Goal: Task Accomplishment & Management: Manage account settings

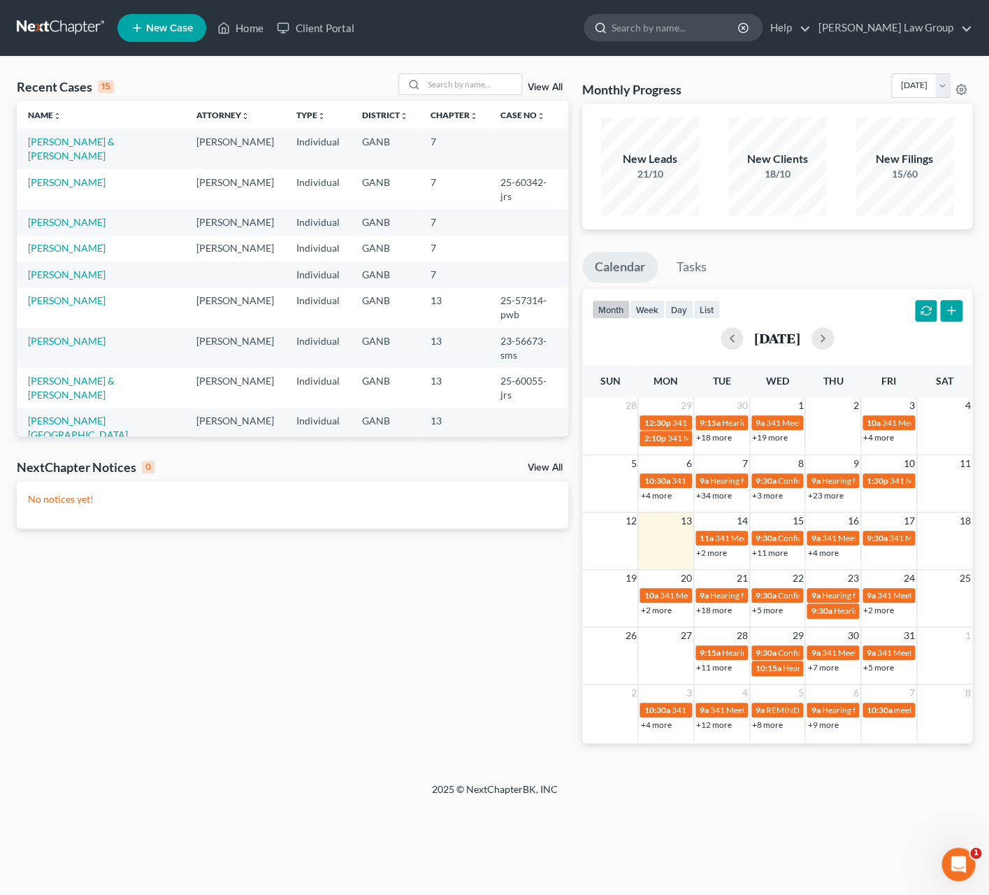
click at [694, 27] on input "search" at bounding box center [676, 28] width 128 height 26
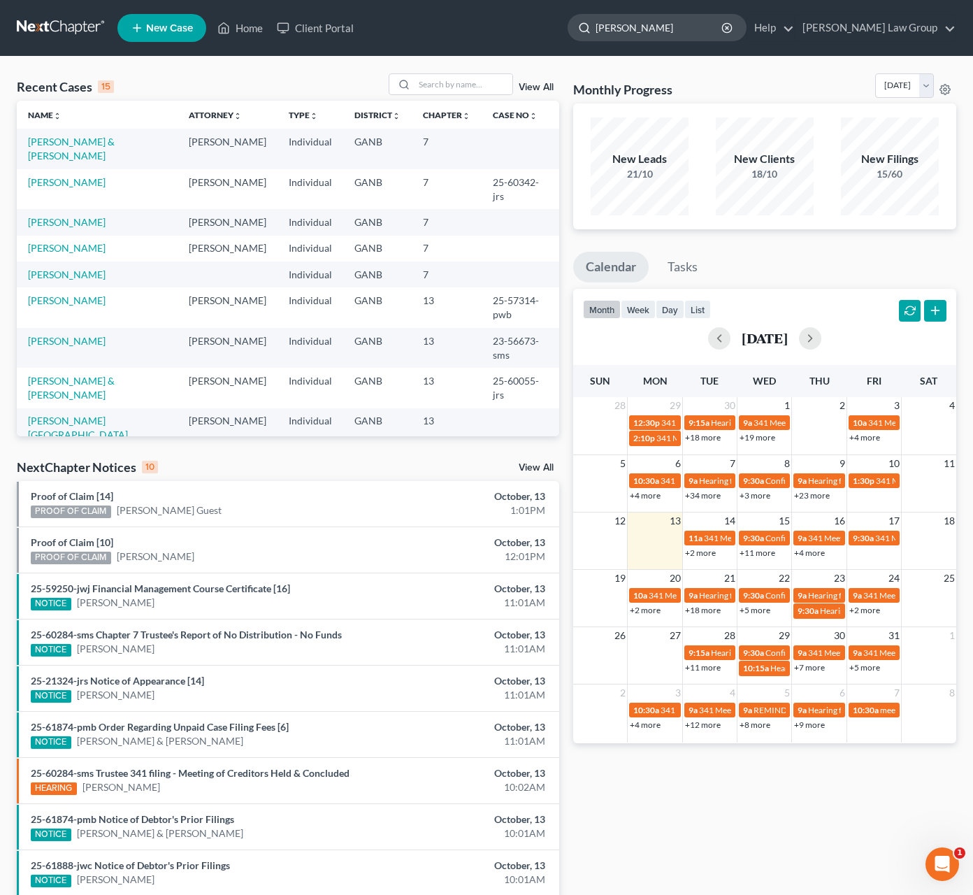
type input "jackson"
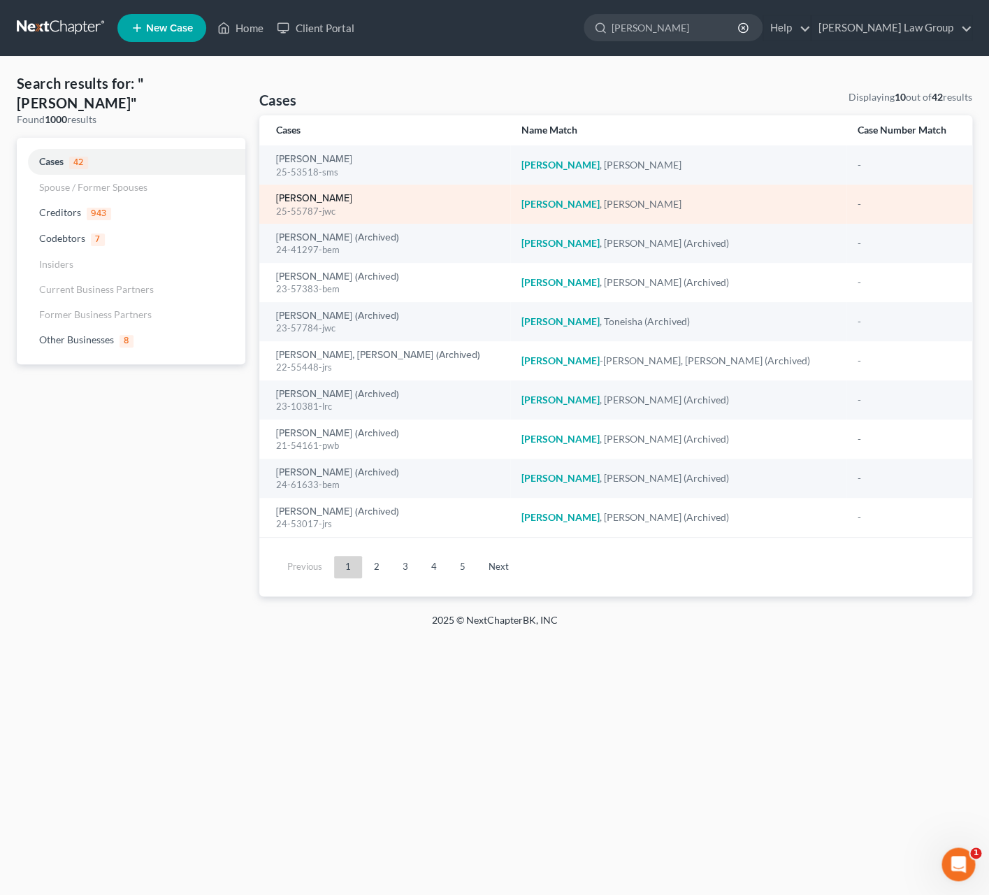
click at [325, 199] on link "[PERSON_NAME]" at bounding box center [314, 199] width 76 height 10
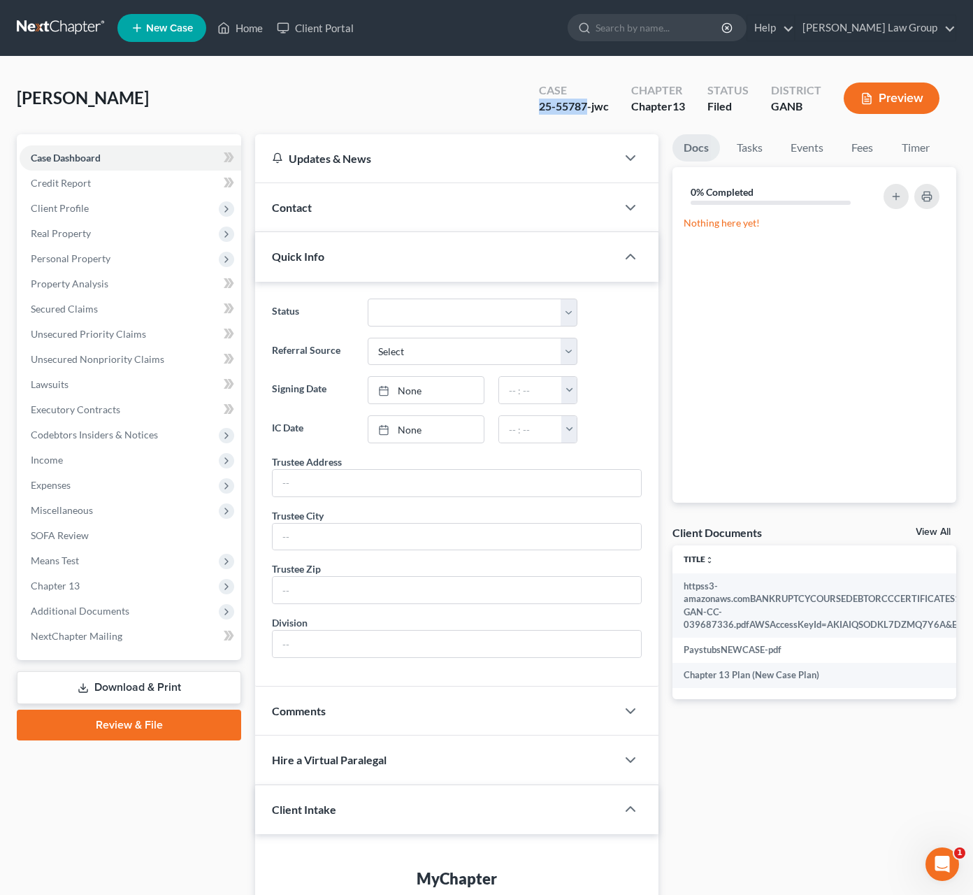
drag, startPoint x: 589, startPoint y: 104, endPoint x: 528, endPoint y: 113, distance: 61.5
click at [528, 113] on div "Case 25-55787-jwc" at bounding box center [574, 99] width 92 height 41
copy div "25-55787"
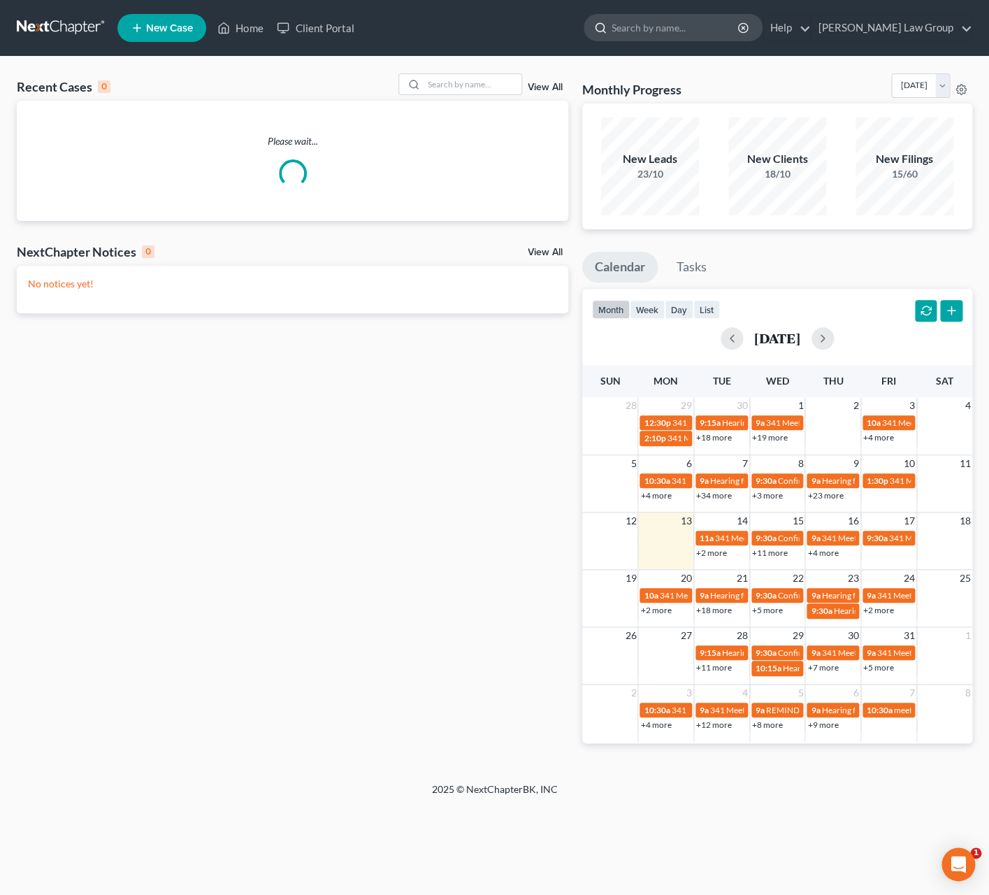
click at [696, 33] on input "search" at bounding box center [676, 28] width 128 height 26
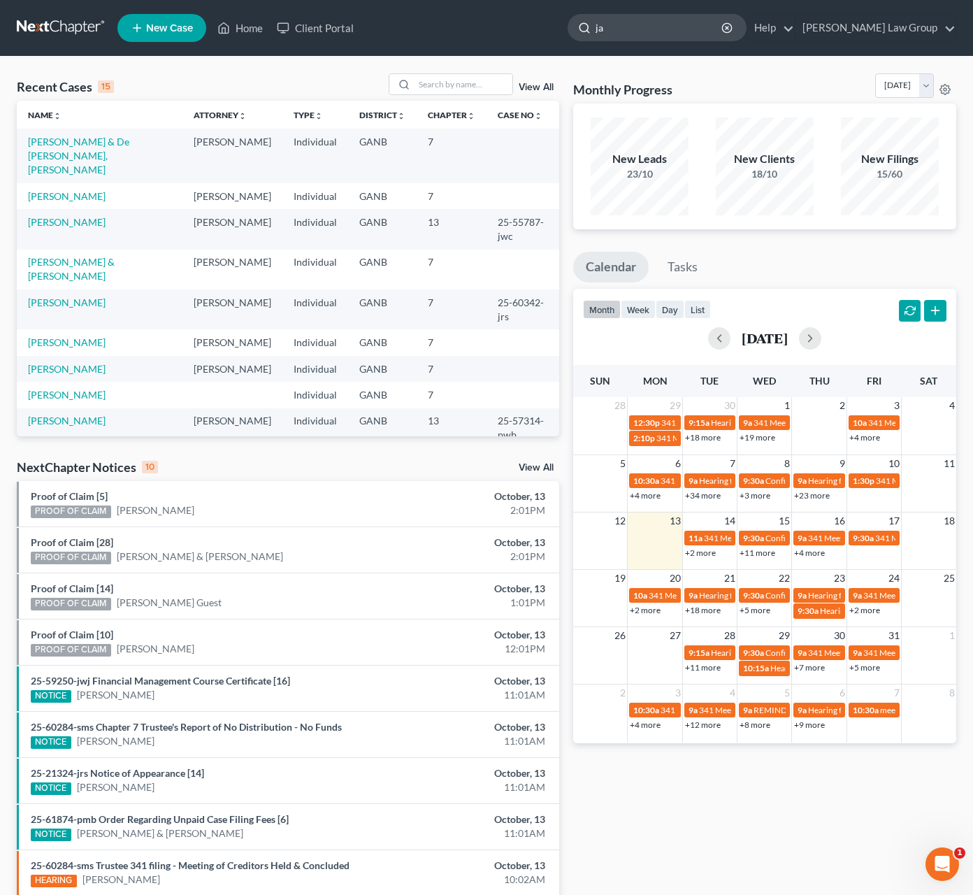
type input "j"
type input "marvin"
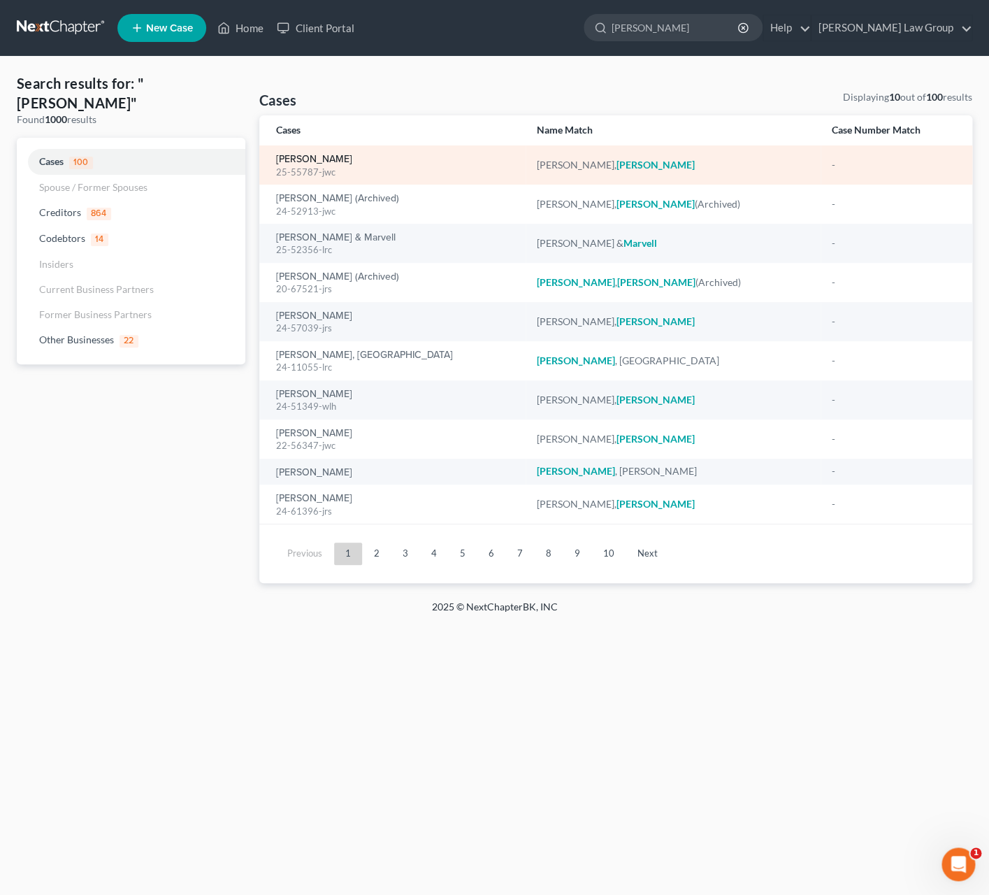
drag, startPoint x: 331, startPoint y: 157, endPoint x: 340, endPoint y: 159, distance: 8.6
click at [331, 157] on link "[PERSON_NAME]" at bounding box center [314, 160] width 76 height 10
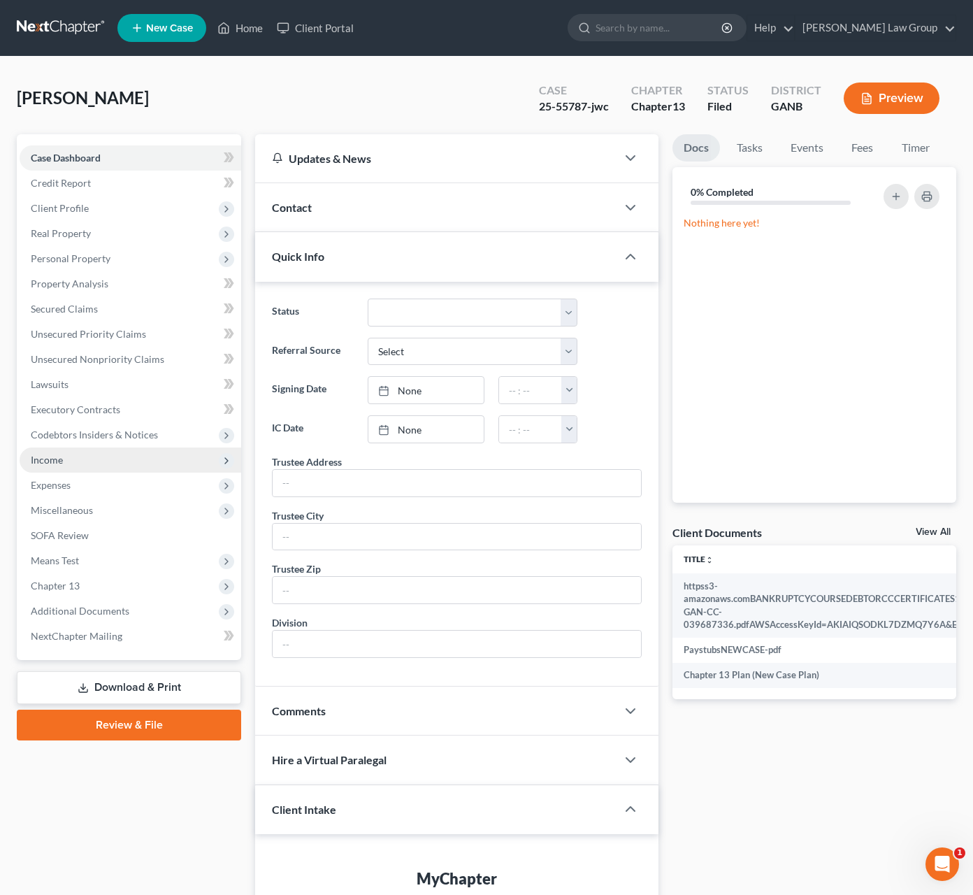
click at [92, 461] on span "Income" at bounding box center [131, 460] width 222 height 25
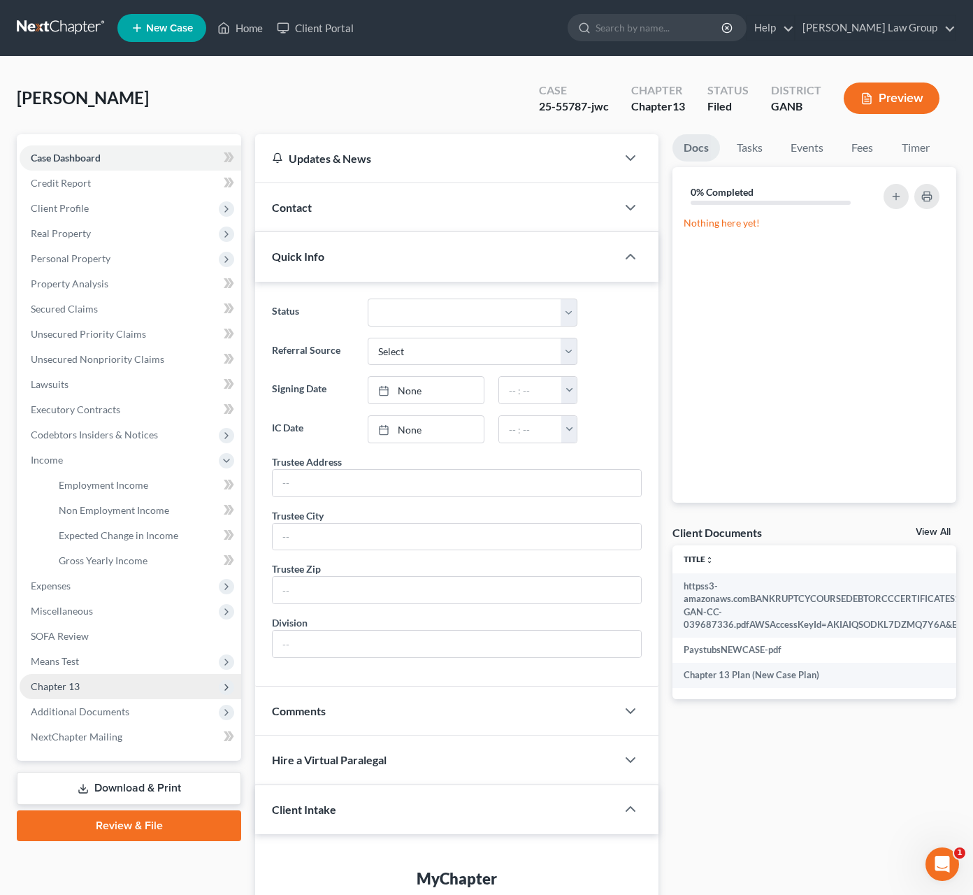
click at [109, 694] on span "Chapter 13" at bounding box center [131, 686] width 222 height 25
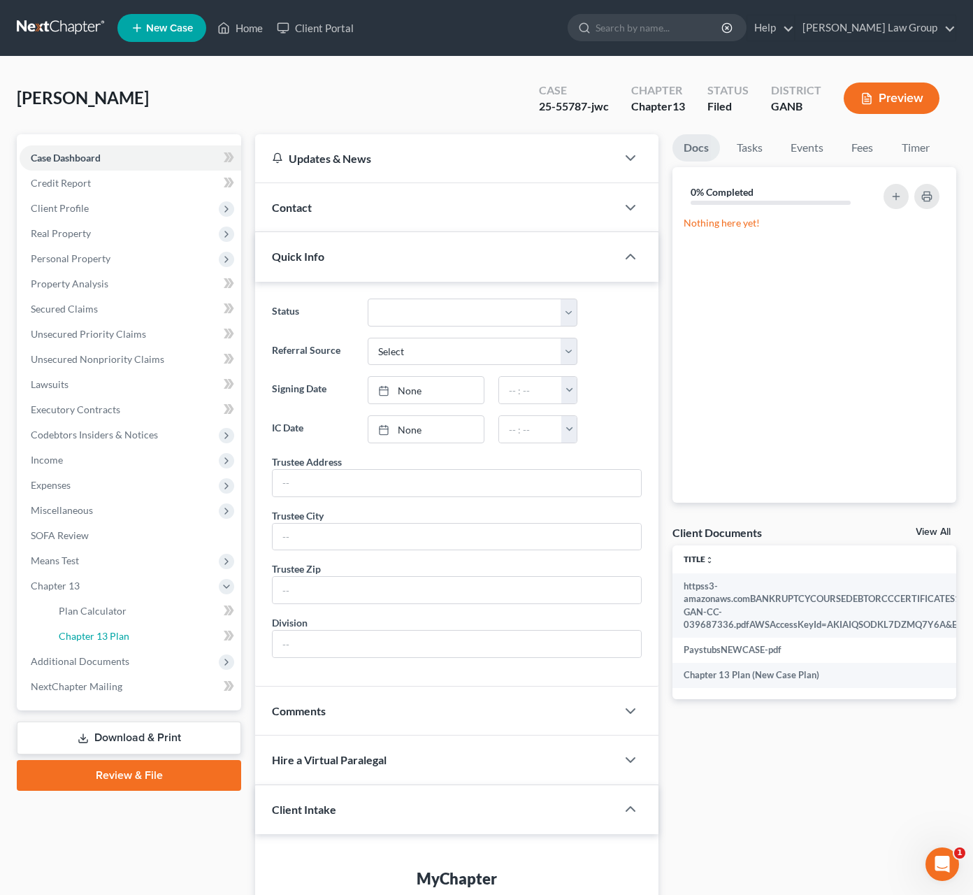
drag, startPoint x: 129, startPoint y: 642, endPoint x: 312, endPoint y: 636, distance: 182.6
click at [129, 641] on link "Chapter 13 Plan" at bounding box center [145, 636] width 194 height 25
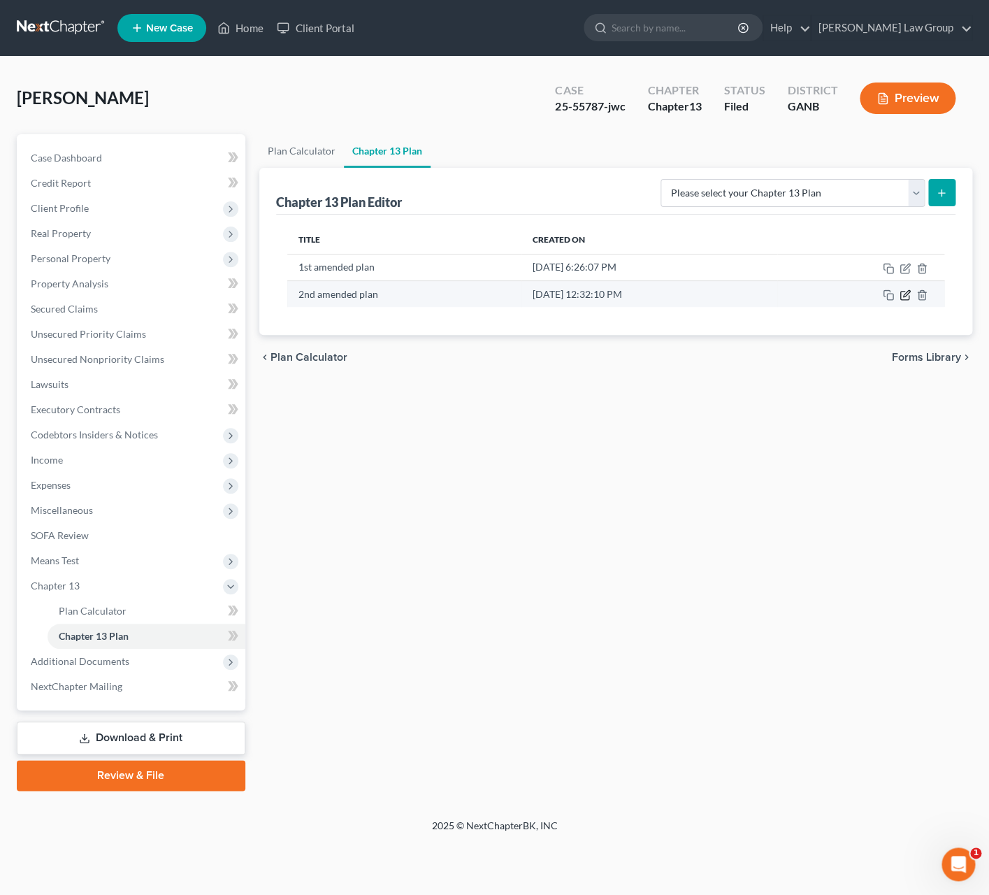
click at [910, 296] on icon "button" at bounding box center [905, 294] width 11 height 11
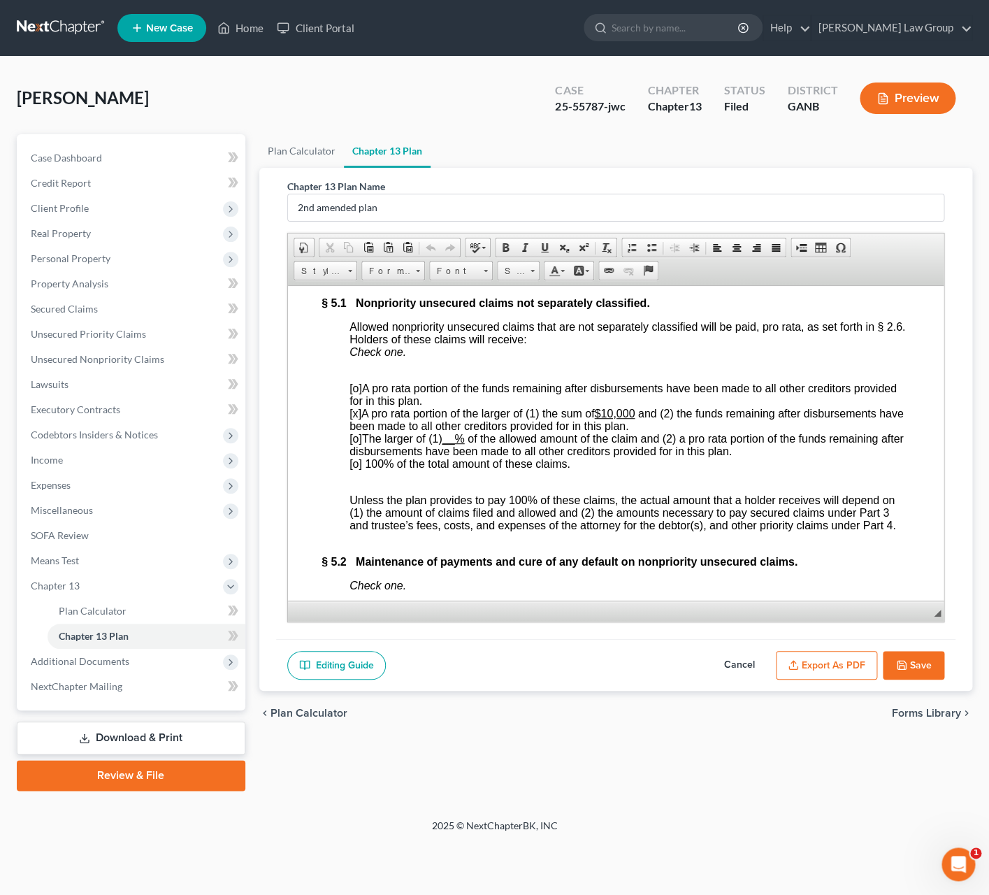
scroll to position [5964, 0]
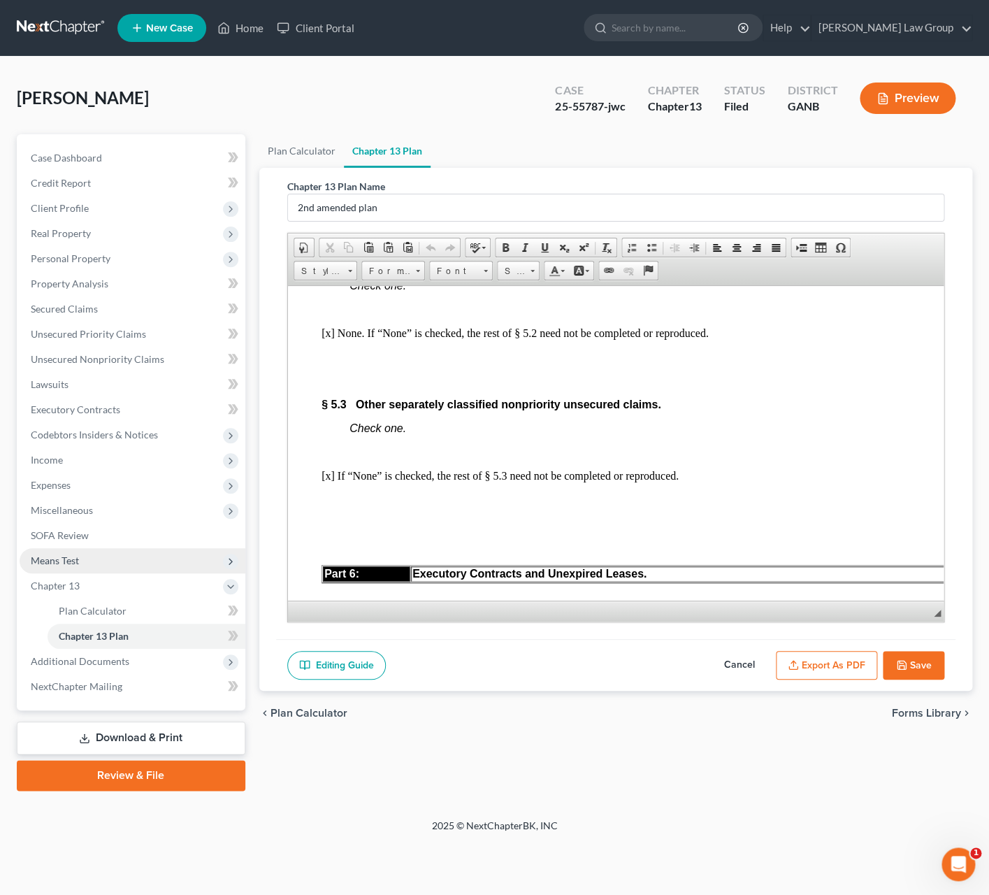
click at [69, 570] on span "Means Test" at bounding box center [133, 560] width 226 height 25
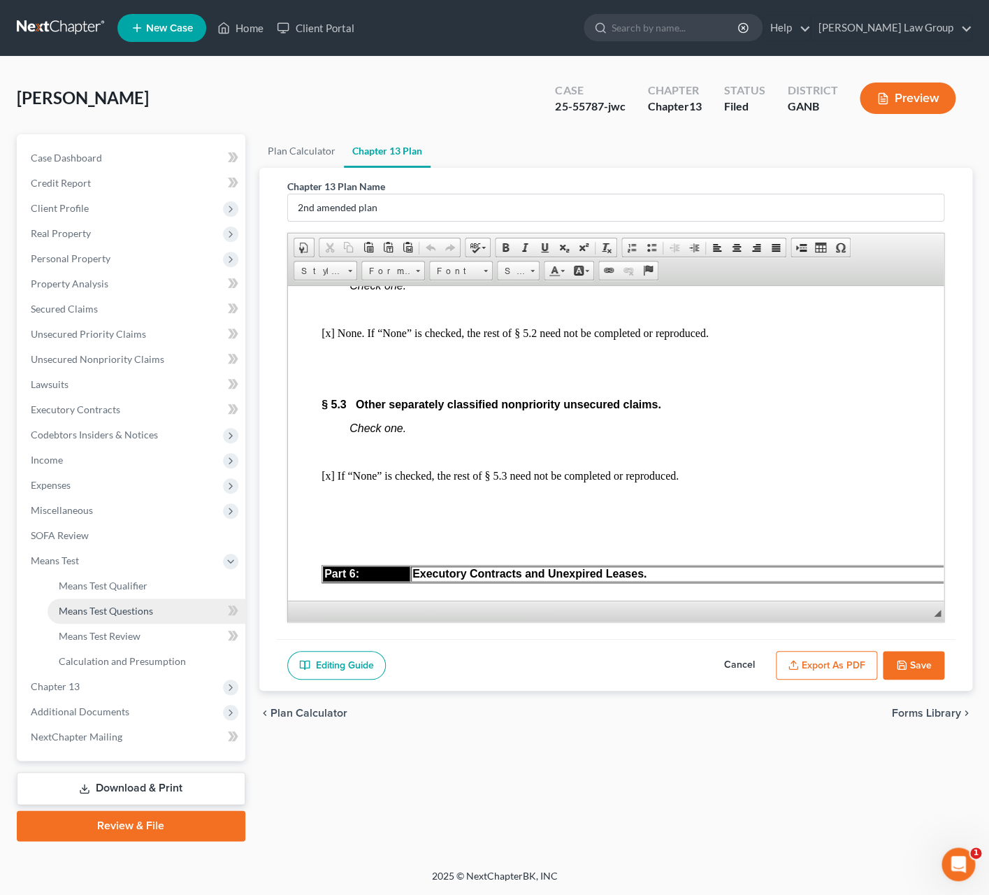
drag, startPoint x: 117, startPoint y: 612, endPoint x: 172, endPoint y: 613, distance: 54.5
click at [117, 612] on span "Means Test Questions" at bounding box center [106, 611] width 94 height 12
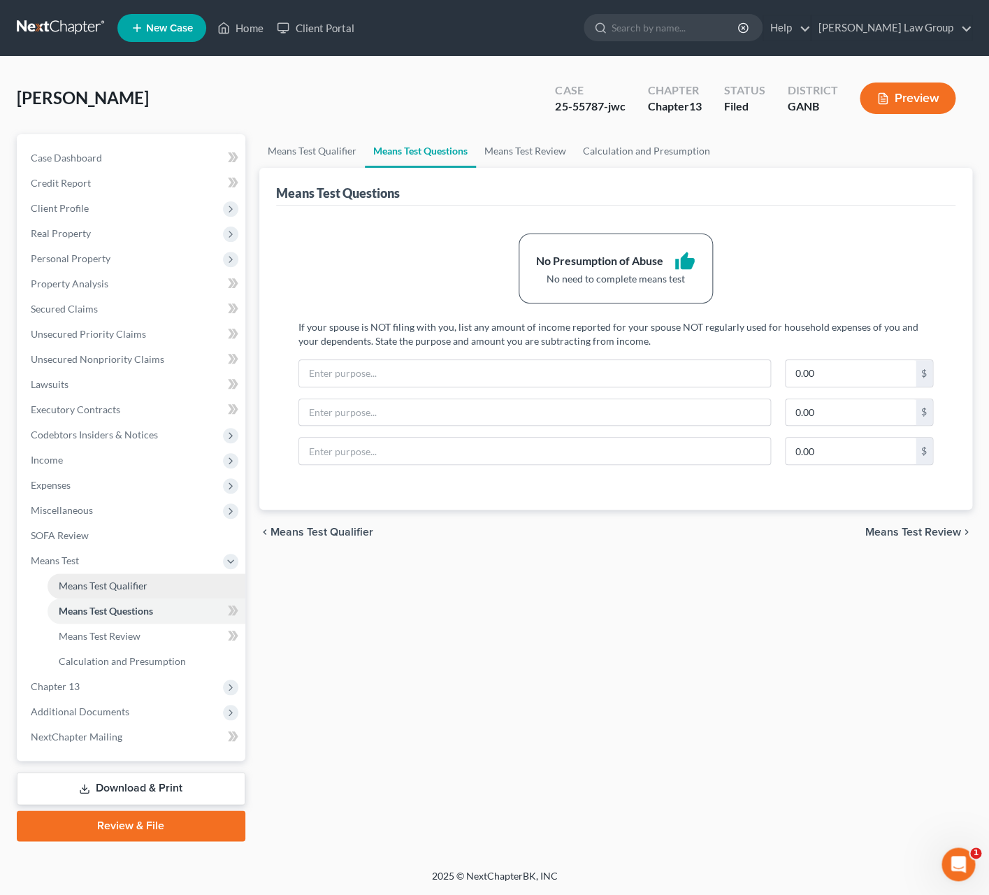
click at [130, 589] on span "Means Test Qualifier" at bounding box center [103, 586] width 89 height 12
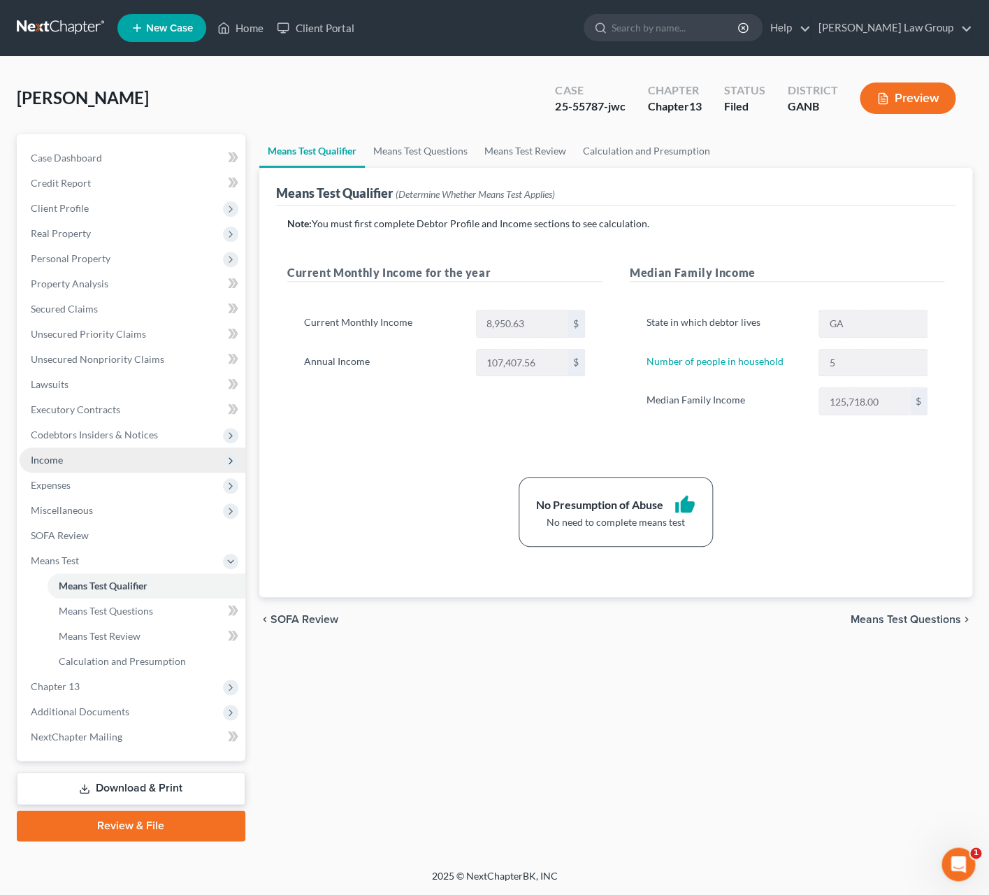
click at [75, 461] on span "Income" at bounding box center [133, 460] width 226 height 25
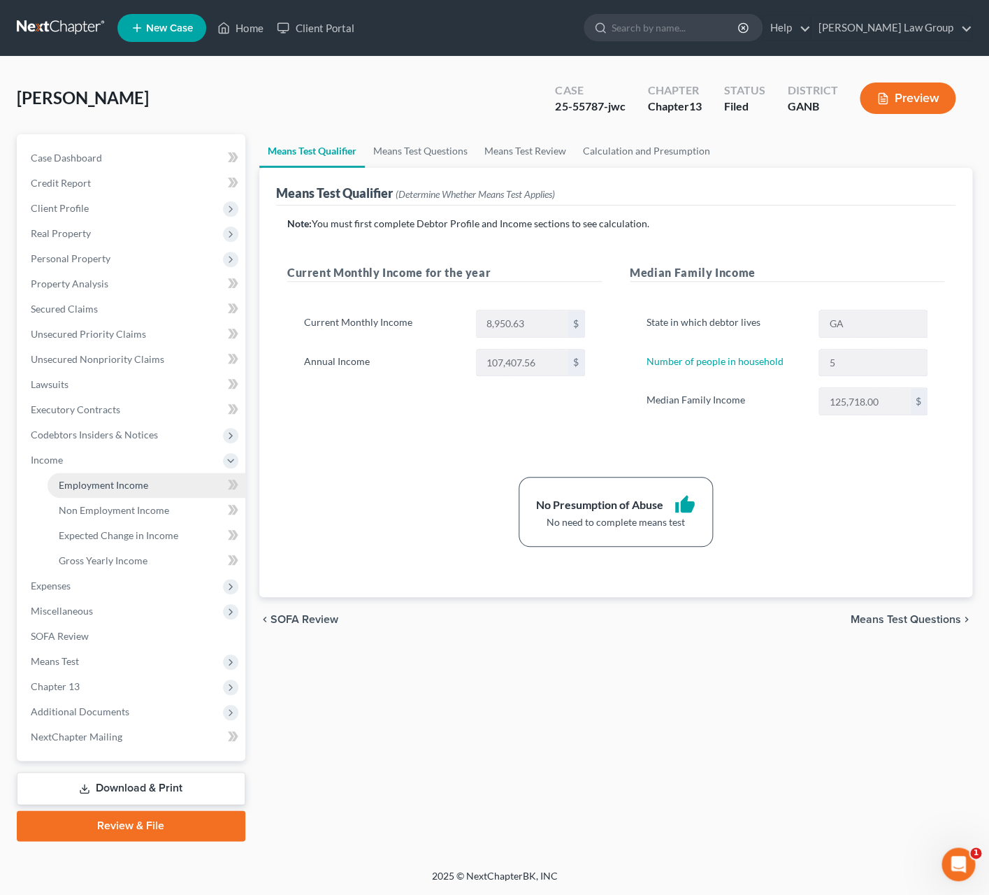
click at [115, 482] on span "Employment Income" at bounding box center [104, 485] width 90 height 12
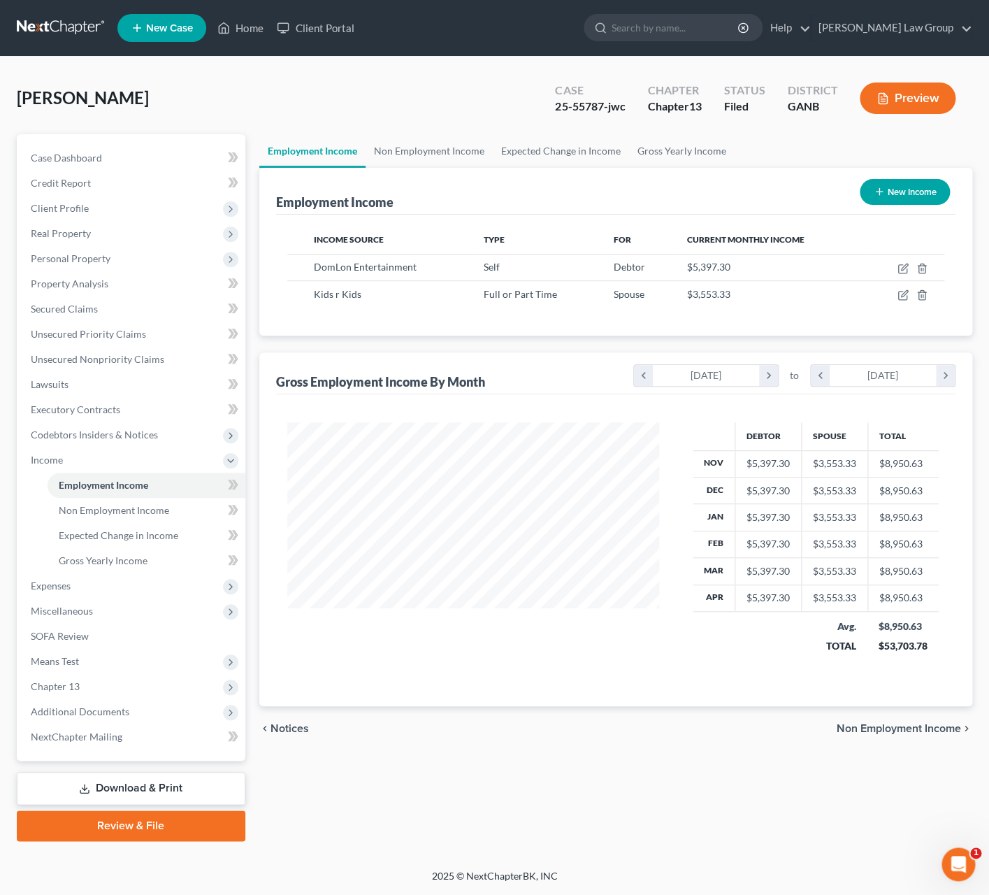
scroll to position [252, 401]
click at [898, 268] on icon "button" at bounding box center [903, 268] width 11 height 11
select select "1"
select select "10"
select select "3"
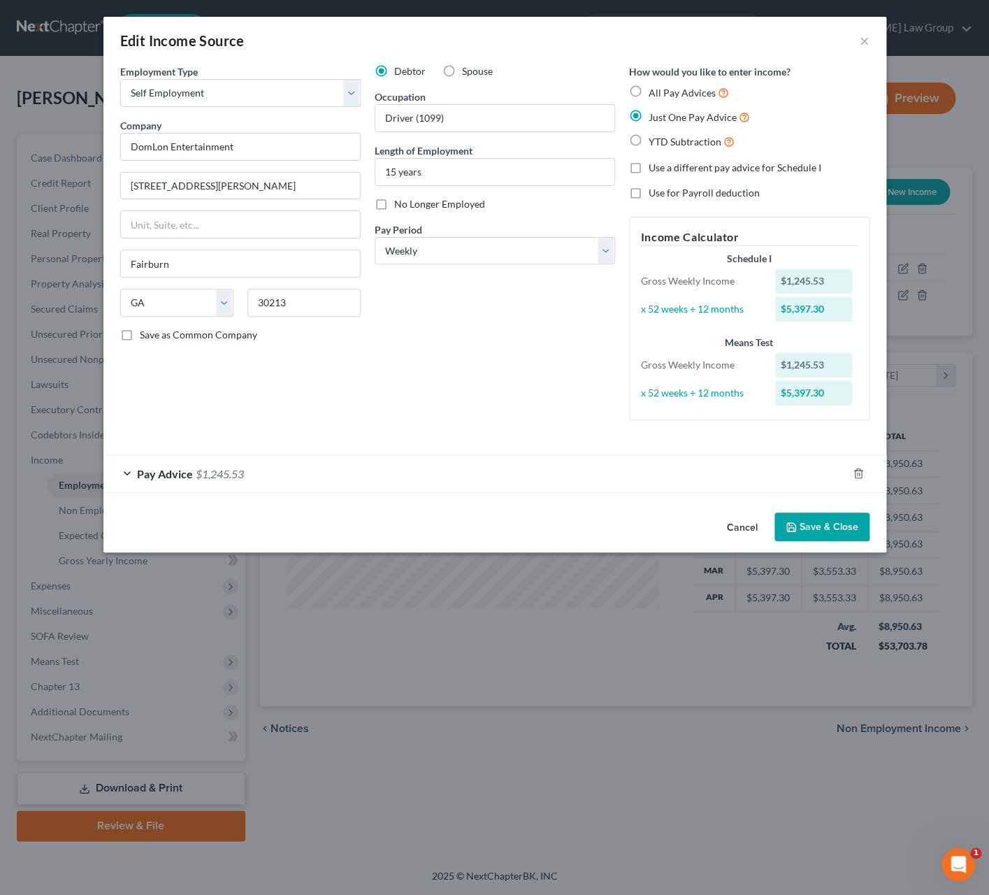
click at [738, 534] on button "Cancel" at bounding box center [742, 528] width 53 height 28
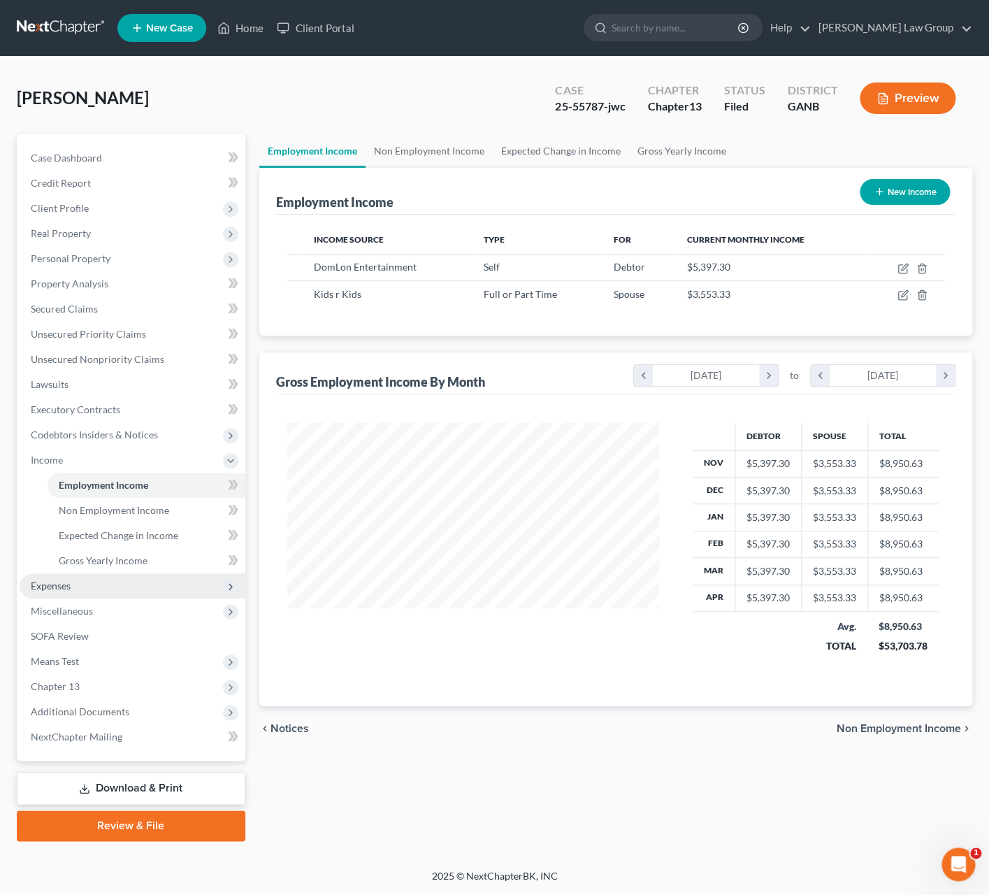
click at [100, 578] on span "Expenses" at bounding box center [133, 585] width 226 height 25
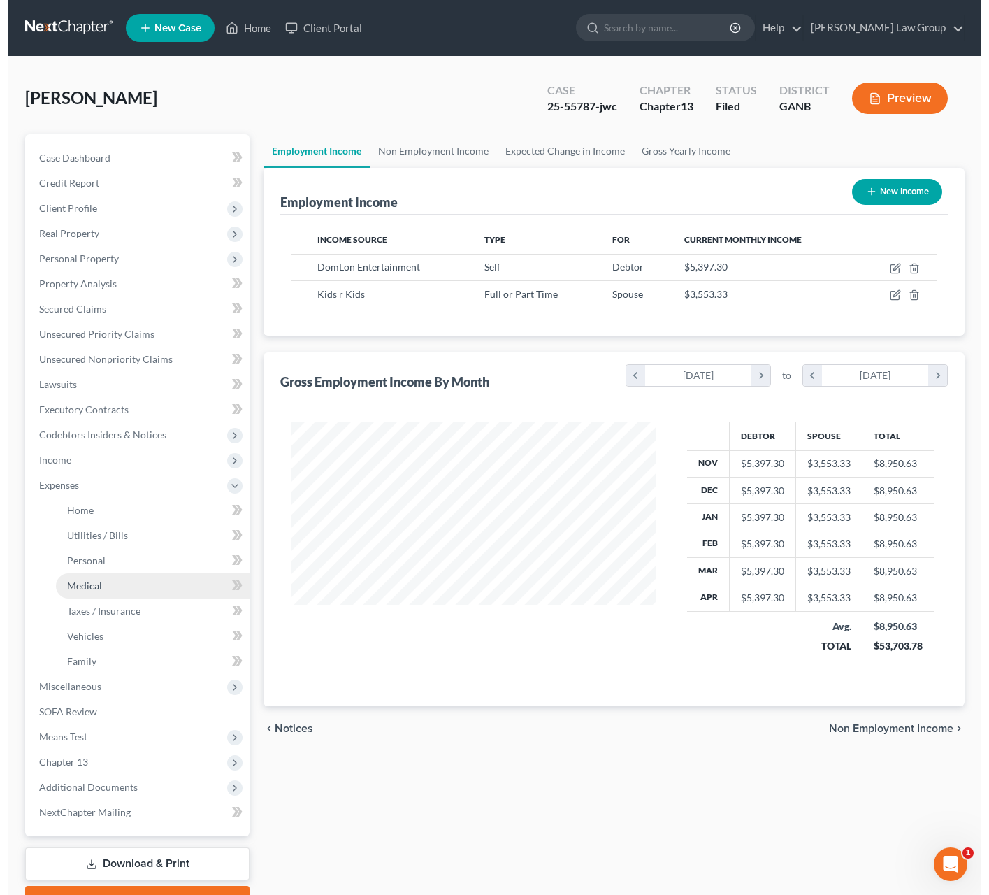
scroll to position [699006, 698867]
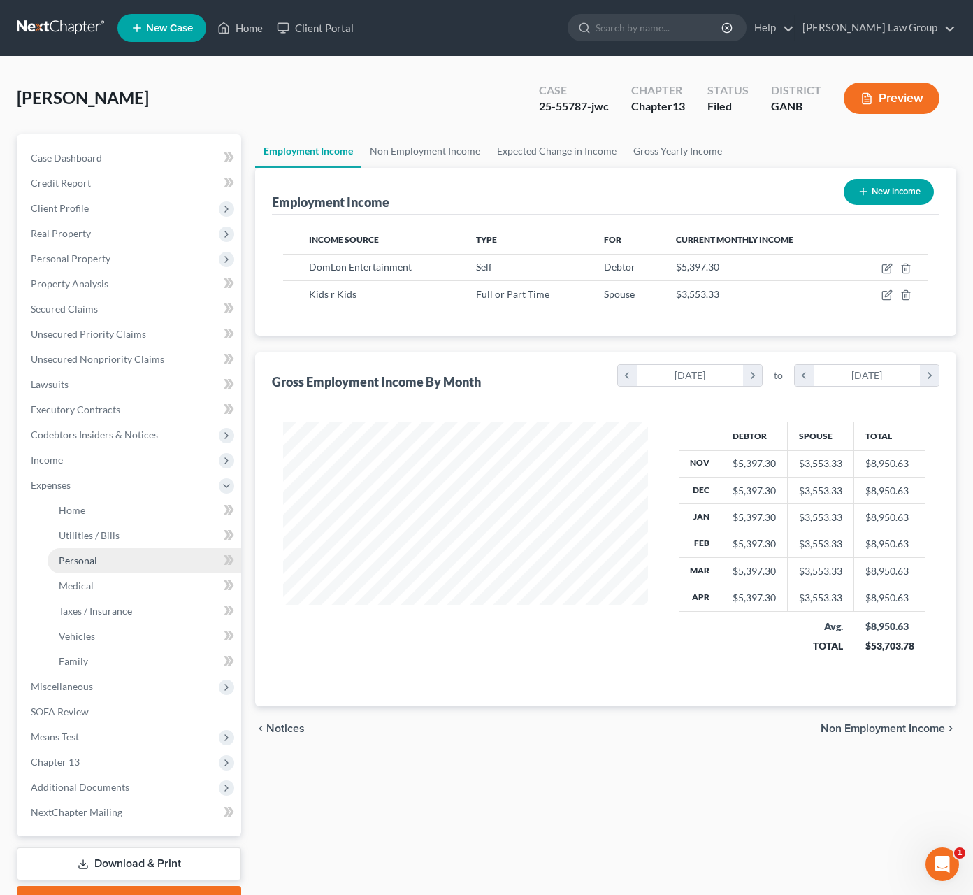
click at [84, 564] on span "Personal" at bounding box center [78, 561] width 38 height 12
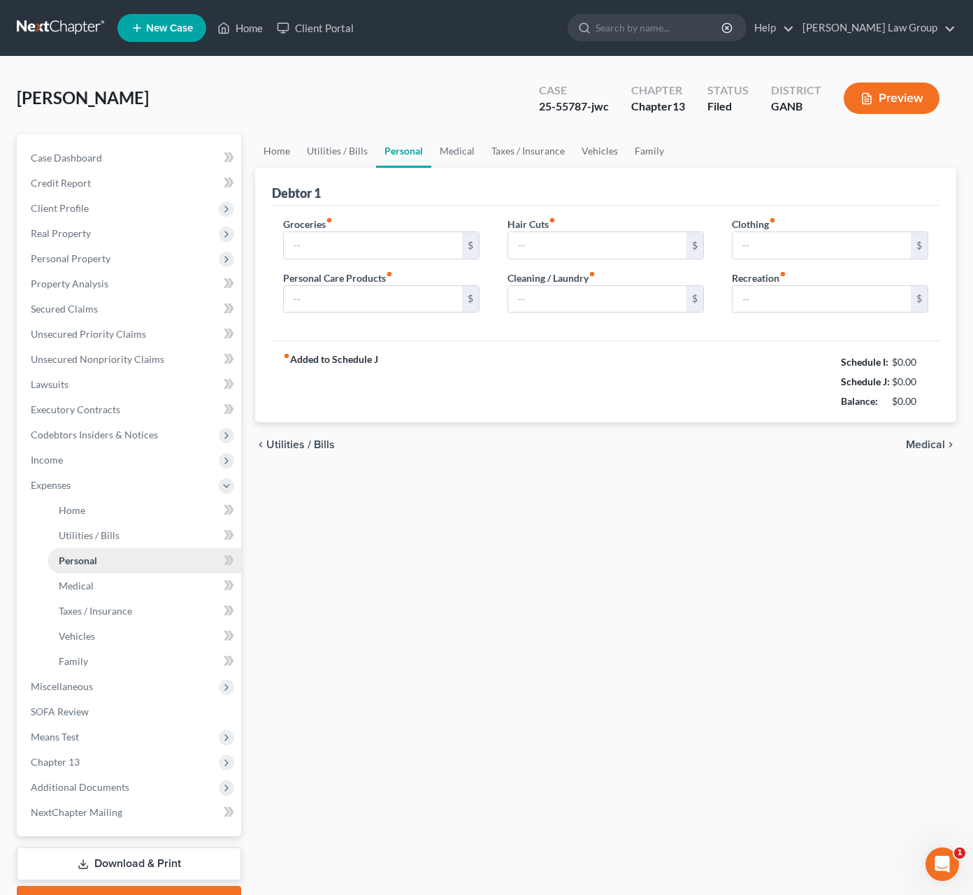
type input "1,450.20"
type input "343.00"
type input "0.00"
type input "200.00"
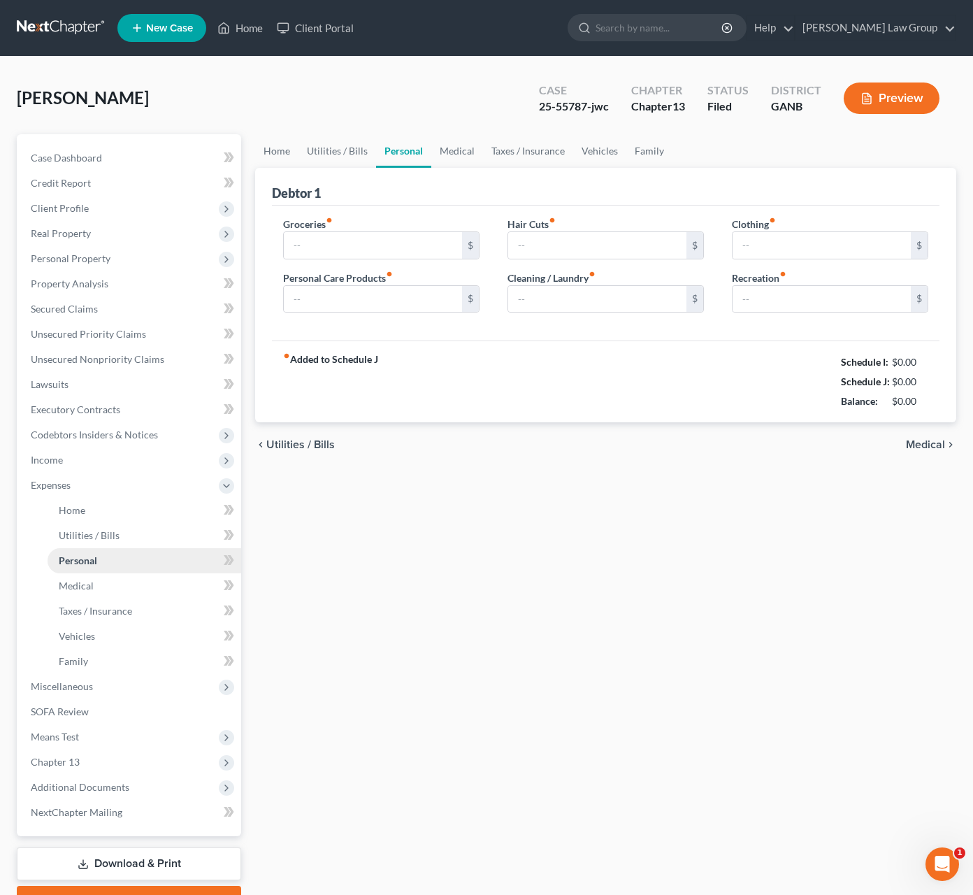
type input "0.00"
click at [101, 455] on span "Income" at bounding box center [131, 460] width 222 height 25
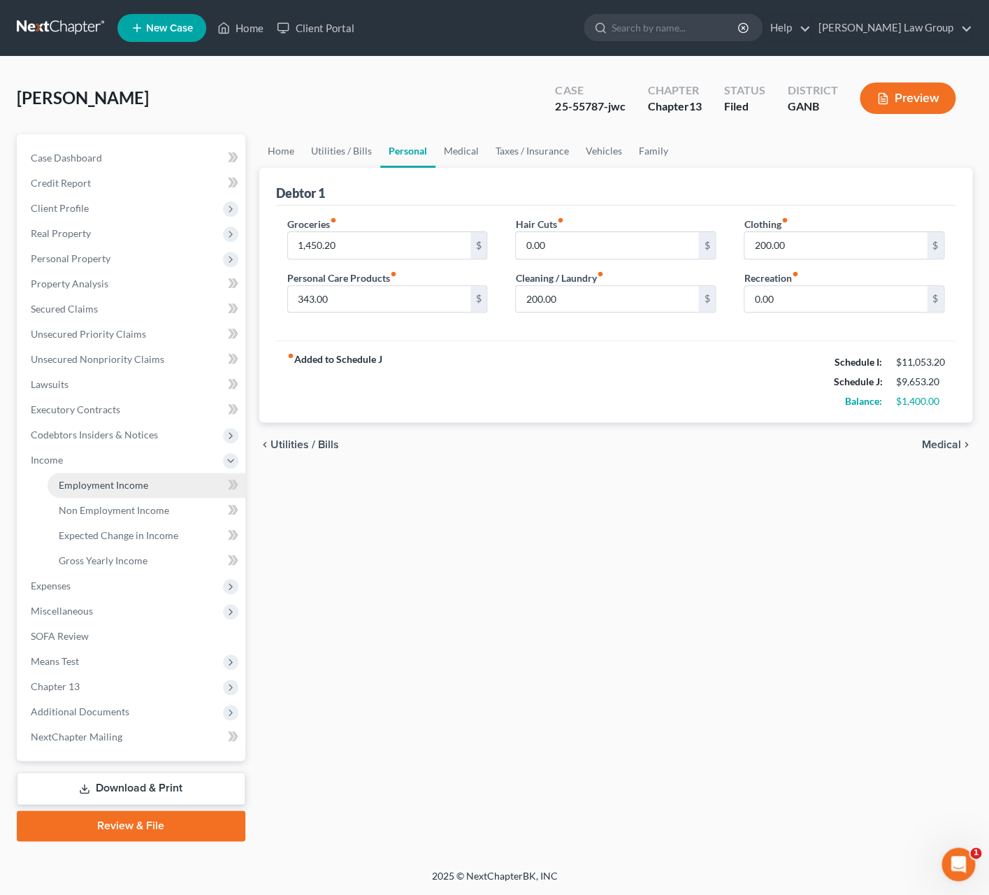
click at [113, 478] on link "Employment Income" at bounding box center [147, 485] width 198 height 25
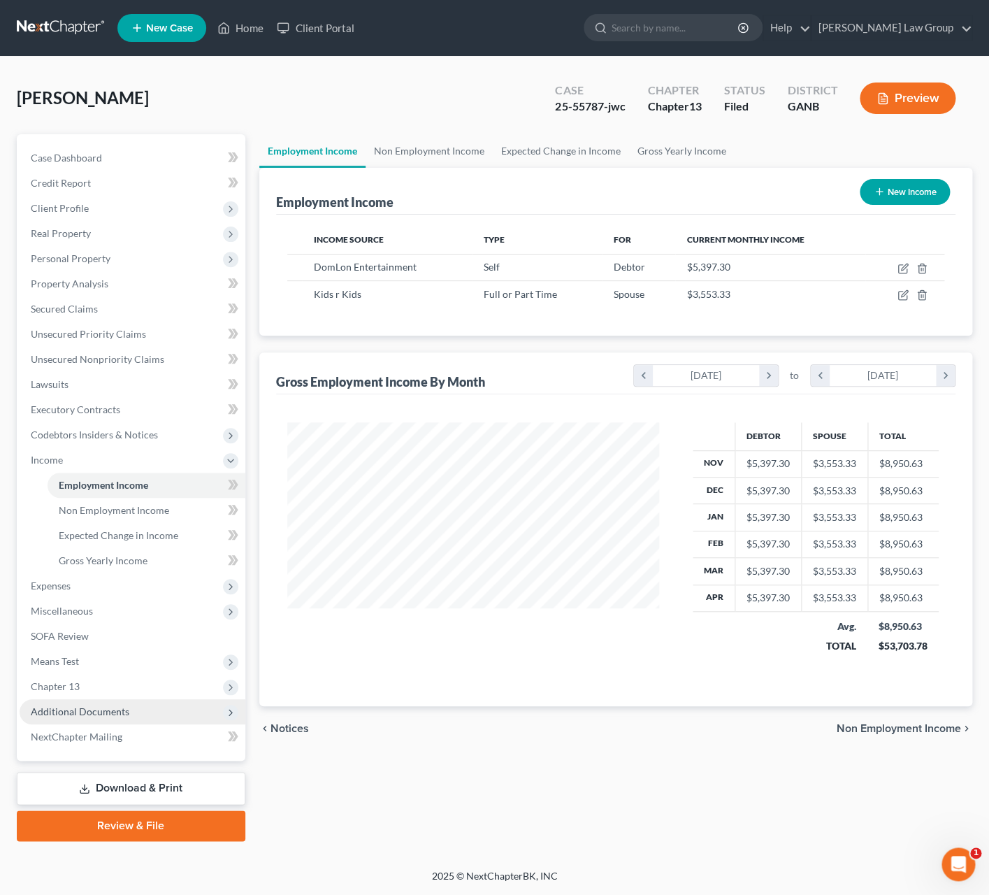
scroll to position [699006, 698860]
click at [159, 701] on span "Additional Documents" at bounding box center [133, 711] width 226 height 25
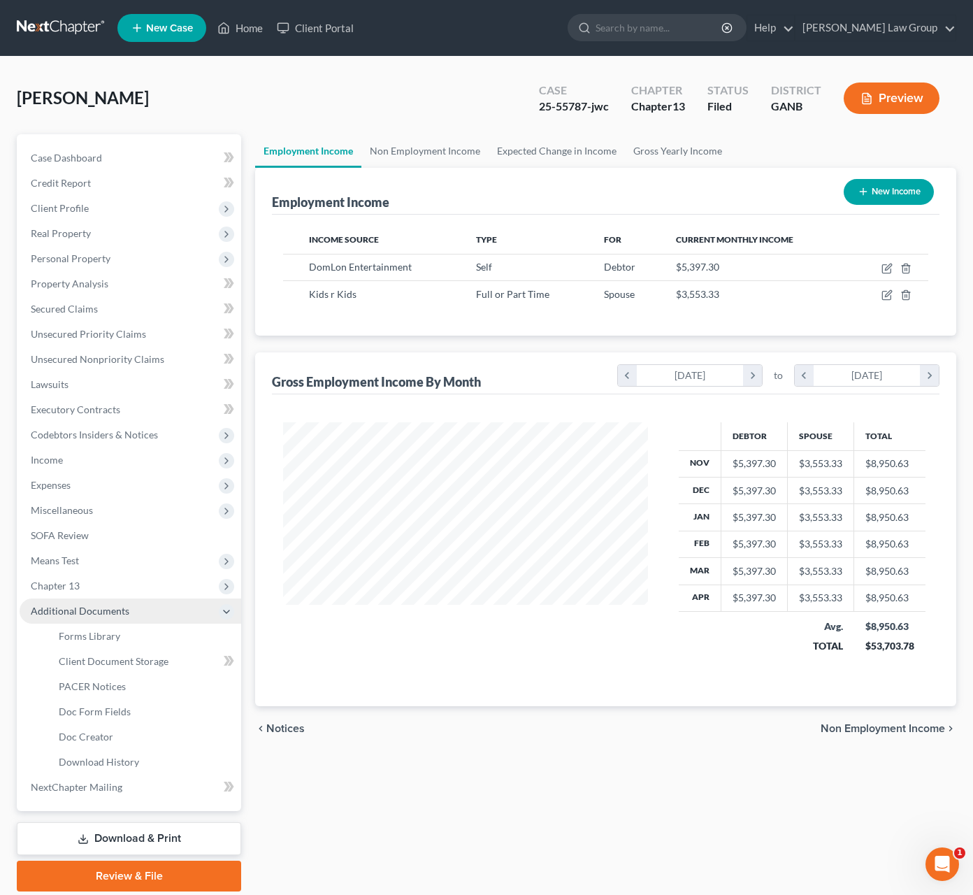
scroll to position [699006, 698867]
click at [143, 688] on link "PACER Notices" at bounding box center [145, 686] width 194 height 25
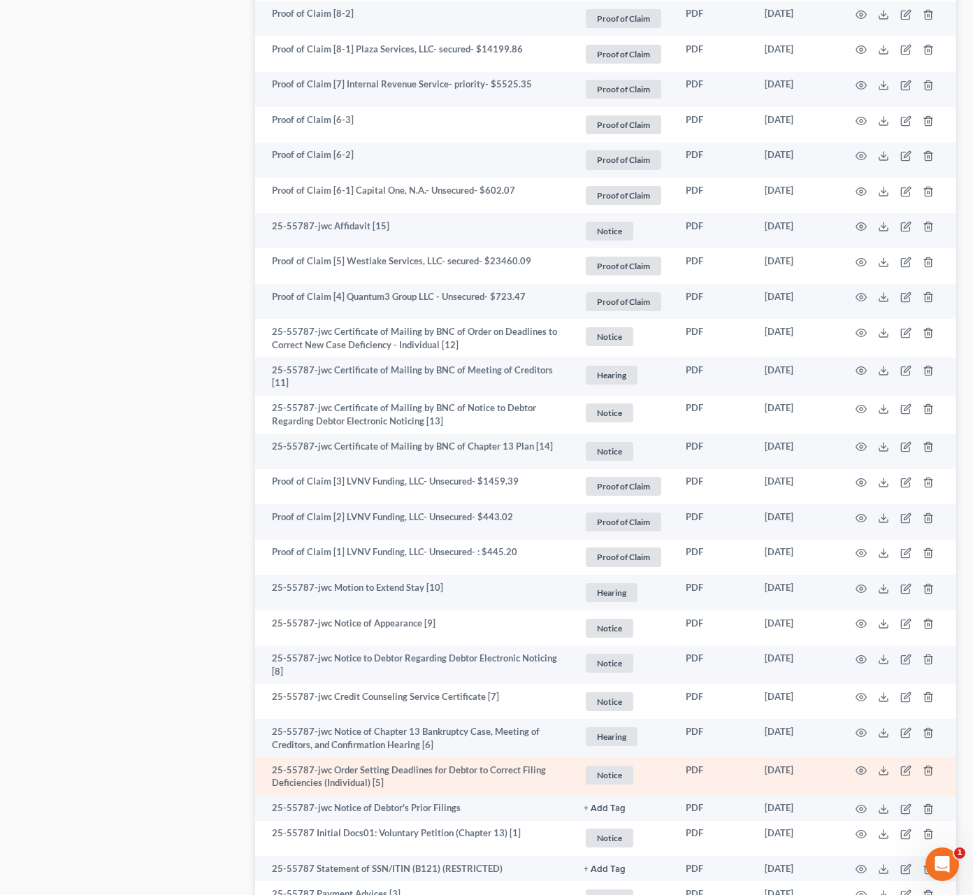
scroll to position [1780, 0]
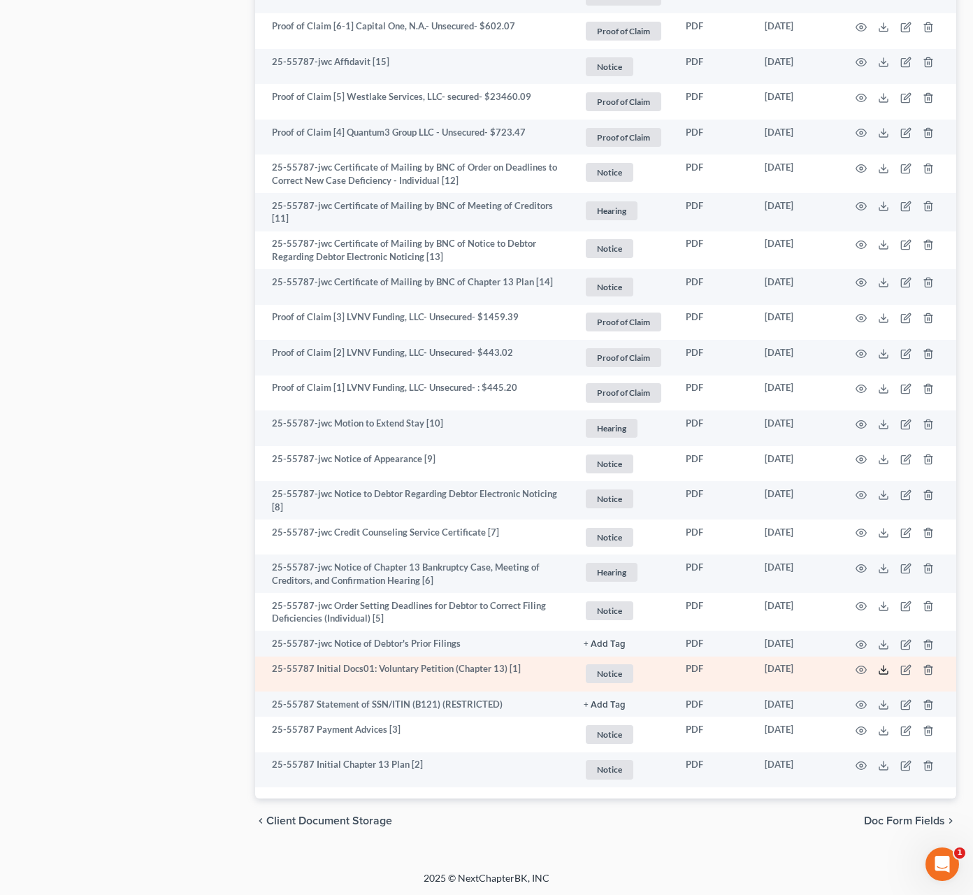
click at [881, 667] on icon at bounding box center [883, 669] width 11 height 11
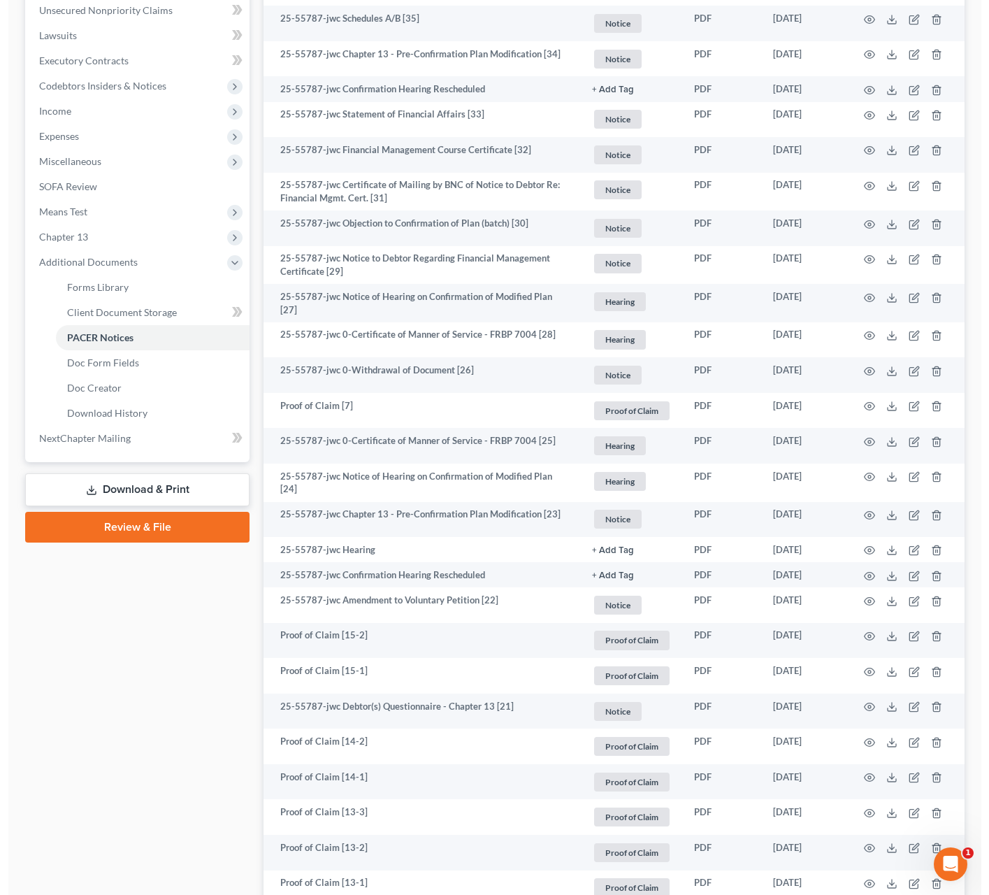
scroll to position [0, 0]
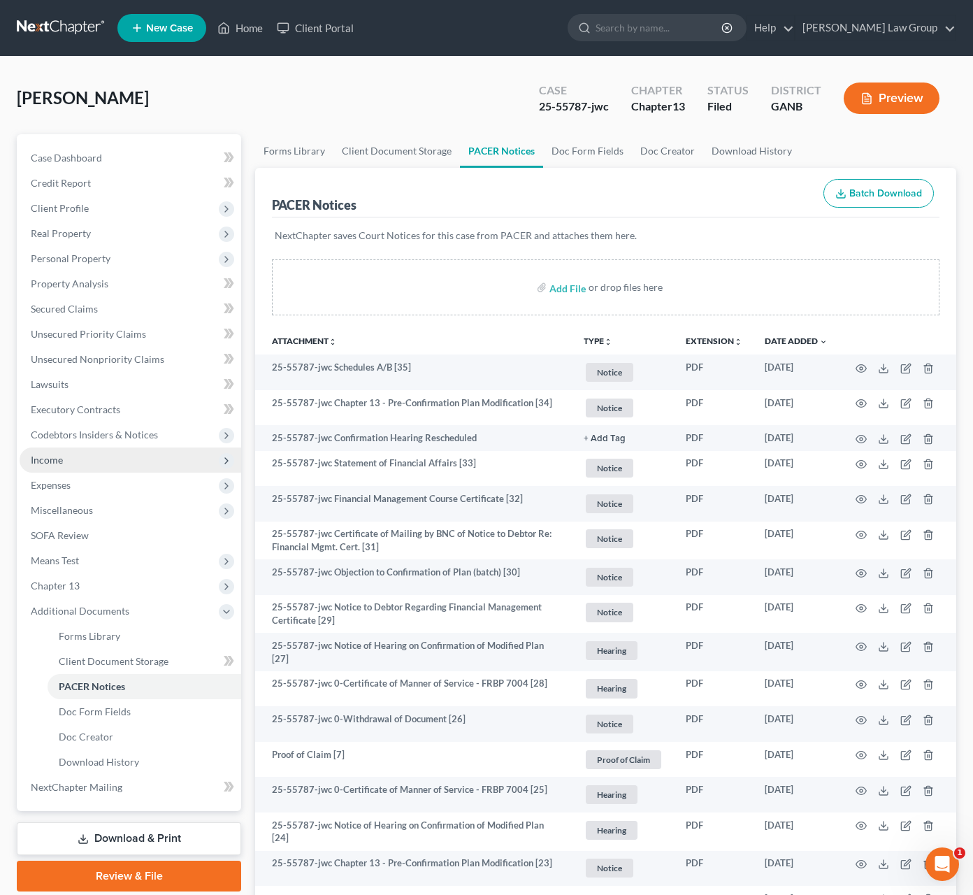
click at [101, 457] on span "Income" at bounding box center [131, 460] width 222 height 25
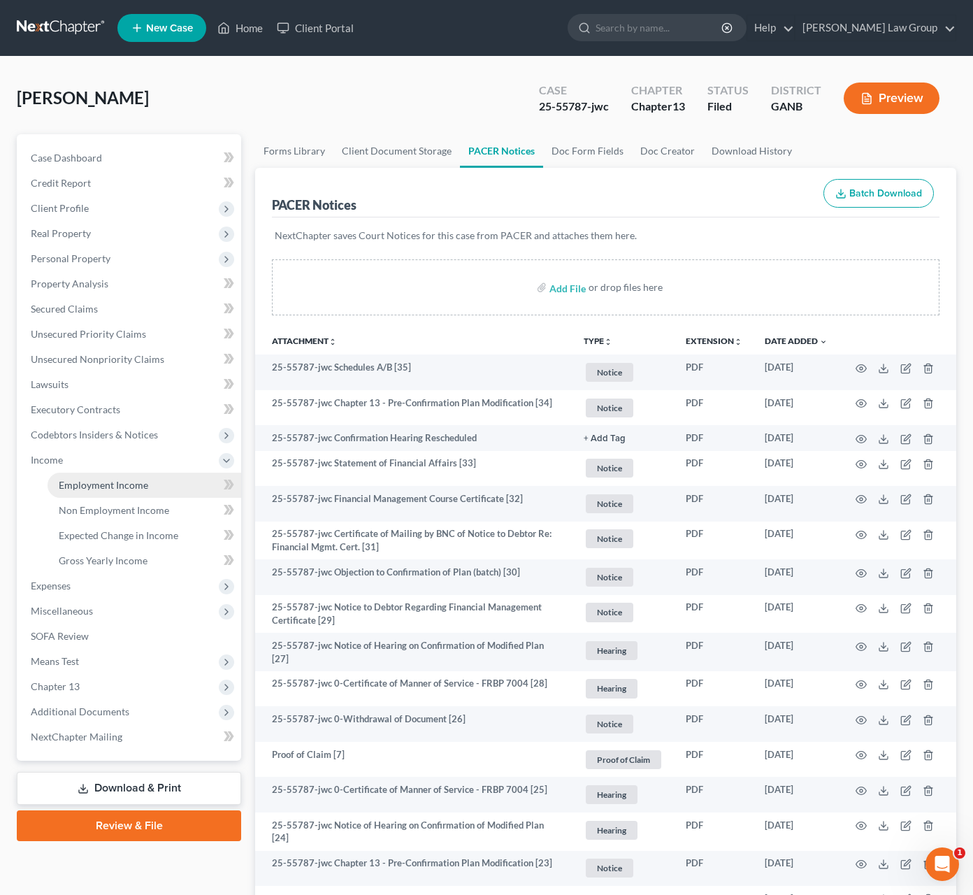
click at [136, 480] on span "Employment Income" at bounding box center [104, 485] width 90 height 12
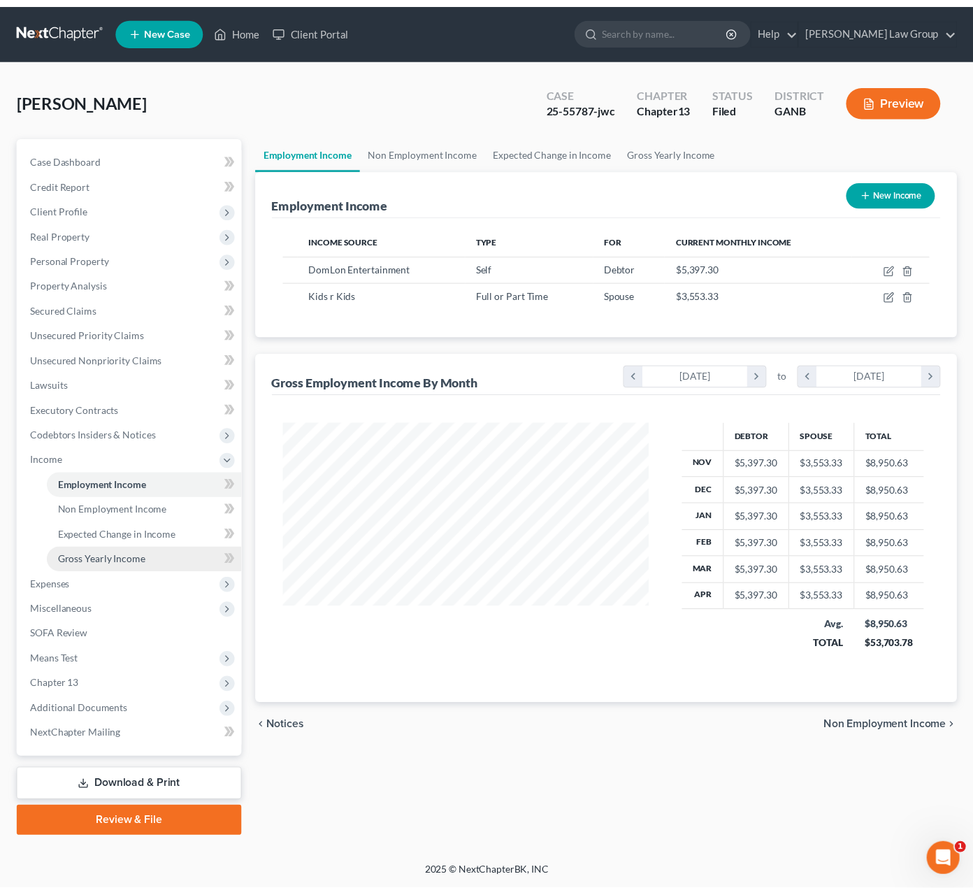
scroll to position [252, 401]
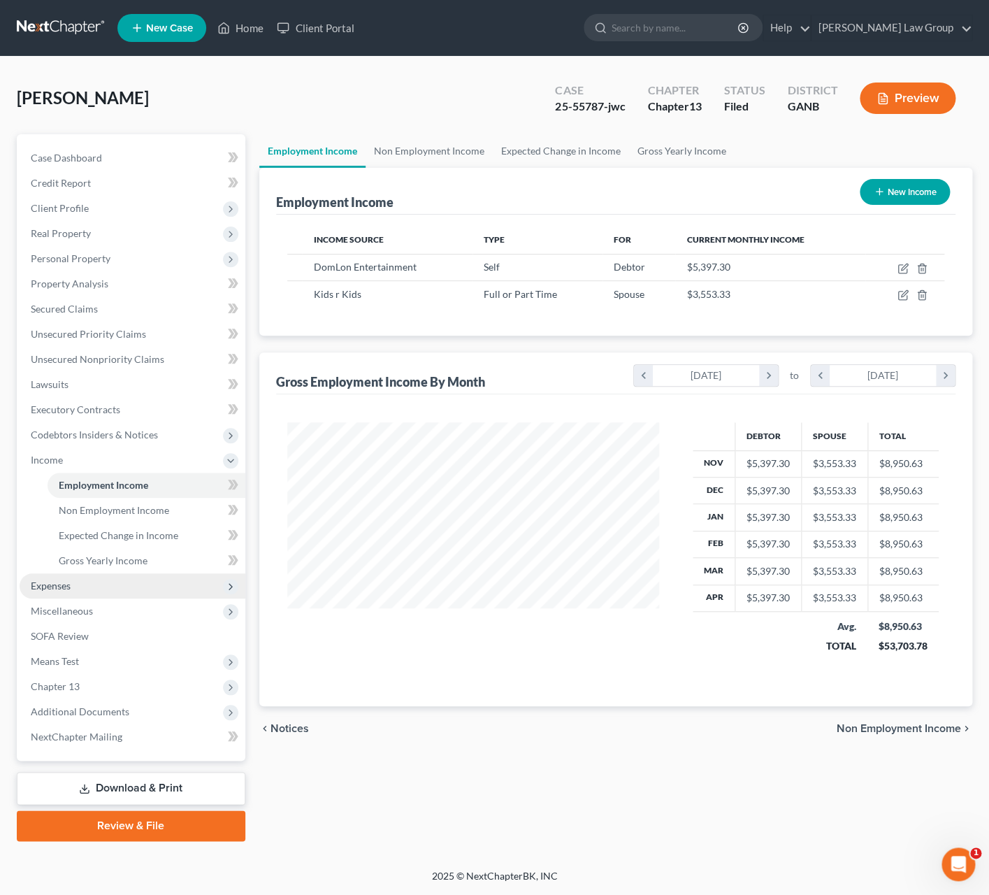
click at [149, 583] on span "Expenses" at bounding box center [133, 585] width 226 height 25
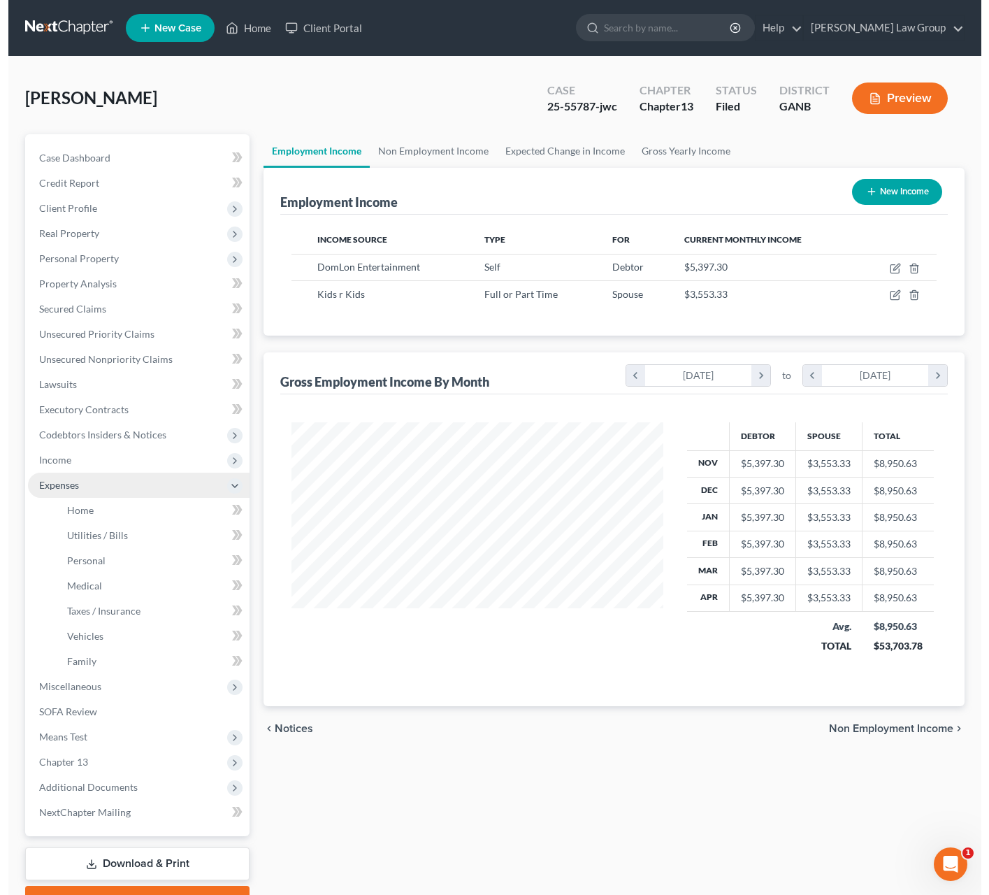
scroll to position [699006, 698867]
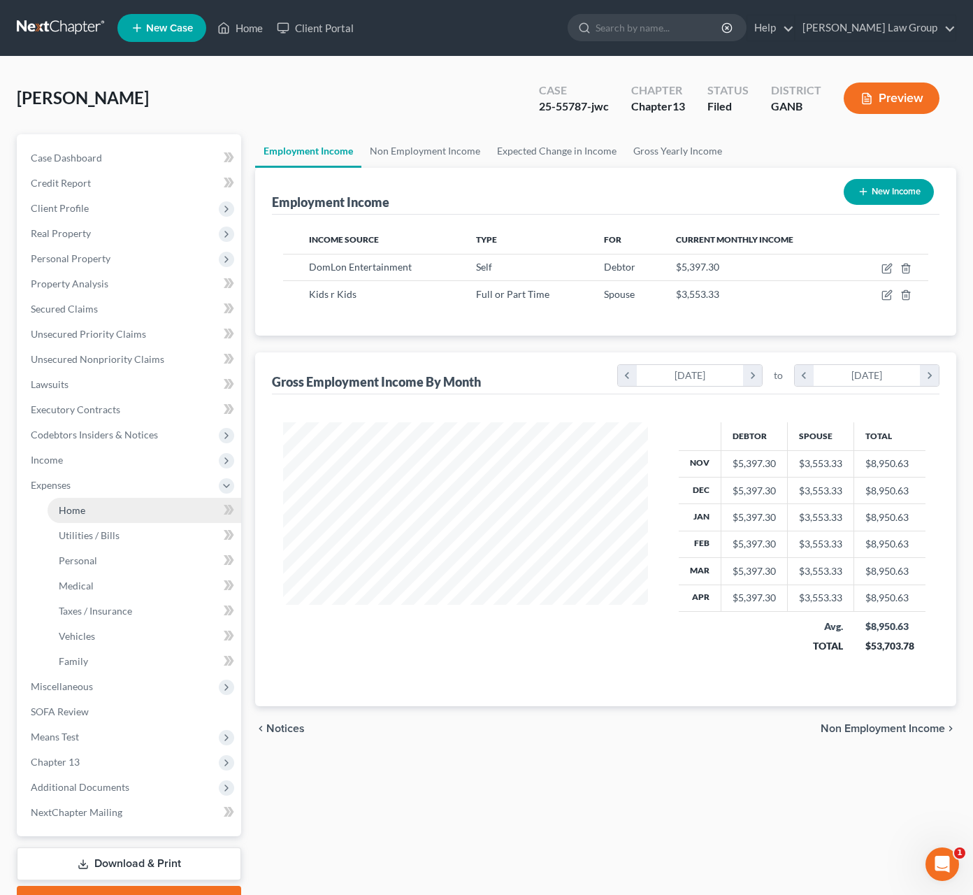
click at [163, 509] on link "Home" at bounding box center [145, 510] width 194 height 25
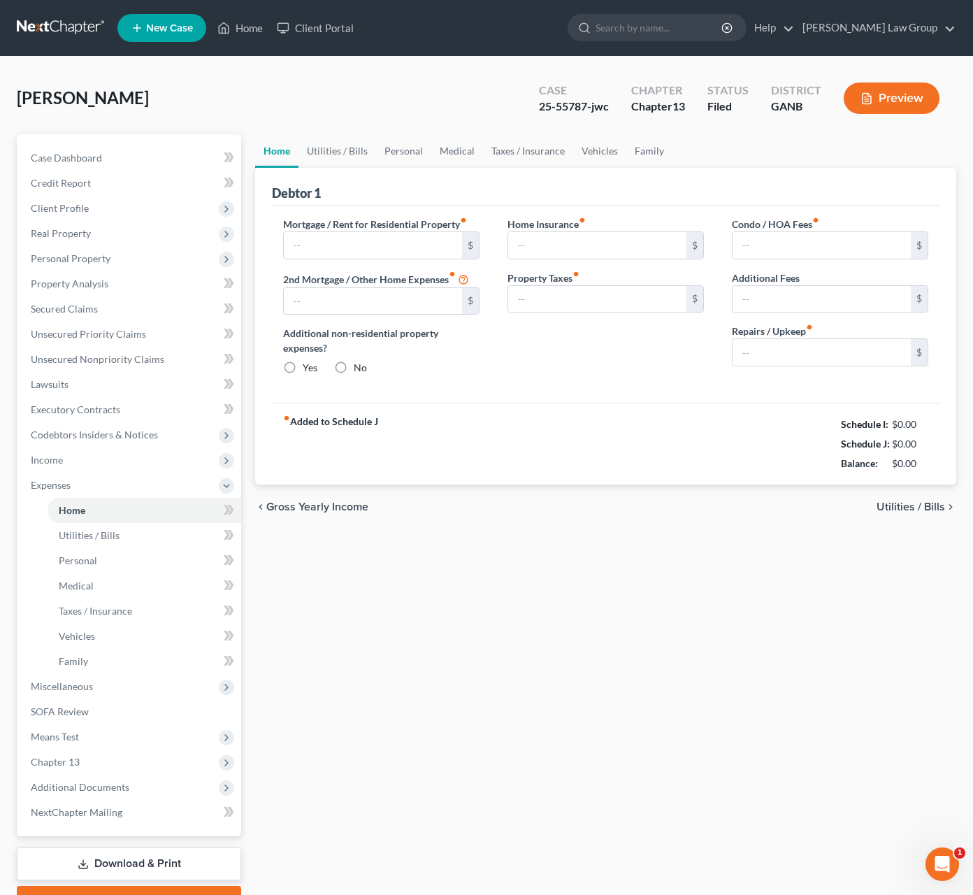
type input "2,390.00"
type input "0.00"
radio input "true"
type input "25.00"
type input "0.00"
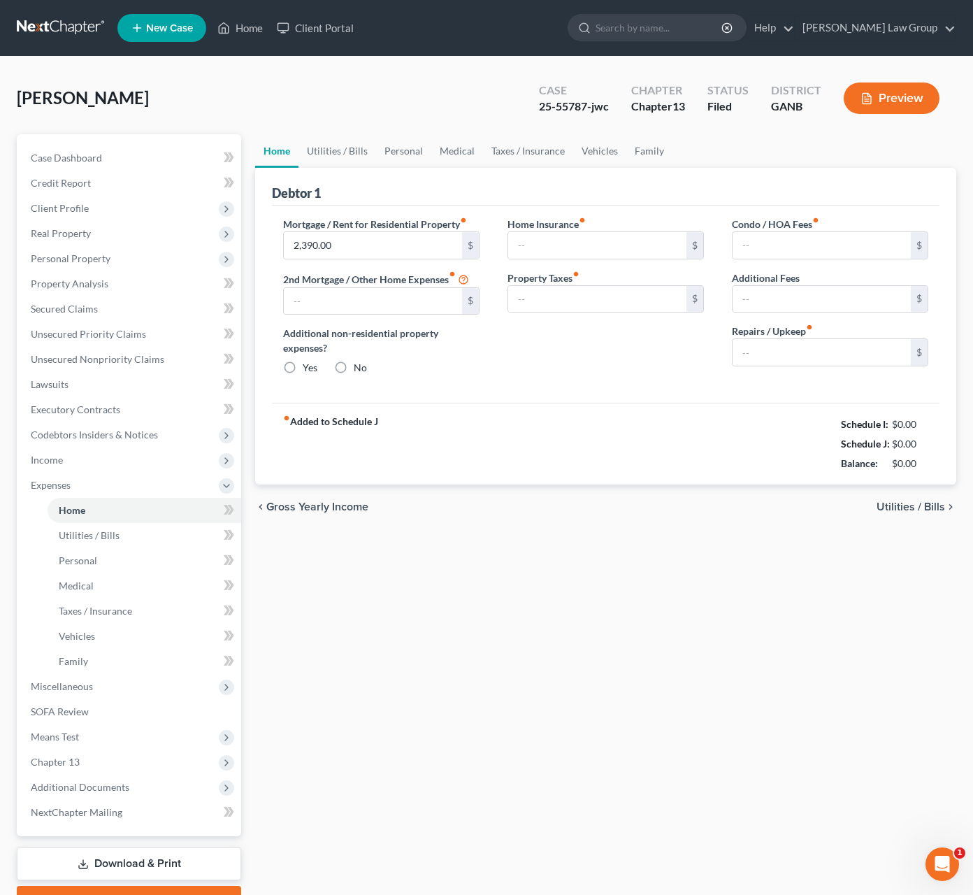
type input "0.00"
type input "50.00"
click at [132, 468] on span "Income" at bounding box center [131, 460] width 222 height 25
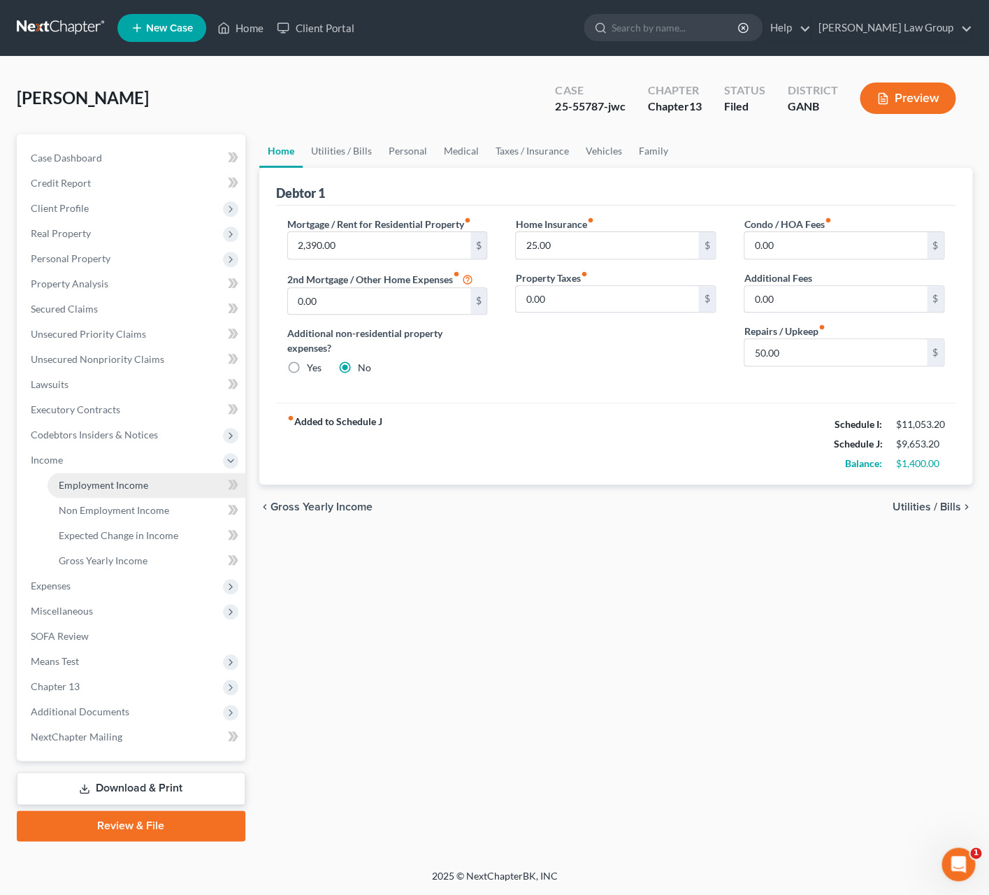
click at [132, 479] on span "Employment Income" at bounding box center [104, 485] width 90 height 12
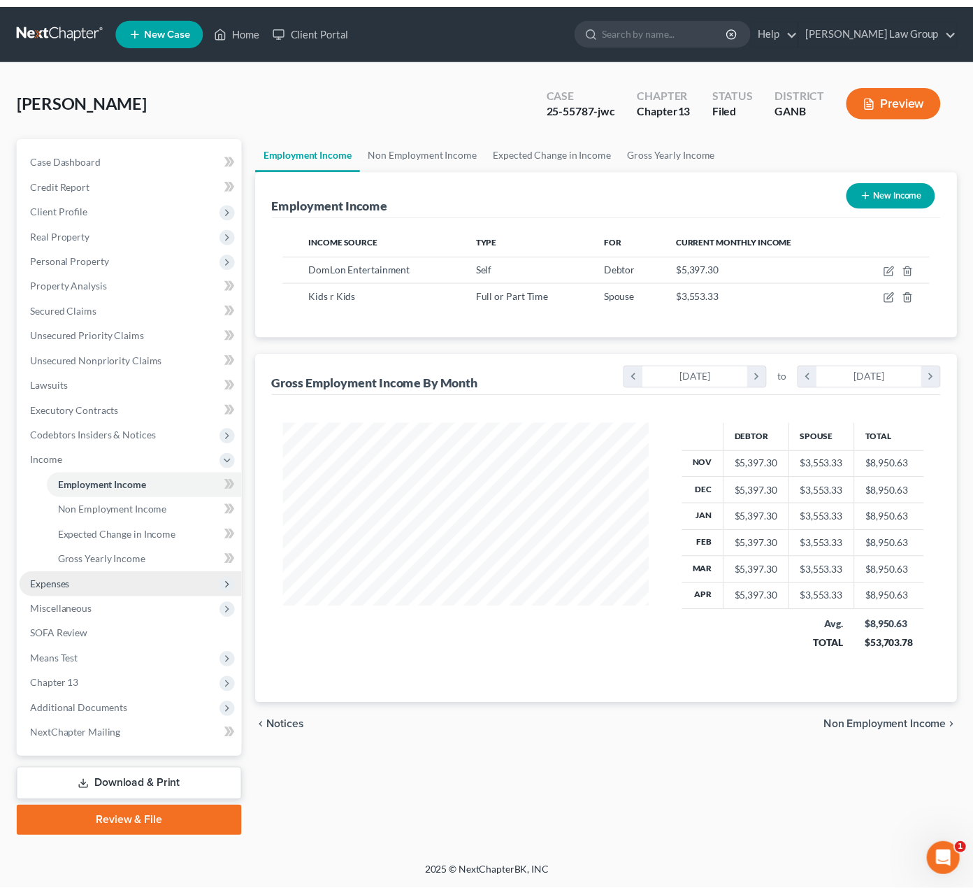
scroll to position [252, 401]
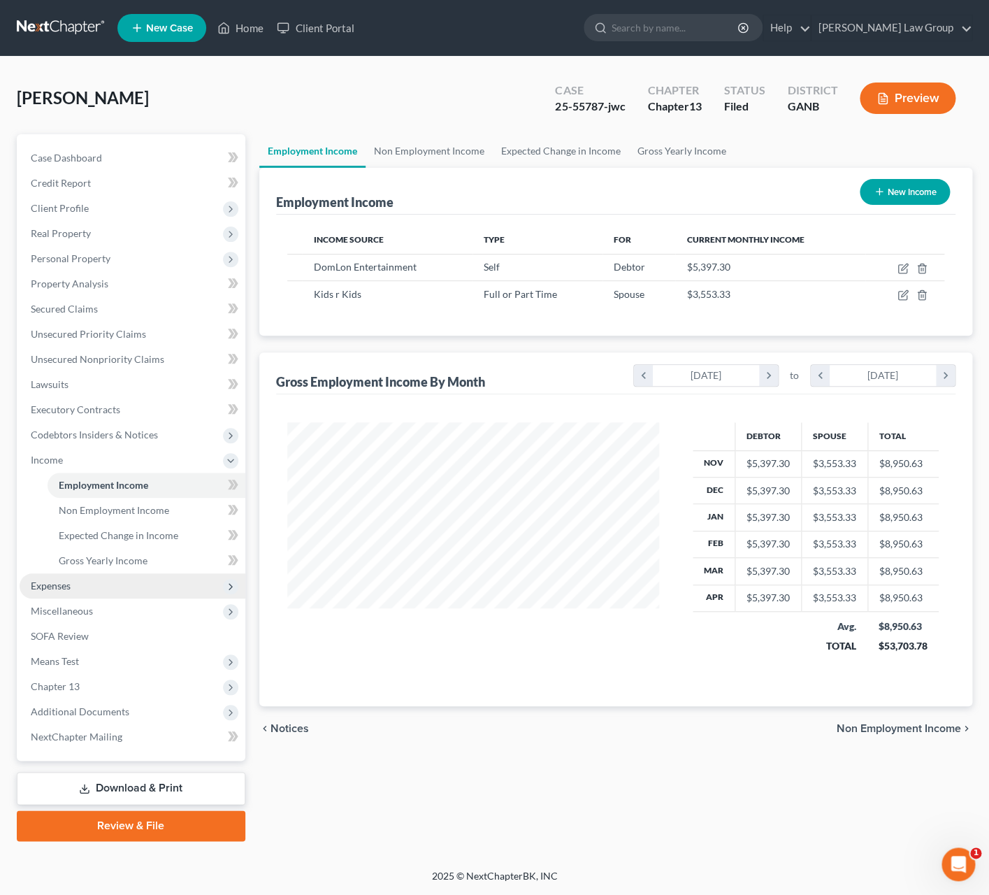
click at [96, 594] on span "Expenses" at bounding box center [133, 585] width 226 height 25
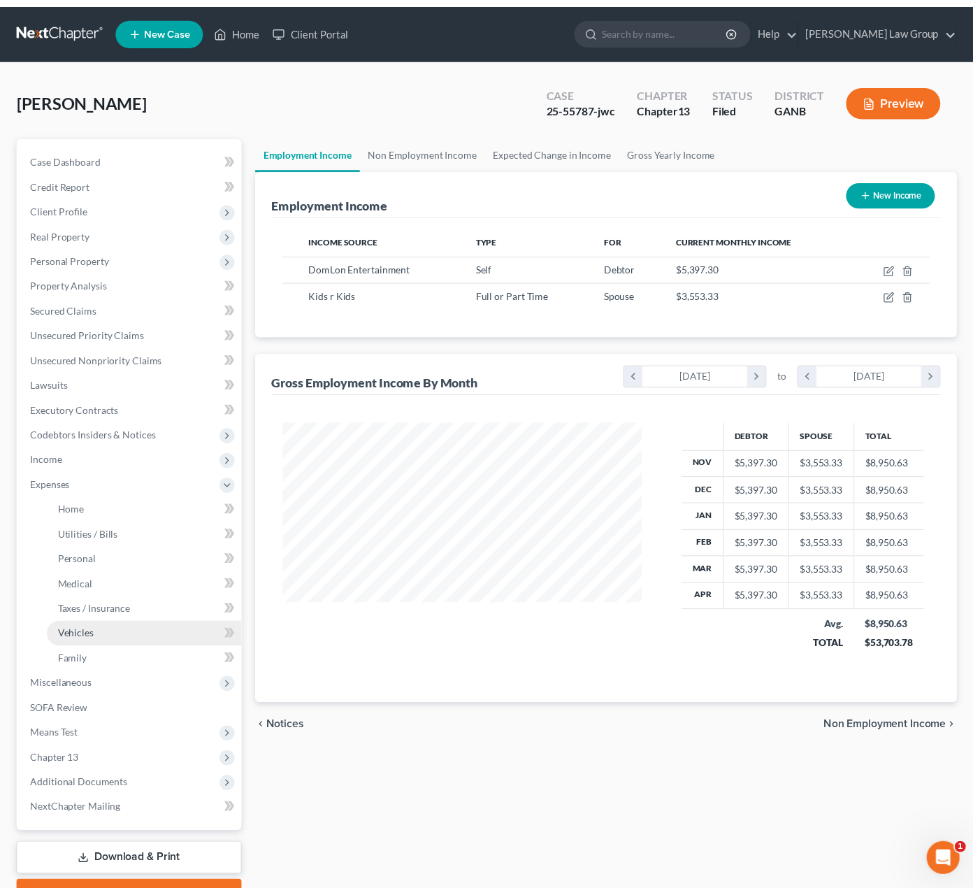
scroll to position [699006, 698867]
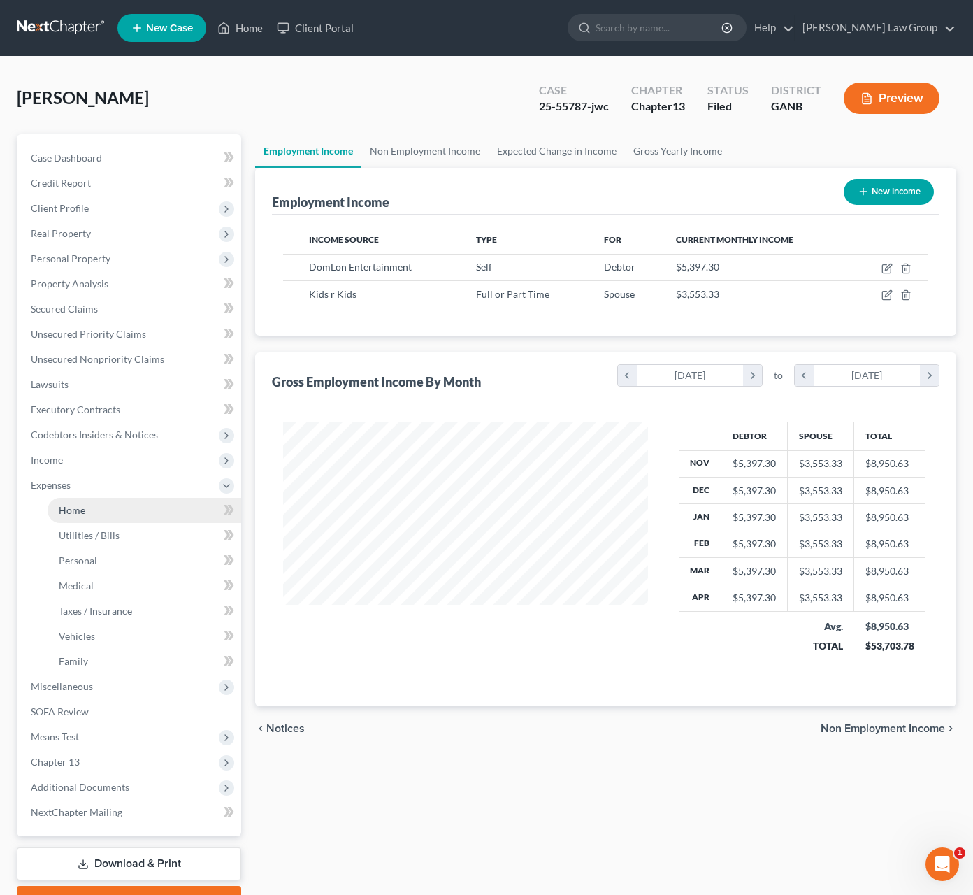
click at [127, 515] on link "Home" at bounding box center [145, 510] width 194 height 25
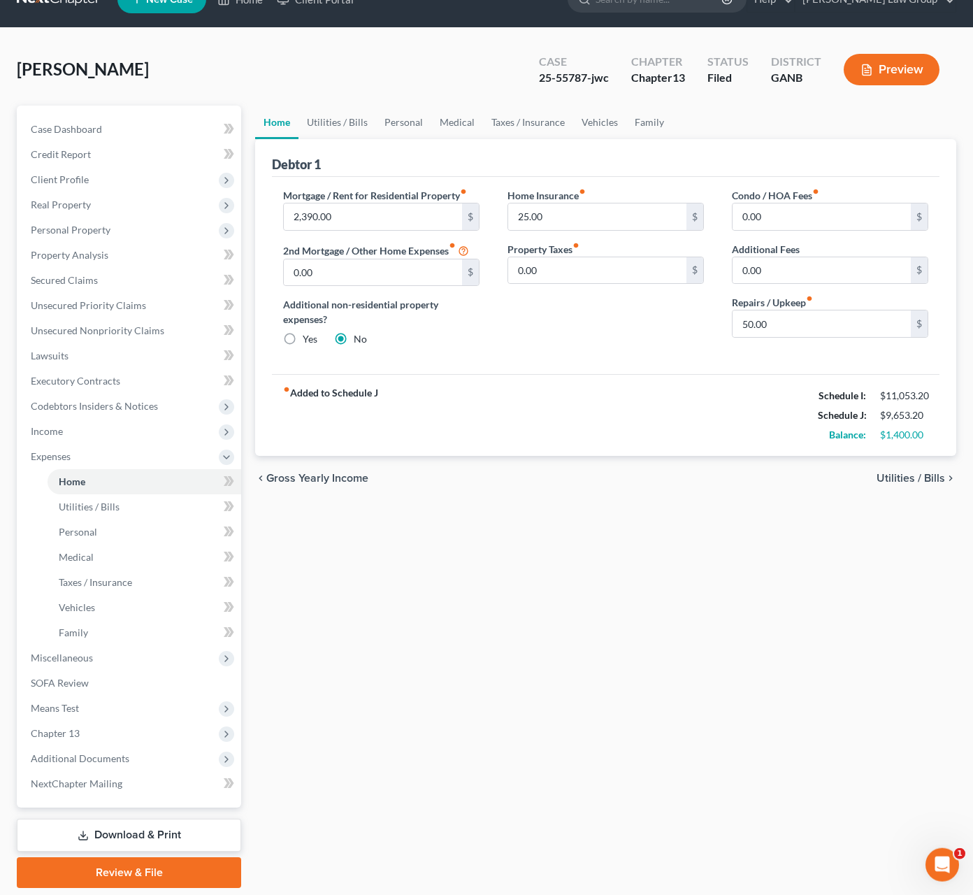
scroll to position [34, 0]
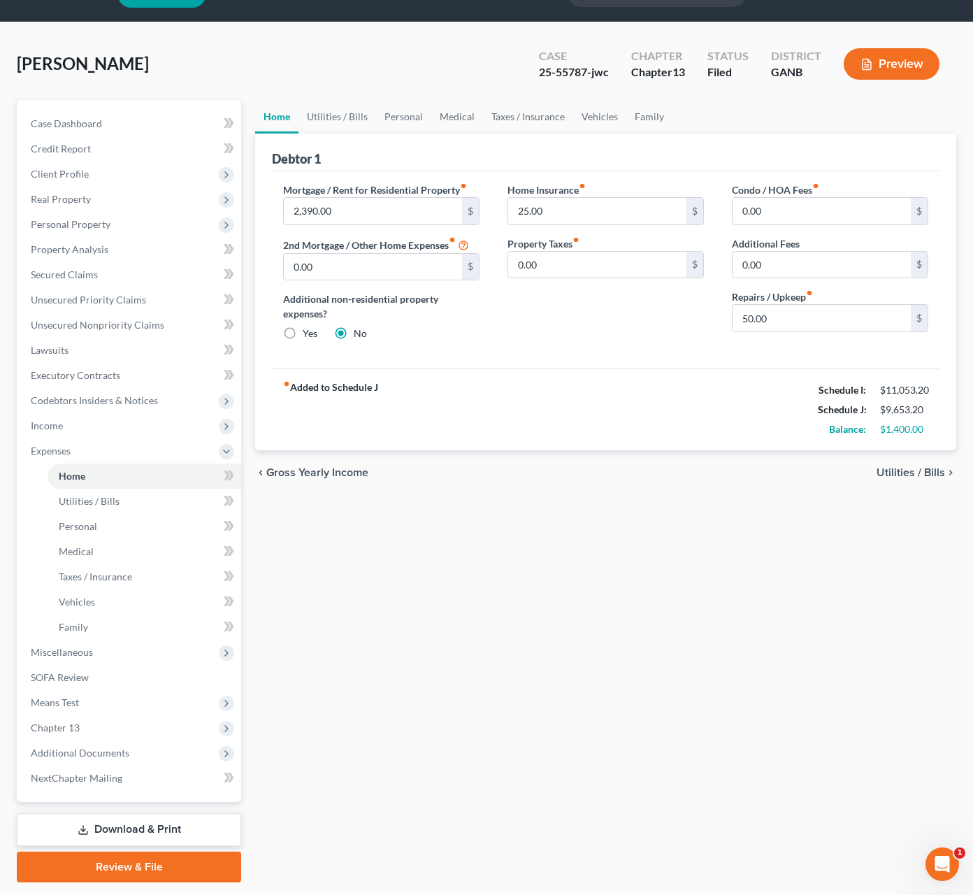
click at [921, 478] on span "Utilities / Bills" at bounding box center [911, 472] width 69 height 11
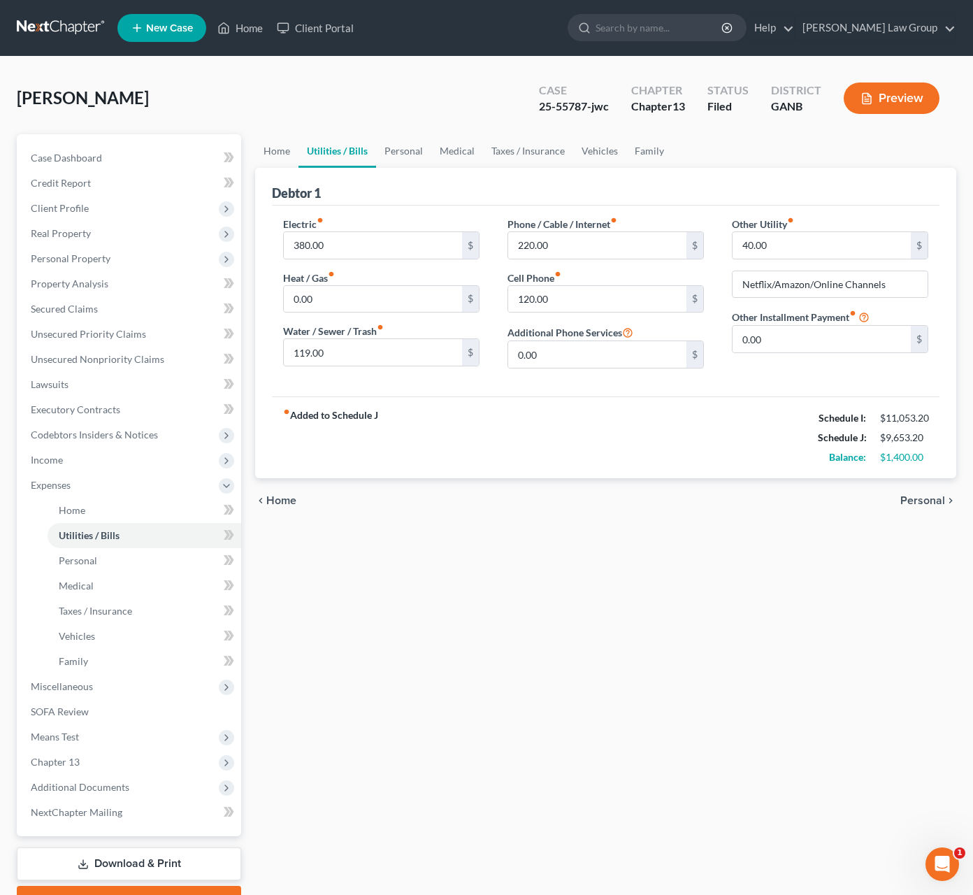
click at [927, 506] on span "Personal" at bounding box center [923, 500] width 45 height 11
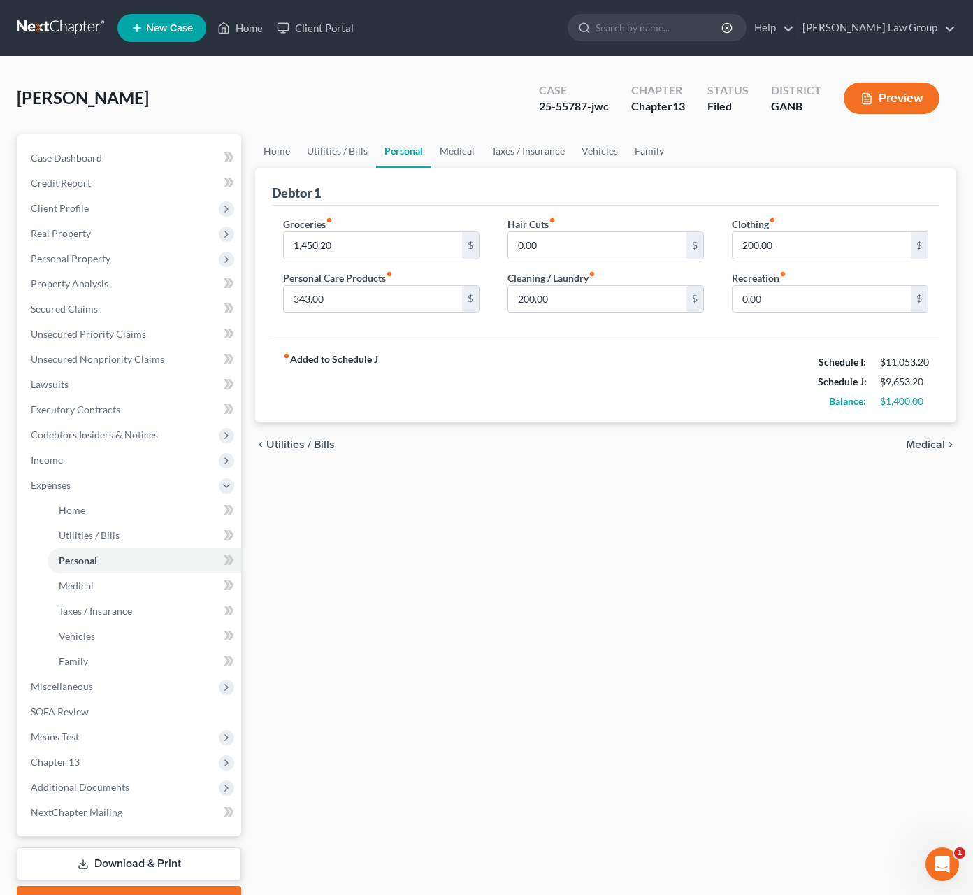
click at [935, 450] on span "Medical" at bounding box center [925, 444] width 39 height 11
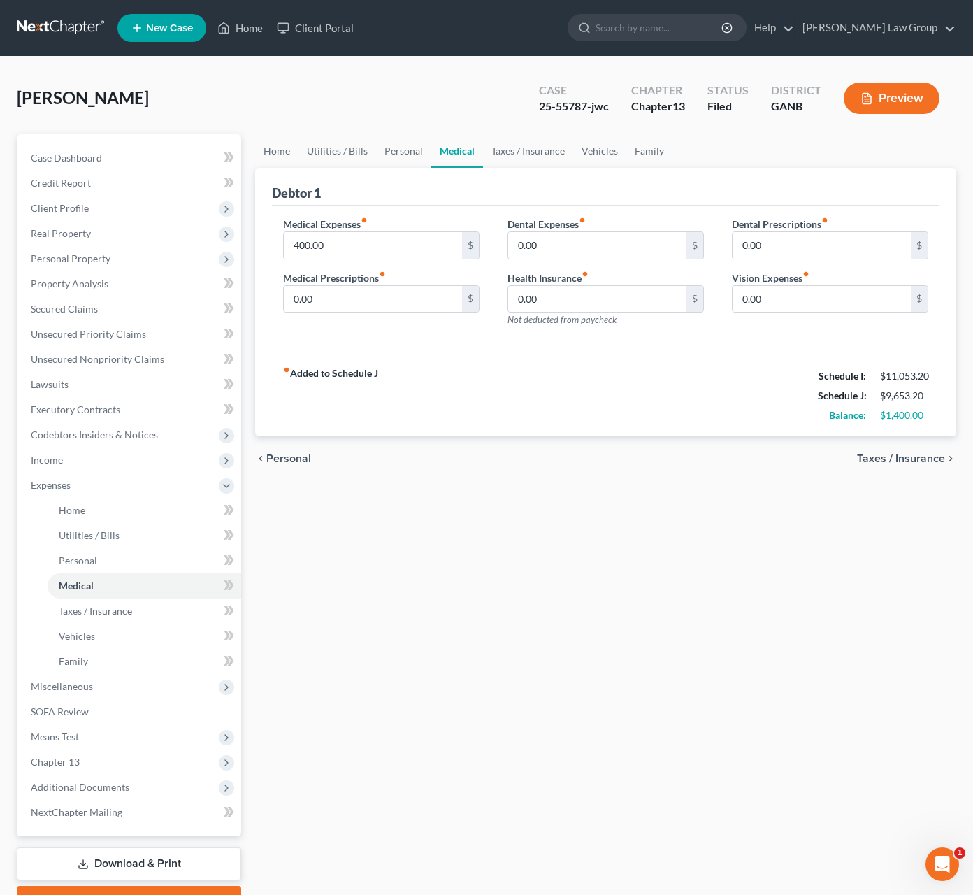
click at [935, 462] on span "Taxes / Insurance" at bounding box center [901, 458] width 88 height 11
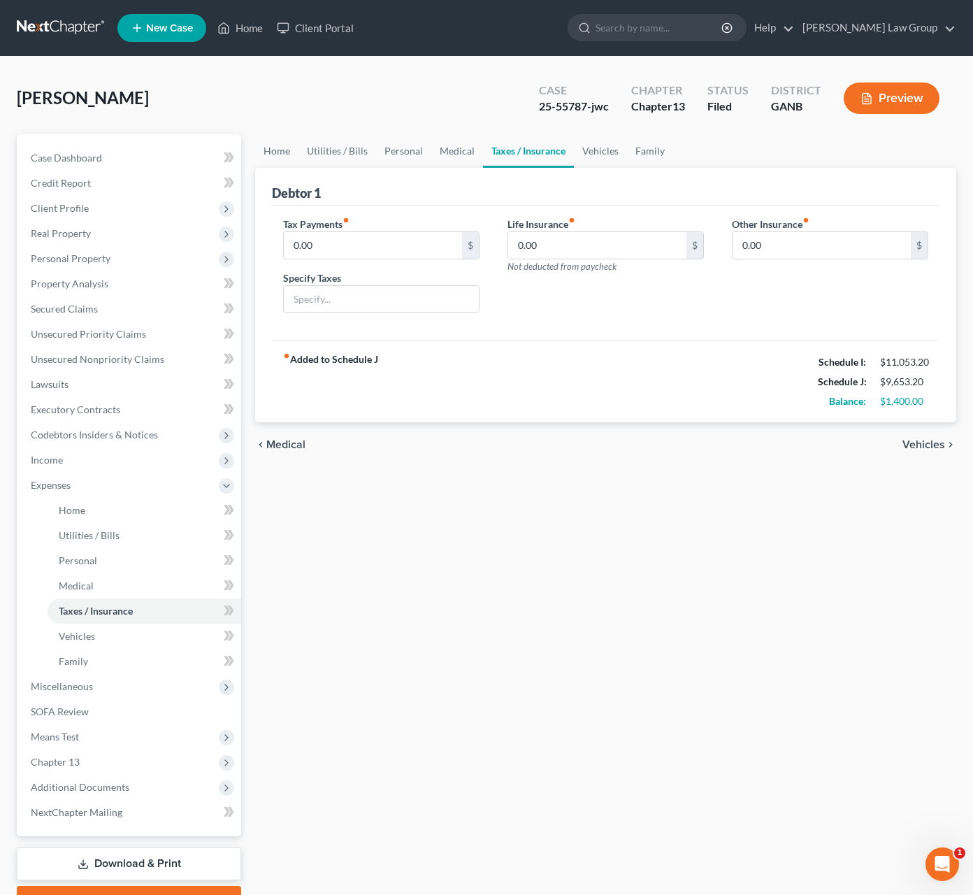
click at [925, 455] on div "chevron_left Medical Vehicles chevron_right" at bounding box center [605, 444] width 701 height 45
click at [931, 447] on span "Vehicles" at bounding box center [924, 444] width 43 height 11
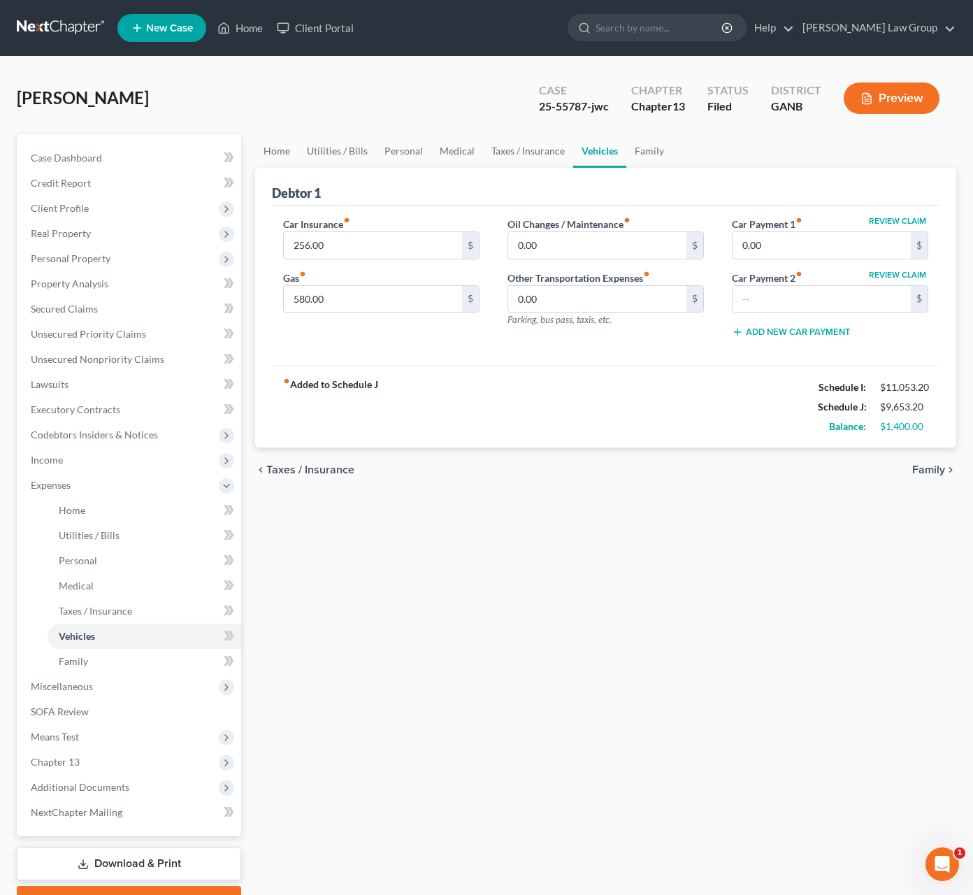
click at [931, 472] on span "Family" at bounding box center [929, 469] width 33 height 11
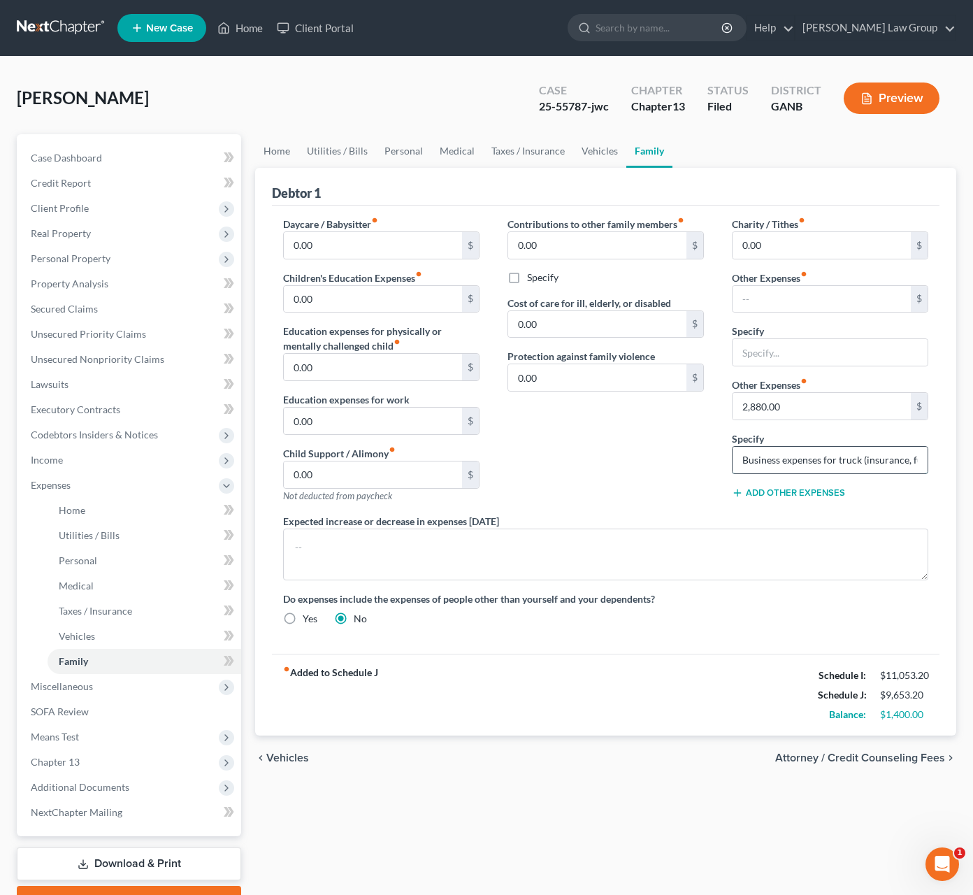
click at [832, 467] on input "Business expenses for truck (insurance, fuel, maintenance)" at bounding box center [830, 460] width 195 height 27
click at [877, 463] on input "Business expenses for truck (insurance, fuel, maintenance)" at bounding box center [830, 460] width 195 height 27
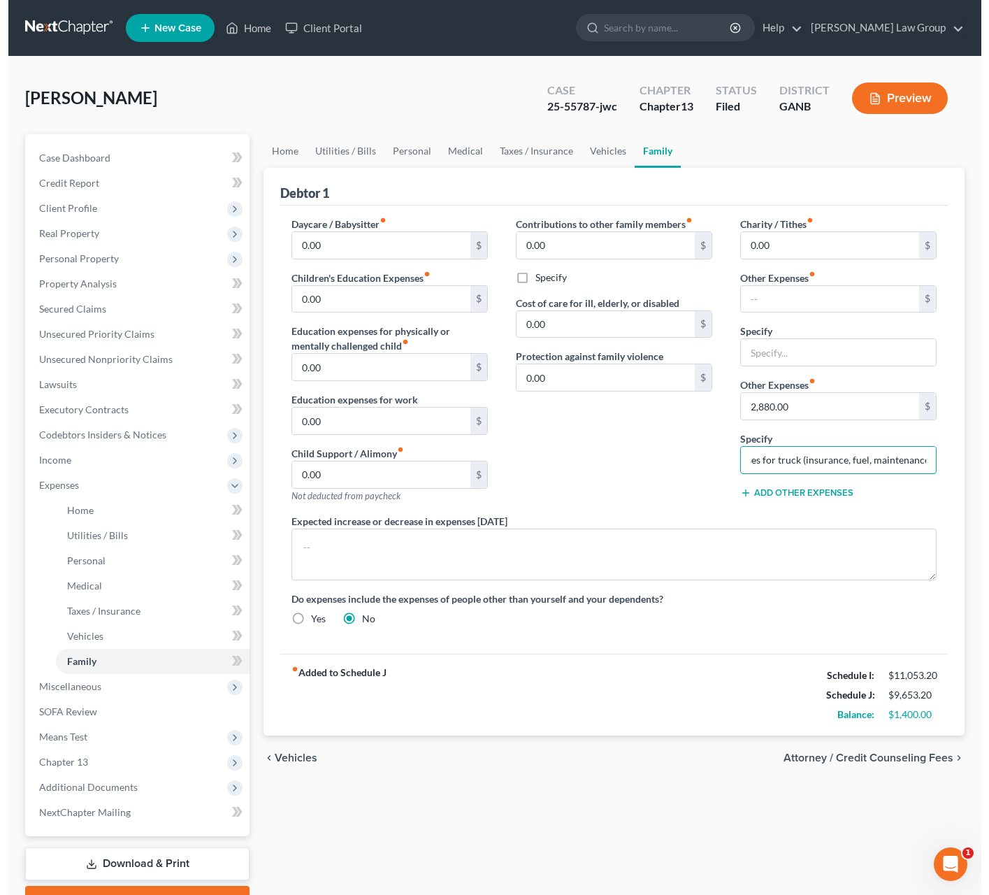
scroll to position [0, 72]
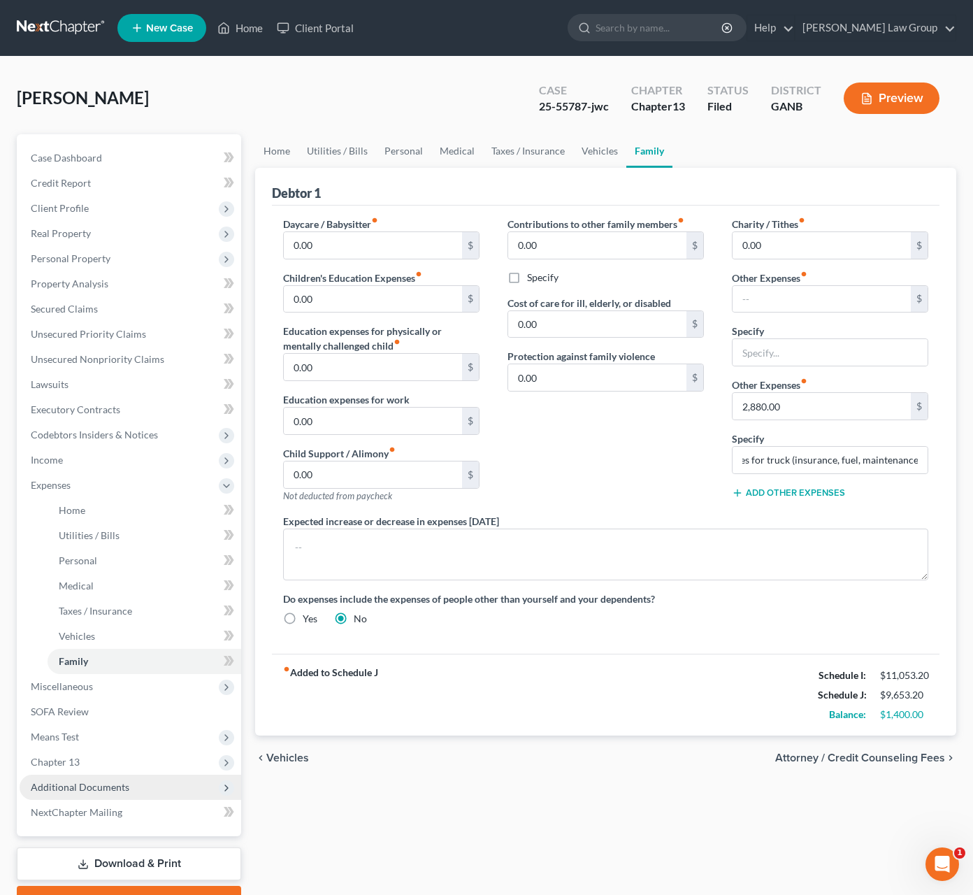
click at [128, 784] on span "Additional Documents" at bounding box center [131, 787] width 222 height 25
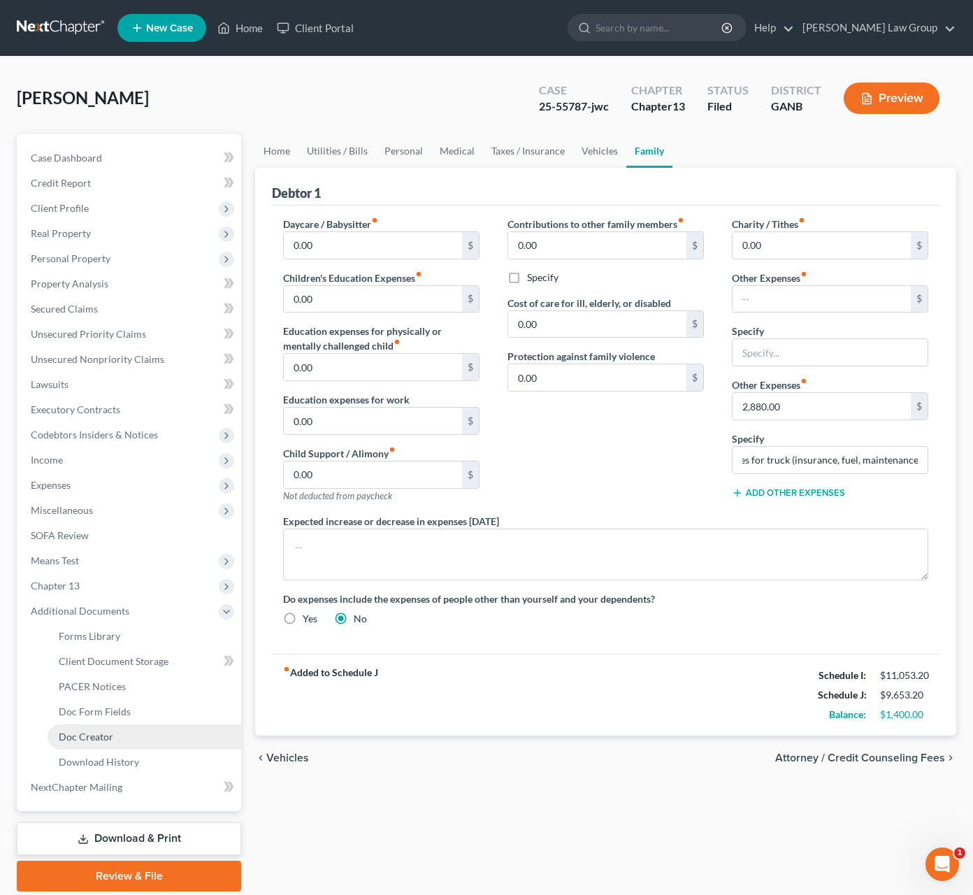
click at [136, 734] on link "Doc Creator" at bounding box center [145, 736] width 194 height 25
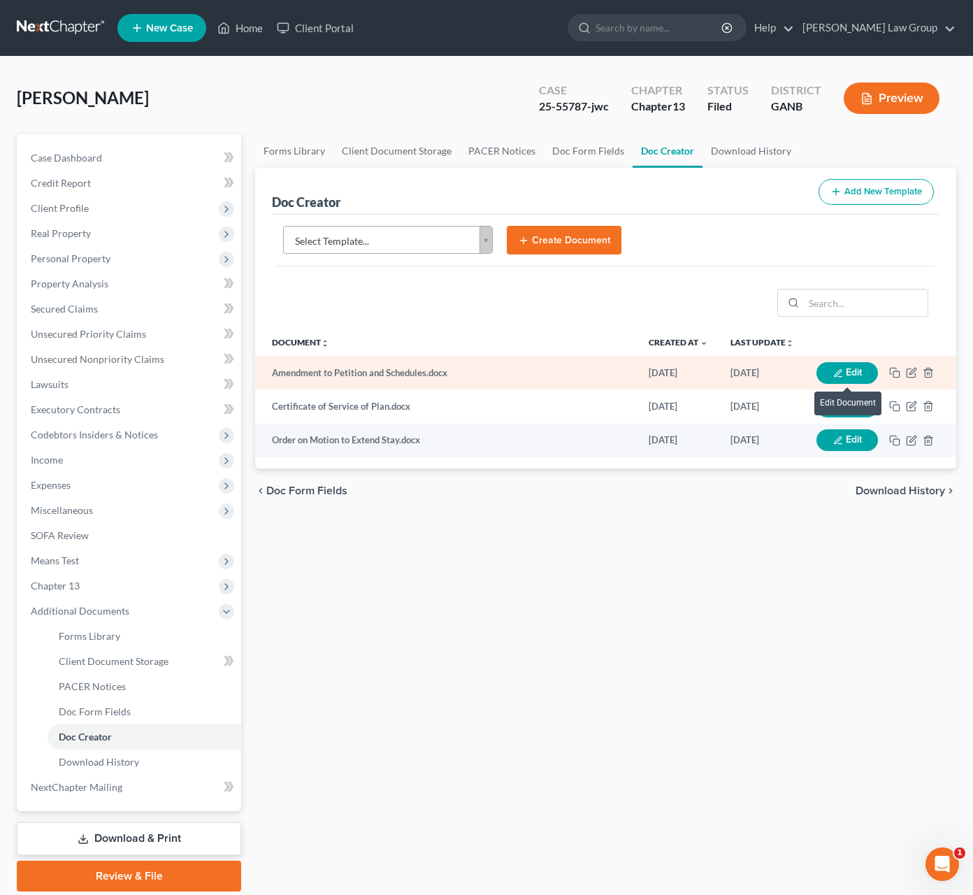
click at [868, 371] on button "Edit" at bounding box center [848, 373] width 62 height 22
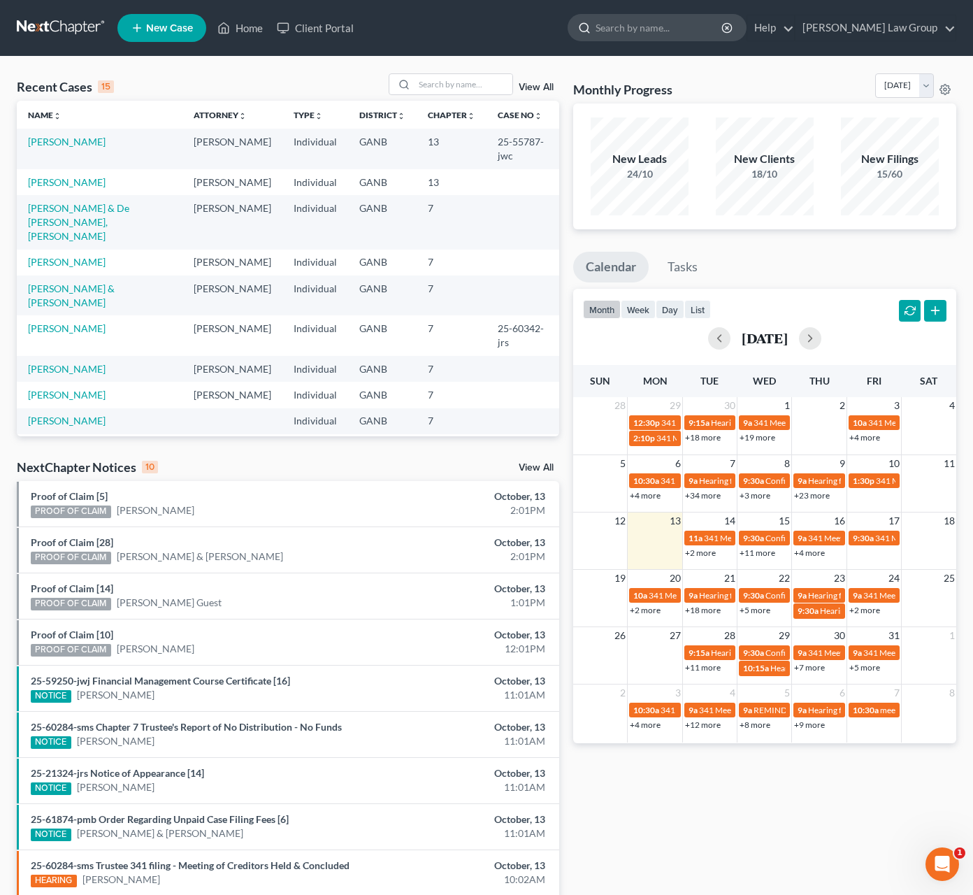
click at [705, 33] on input "search" at bounding box center [660, 28] width 128 height 26
type input "iacopelli"
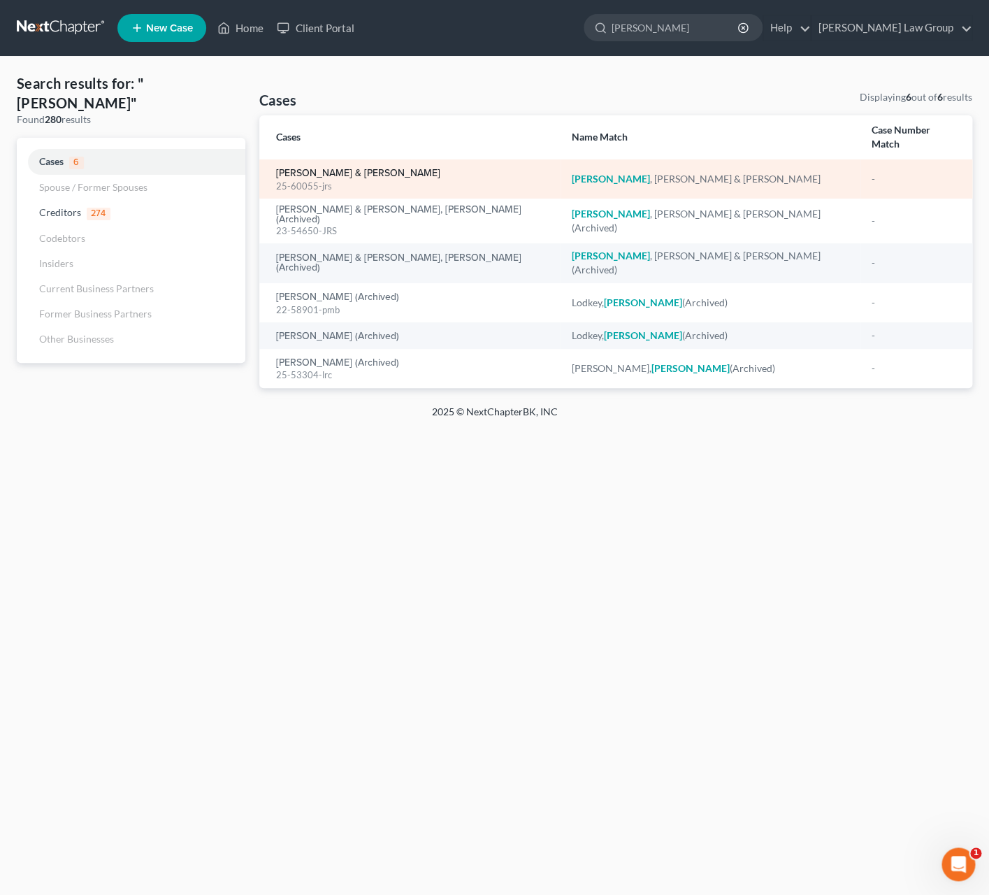
click at [373, 169] on link "[PERSON_NAME] & [PERSON_NAME]" at bounding box center [358, 174] width 164 height 10
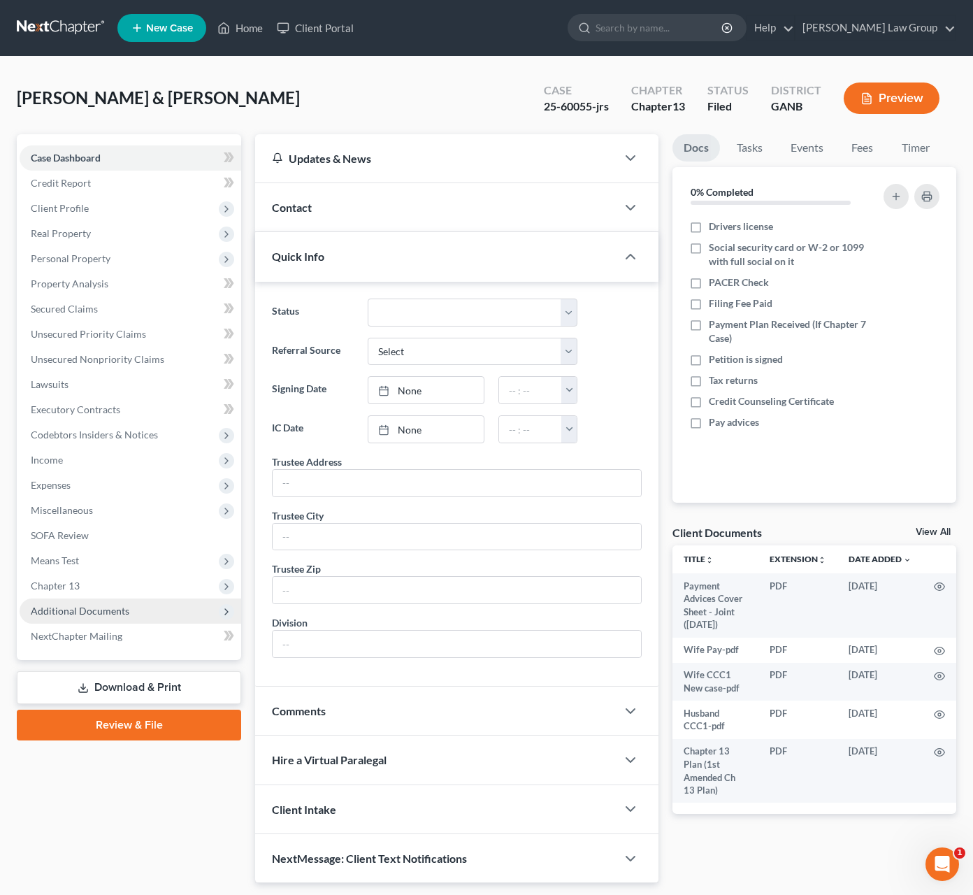
click at [113, 613] on span "Additional Documents" at bounding box center [80, 611] width 99 height 12
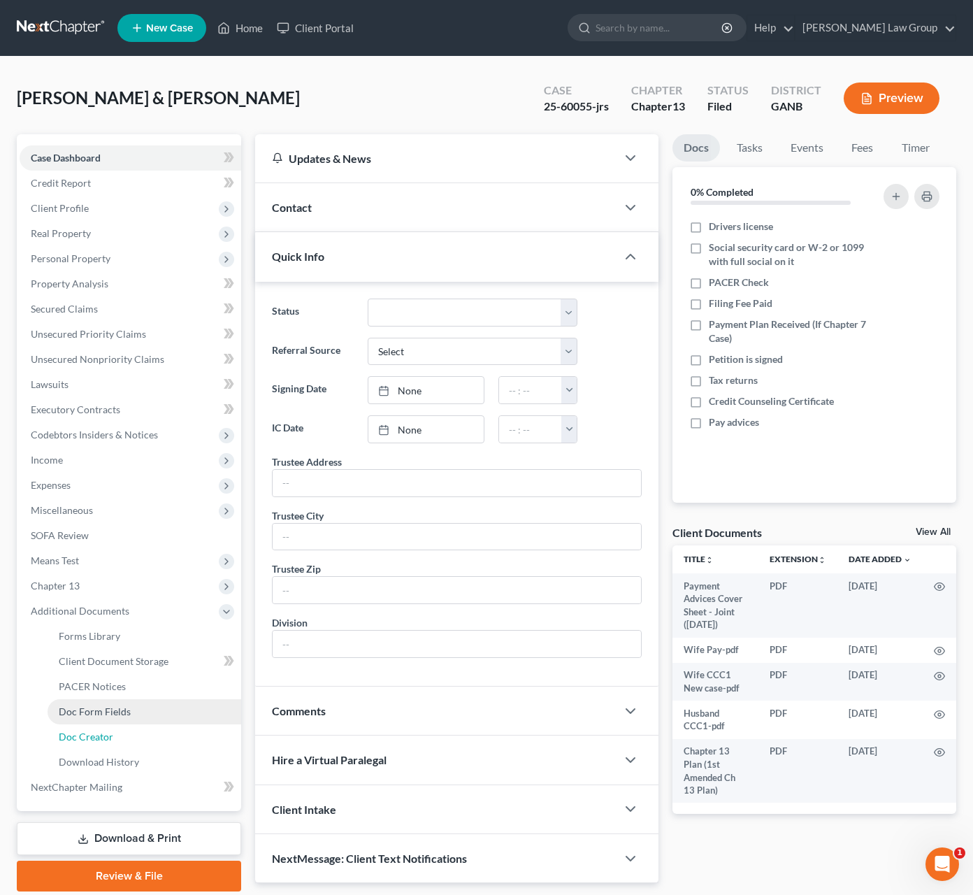
drag, startPoint x: 124, startPoint y: 734, endPoint x: 199, endPoint y: 717, distance: 76.8
click at [125, 734] on link "Doc Creator" at bounding box center [145, 736] width 194 height 25
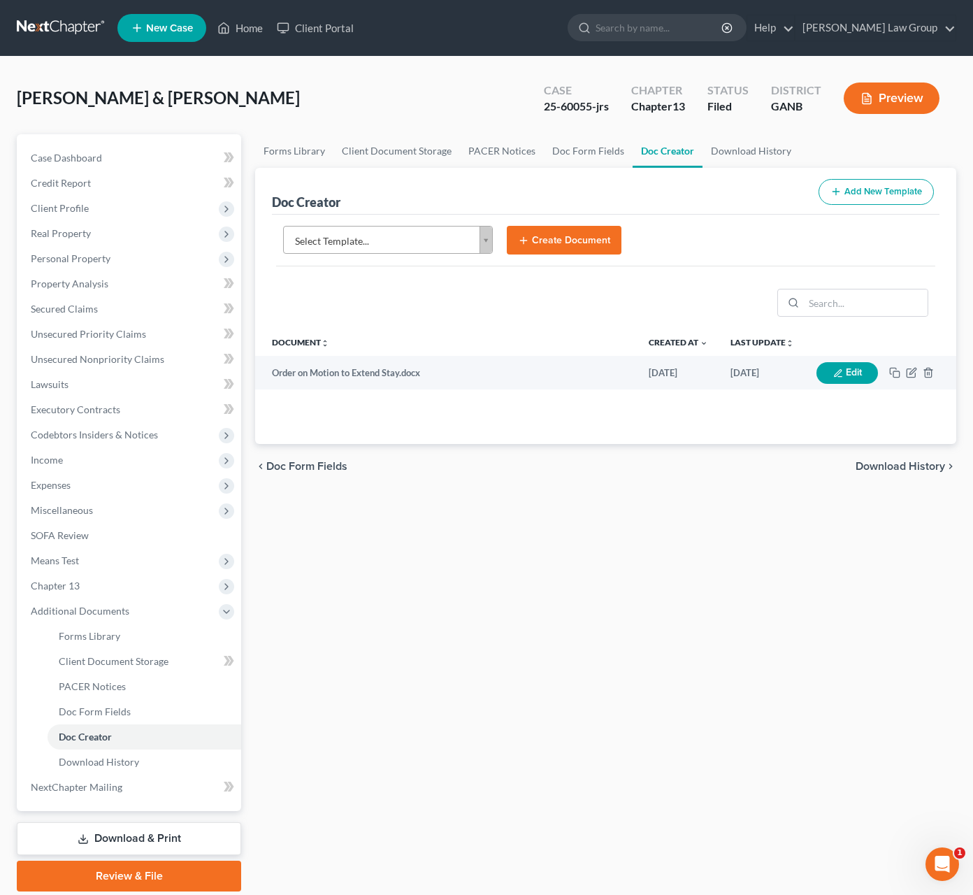
click at [489, 241] on body "Home New Case Client Portal Saedi Law Group ssudman@saedilawgroup.com My Accoun…" at bounding box center [486, 472] width 973 height 945
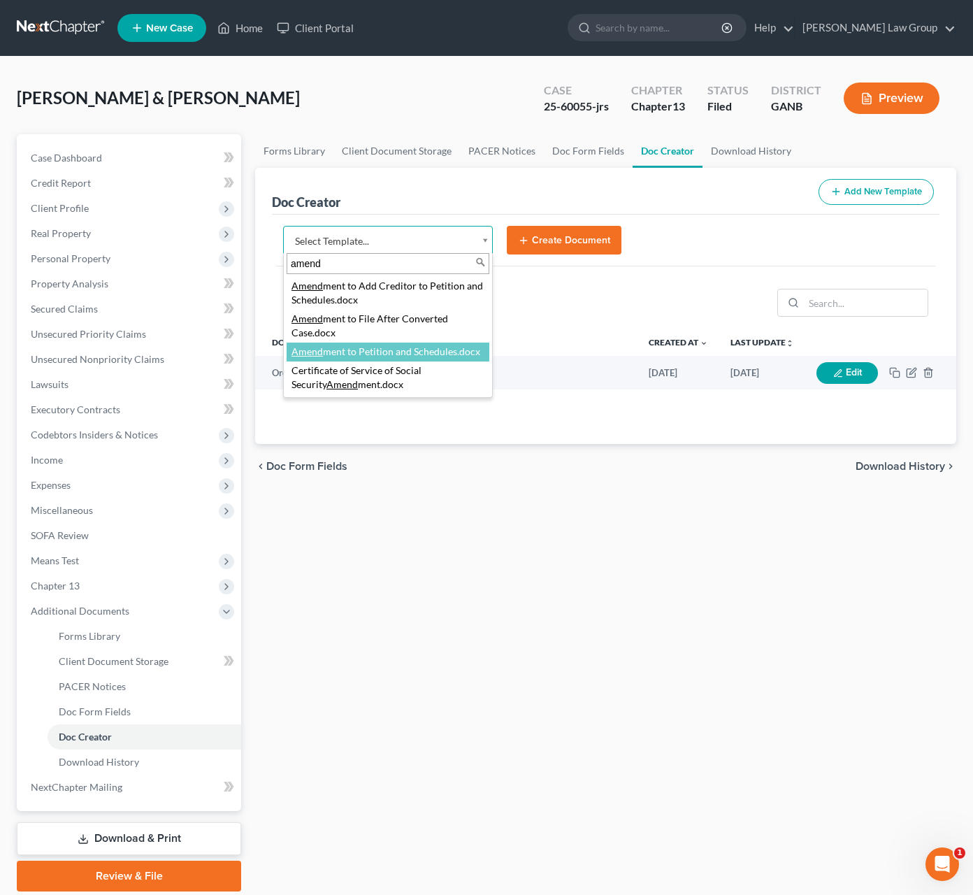
type input "amend"
select select "110999"
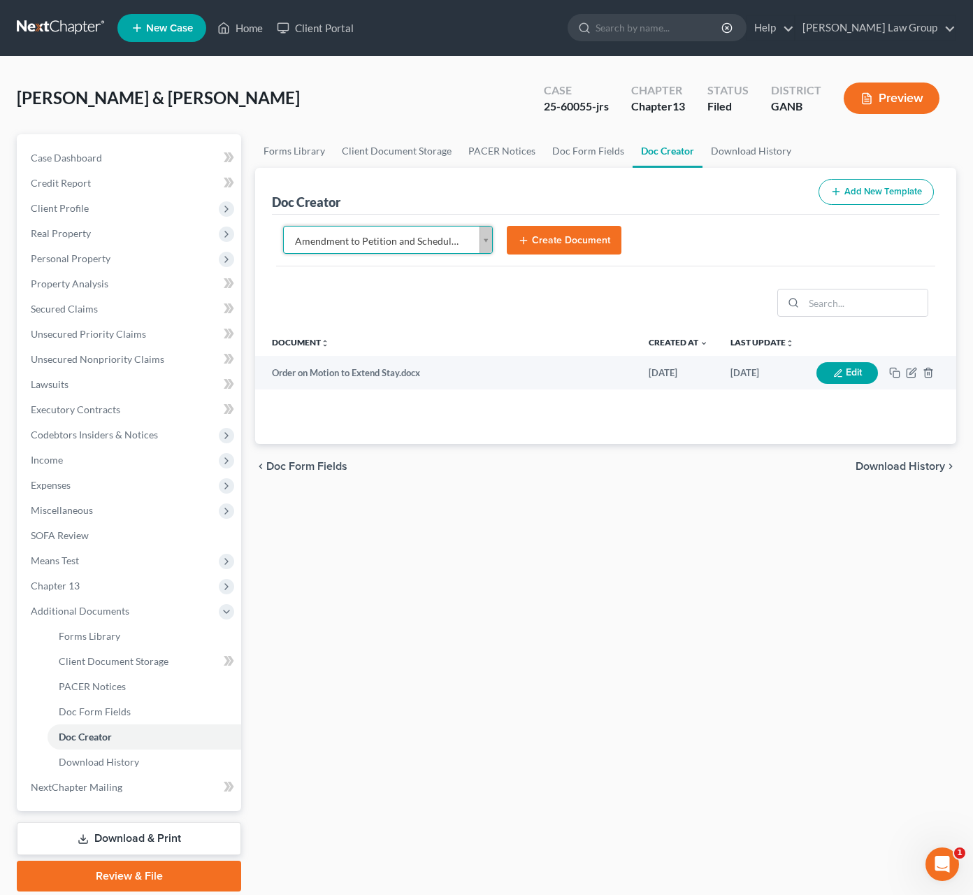
click at [574, 247] on button "Create Document" at bounding box center [564, 240] width 115 height 29
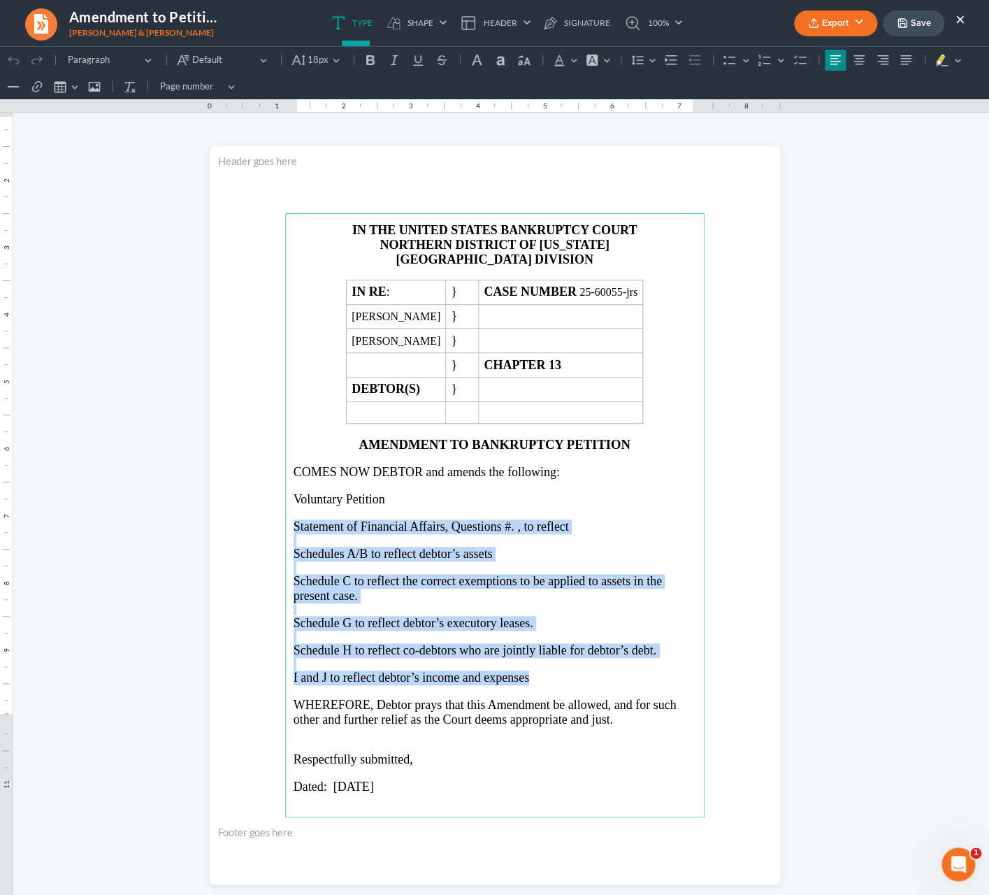
drag, startPoint x: 285, startPoint y: 531, endPoint x: 554, endPoint y: 671, distance: 303.4
click at [524, 683] on main "IN THE UNITED STATES BANKRUPTCY COURT NORTHERN DISTRICT OF GEORGIA ATLANTA DIVI…" at bounding box center [495, 515] width 420 height 604
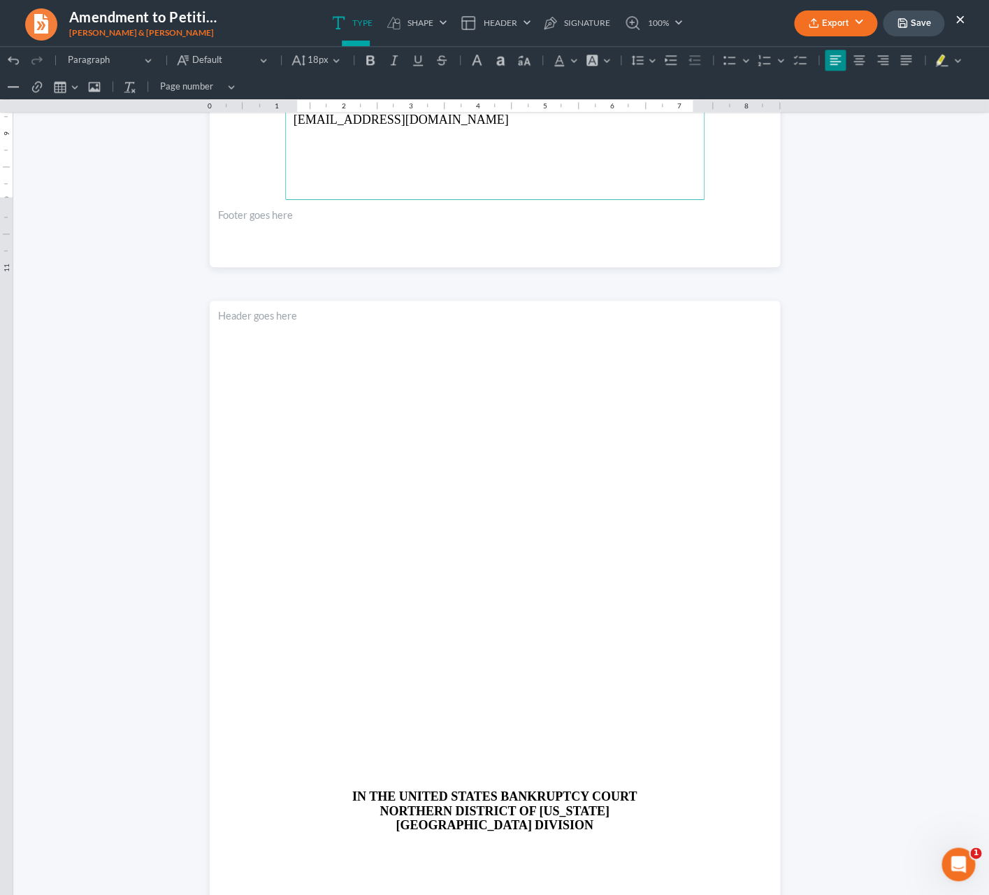
scroll to position [634, 0]
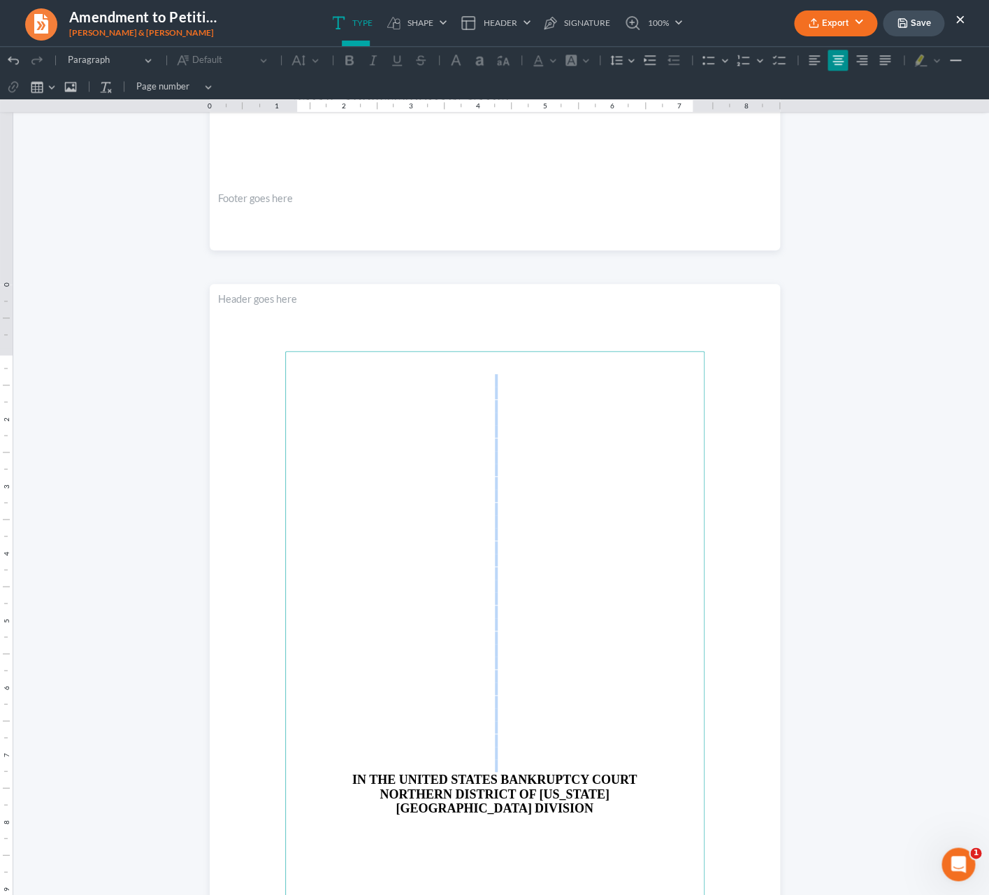
drag, startPoint x: 572, startPoint y: 764, endPoint x: 495, endPoint y: 383, distance: 388.1
click at [495, 383] on main "IN THE UNITED STATES BANKRUPTCY COURT NORTHERN DISTRICT OF GEORGIA ATLANTA DIVI…" at bounding box center [495, 653] width 420 height 604
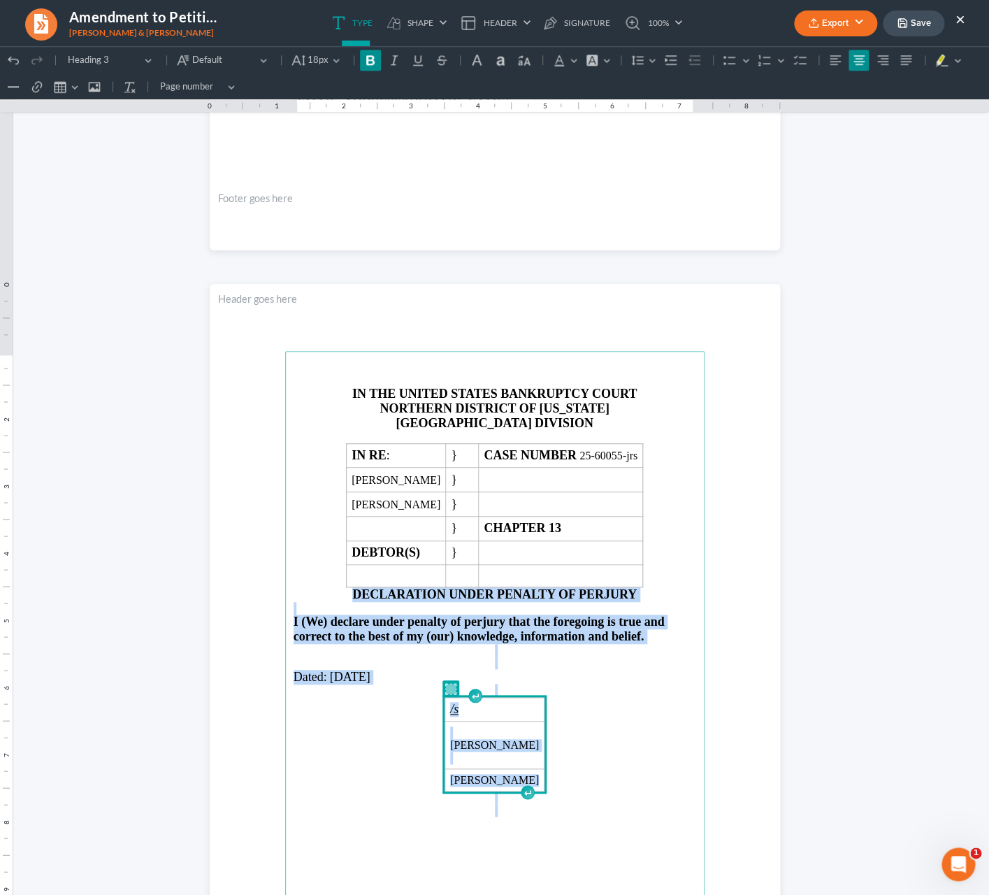
drag, startPoint x: 320, startPoint y: 606, endPoint x: 537, endPoint y: 822, distance: 306.6
click at [537, 822] on main "IN THE UNITED STATES BANKRUPTCY COURT NORTHERN DISTRICT OF GEORGIA ATLANTA DIVI…" at bounding box center [495, 653] width 420 height 604
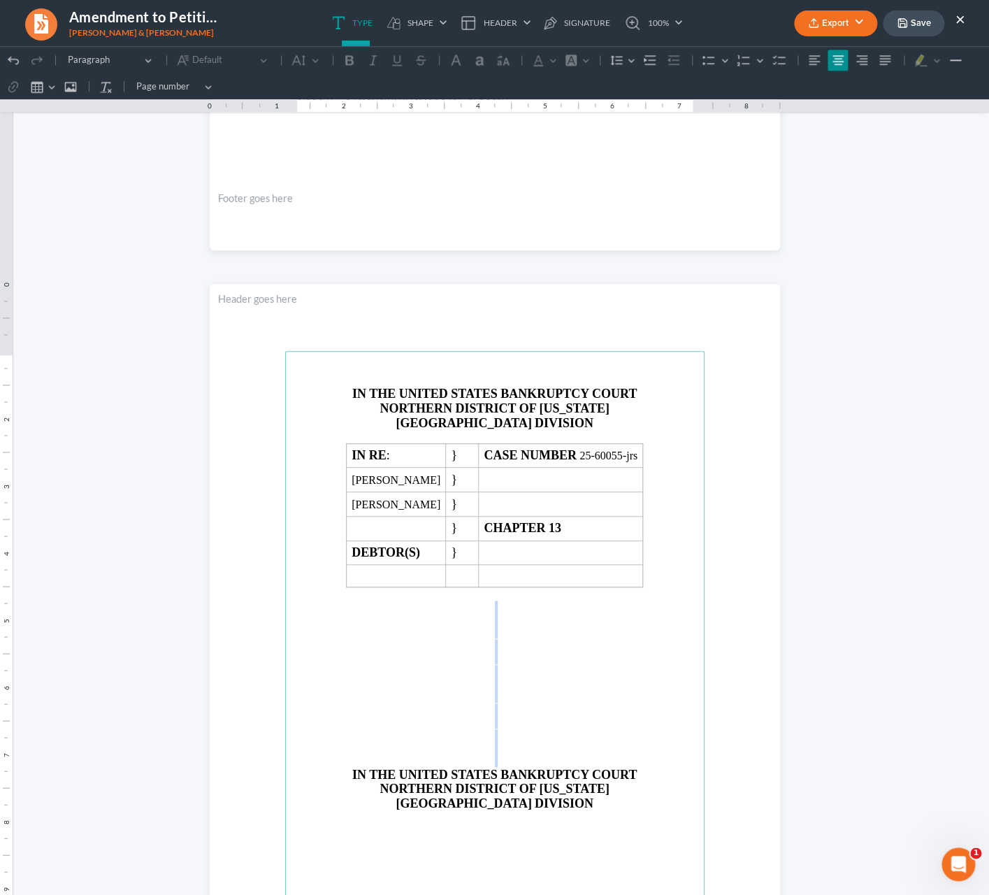
drag, startPoint x: 496, startPoint y: 610, endPoint x: 534, endPoint y: 723, distance: 119.4
click at [536, 761] on main "IN THE UNITED STATES BANKRUPTCY COURT NORTHERN DISTRICT OF GEORGIA ATLANTA DIVI…" at bounding box center [495, 653] width 420 height 604
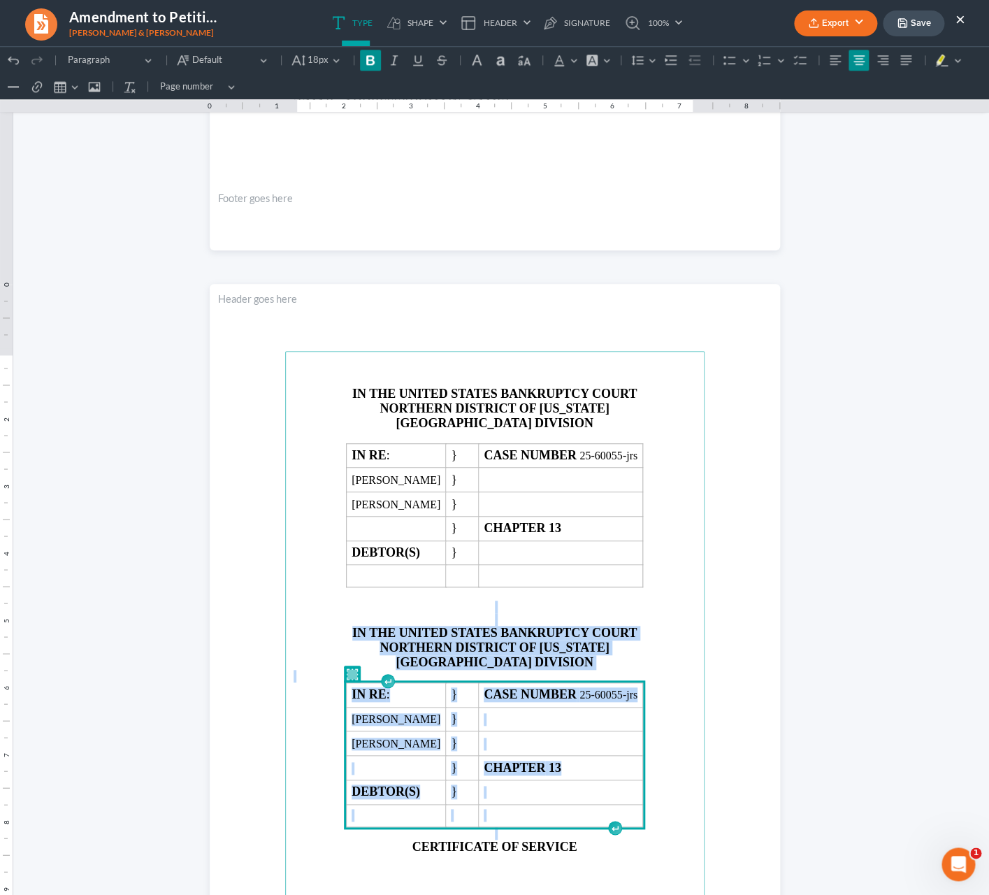
drag, startPoint x: 486, startPoint y: 620, endPoint x: 573, endPoint y: 843, distance: 238.7
click at [573, 843] on main "IN THE UNITED STATES BANKRUPTCY COURT NORTHERN DISTRICT OF GEORGIA ATLANTA DIVI…" at bounding box center [495, 653] width 420 height 604
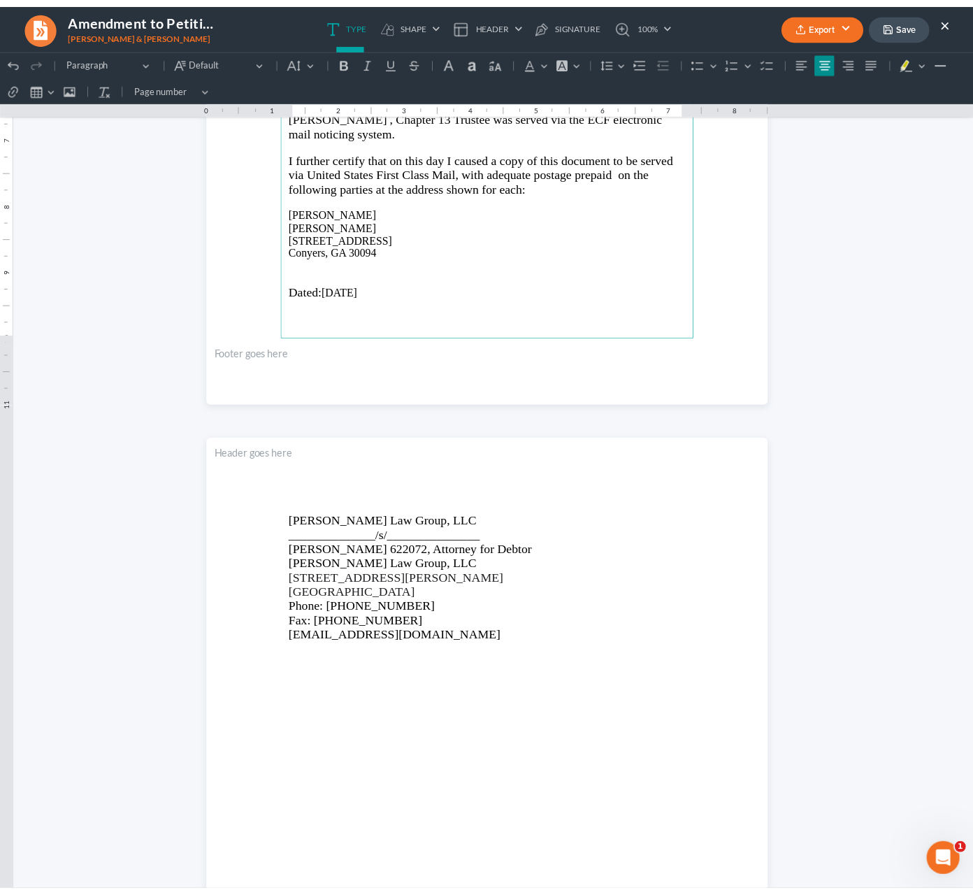
scroll to position [1326, 0]
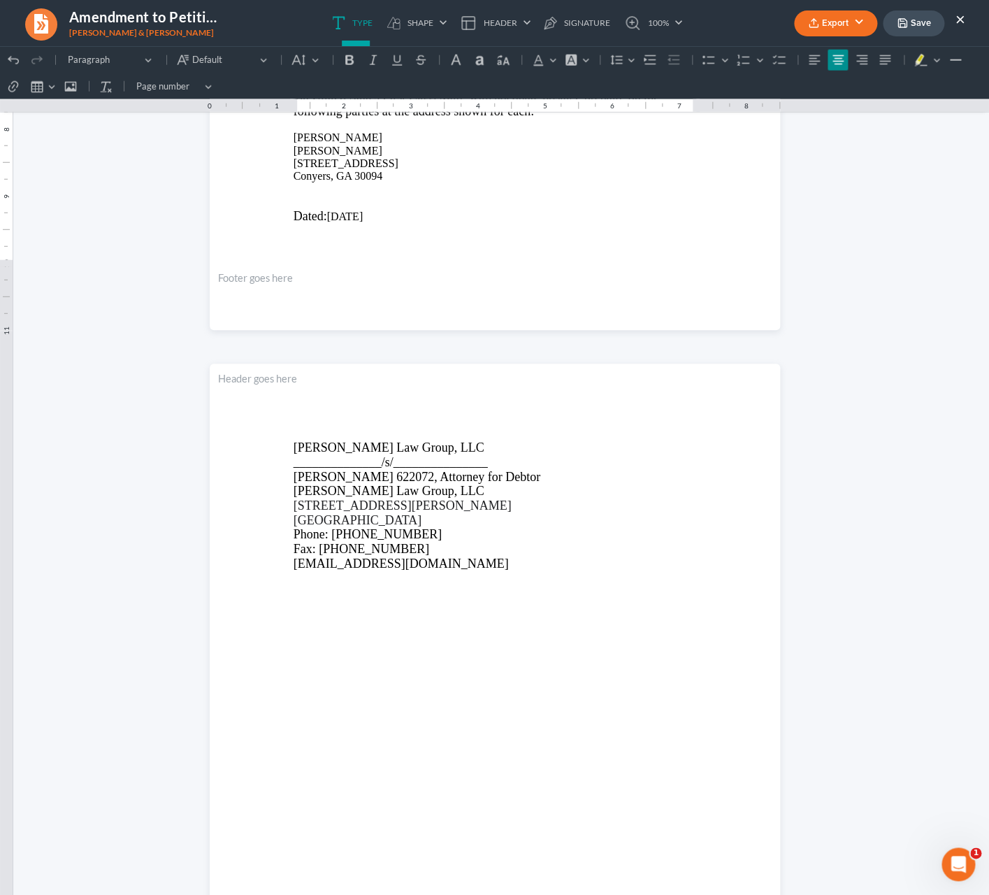
click at [838, 31] on button "Export" at bounding box center [835, 23] width 83 height 26
click at [820, 62] on link "PDF" at bounding box center [834, 56] width 108 height 24
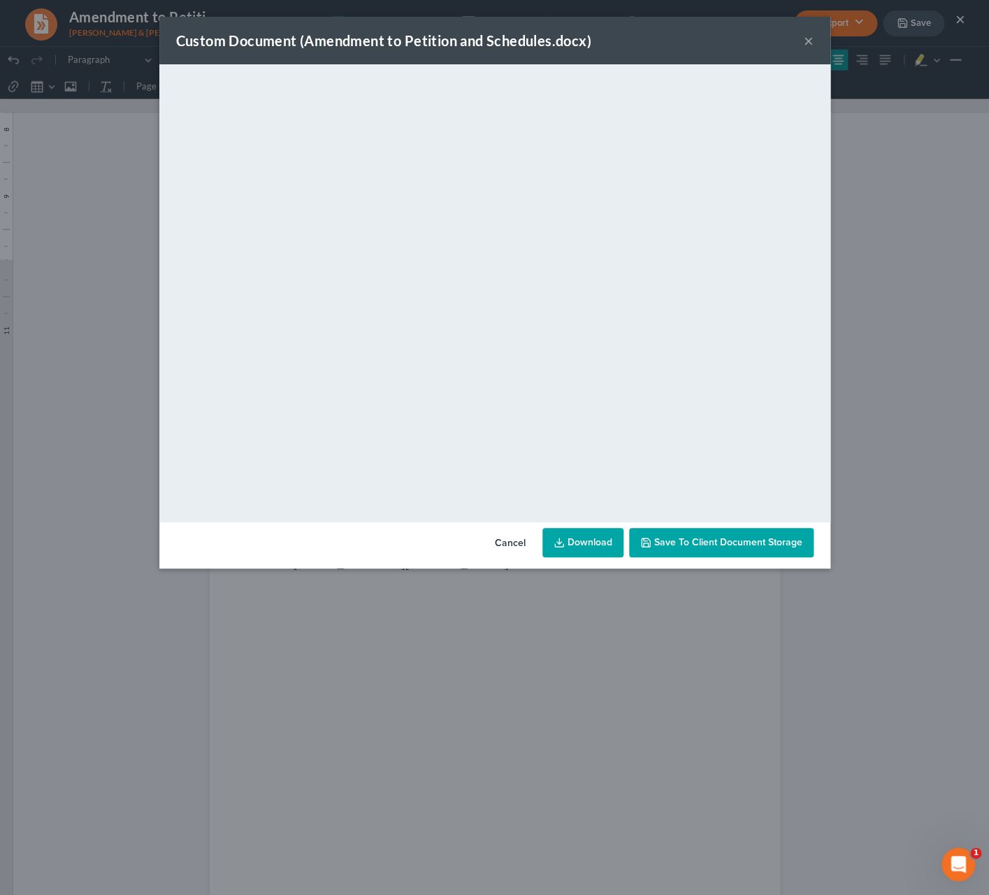
click at [583, 529] on link "Download" at bounding box center [583, 542] width 81 height 29
click at [812, 44] on button "×" at bounding box center [809, 40] width 10 height 17
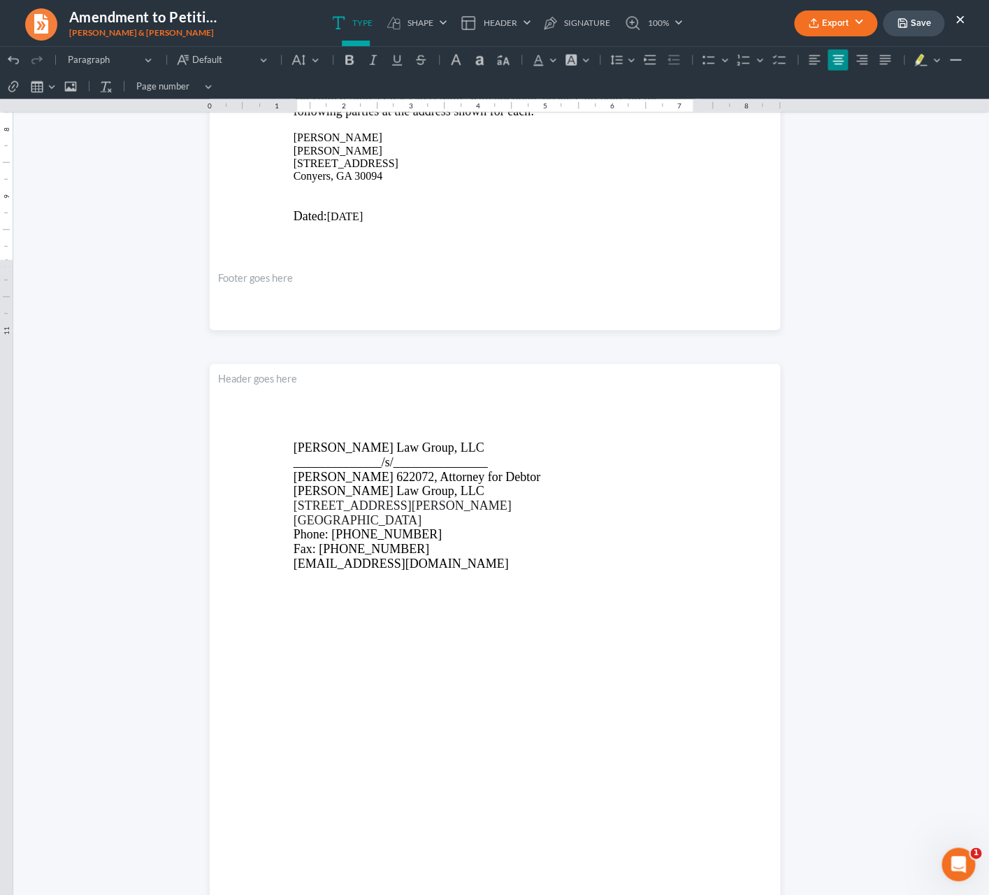
click at [813, 44] on div "Custom Document (Amendment to Petition and Schedules.docx) × <object ng-attr-da…" at bounding box center [494, 447] width 989 height 895
click at [805, 40] on nav "Amendment to Petition and Schedules.docx Iacopelli, Kimberly & Michael Export P…" at bounding box center [494, 23] width 1003 height 46
click at [965, 22] on button "×" at bounding box center [961, 18] width 10 height 17
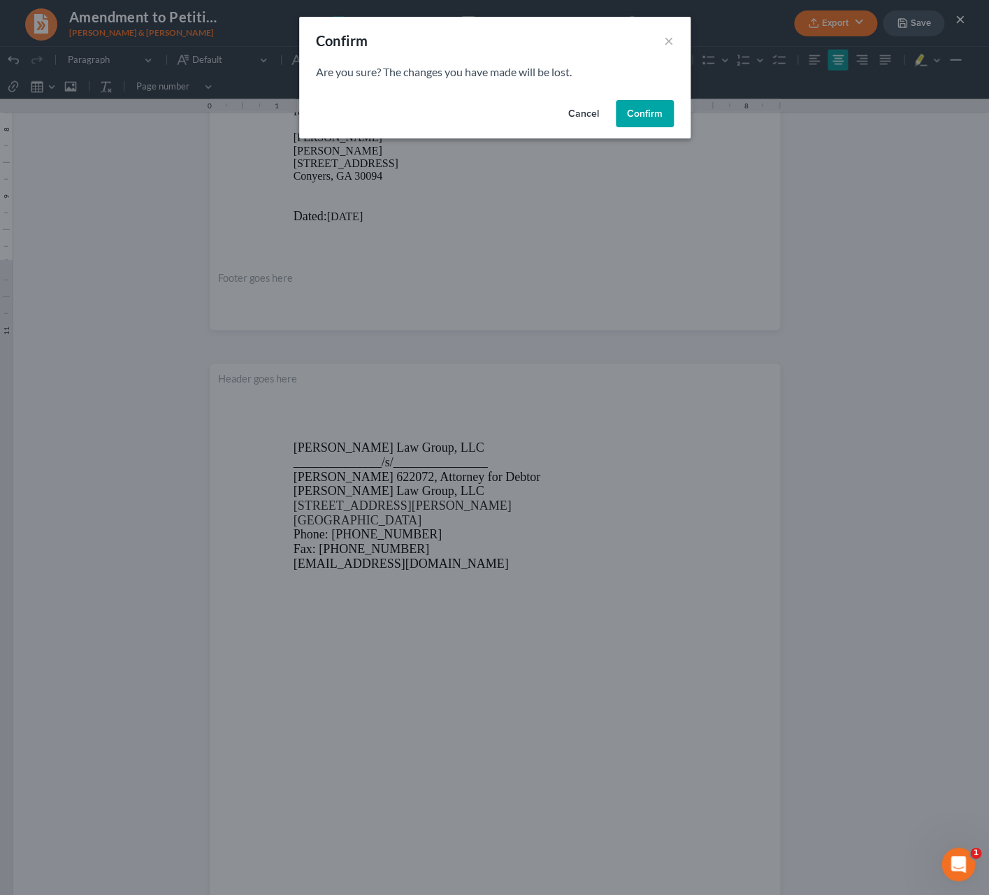
click at [634, 113] on button "Confirm" at bounding box center [645, 114] width 58 height 28
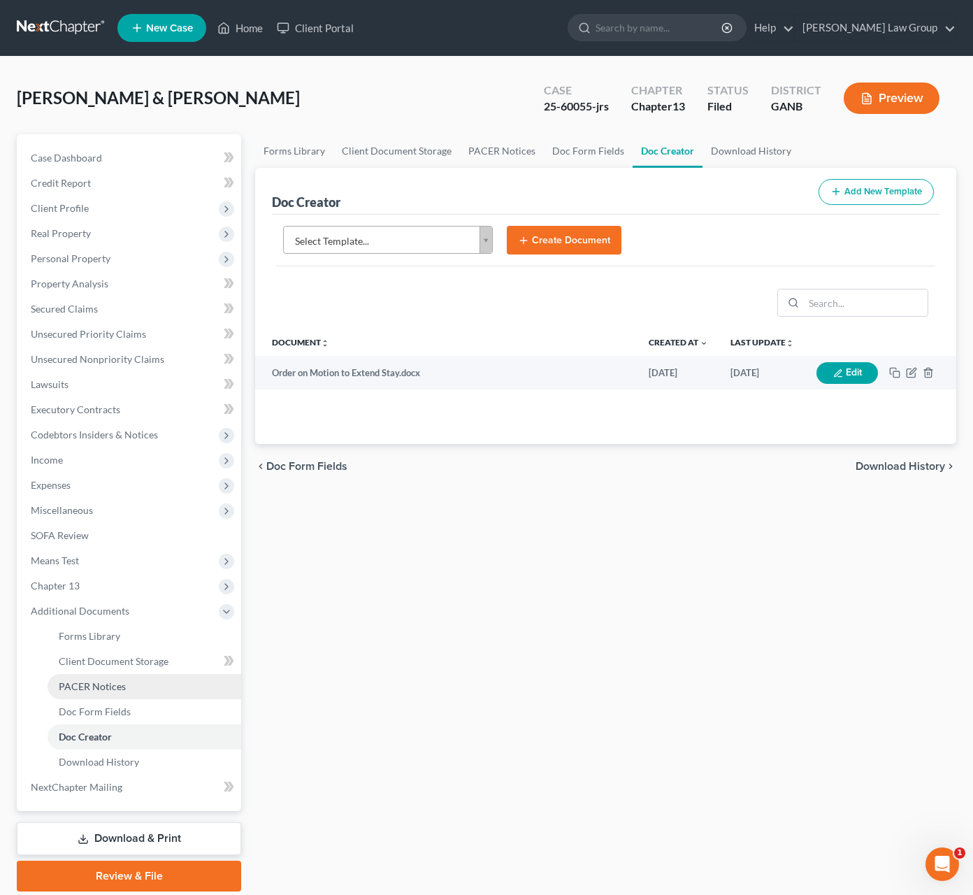
click at [125, 689] on link "PACER Notices" at bounding box center [145, 686] width 194 height 25
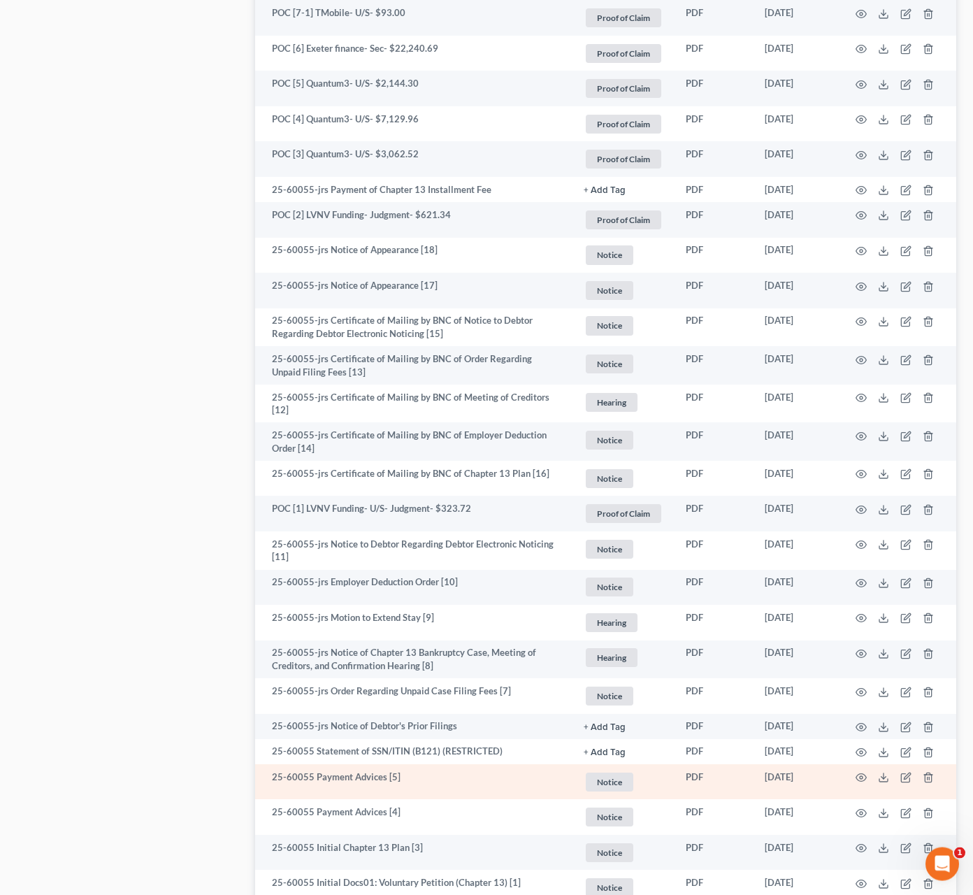
scroll to position [1058, 0]
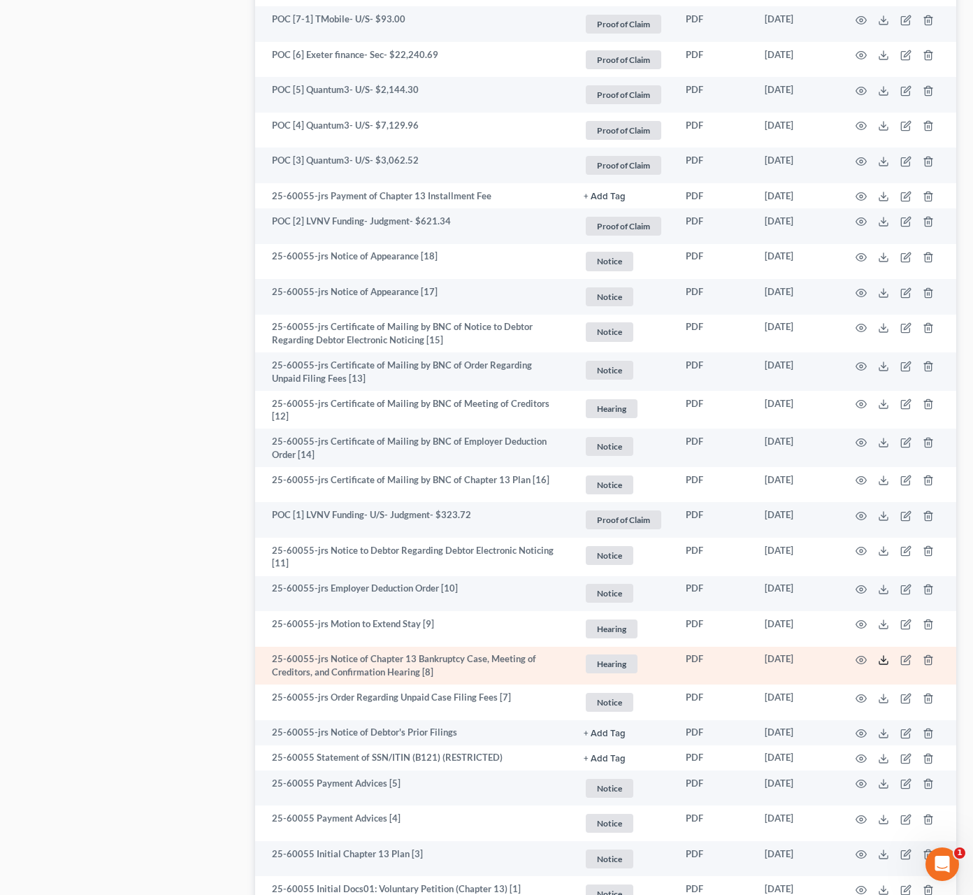
click at [885, 659] on icon at bounding box center [883, 660] width 11 height 11
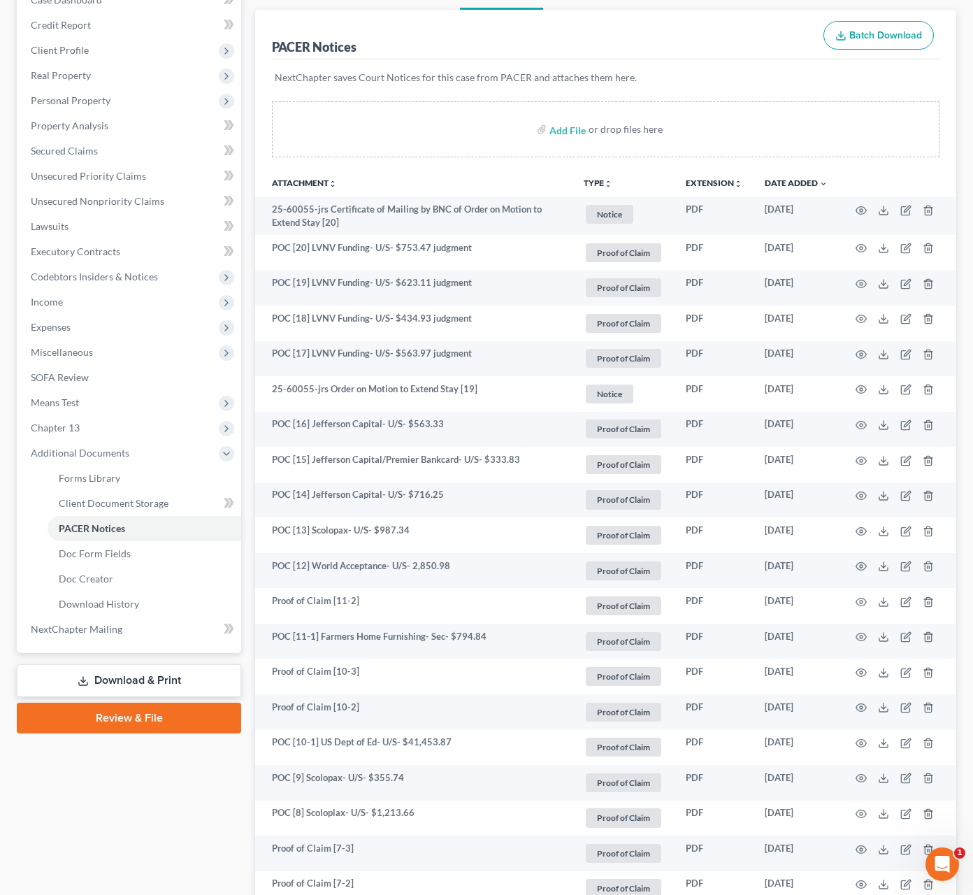
scroll to position [0, 0]
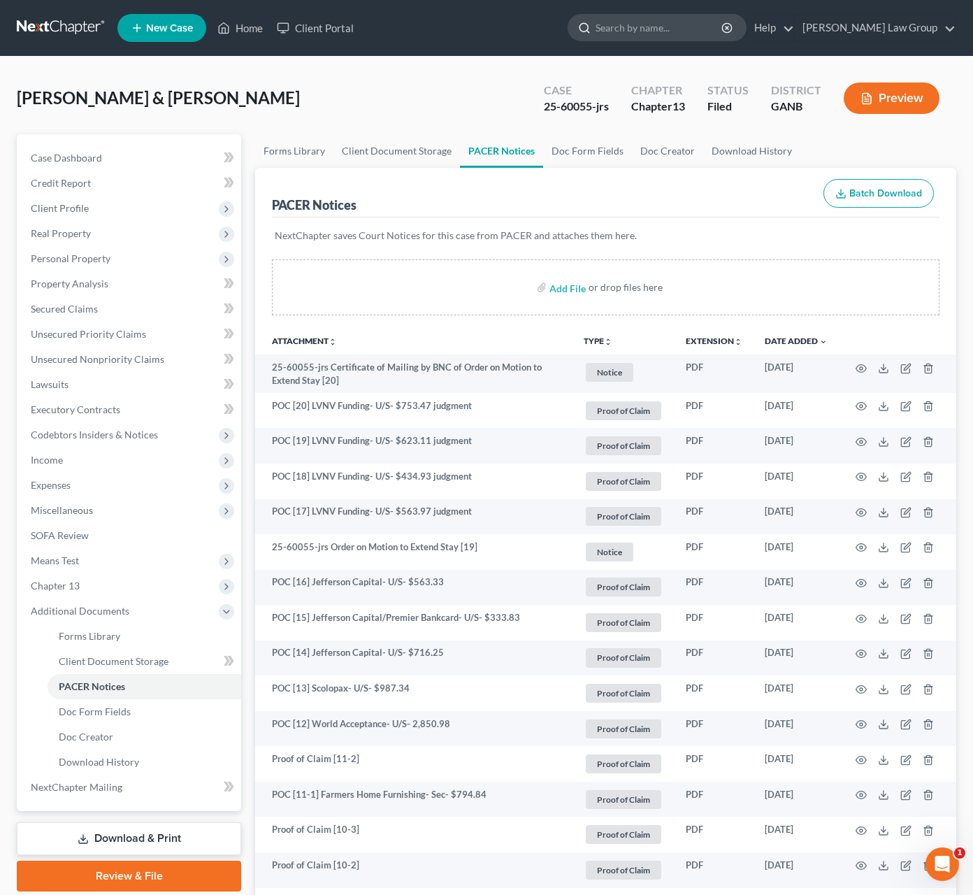
click at [713, 24] on input "search" at bounding box center [660, 28] width 128 height 26
type input "dawkins"
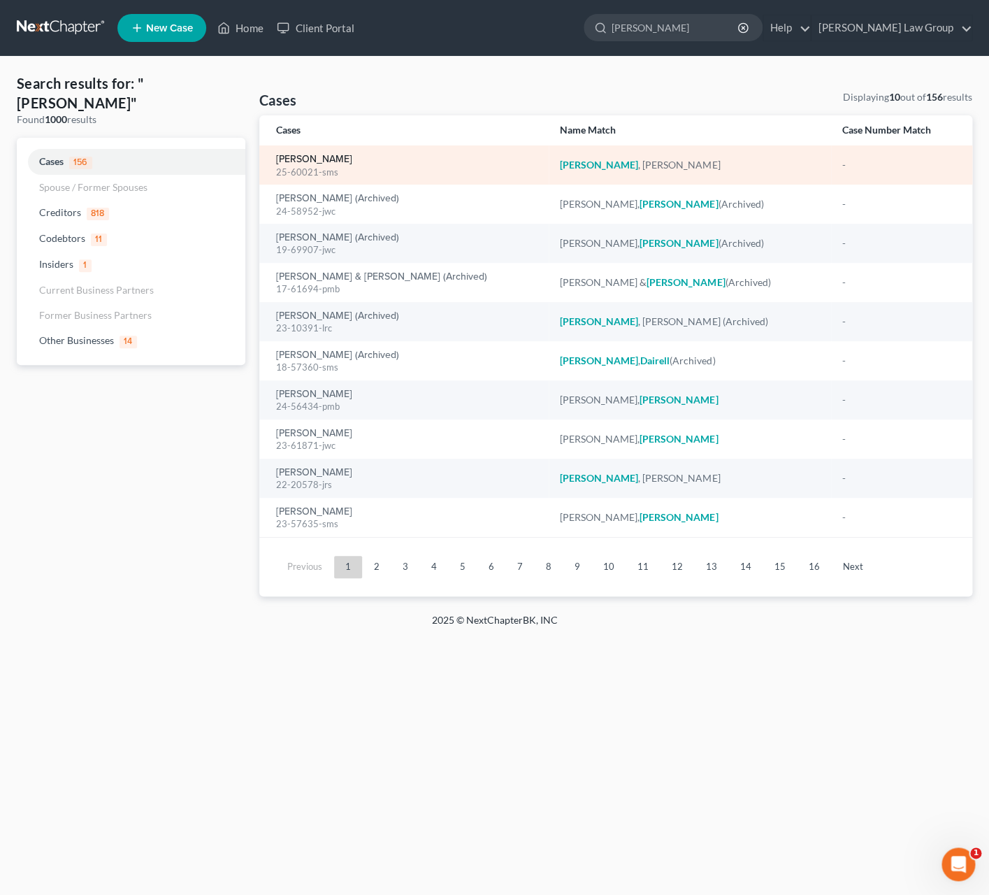
click at [331, 162] on link "[PERSON_NAME]" at bounding box center [314, 160] width 76 height 10
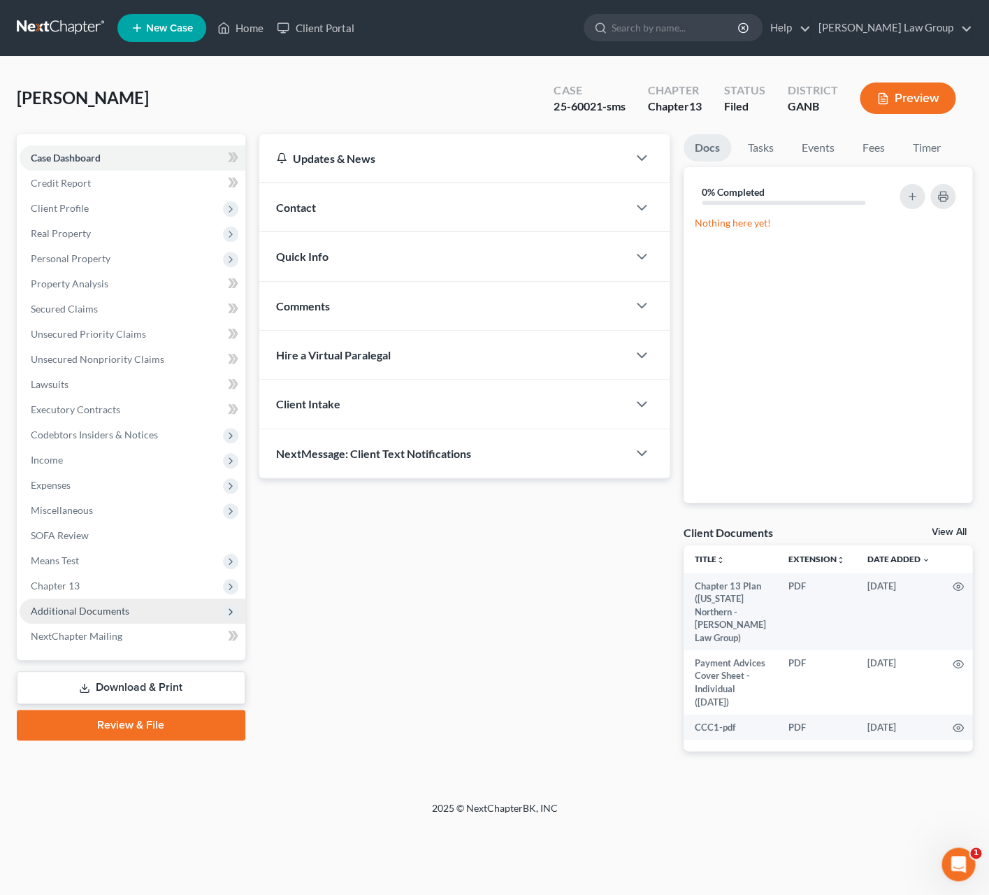
click at [128, 603] on span "Additional Documents" at bounding box center [133, 611] width 226 height 25
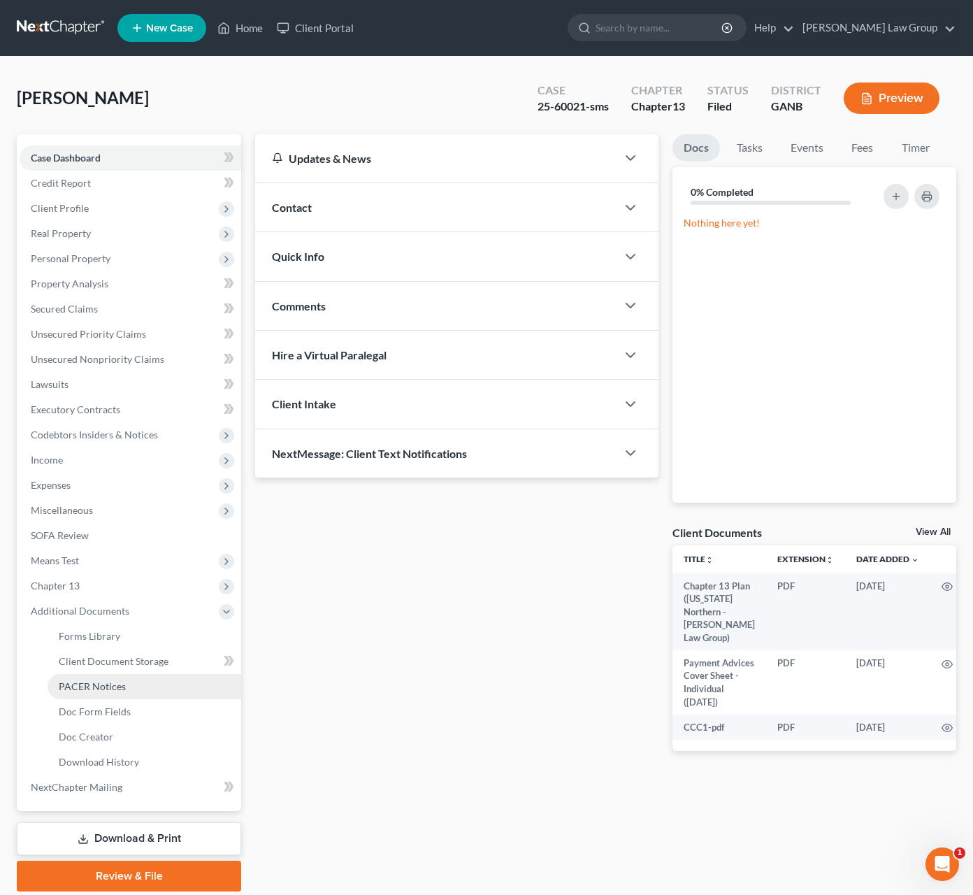
click at [147, 677] on link "PACER Notices" at bounding box center [145, 686] width 194 height 25
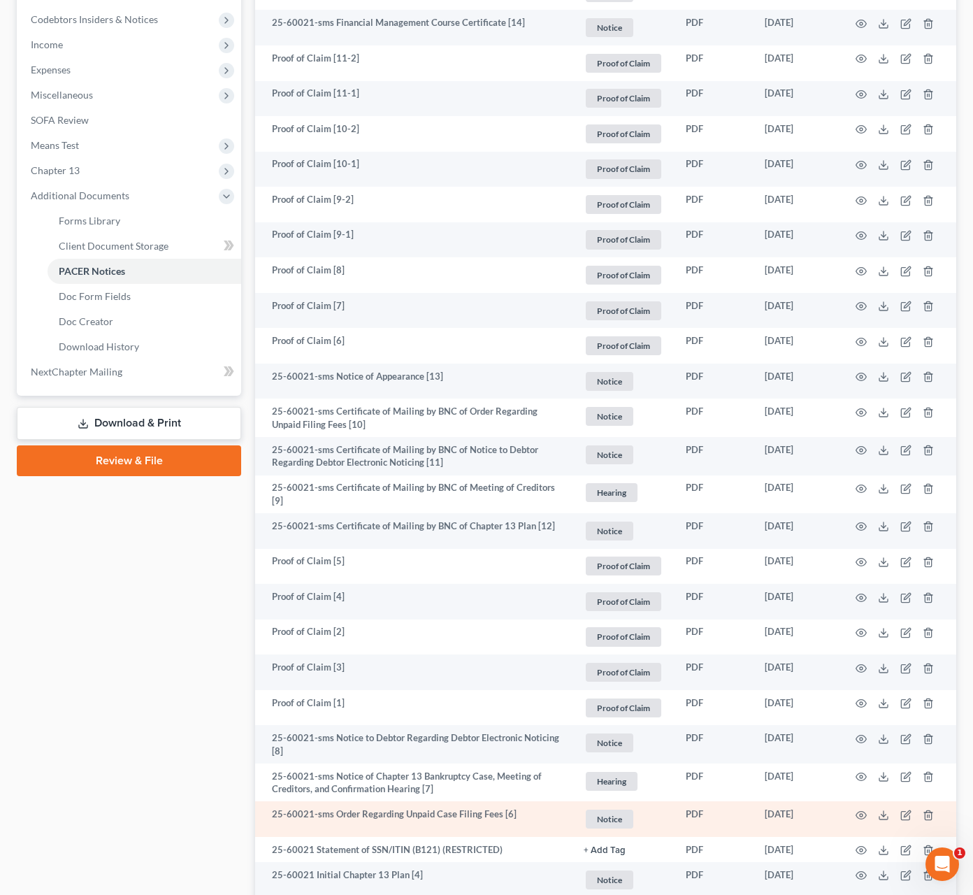
scroll to position [632, 0]
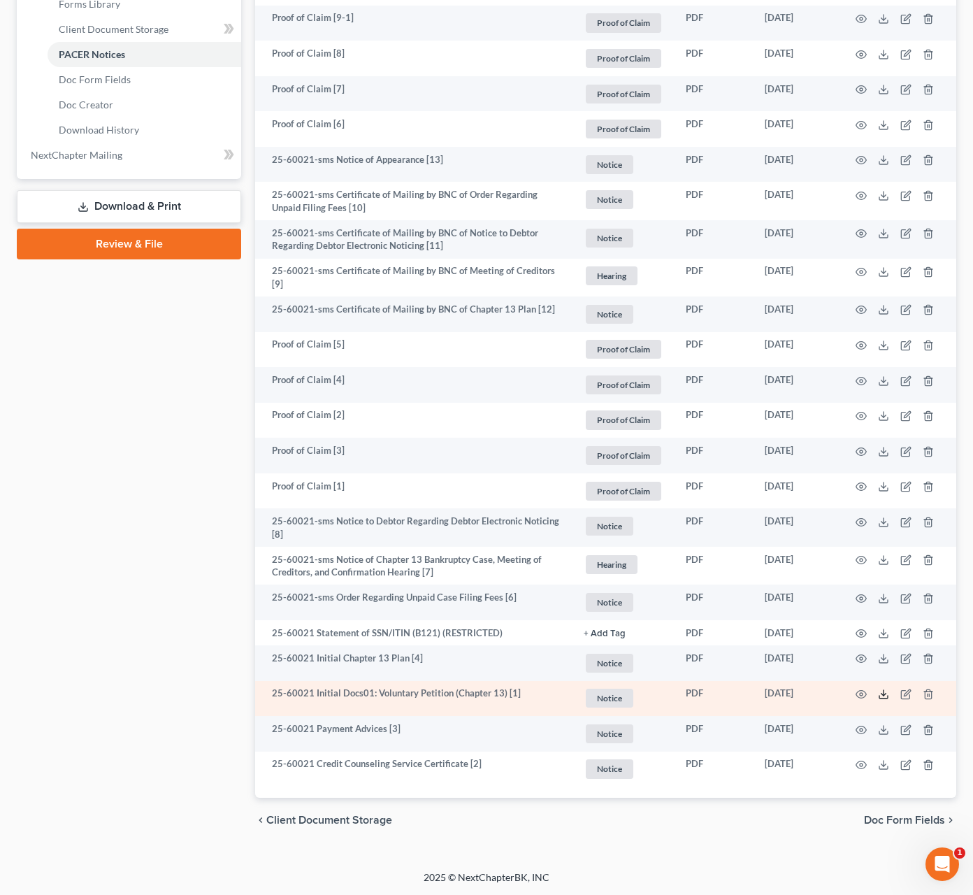
click at [885, 692] on icon at bounding box center [883, 694] width 11 height 11
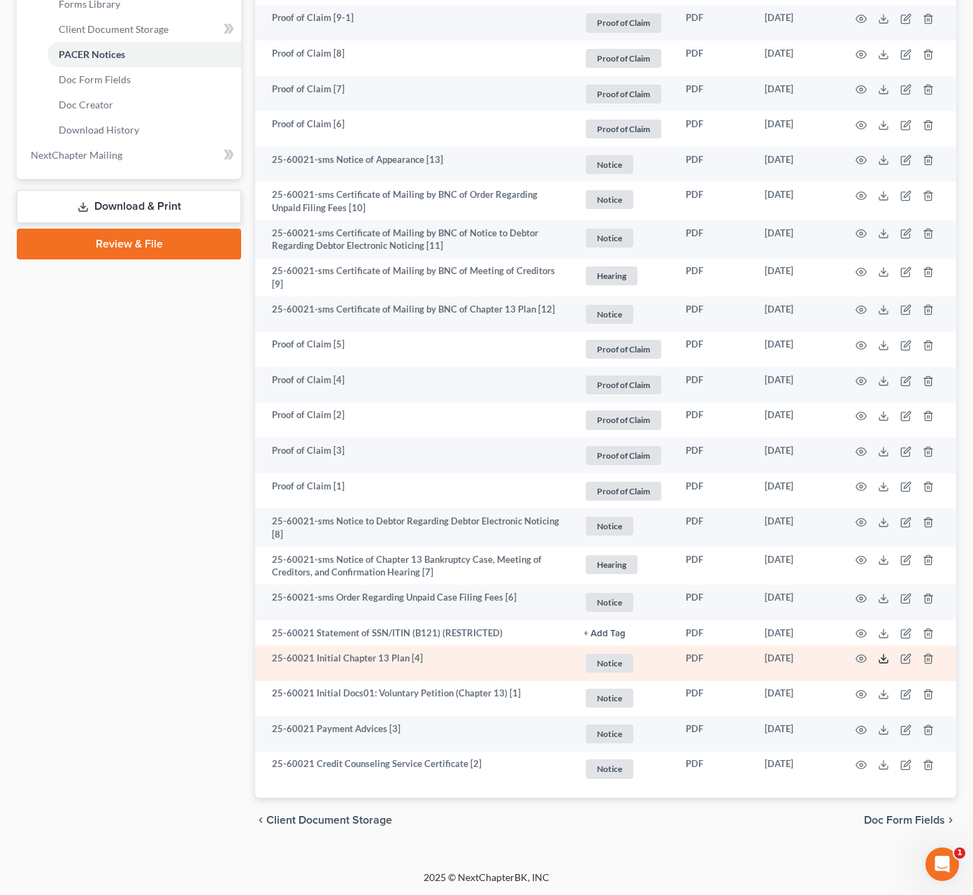
click at [883, 659] on icon at bounding box center [883, 658] width 11 height 11
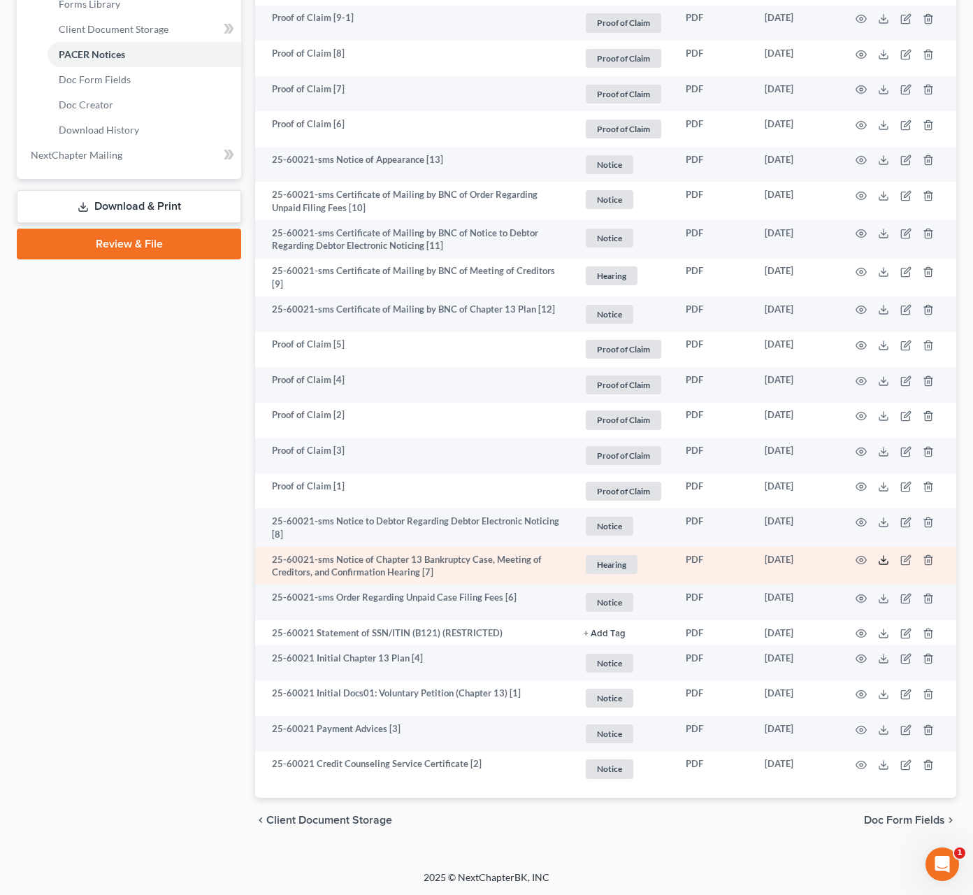
click at [882, 560] on icon at bounding box center [883, 560] width 11 height 11
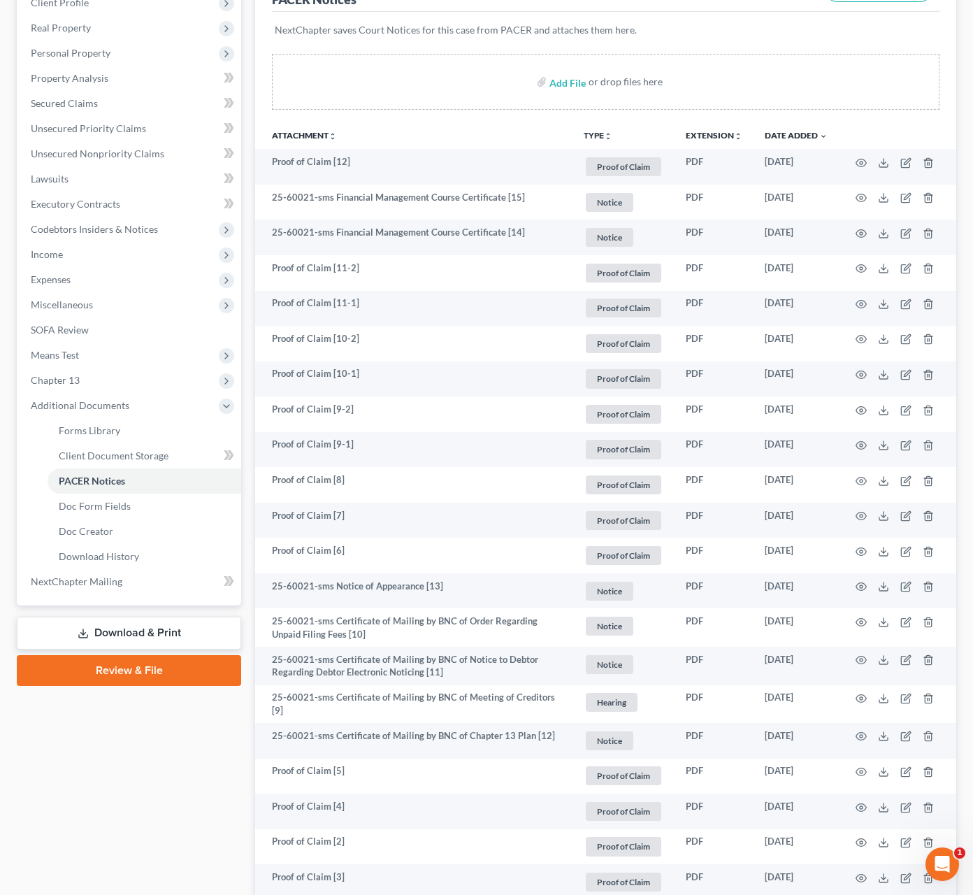
scroll to position [0, 0]
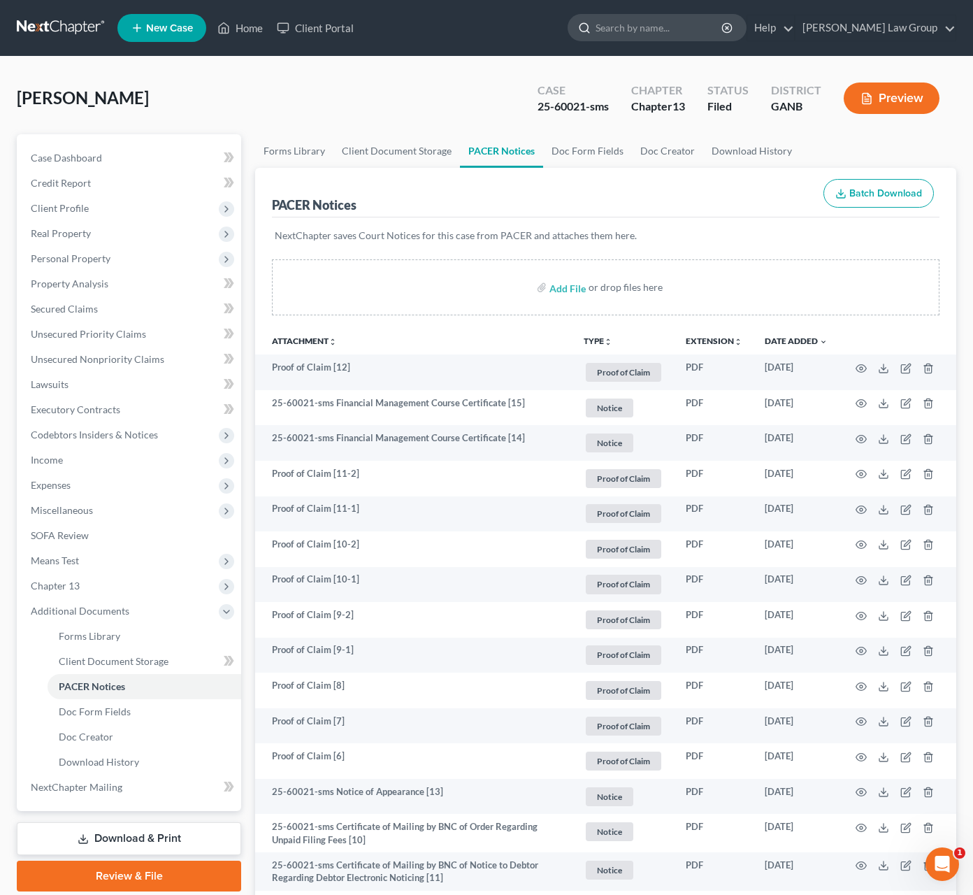
click at [713, 19] on input "search" at bounding box center [660, 28] width 128 height 26
type input "shellow"
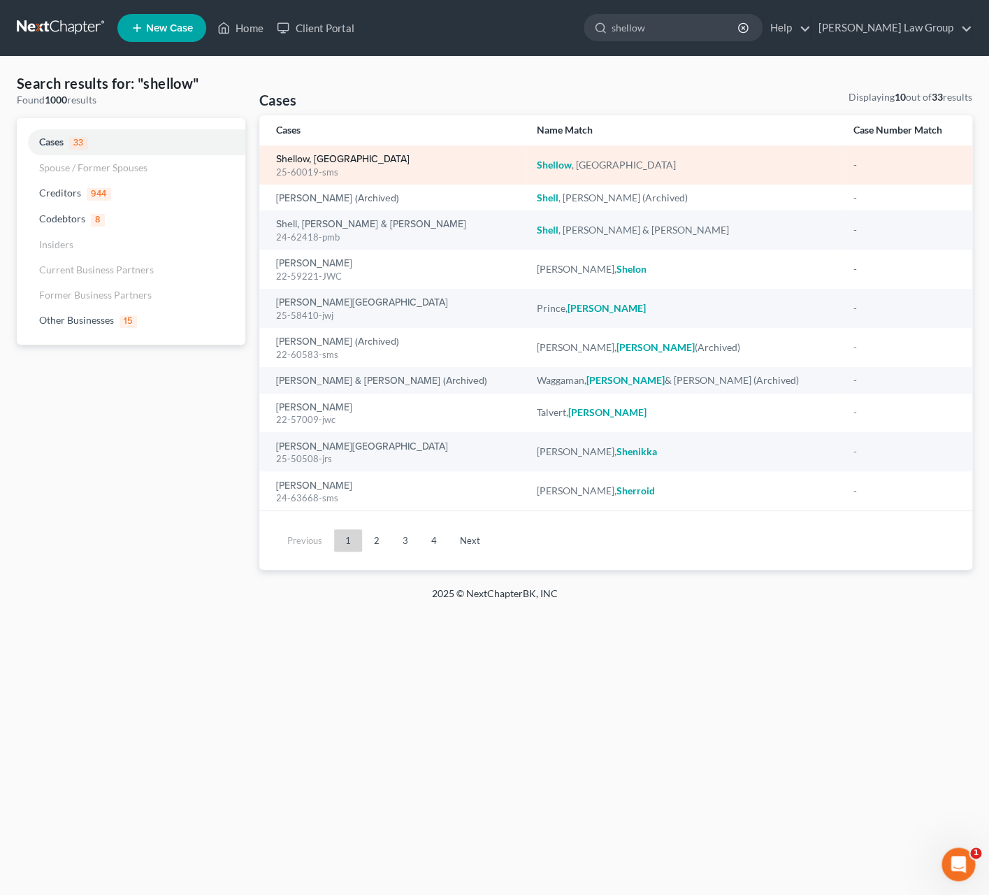
click at [308, 163] on link "Shellow, [GEOGRAPHIC_DATA]" at bounding box center [343, 160] width 134 height 10
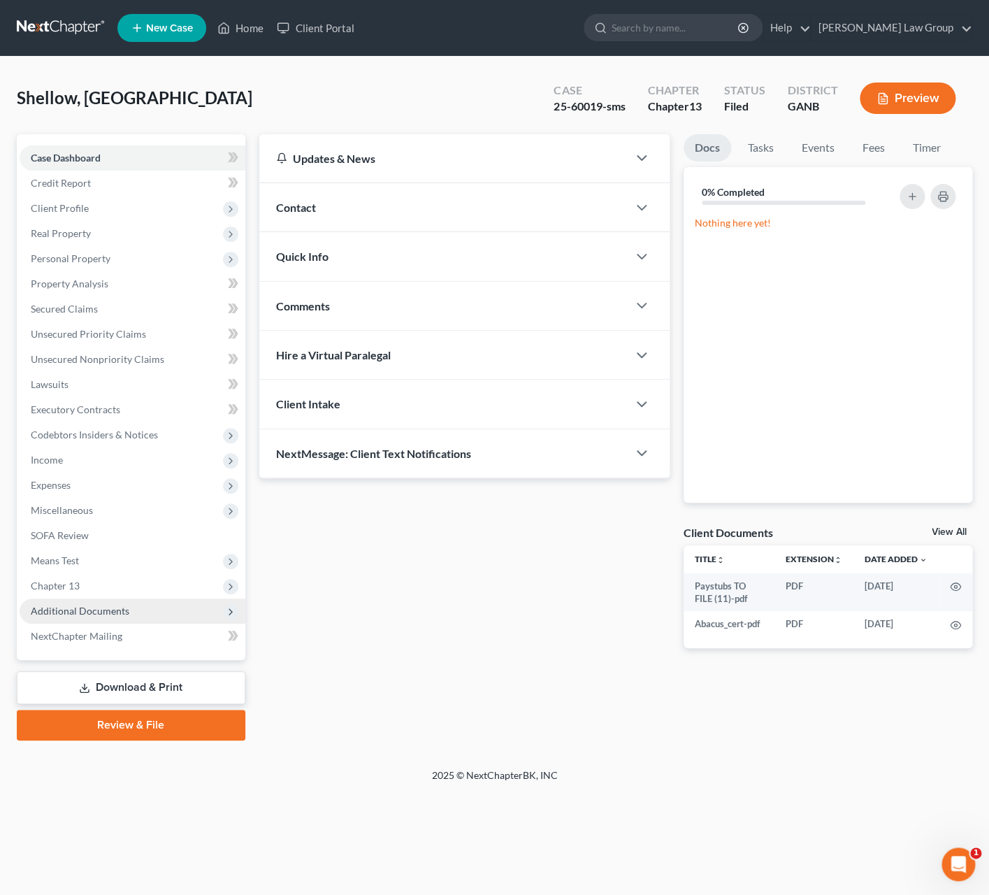
click at [117, 614] on span "Additional Documents" at bounding box center [80, 611] width 99 height 12
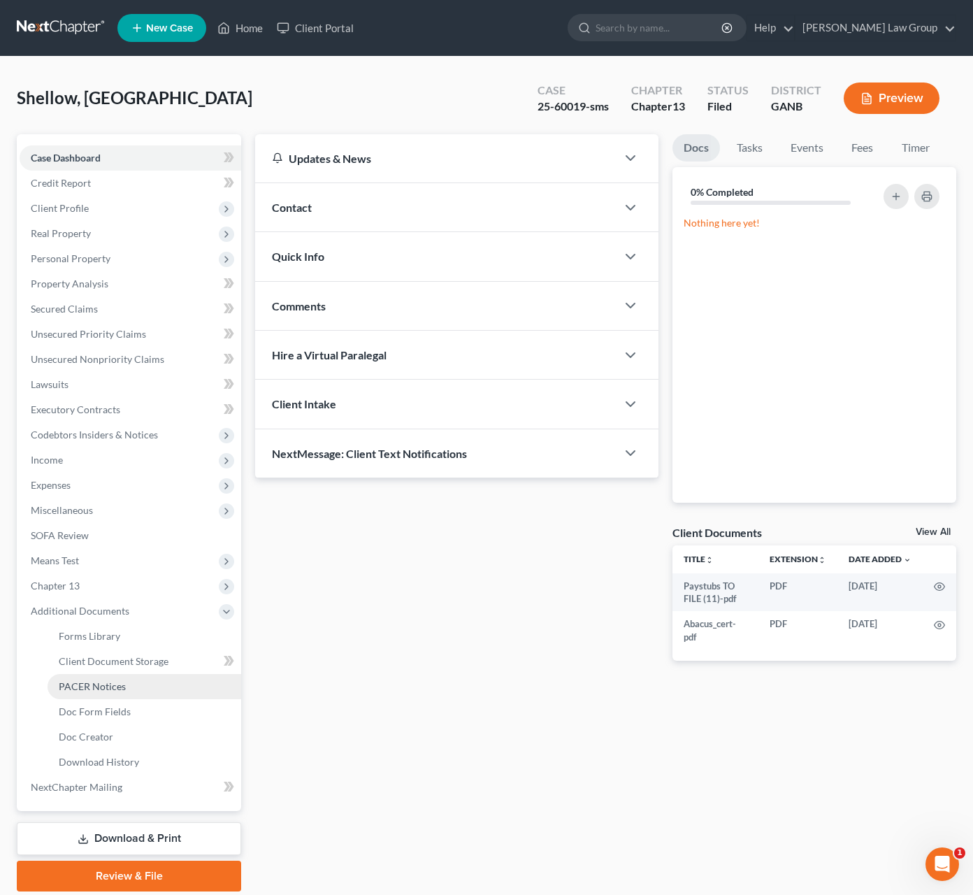
click at [134, 683] on link "PACER Notices" at bounding box center [145, 686] width 194 height 25
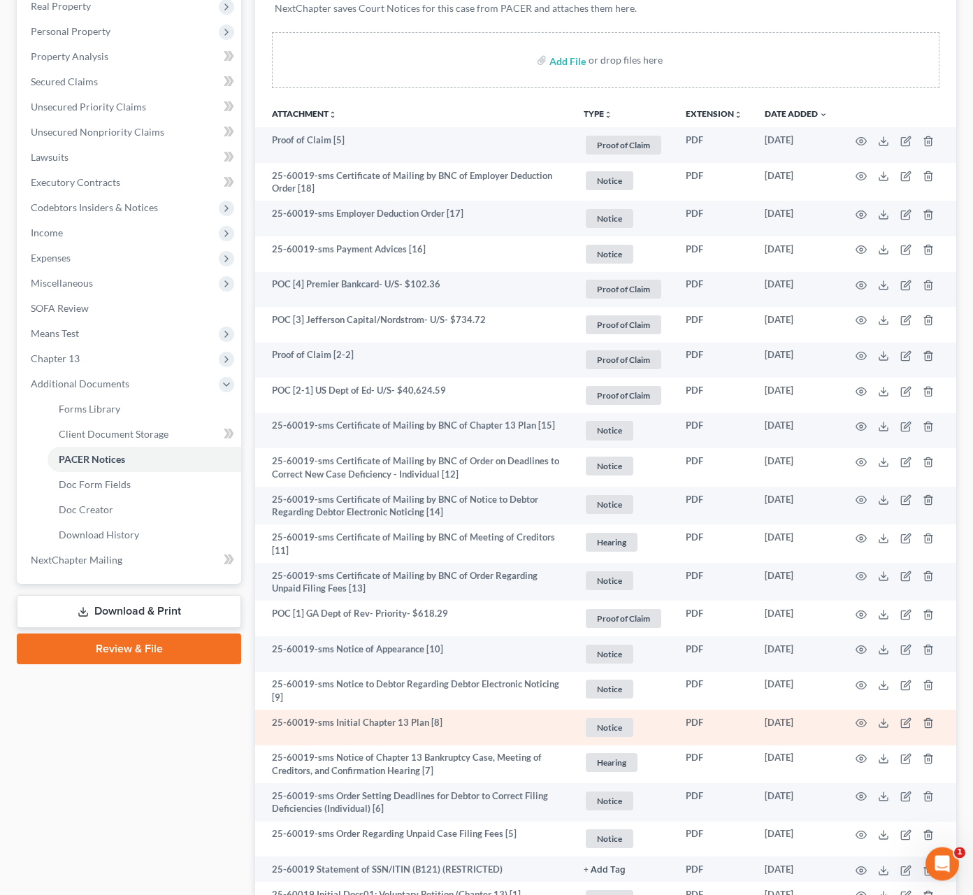
scroll to position [431, 0]
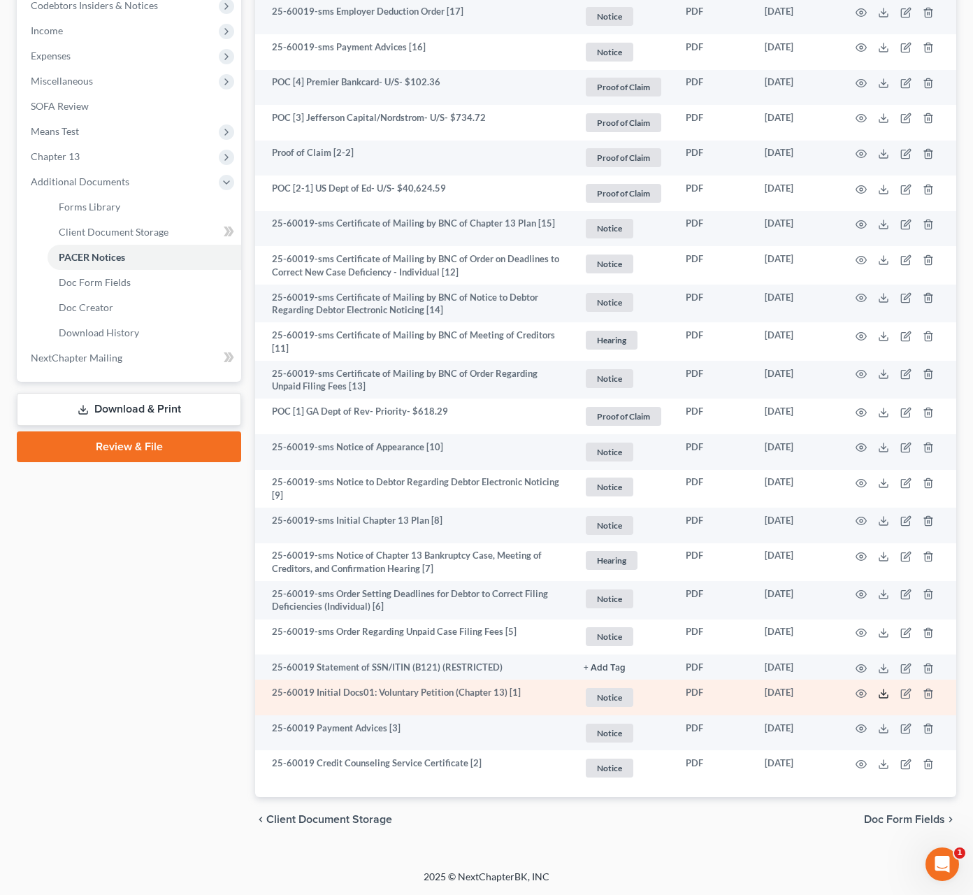
click at [882, 694] on icon at bounding box center [883, 693] width 11 height 11
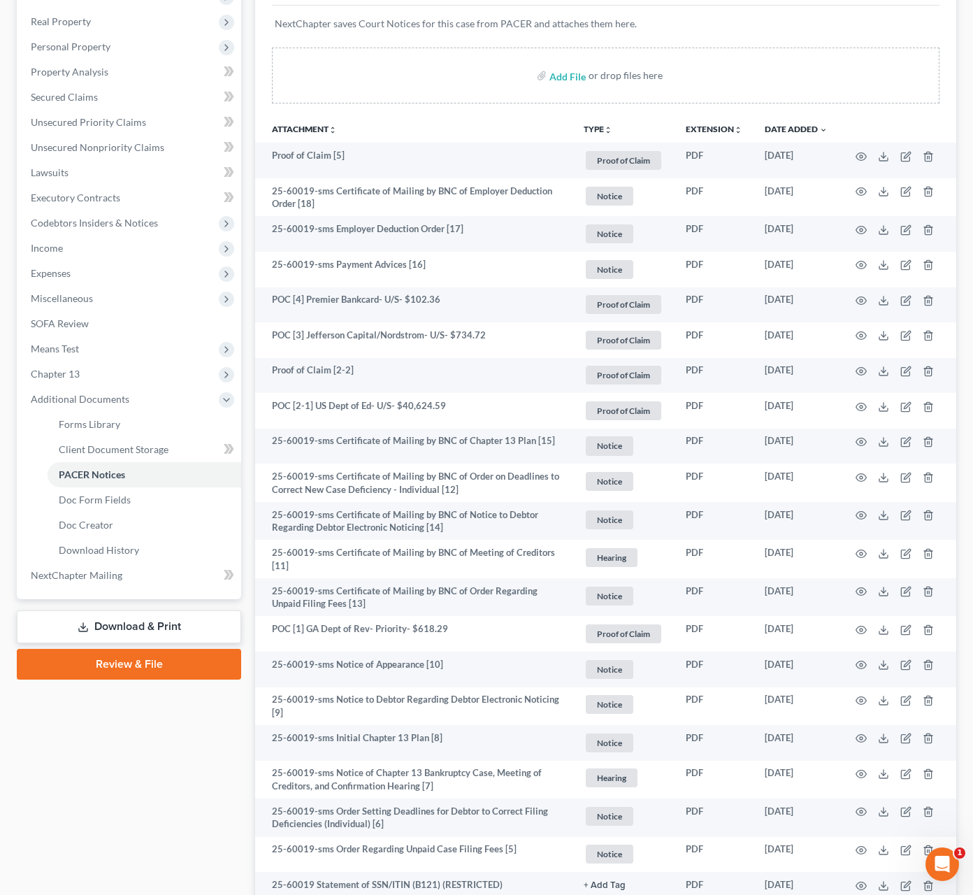
scroll to position [0, 0]
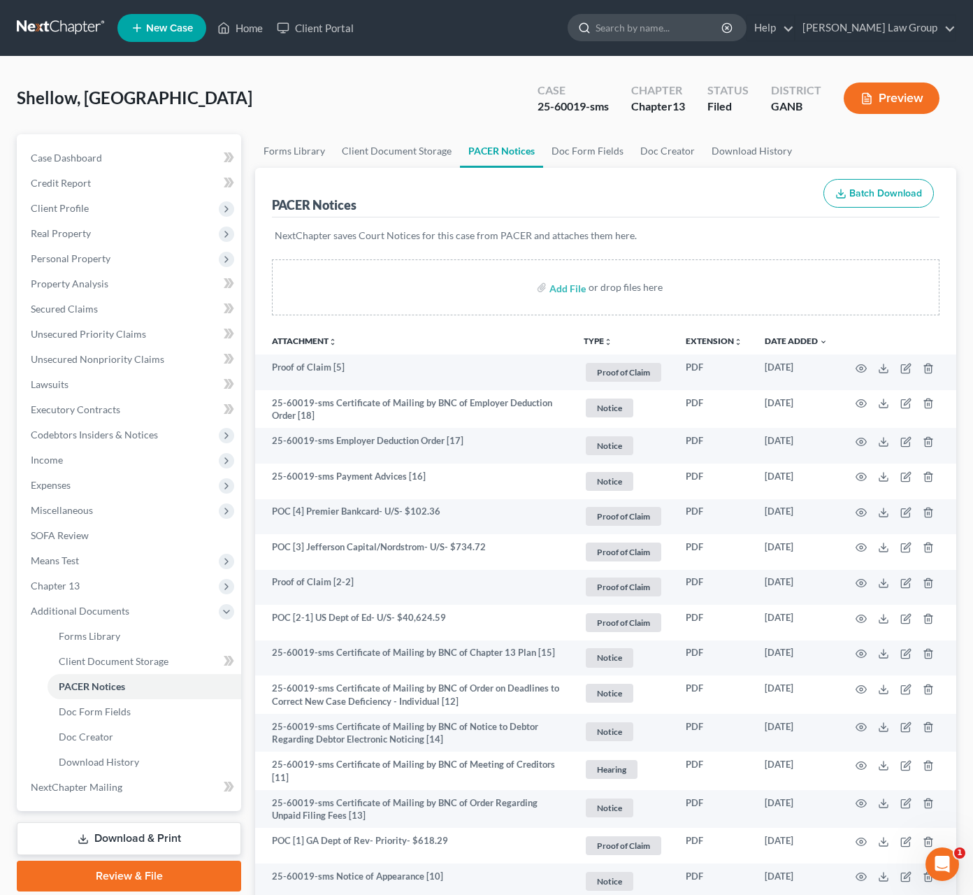
click at [715, 38] on input "search" at bounding box center [660, 28] width 128 height 26
type input "cedric"
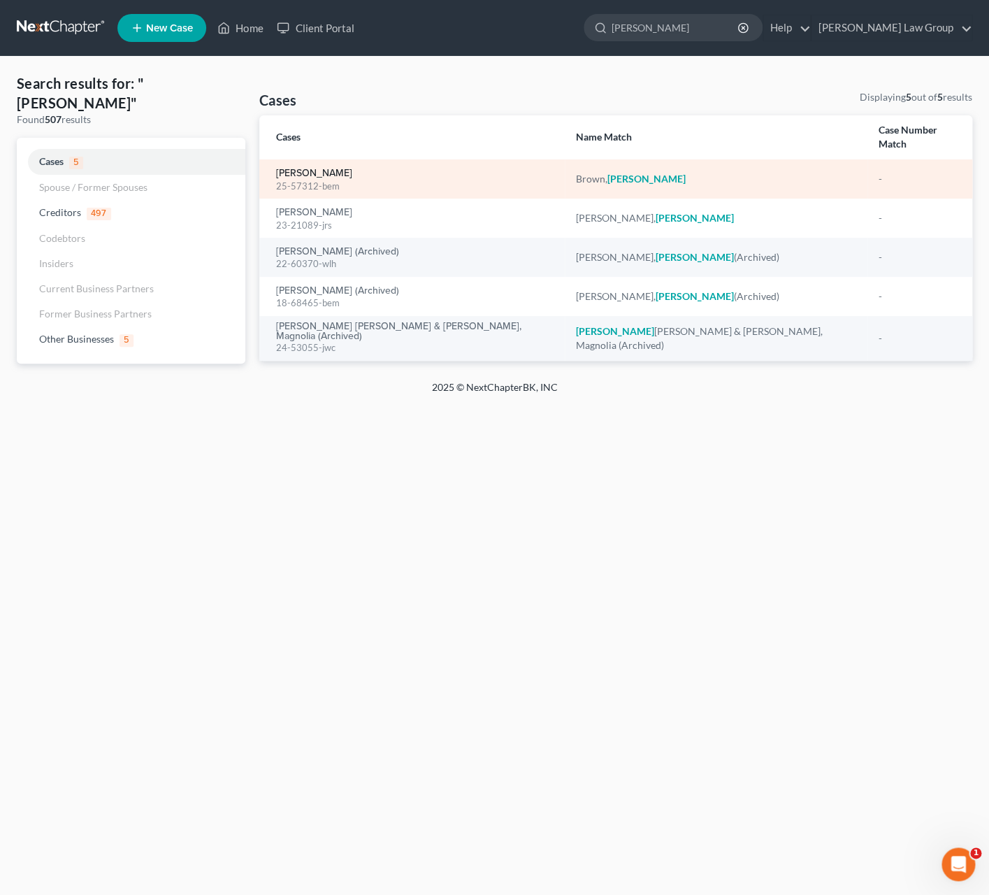
click at [308, 174] on link "[PERSON_NAME]" at bounding box center [314, 174] width 76 height 10
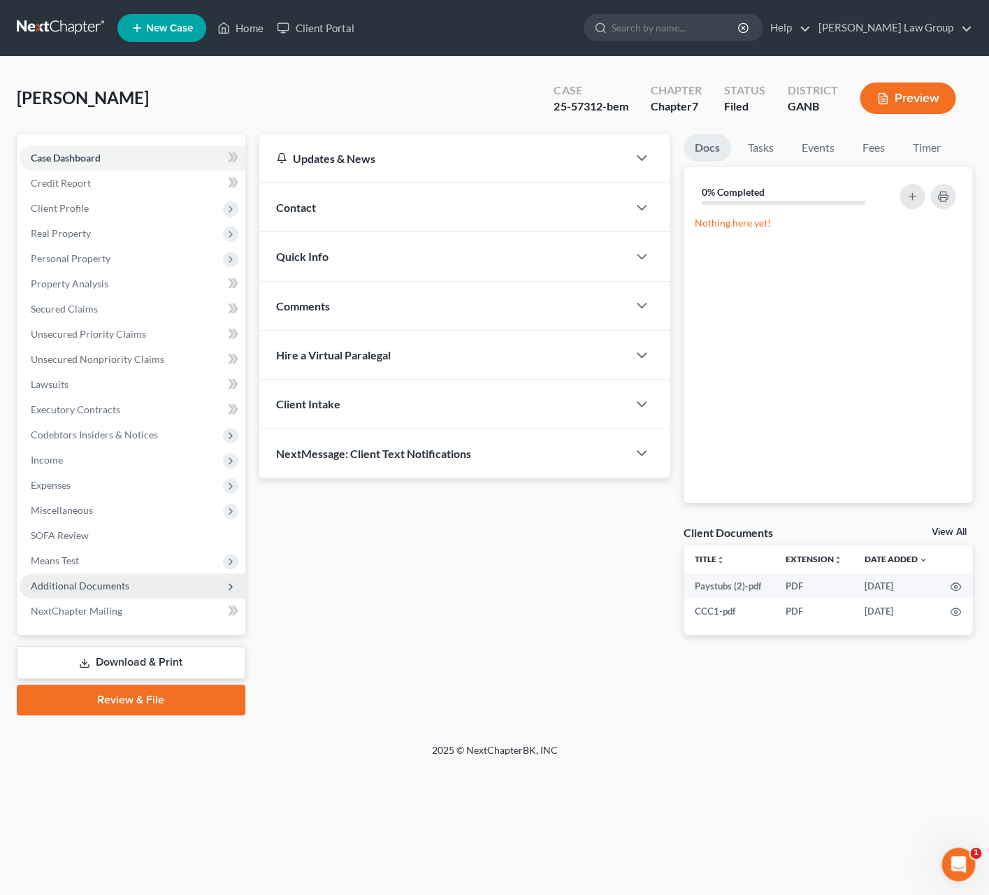
click at [138, 587] on span "Additional Documents" at bounding box center [133, 585] width 226 height 25
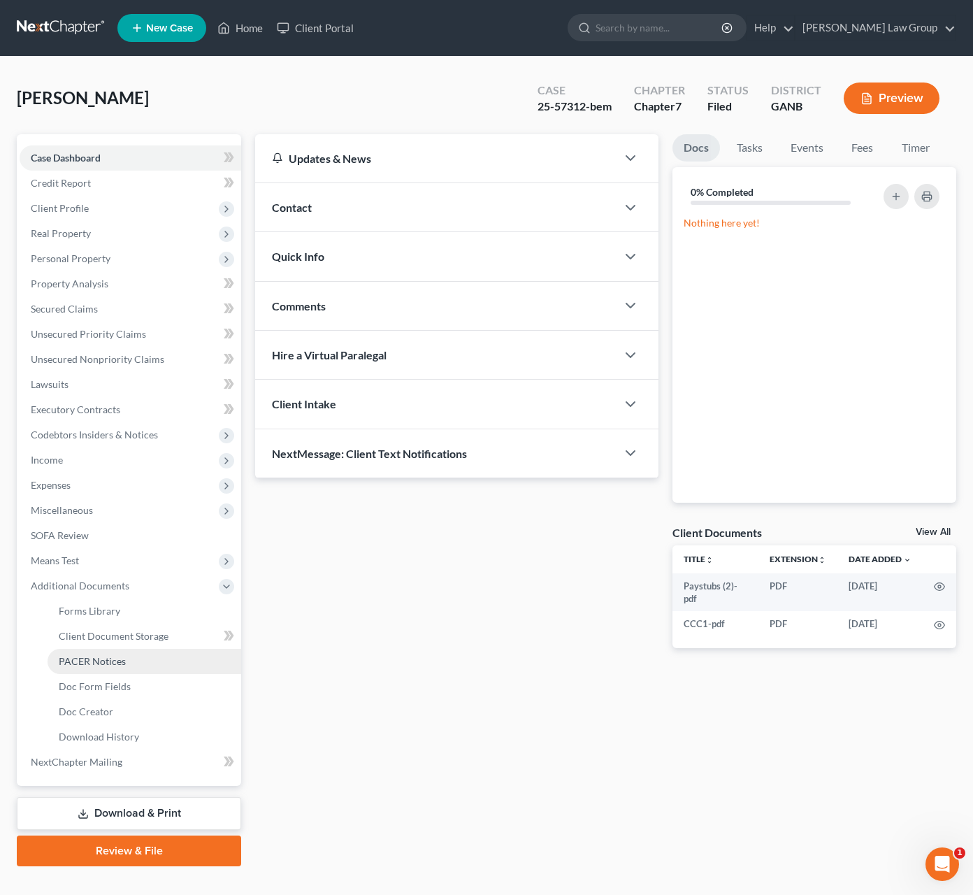
click at [143, 658] on link "PACER Notices" at bounding box center [145, 661] width 194 height 25
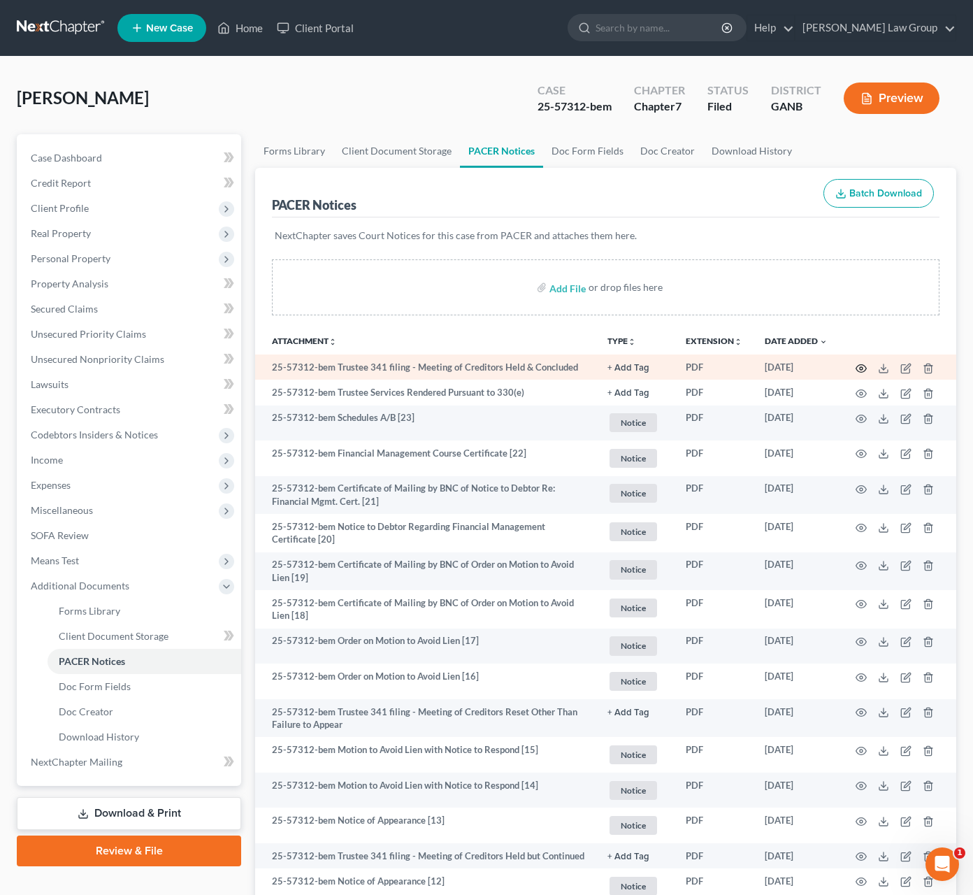
click at [861, 369] on circle "button" at bounding box center [861, 368] width 3 height 3
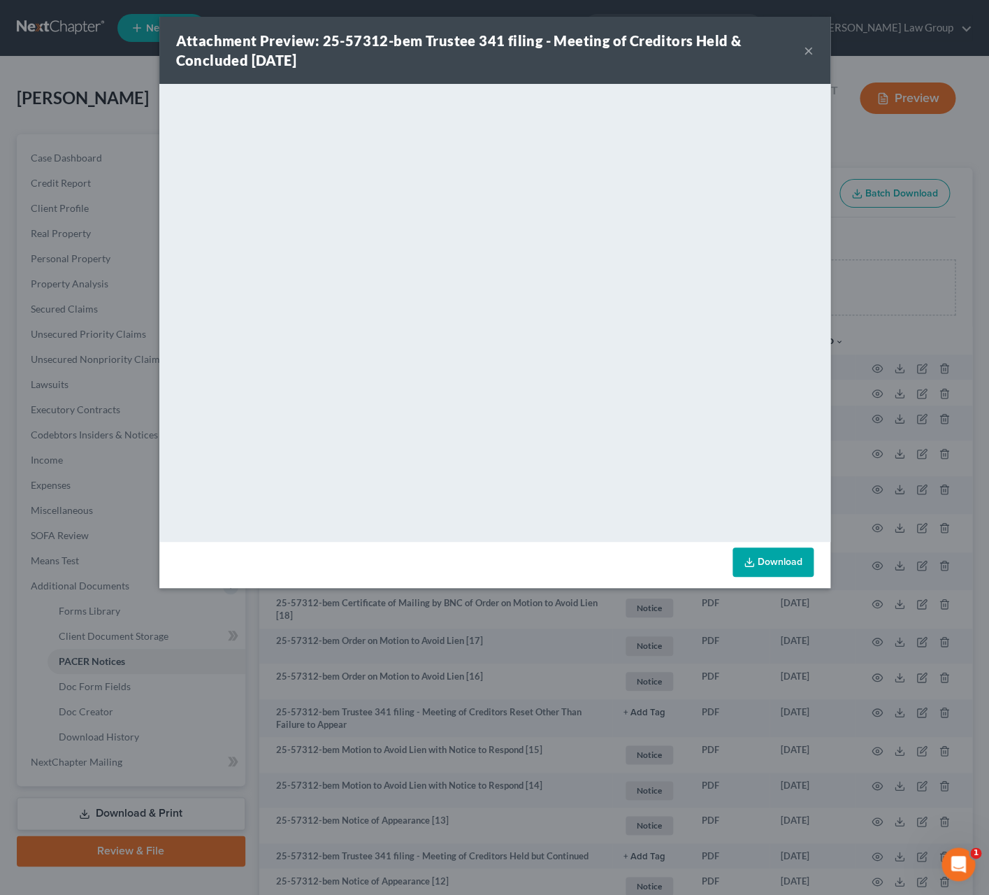
click at [809, 52] on button "×" at bounding box center [809, 50] width 10 height 17
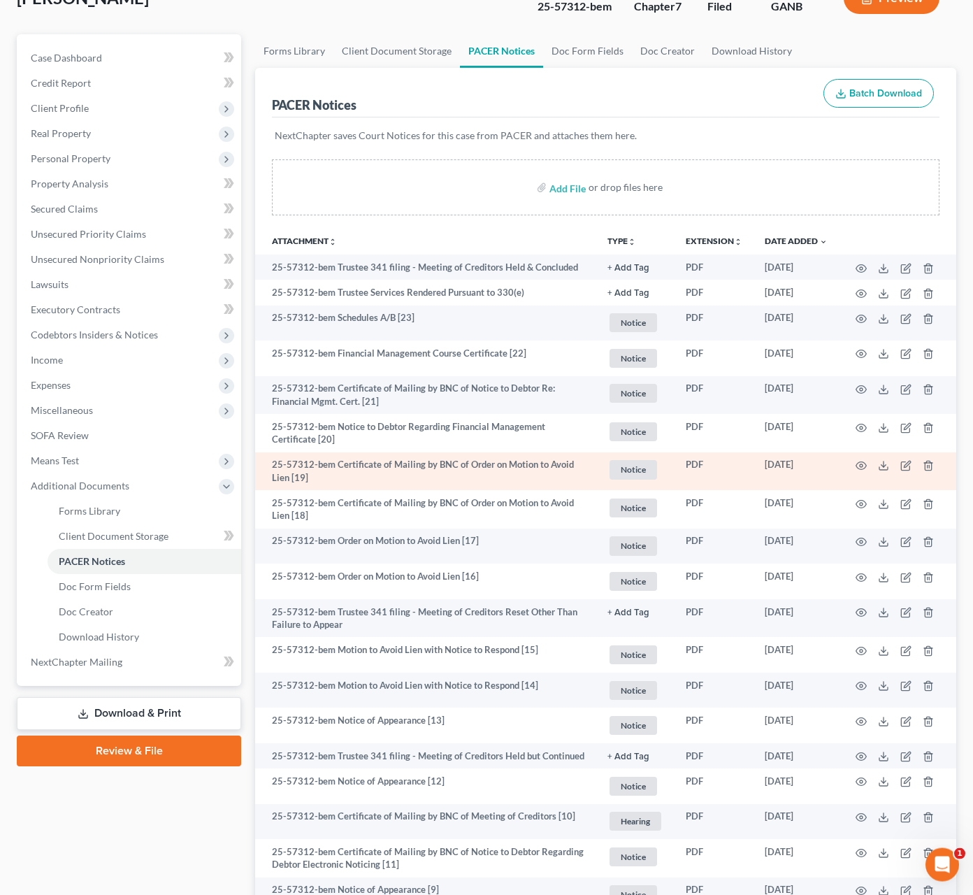
scroll to position [103, 0]
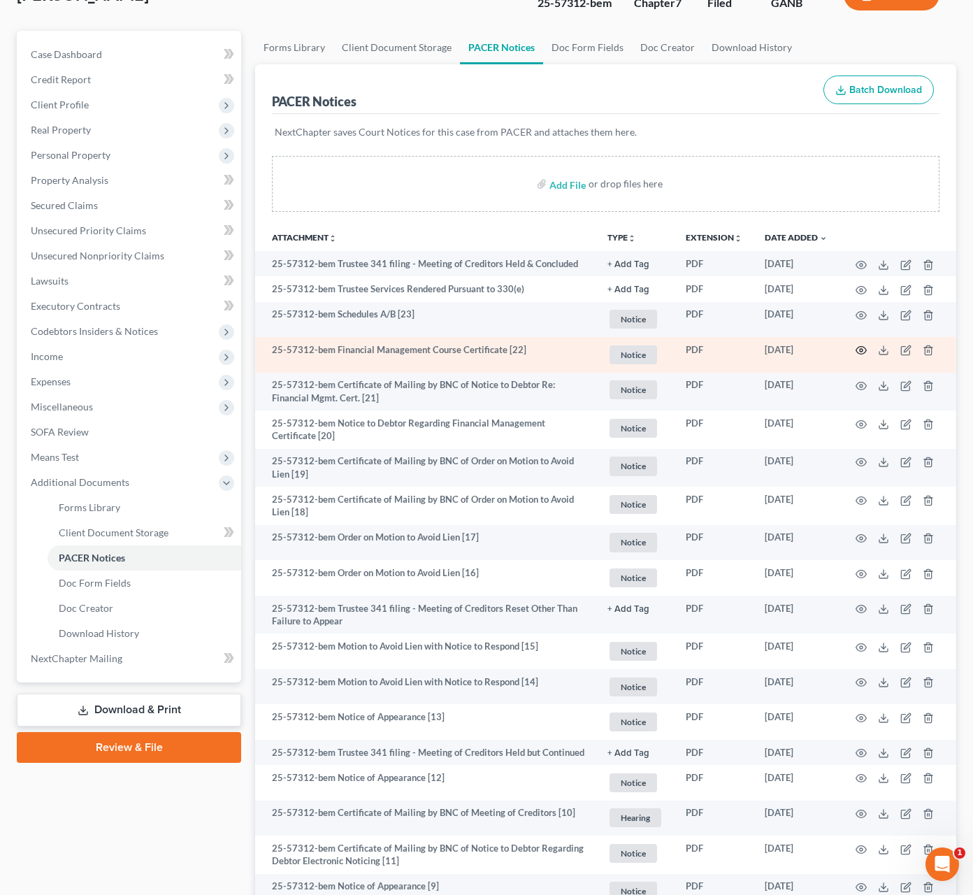
click at [866, 352] on icon "button" at bounding box center [861, 350] width 11 height 11
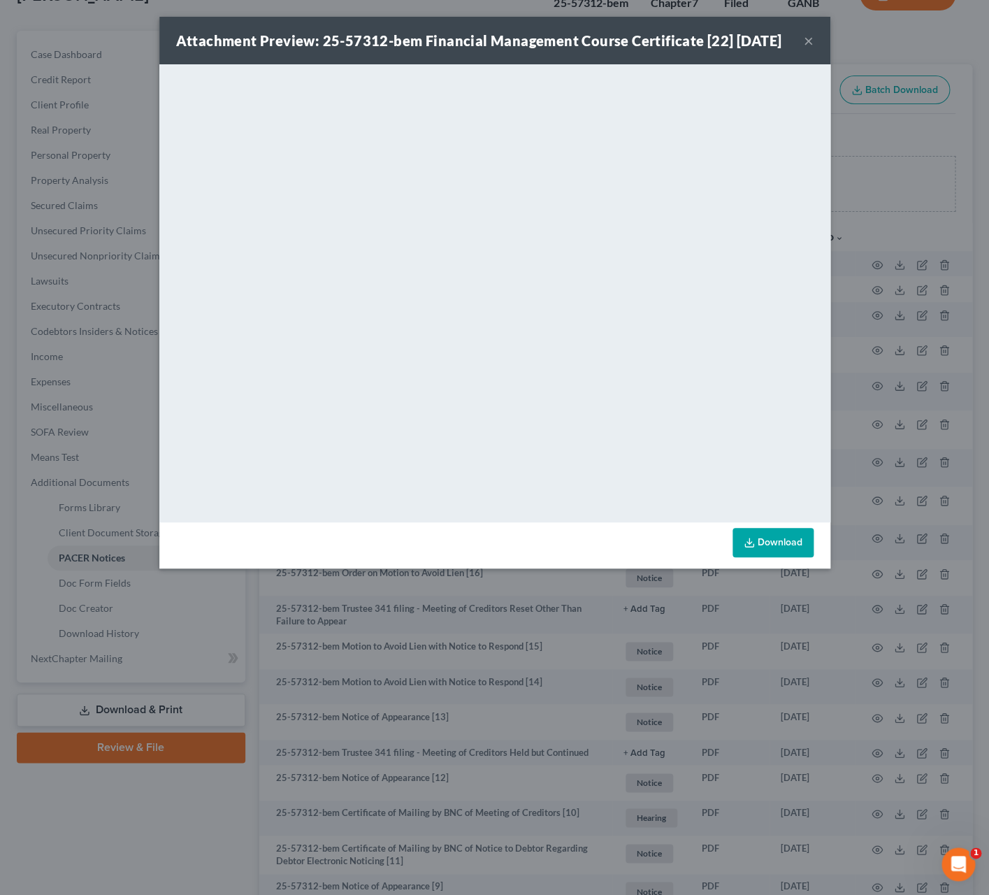
click at [811, 49] on button "×" at bounding box center [809, 40] width 10 height 17
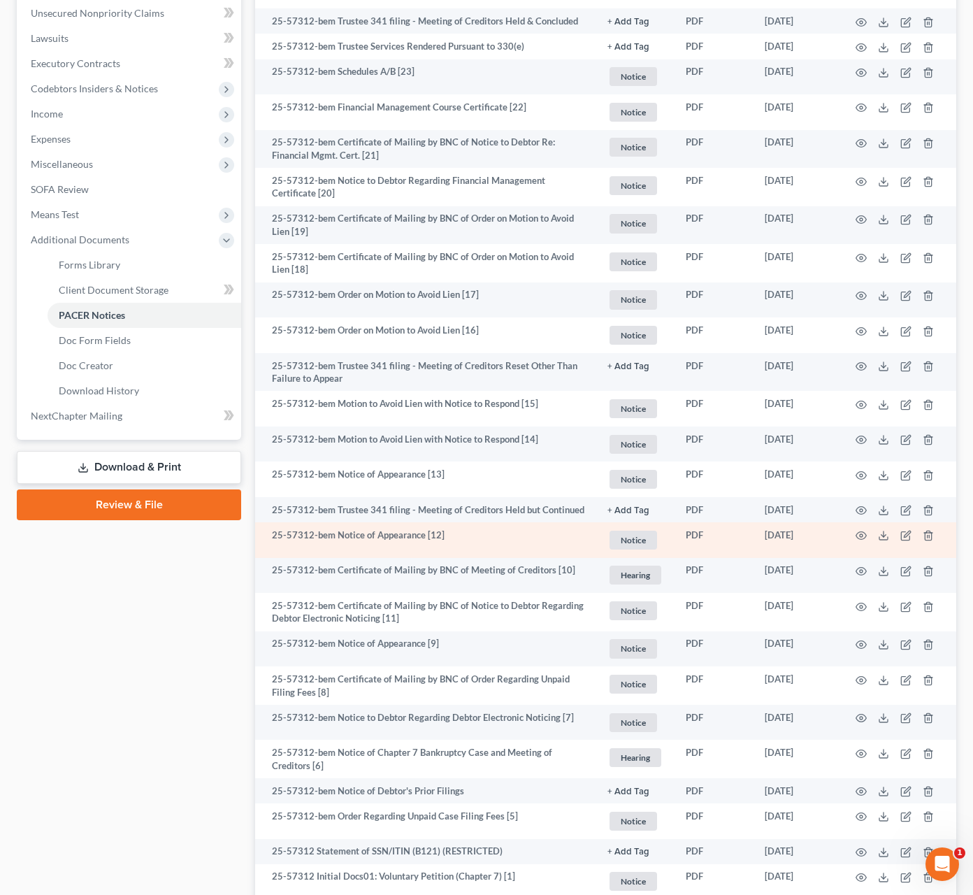
scroll to position [534, 0]
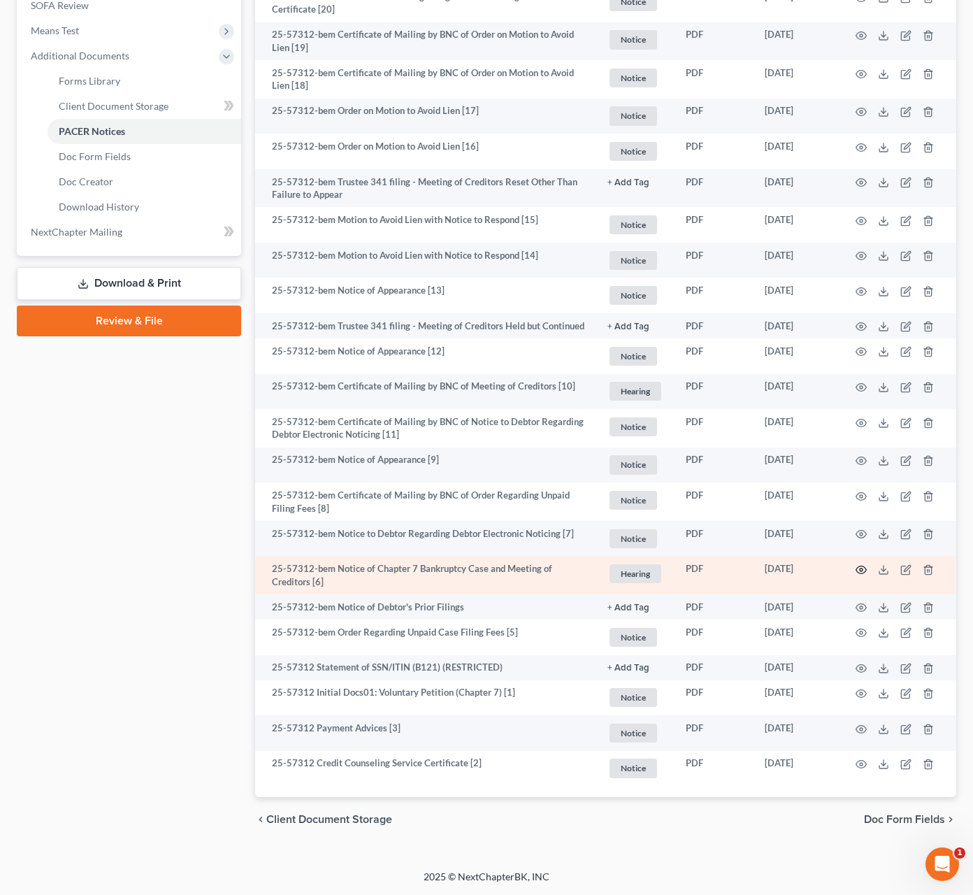
click at [864, 570] on icon "button" at bounding box center [861, 569] width 11 height 11
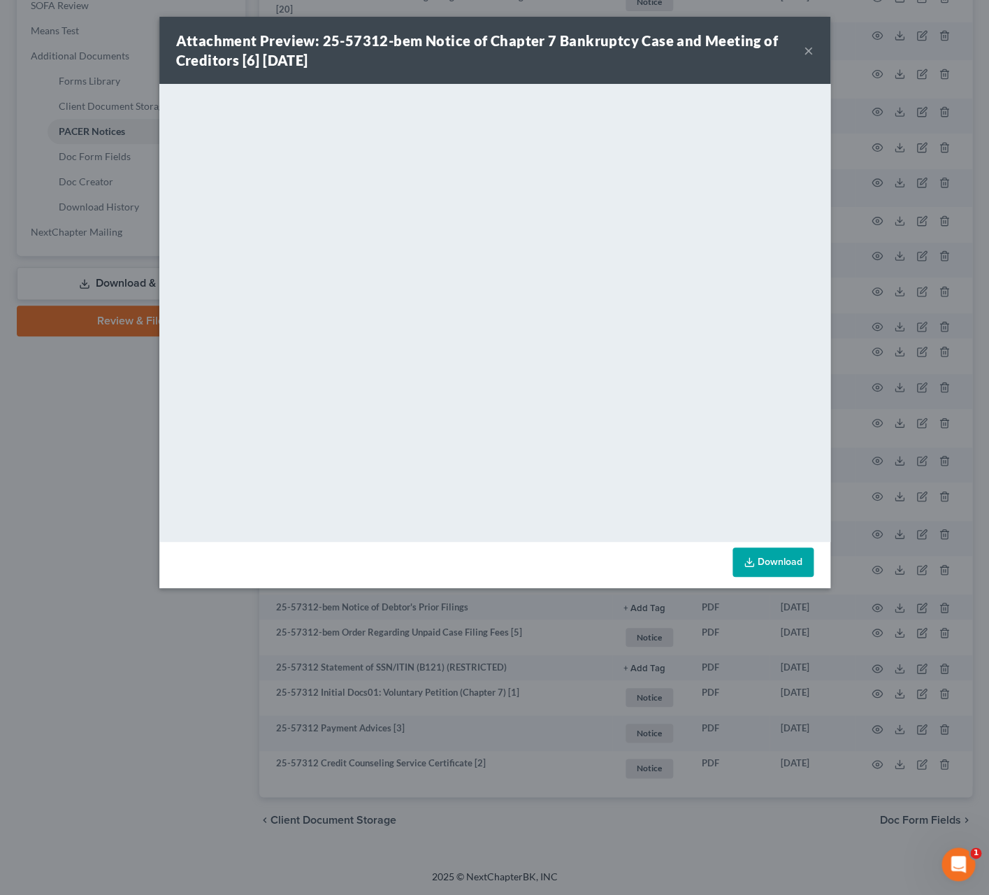
click at [811, 50] on button "×" at bounding box center [809, 50] width 10 height 17
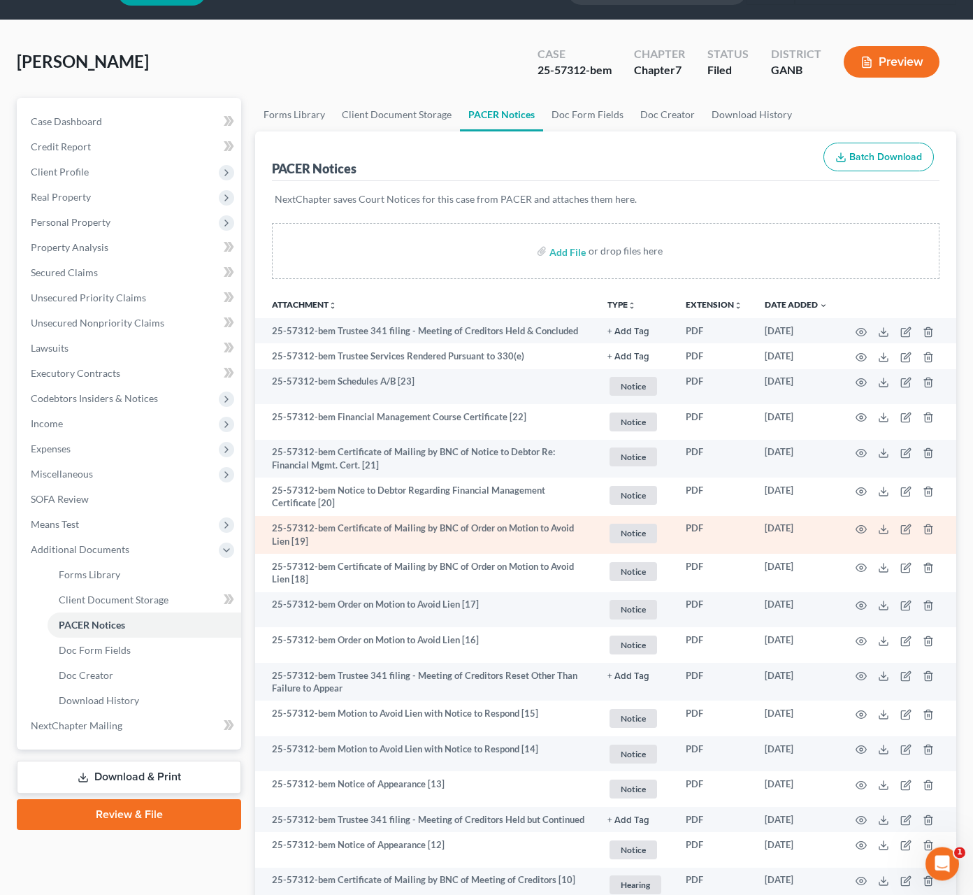
scroll to position [15, 0]
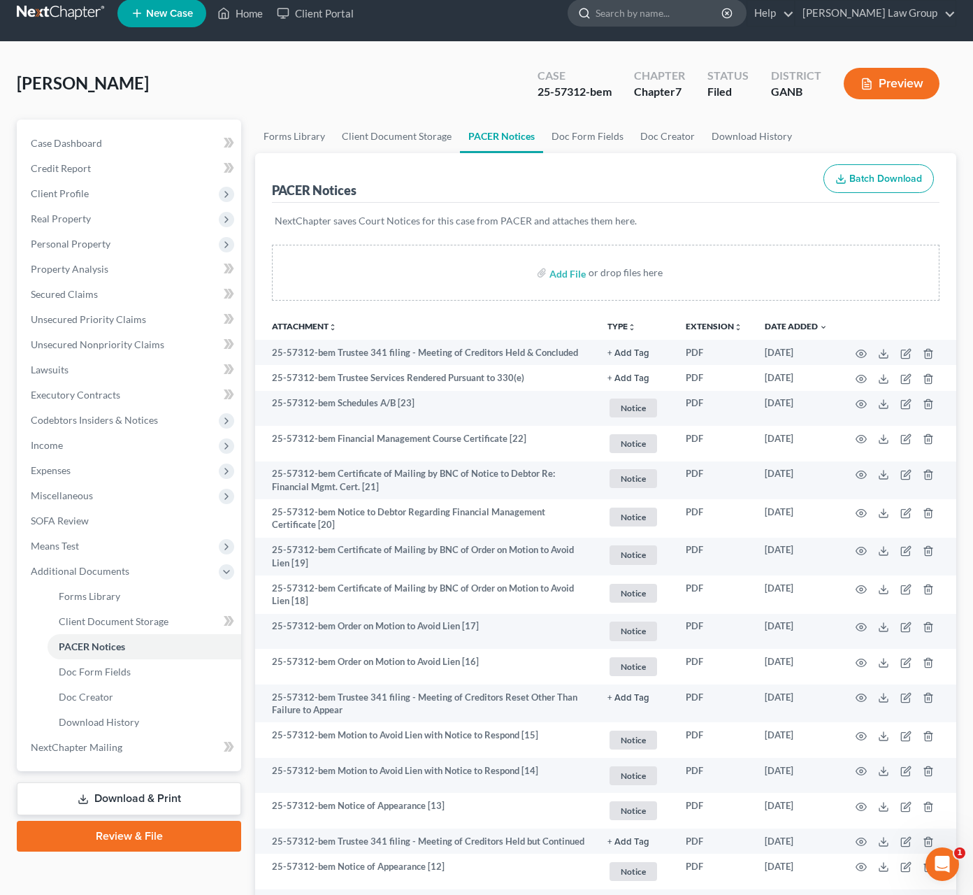
click at [722, 17] on input "search" at bounding box center [660, 13] width 128 height 26
click at [701, 19] on input "search" at bounding box center [660, 13] width 128 height 26
type input "[PERSON_NAME]"
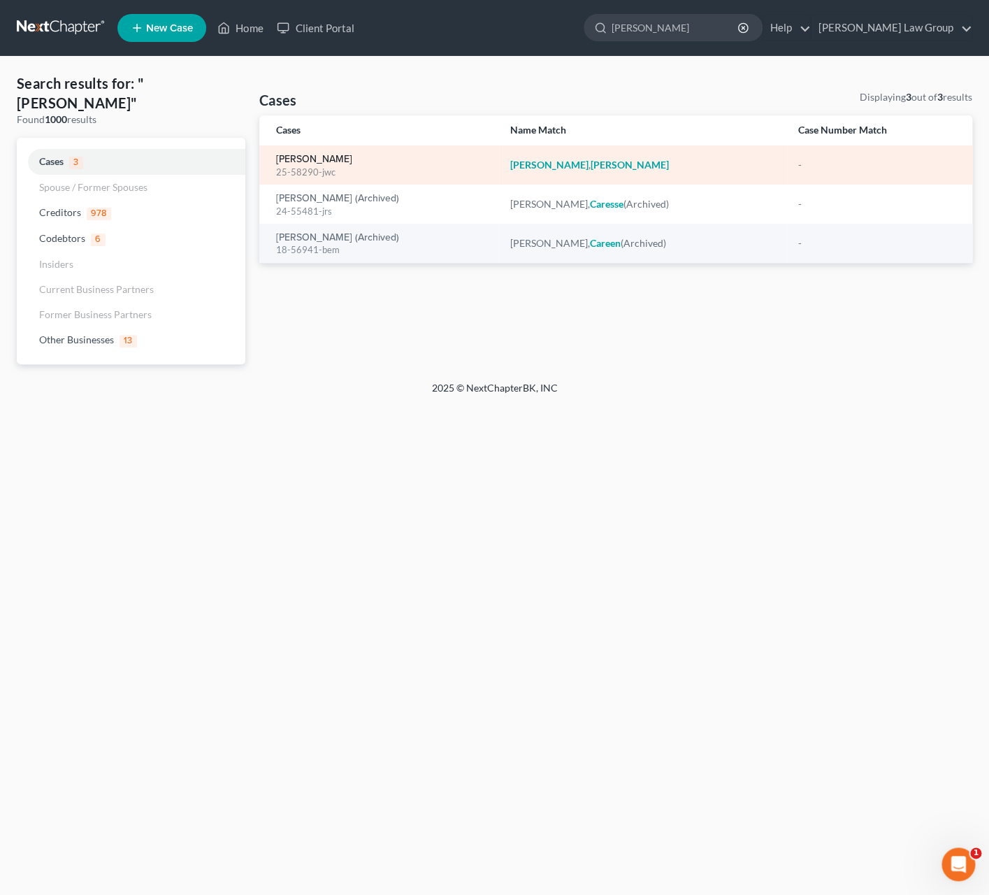
click at [335, 162] on link "[PERSON_NAME]" at bounding box center [314, 160] width 76 height 10
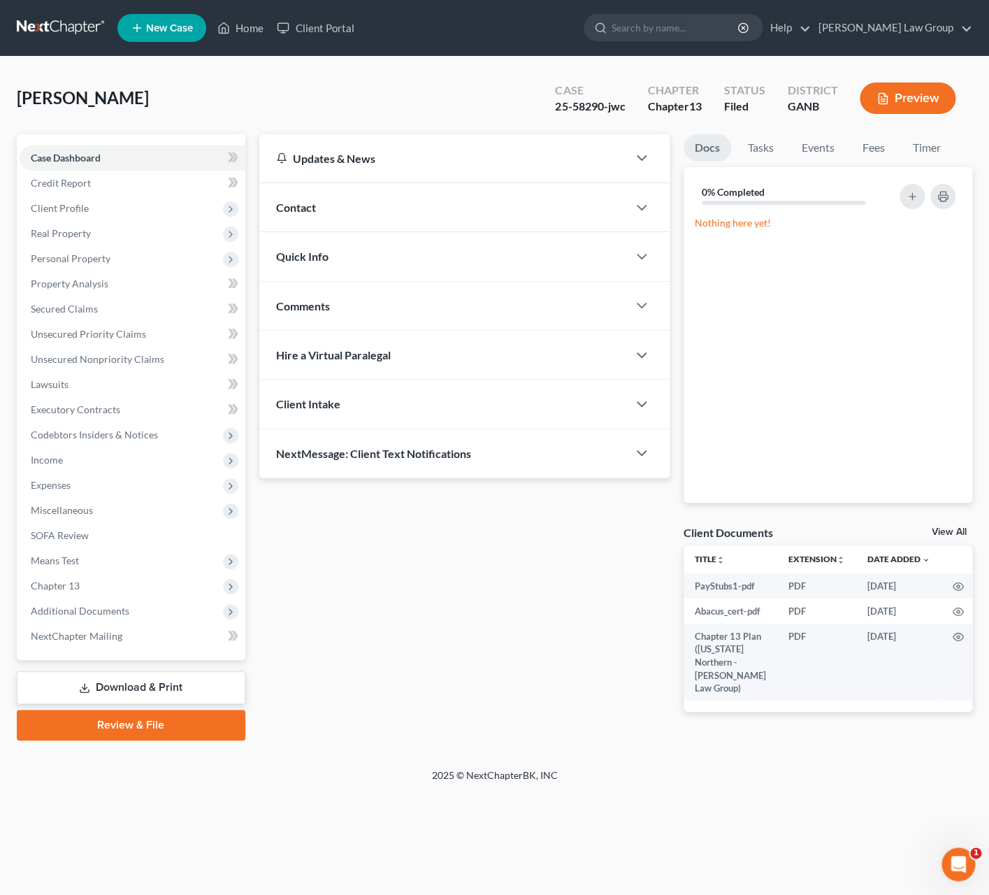
click at [603, 106] on div "25-58290-jwc" at bounding box center [590, 107] width 70 height 16
drag, startPoint x: 604, startPoint y: 106, endPoint x: 545, endPoint y: 108, distance: 58.8
click at [545, 108] on div "Case 25-58290-jwc" at bounding box center [590, 99] width 92 height 41
copy div "25-58290-"
drag, startPoint x: 717, startPoint y: 25, endPoint x: 738, endPoint y: 23, distance: 21.1
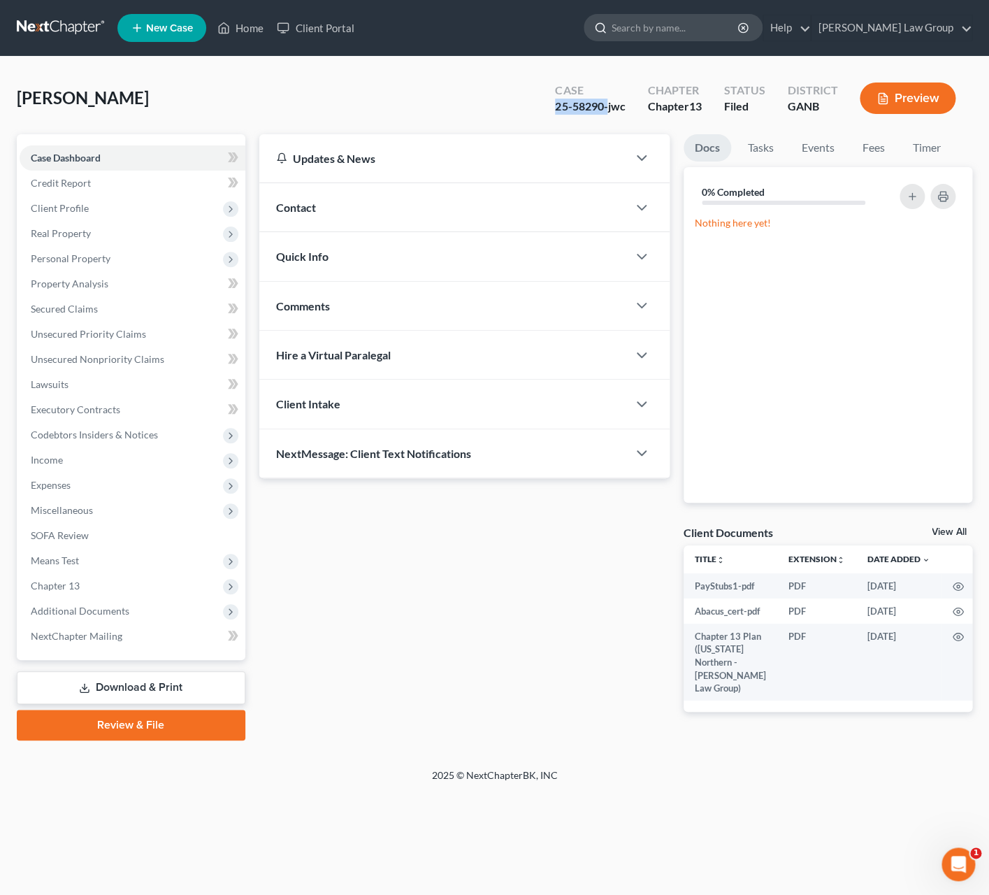
click at [717, 24] on input "search" at bounding box center [676, 28] width 128 height 26
click at [720, 25] on input "search" at bounding box center [676, 28] width 128 height 26
type input "shellow"
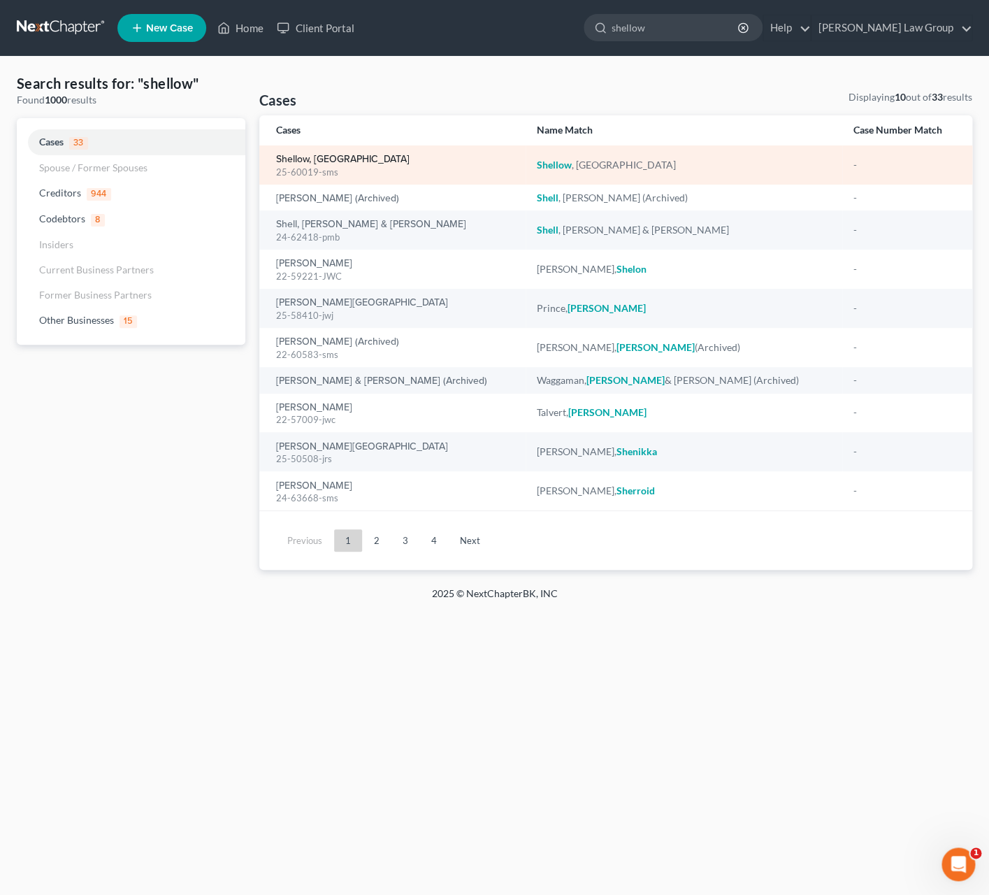
click at [327, 159] on link "Shellow, [GEOGRAPHIC_DATA]" at bounding box center [343, 160] width 134 height 10
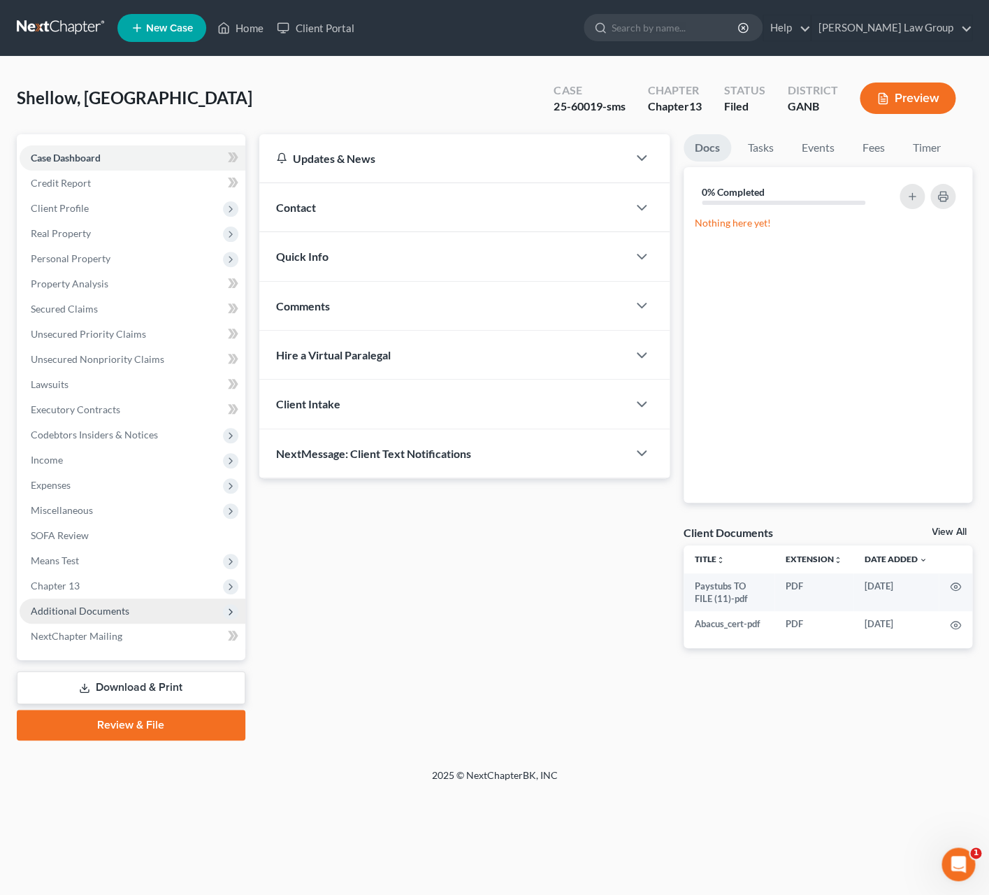
click at [136, 604] on span "Additional Documents" at bounding box center [133, 611] width 226 height 25
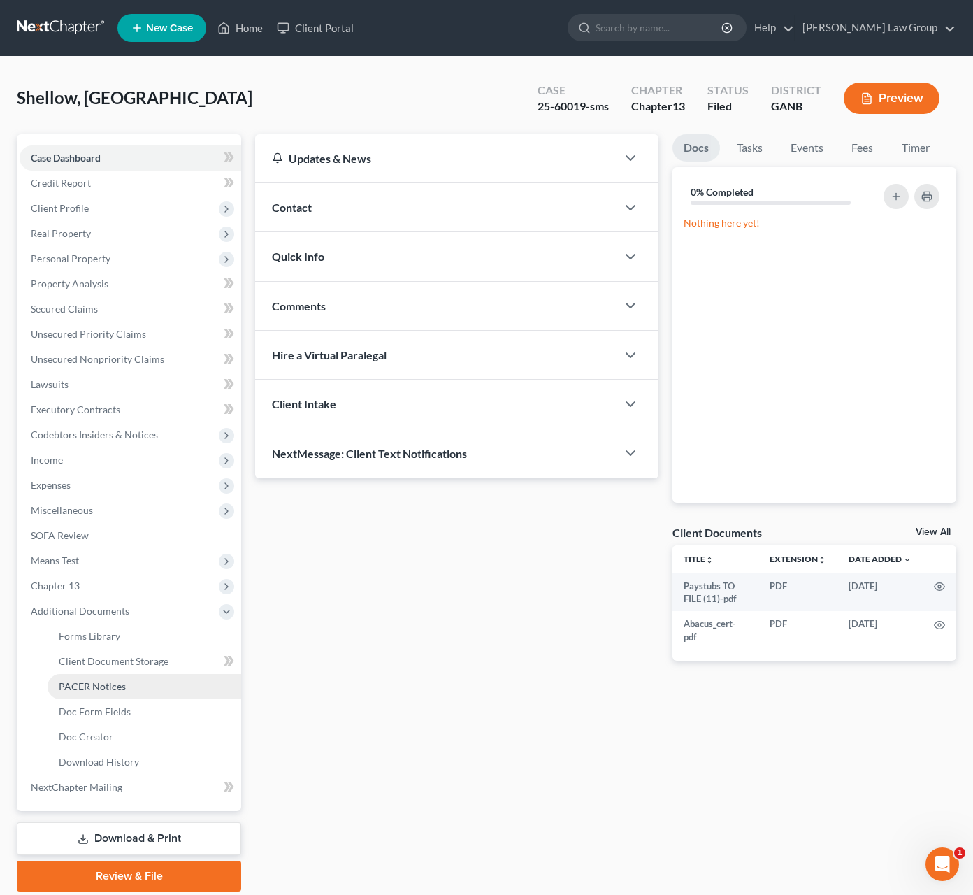
click at [151, 684] on link "PACER Notices" at bounding box center [145, 686] width 194 height 25
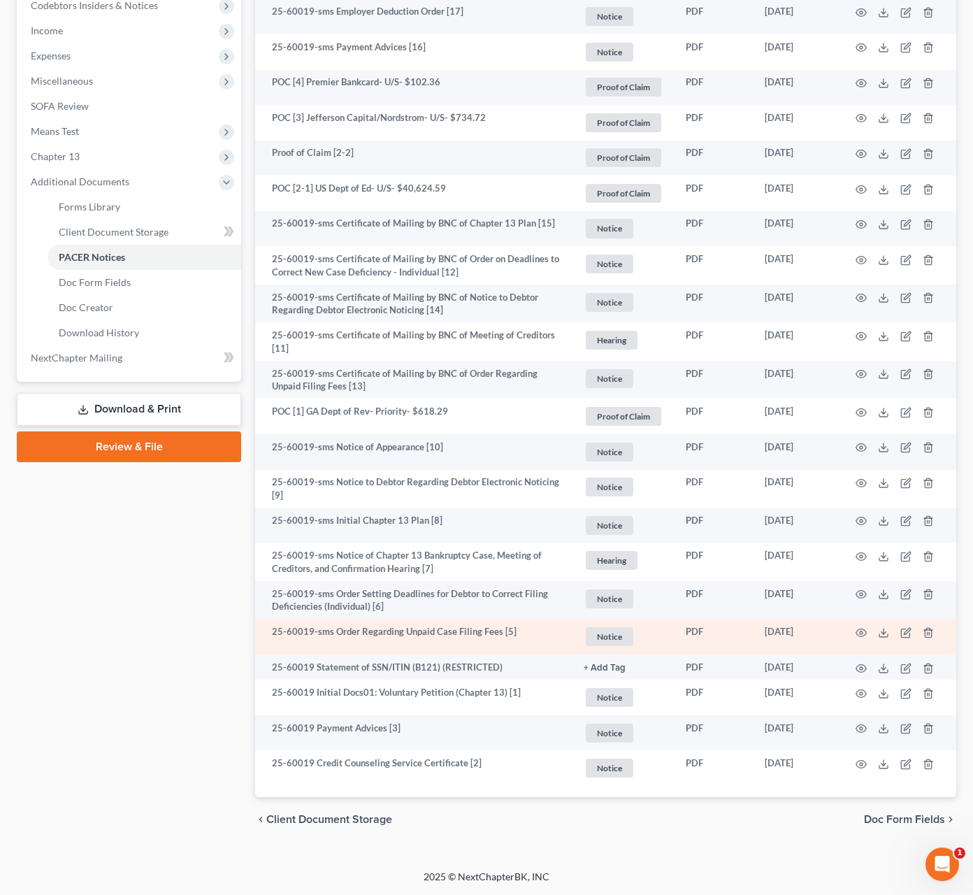
scroll to position [431, 0]
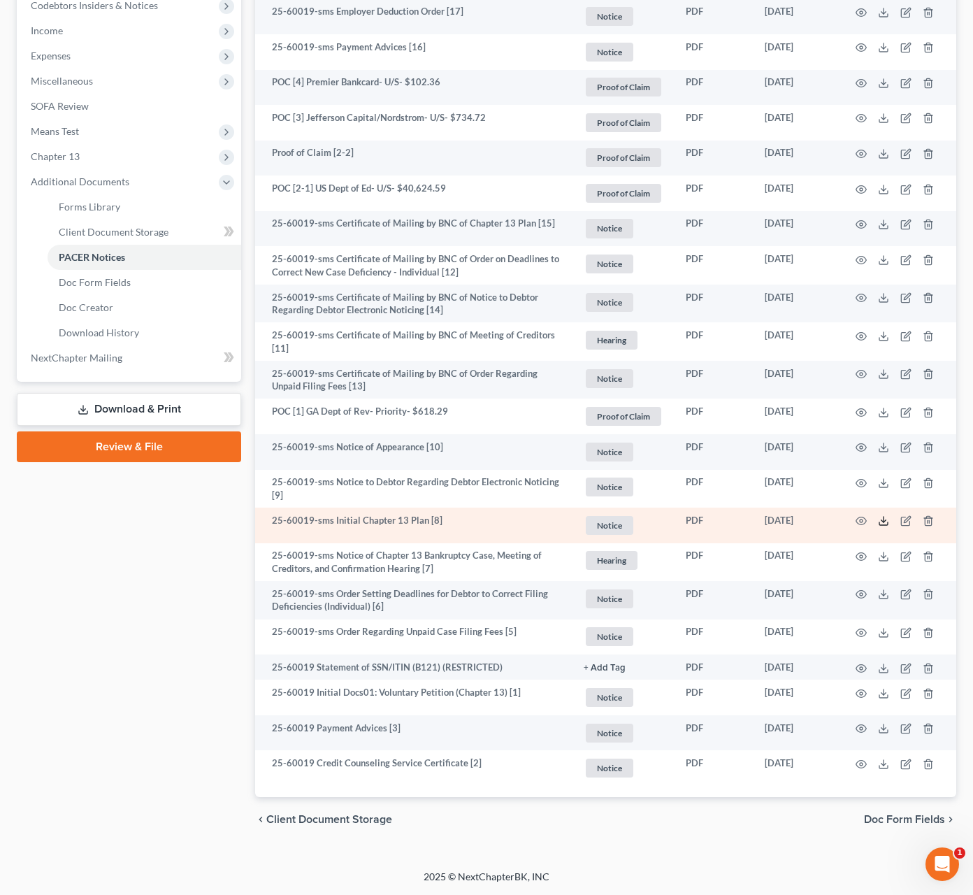
click at [885, 522] on icon at bounding box center [883, 520] width 11 height 11
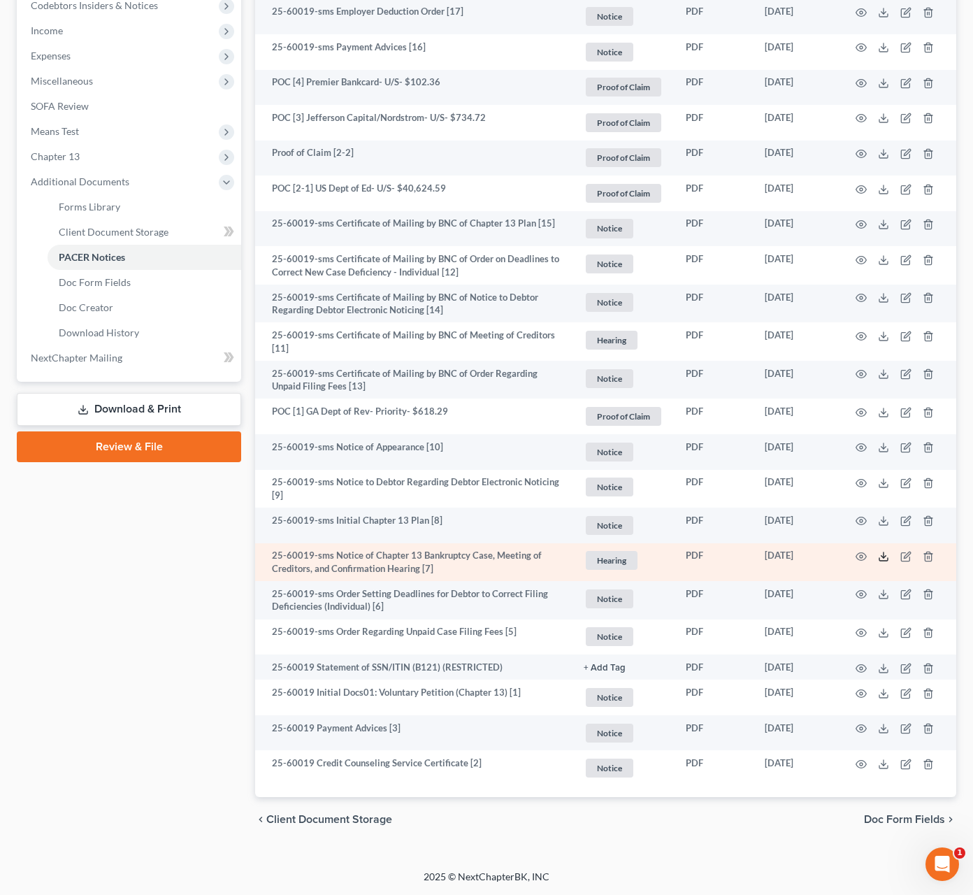
click at [885, 560] on icon at bounding box center [884, 559] width 8 height 3
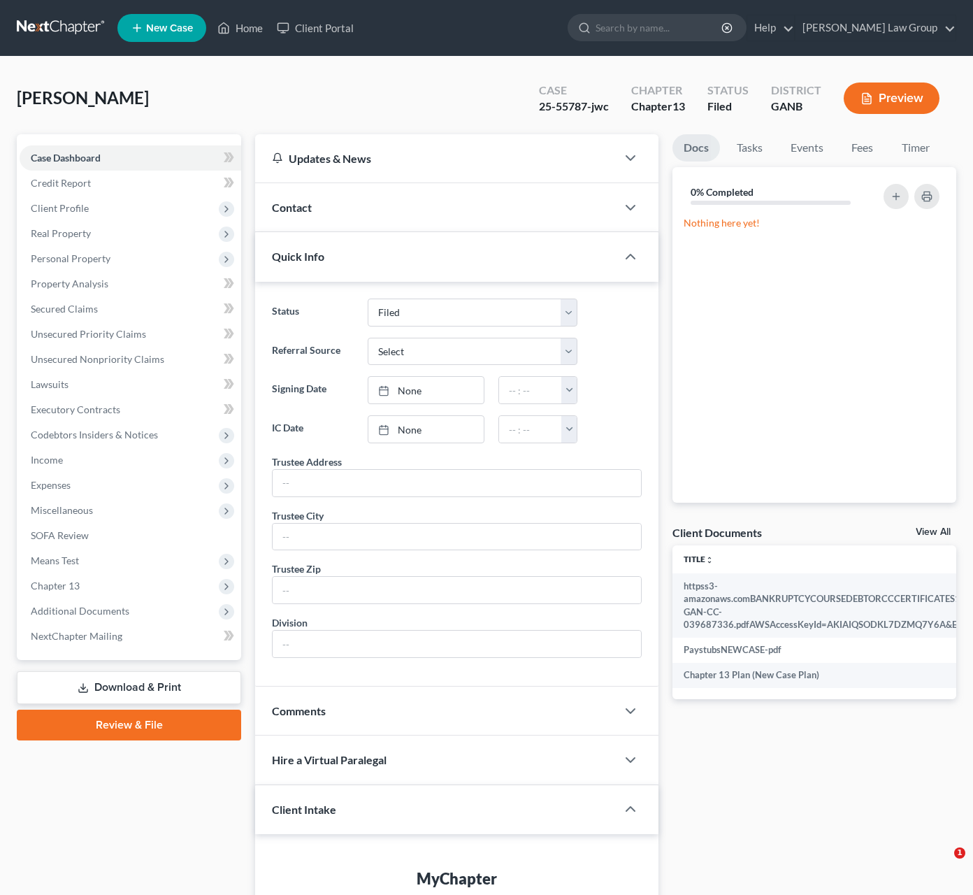
select select "3"
click at [706, 21] on input "search" at bounding box center [660, 28] width 128 height 26
type input "[PERSON_NAME]"
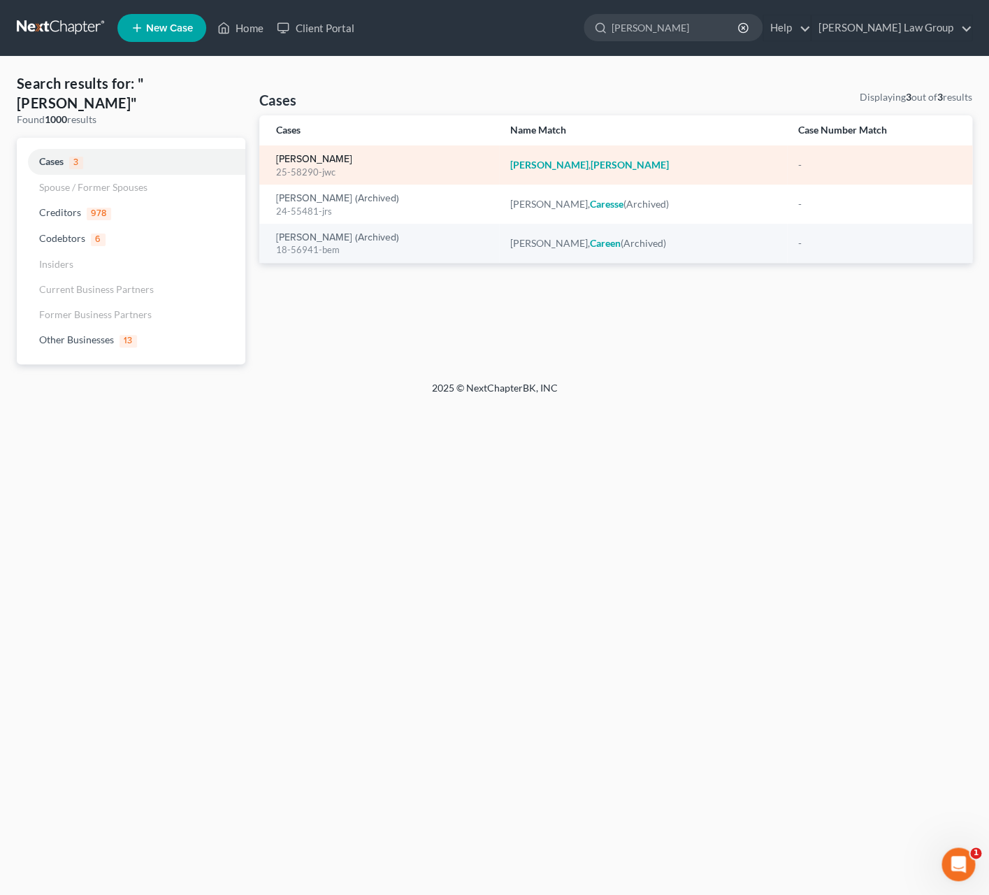
click at [310, 162] on link "[PERSON_NAME]" at bounding box center [314, 160] width 76 height 10
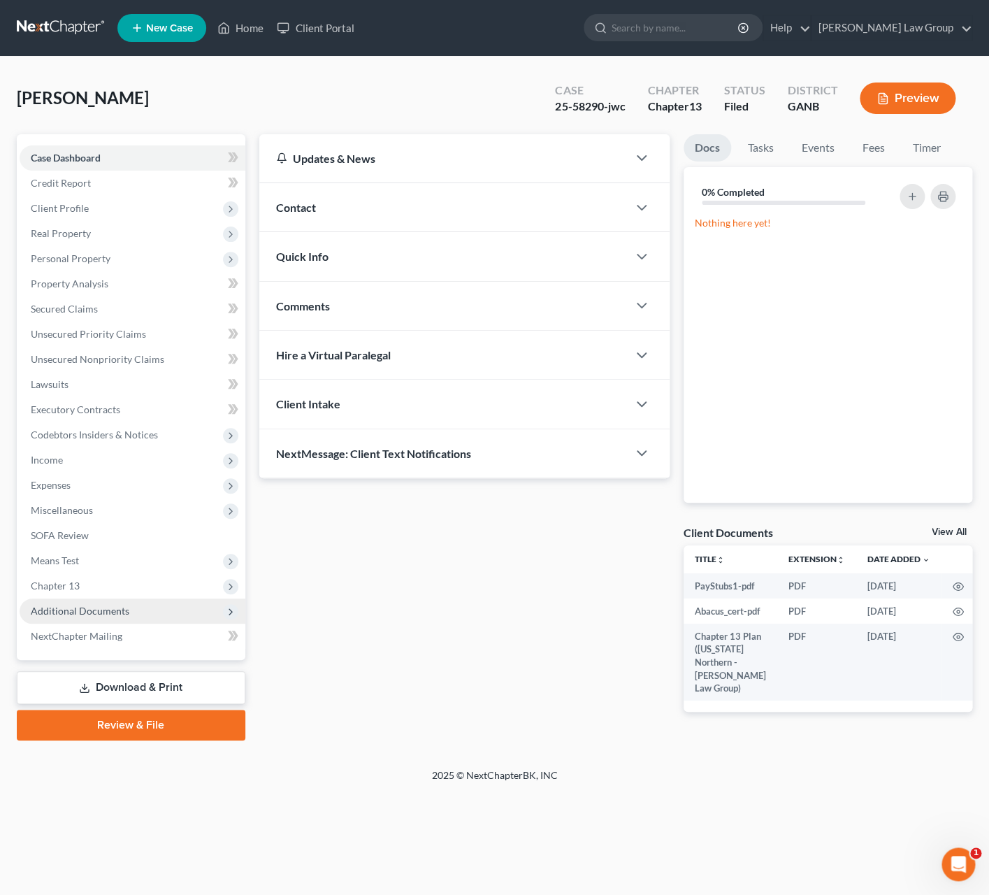
click at [124, 610] on span "Additional Documents" at bounding box center [80, 611] width 99 height 12
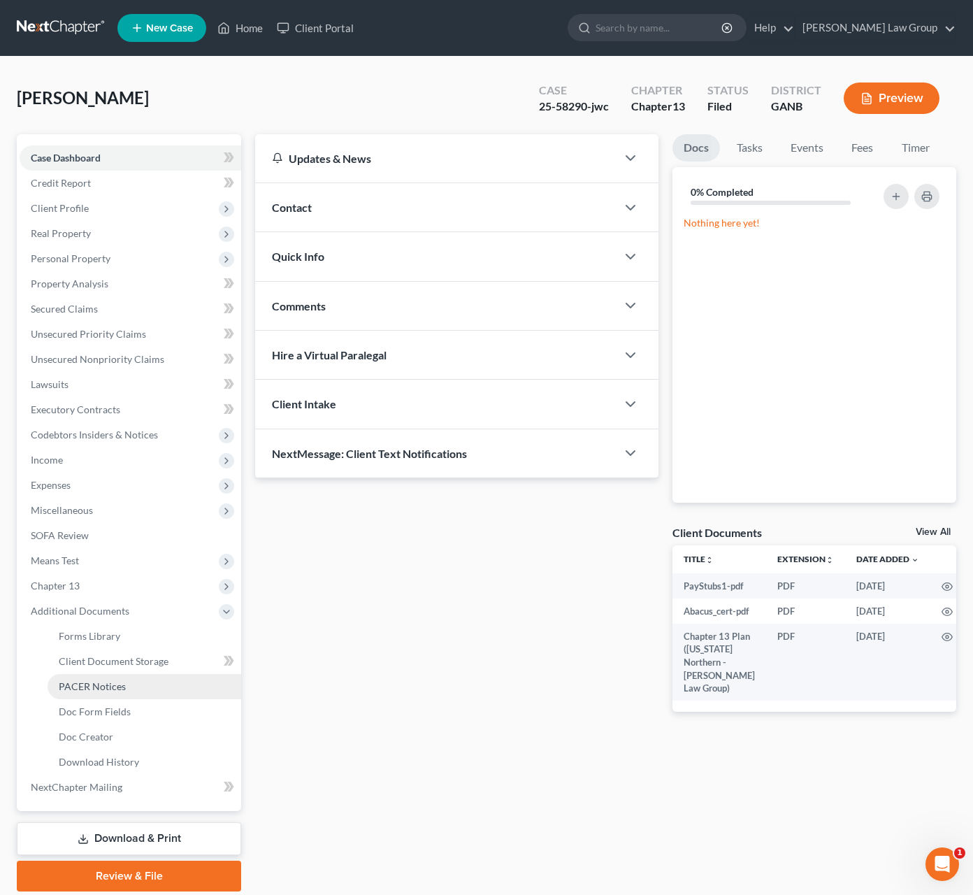
click at [148, 677] on link "PACER Notices" at bounding box center [145, 686] width 194 height 25
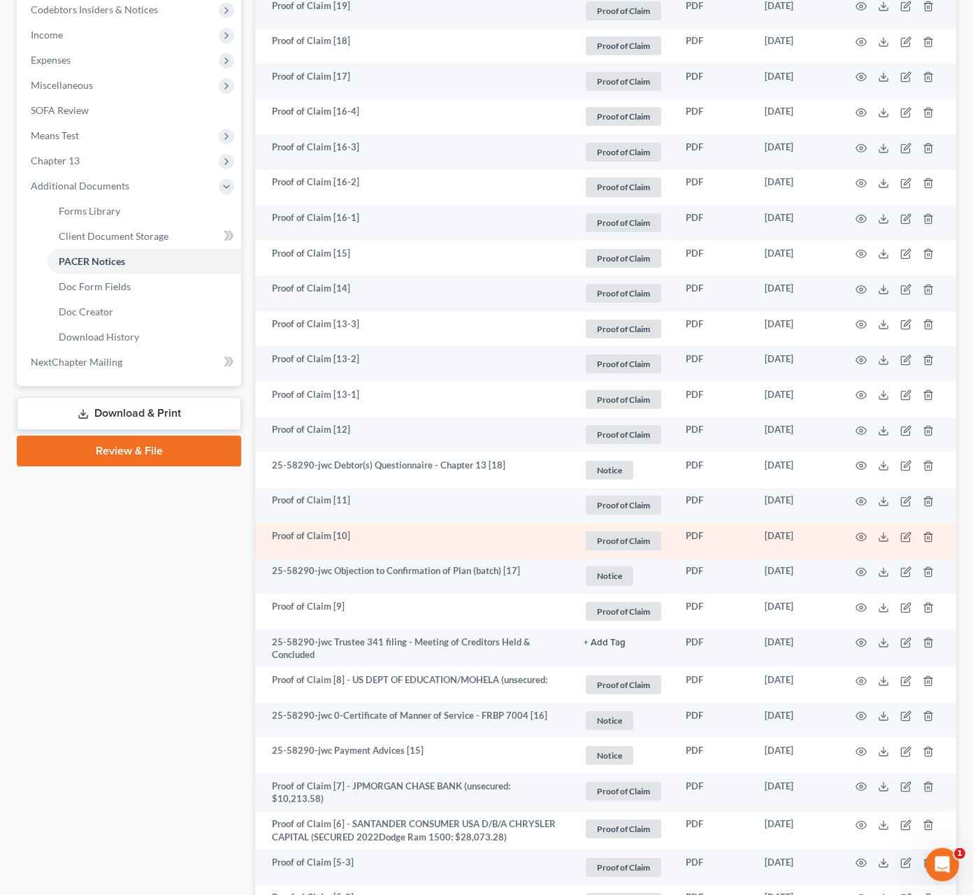
scroll to position [427, 0]
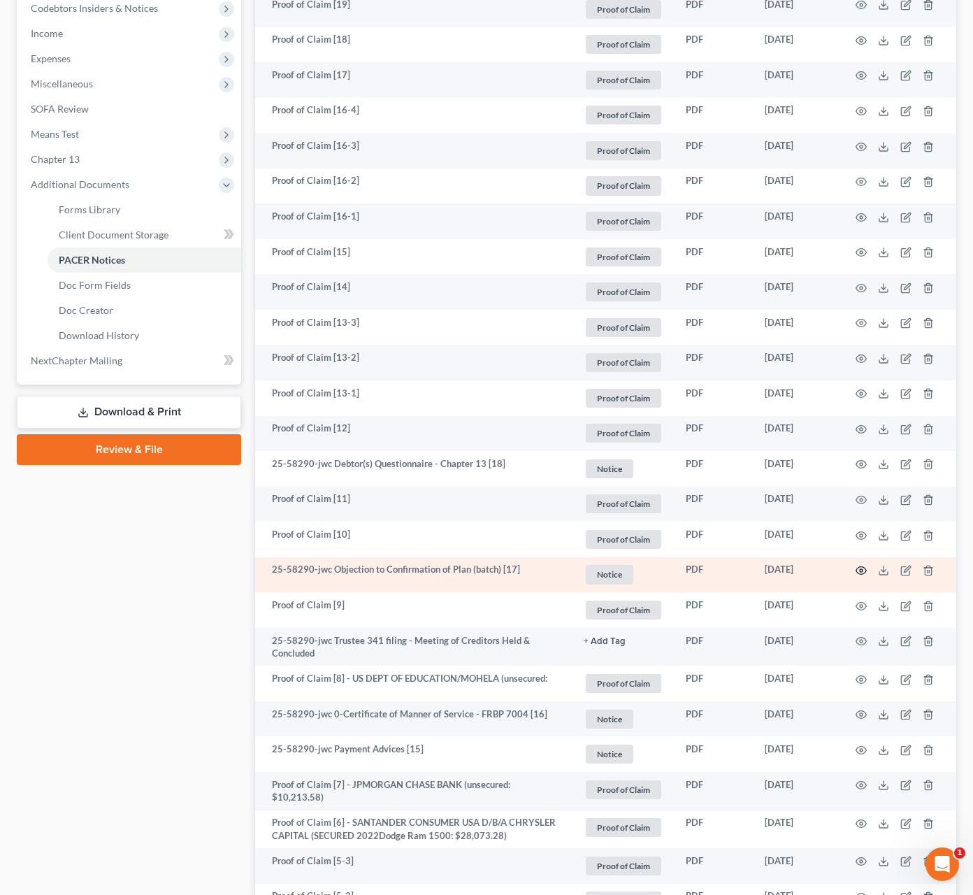
click at [858, 570] on icon "button" at bounding box center [862, 571] width 10 height 8
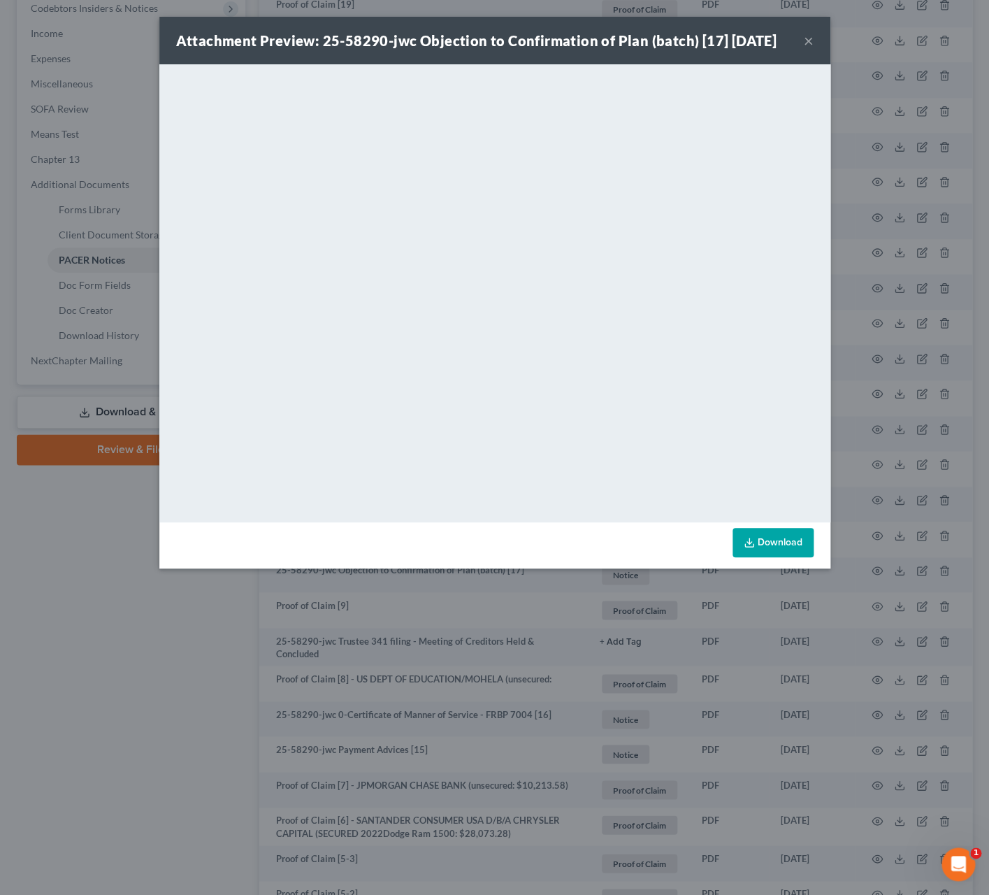
click at [805, 42] on button "×" at bounding box center [809, 40] width 10 height 17
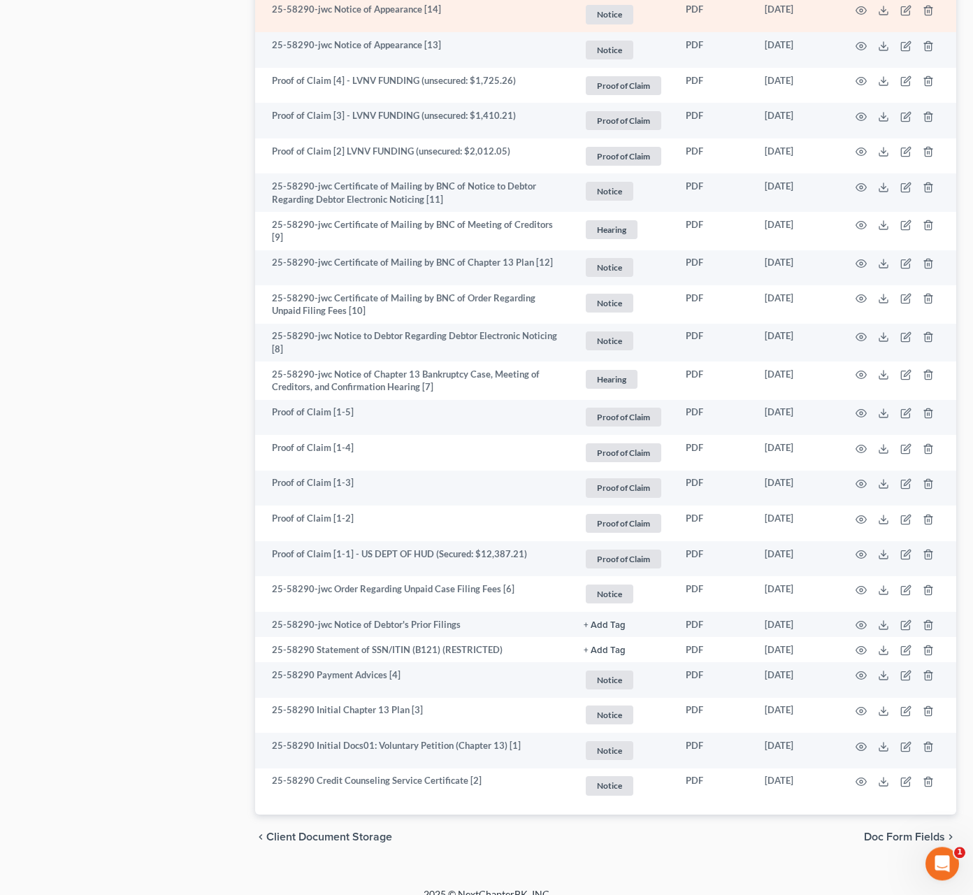
scroll to position [1399, 0]
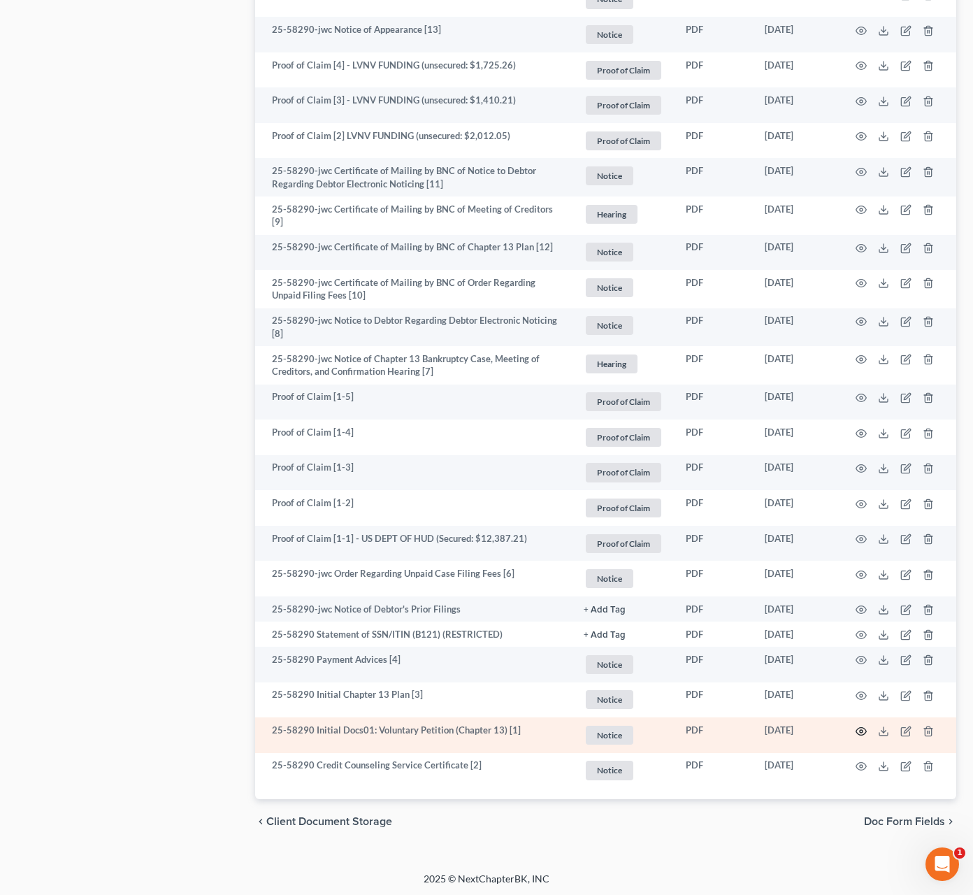
click at [861, 731] on icon "button" at bounding box center [861, 731] width 11 height 11
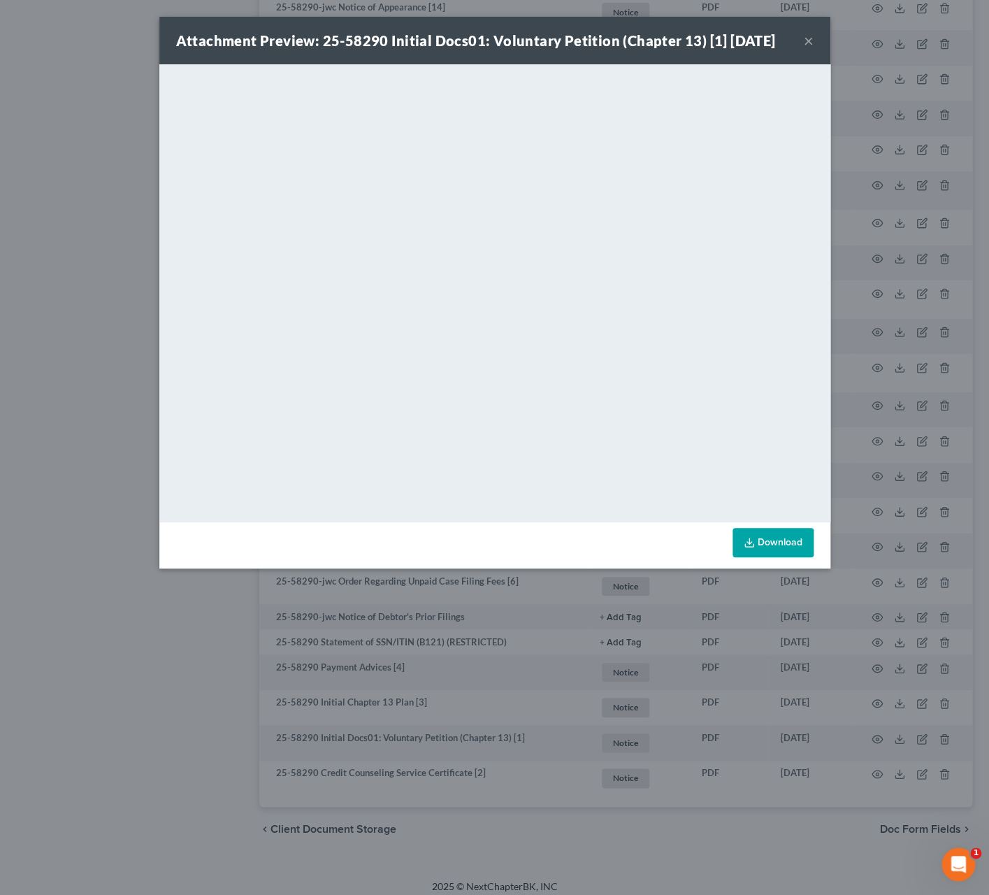
click at [808, 46] on button "×" at bounding box center [809, 40] width 10 height 17
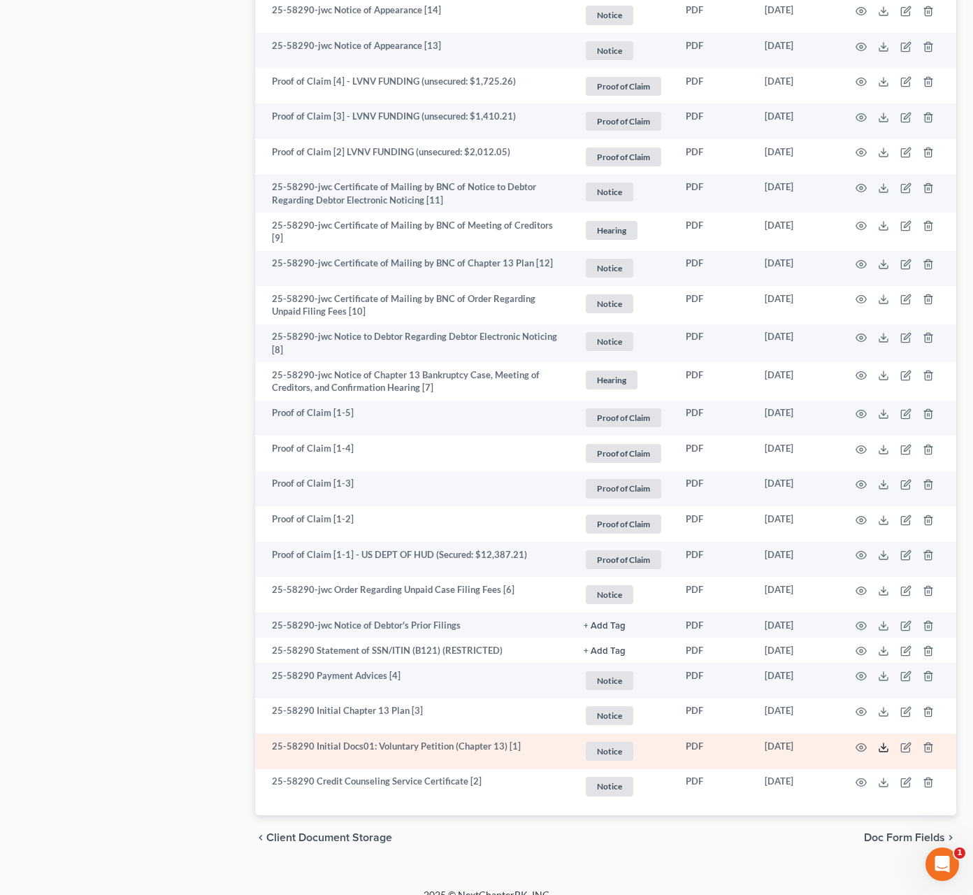
click at [887, 749] on icon at bounding box center [884, 750] width 8 height 3
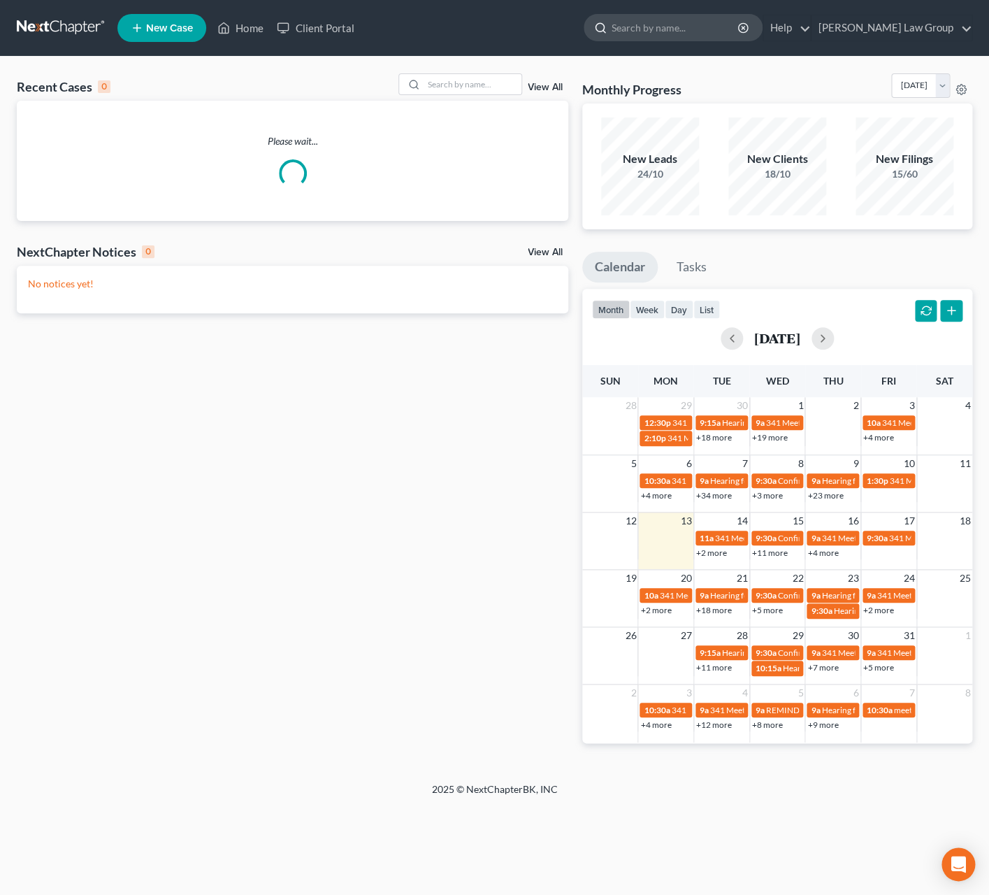
click at [696, 31] on input "search" at bounding box center [676, 28] width 128 height 26
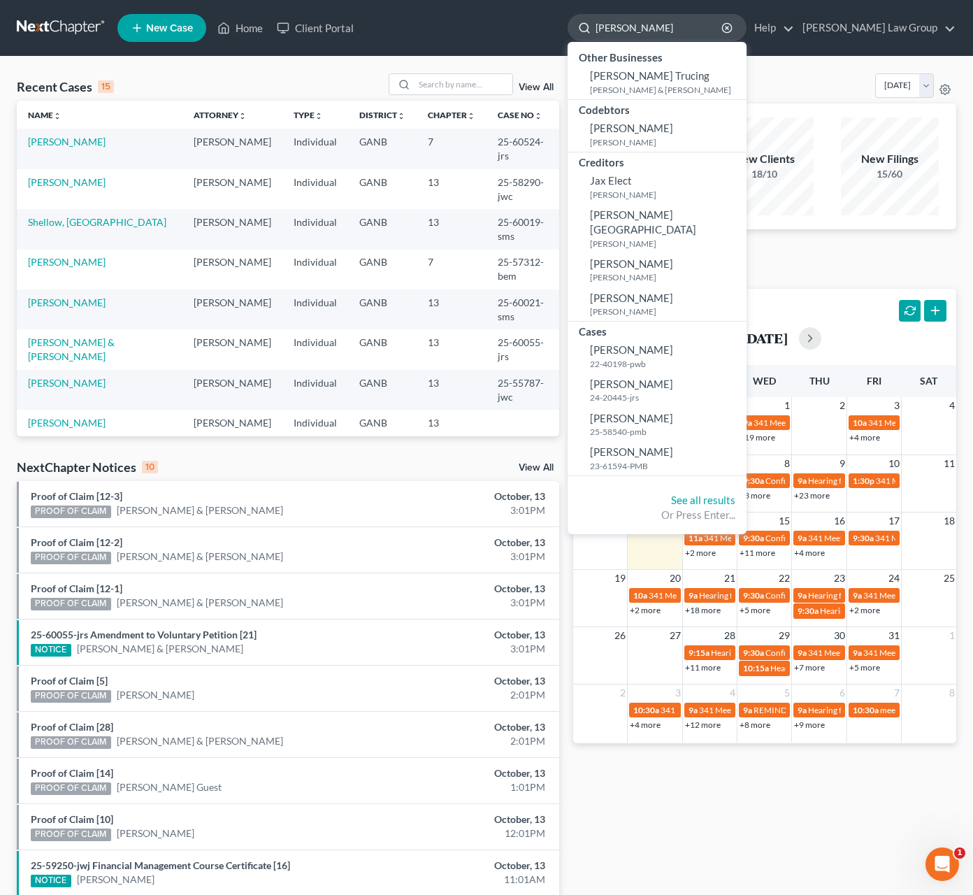
drag, startPoint x: 686, startPoint y: 27, endPoint x: 614, endPoint y: 22, distance: 72.1
click at [614, 22] on input "[PERSON_NAME]" at bounding box center [660, 28] width 128 height 26
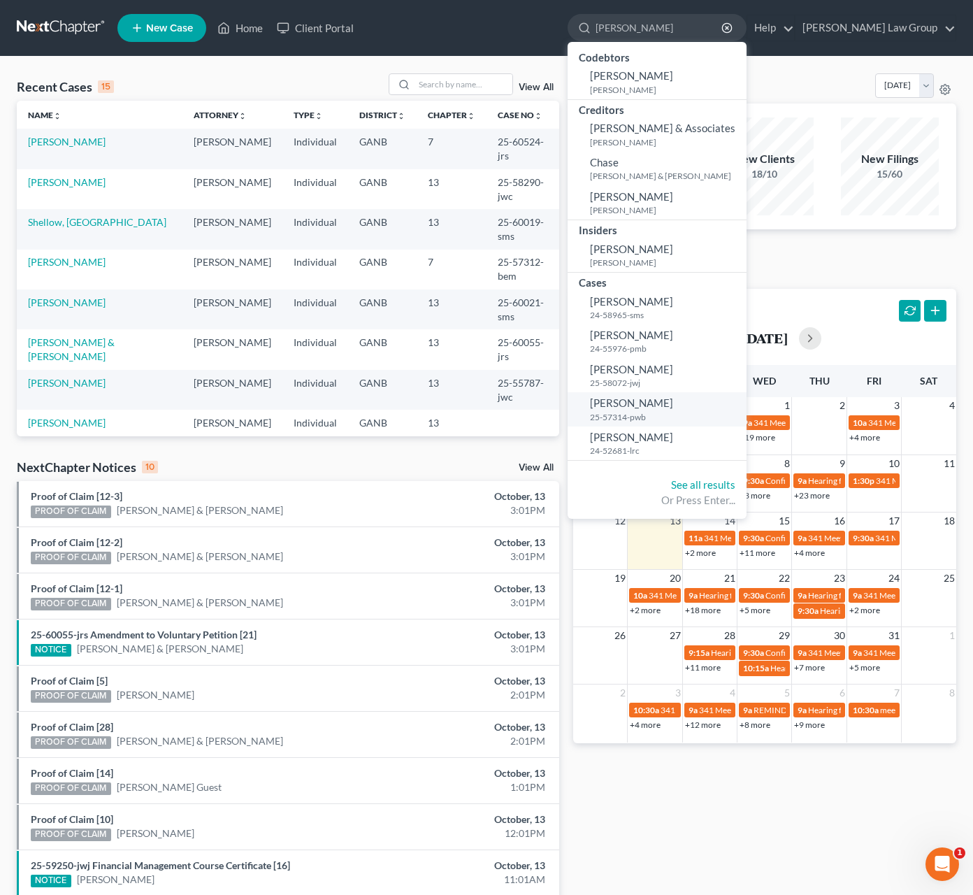
type input "christopher"
click at [673, 403] on span "[PERSON_NAME]" at bounding box center [631, 402] width 83 height 13
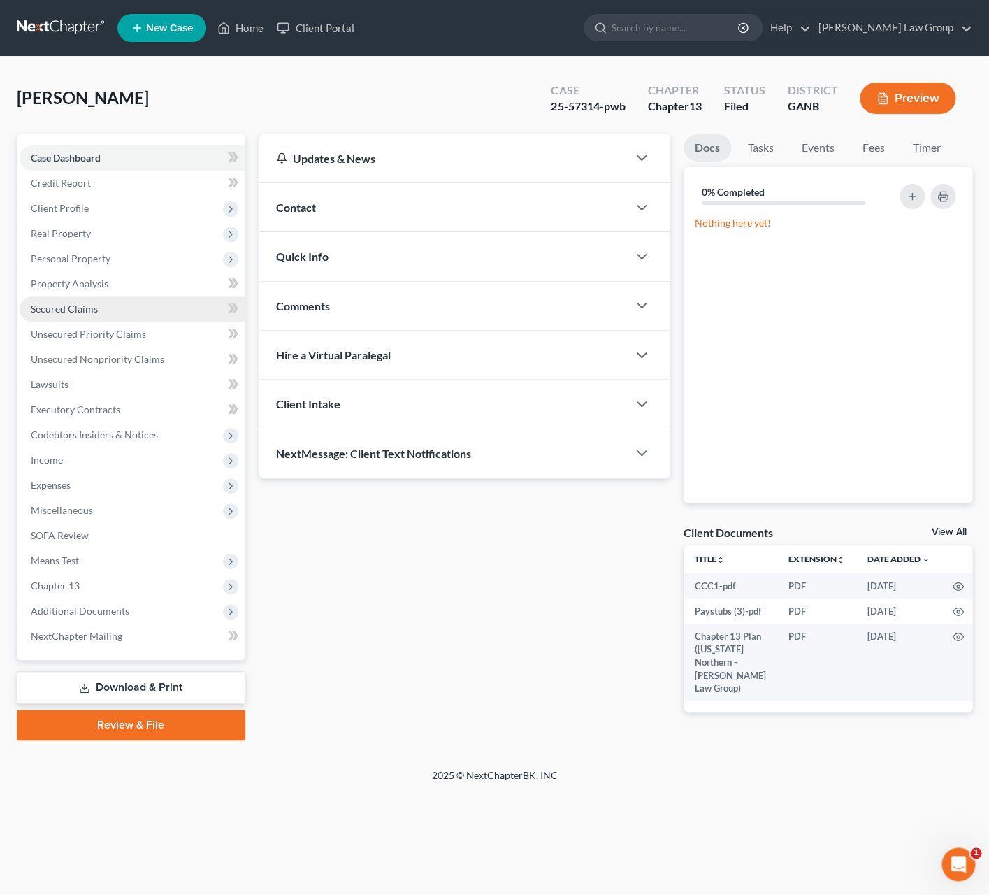
click at [65, 310] on span "Secured Claims" at bounding box center [64, 309] width 67 height 12
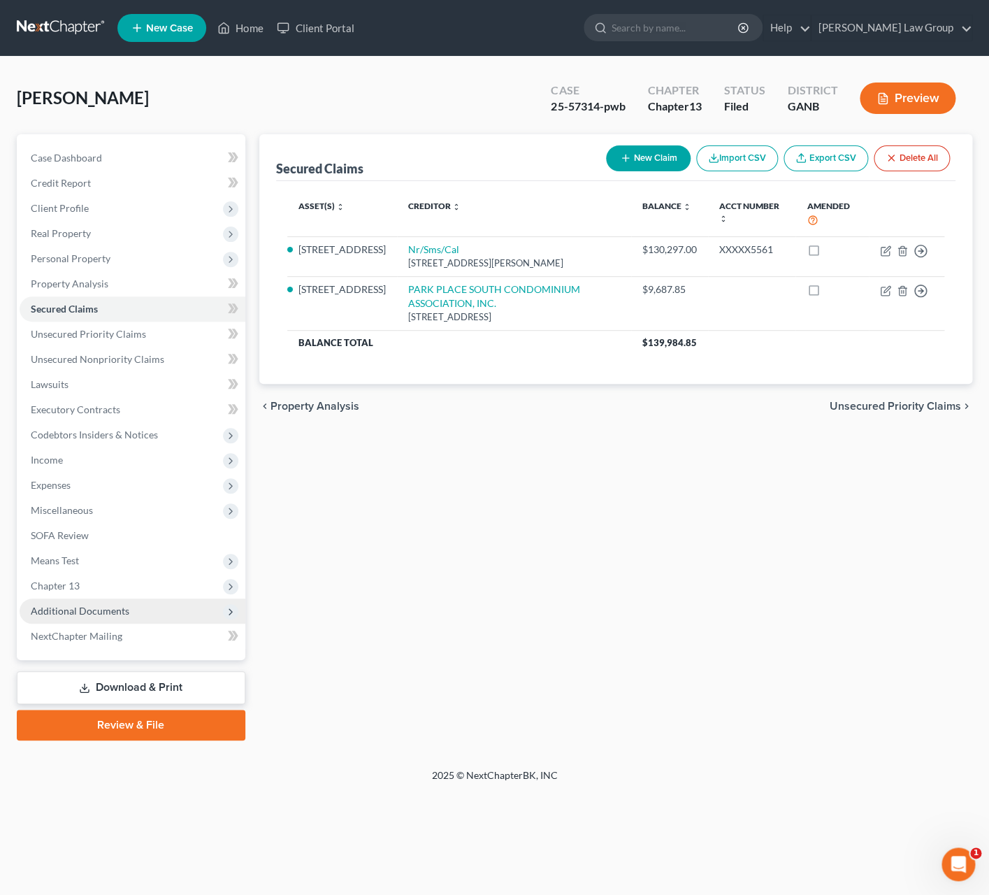
click at [104, 606] on span "Additional Documents" at bounding box center [80, 611] width 99 height 12
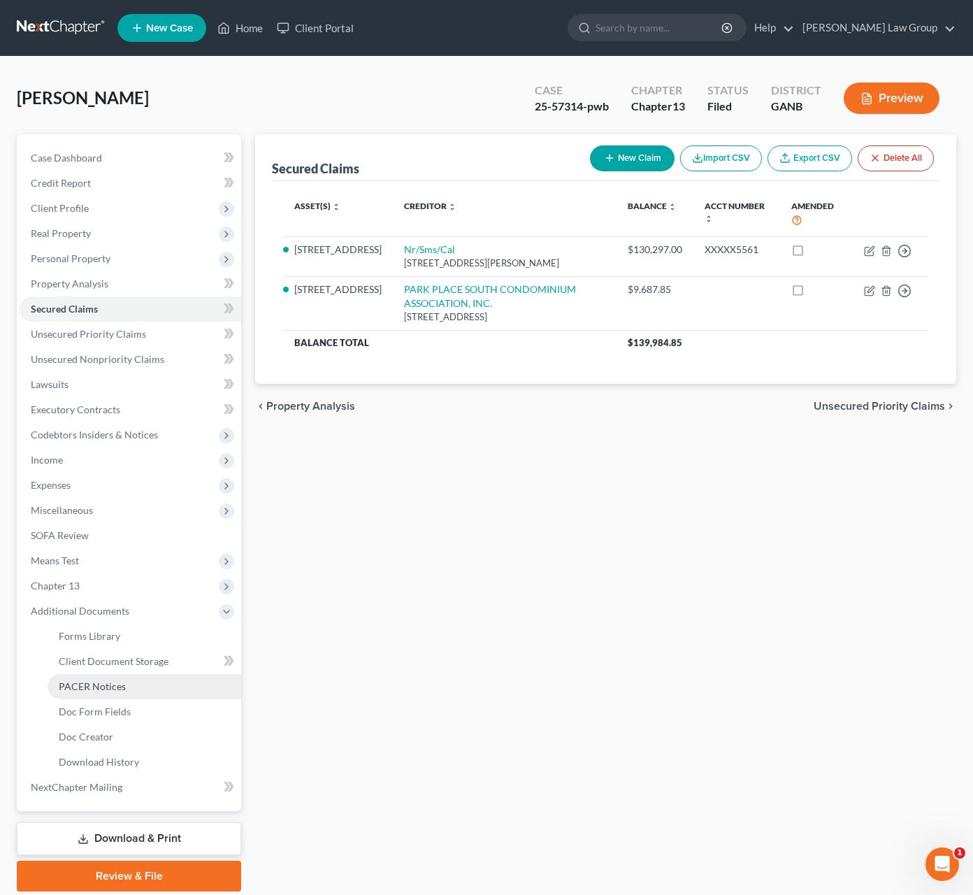
drag, startPoint x: 121, startPoint y: 692, endPoint x: 157, endPoint y: 692, distance: 36.4
click at [121, 692] on span "PACER Notices" at bounding box center [92, 686] width 67 height 12
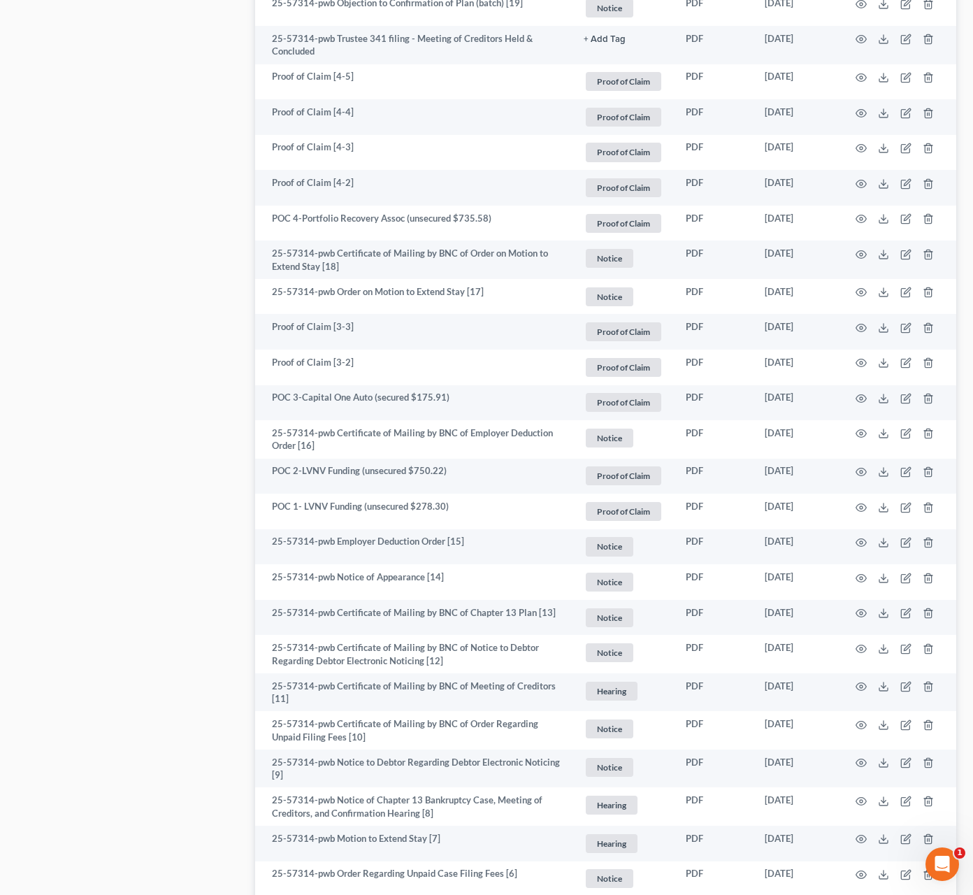
scroll to position [1205, 0]
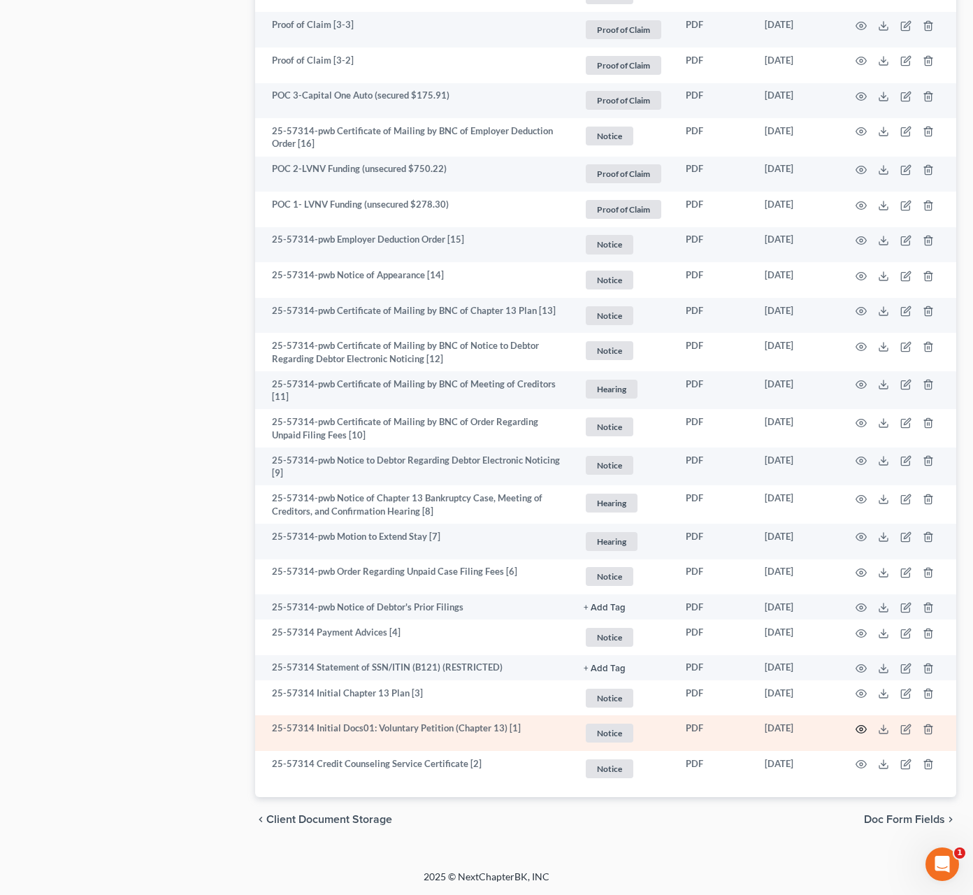
click at [862, 725] on icon "button" at bounding box center [862, 729] width 10 height 8
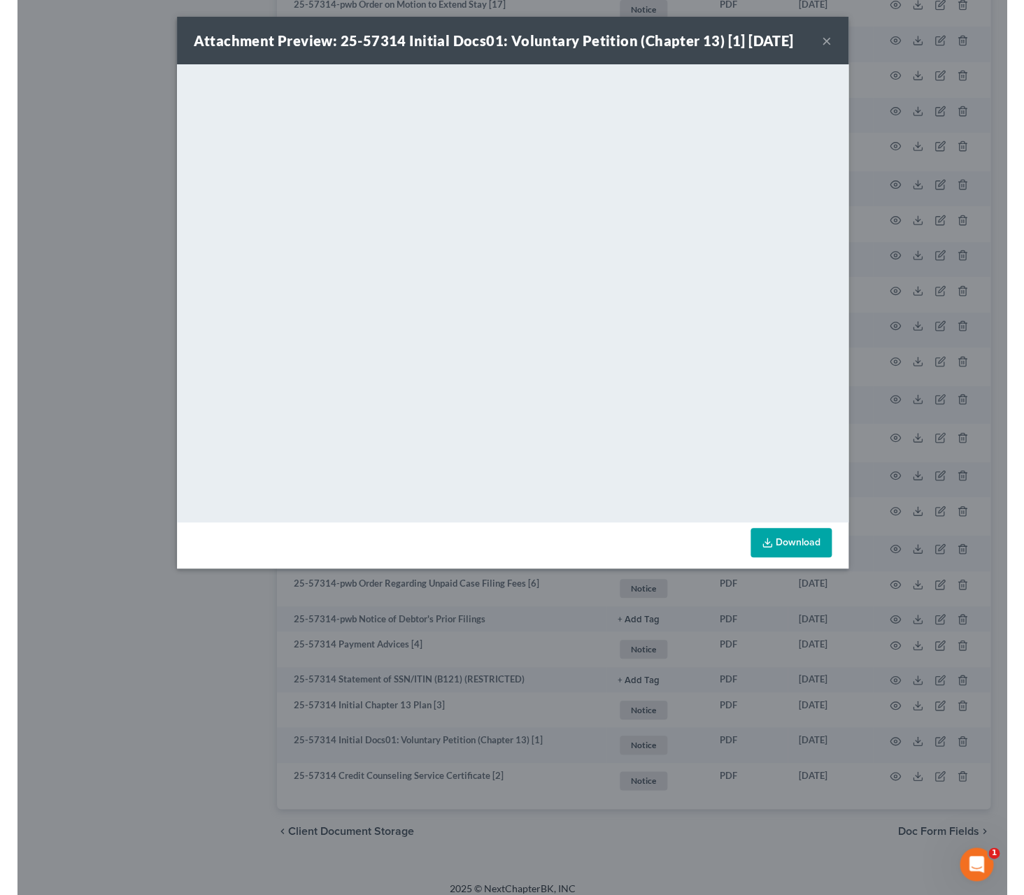
scroll to position [1181, 0]
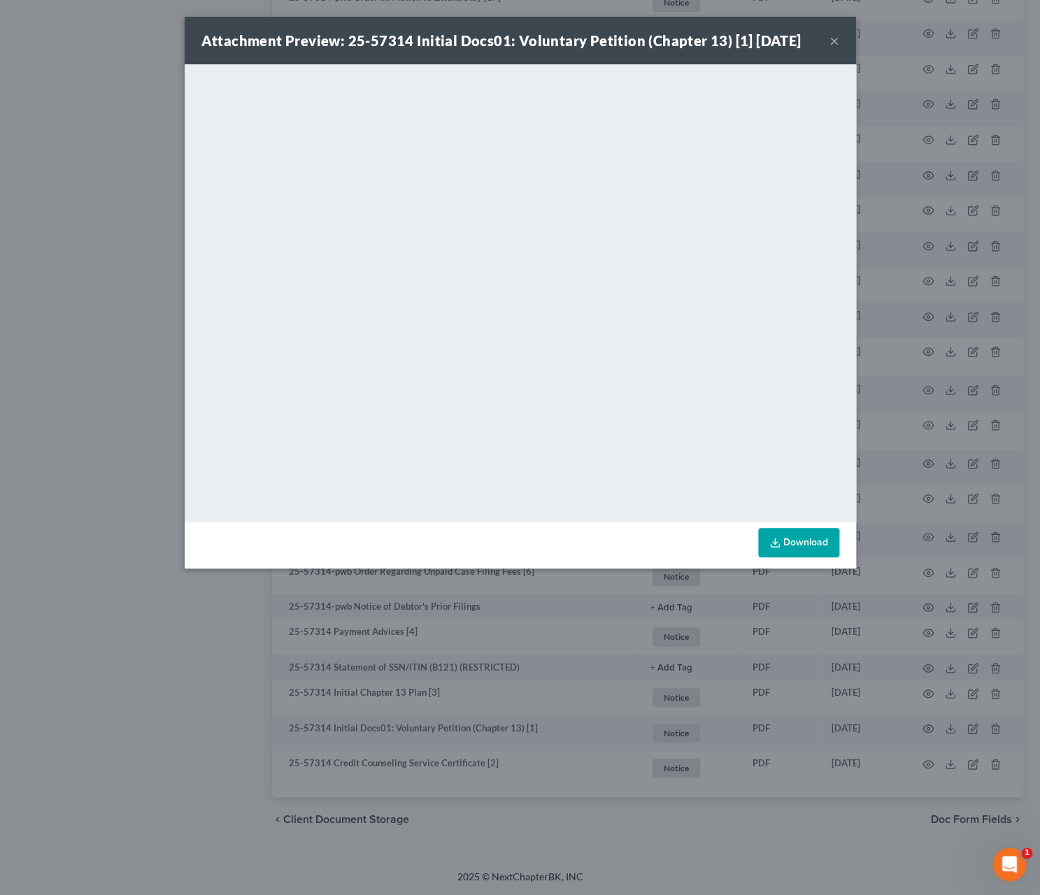
click at [835, 48] on button "×" at bounding box center [834, 40] width 10 height 17
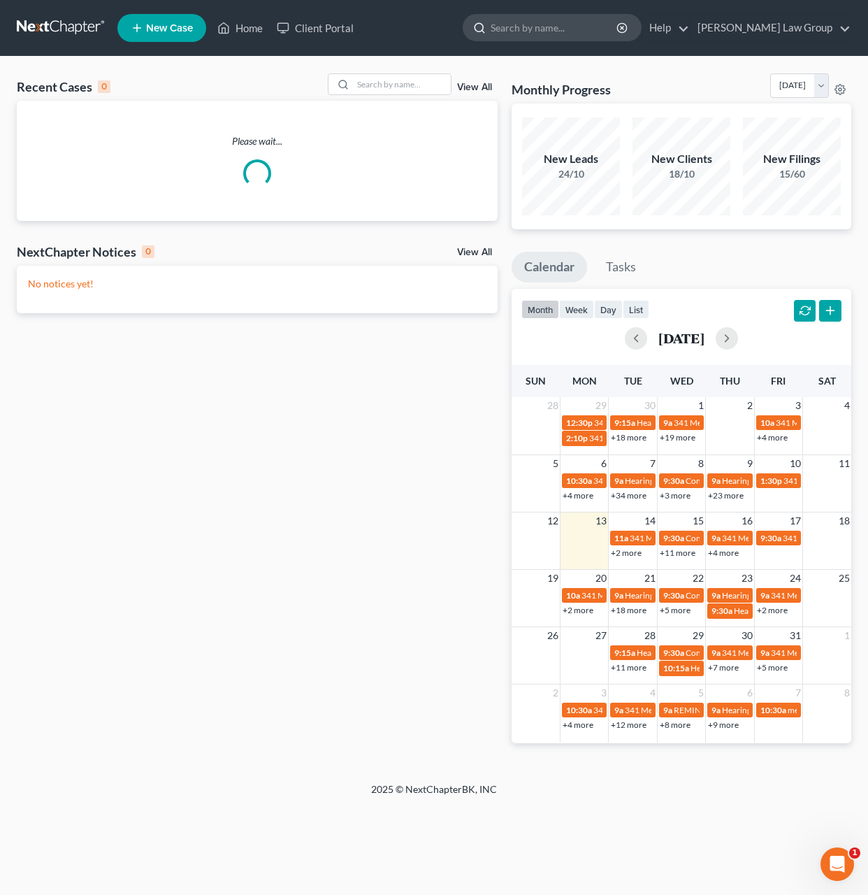
click at [610, 35] on input "search" at bounding box center [555, 28] width 128 height 26
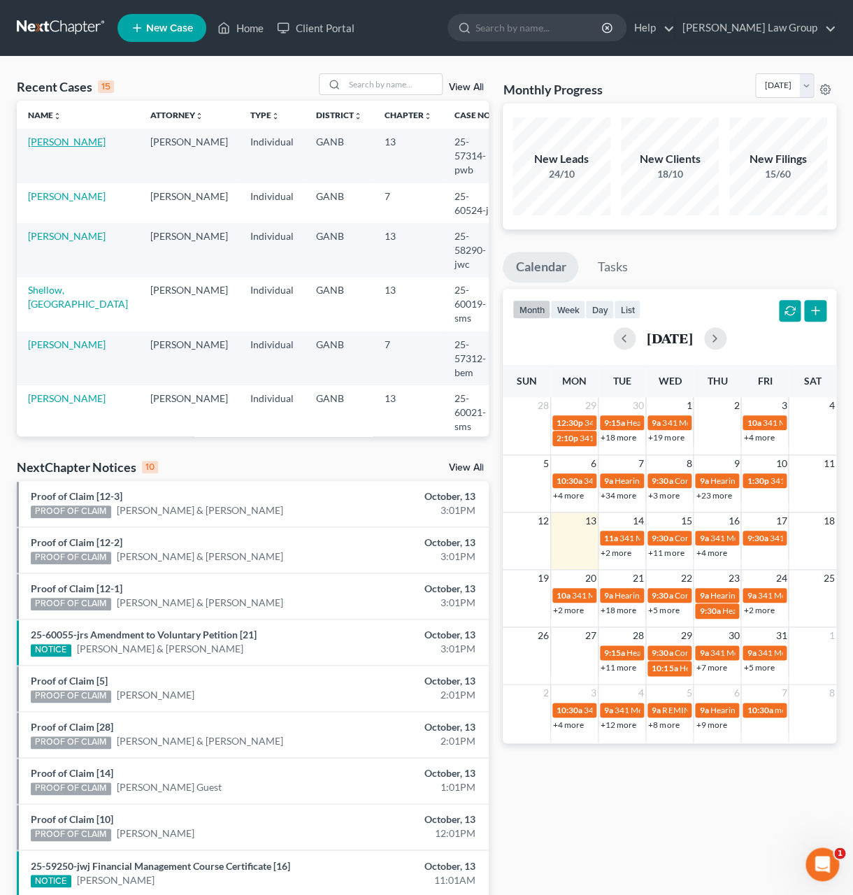
click at [55, 148] on link "[PERSON_NAME]" at bounding box center [67, 142] width 78 height 12
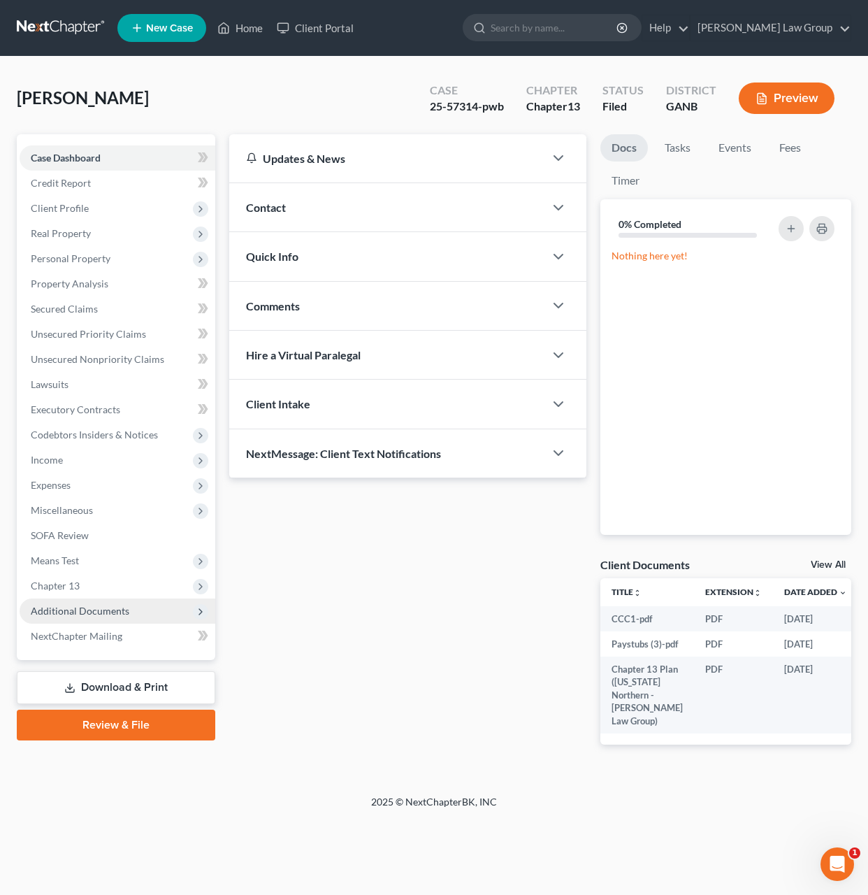
click at [117, 617] on span "Additional Documents" at bounding box center [118, 611] width 196 height 25
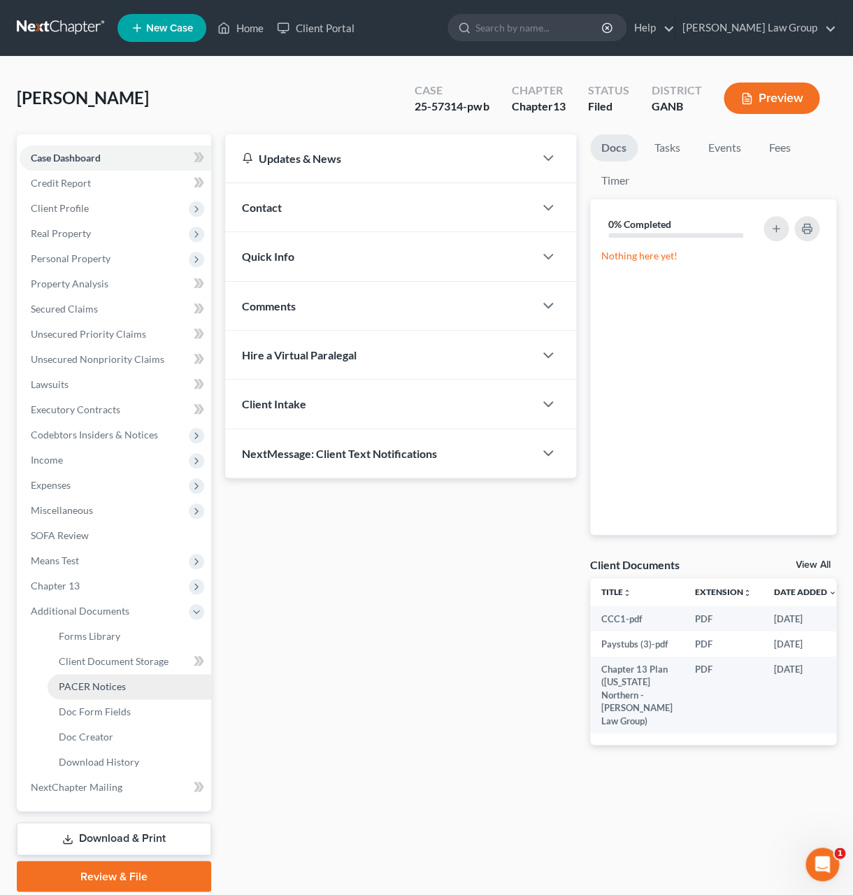
click at [132, 680] on link "PACER Notices" at bounding box center [130, 686] width 164 height 25
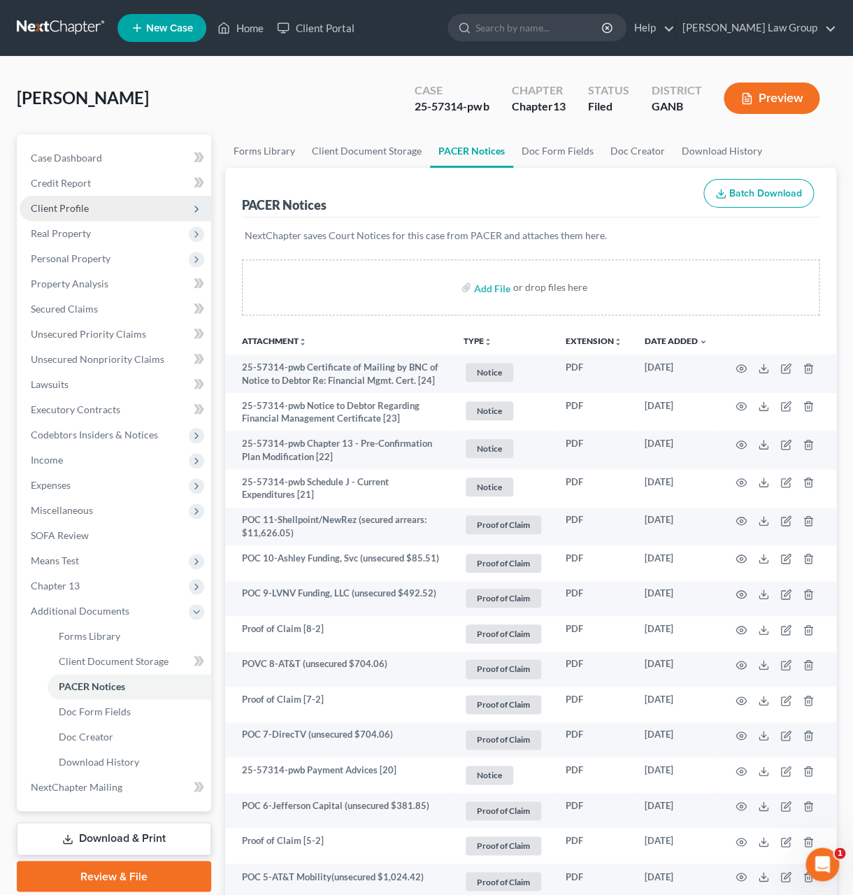
click at [64, 208] on span "Client Profile" at bounding box center [60, 208] width 58 height 12
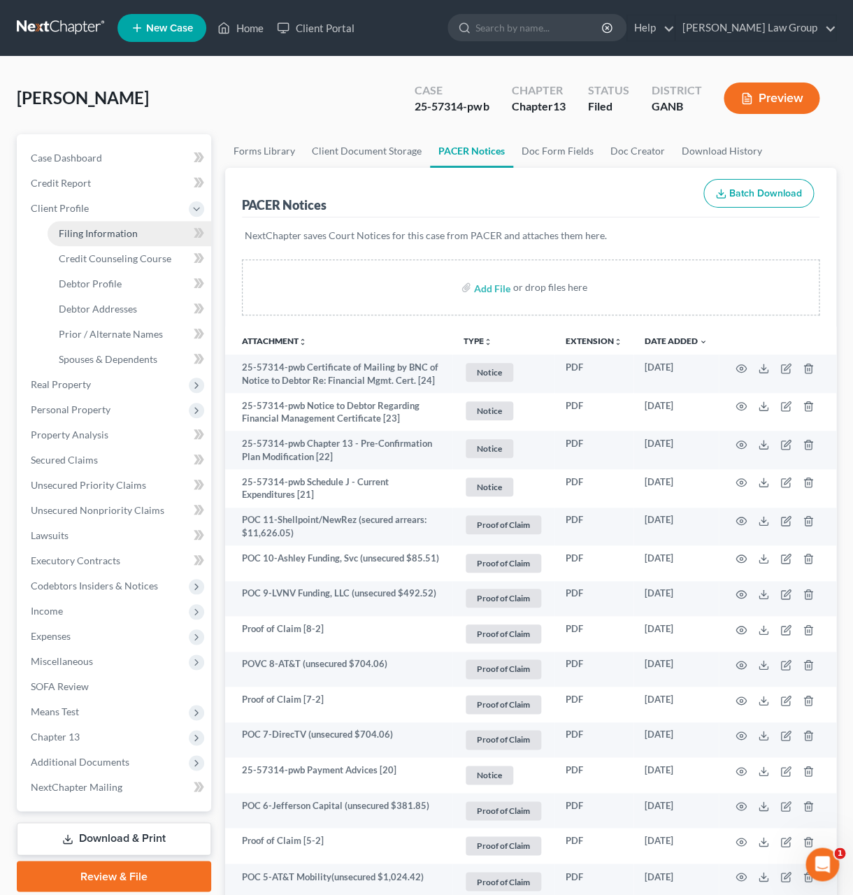
click at [76, 229] on span "Filing Information" at bounding box center [98, 233] width 79 height 12
select select "1"
select select "0"
select select "3"
select select "10"
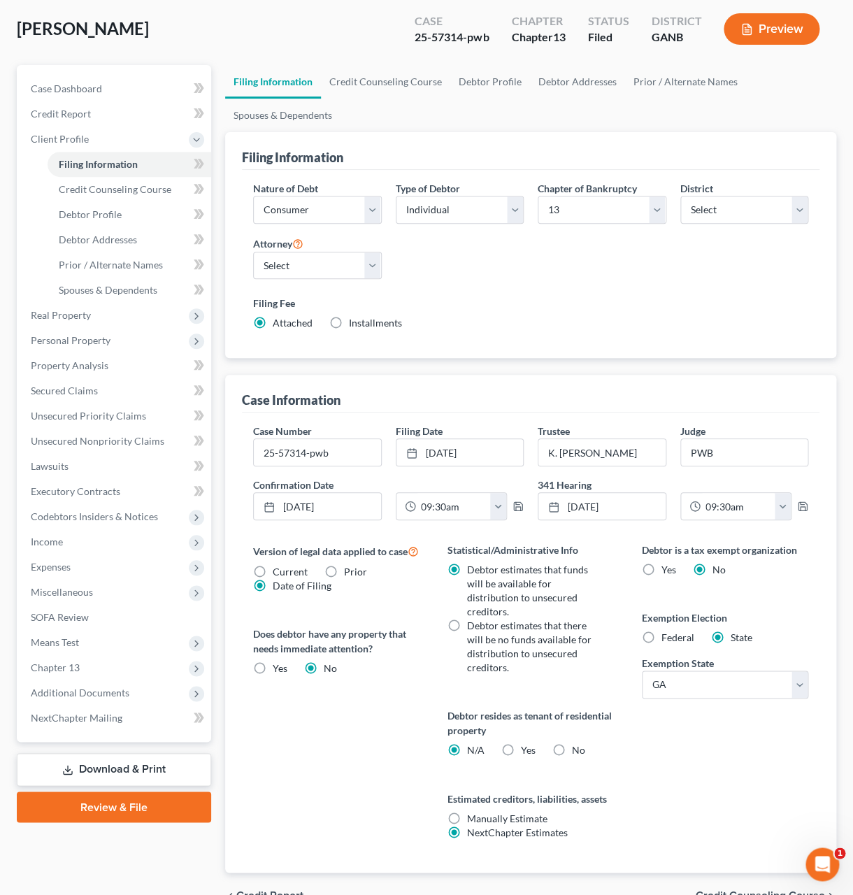
scroll to position [57, 0]
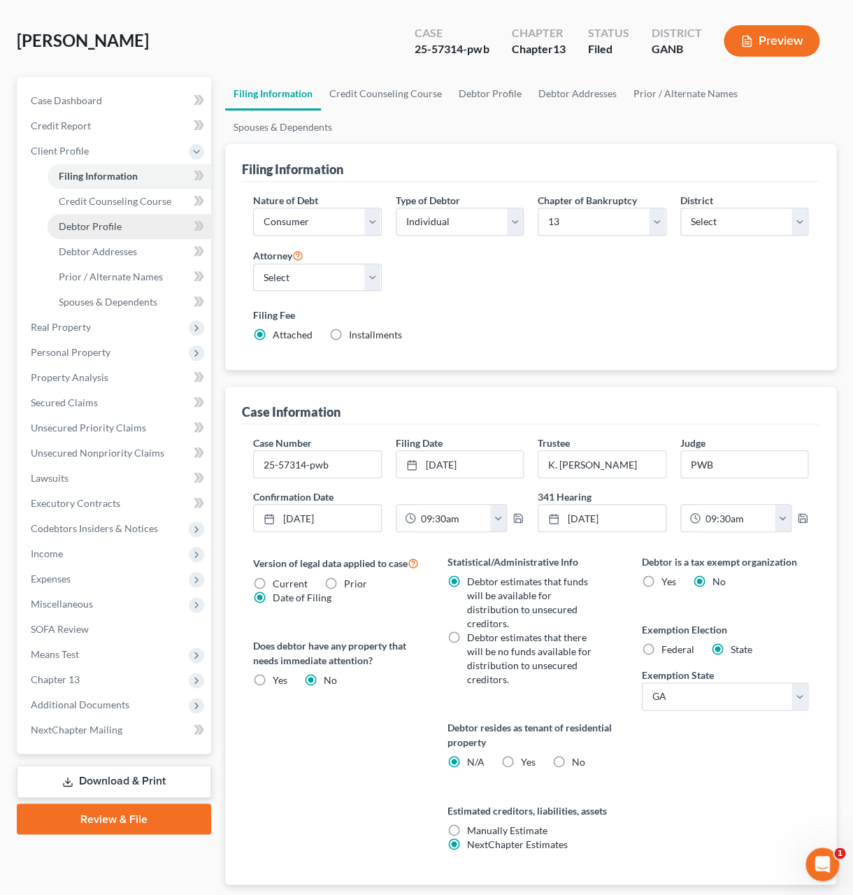
click at [111, 226] on span "Debtor Profile" at bounding box center [90, 226] width 63 height 12
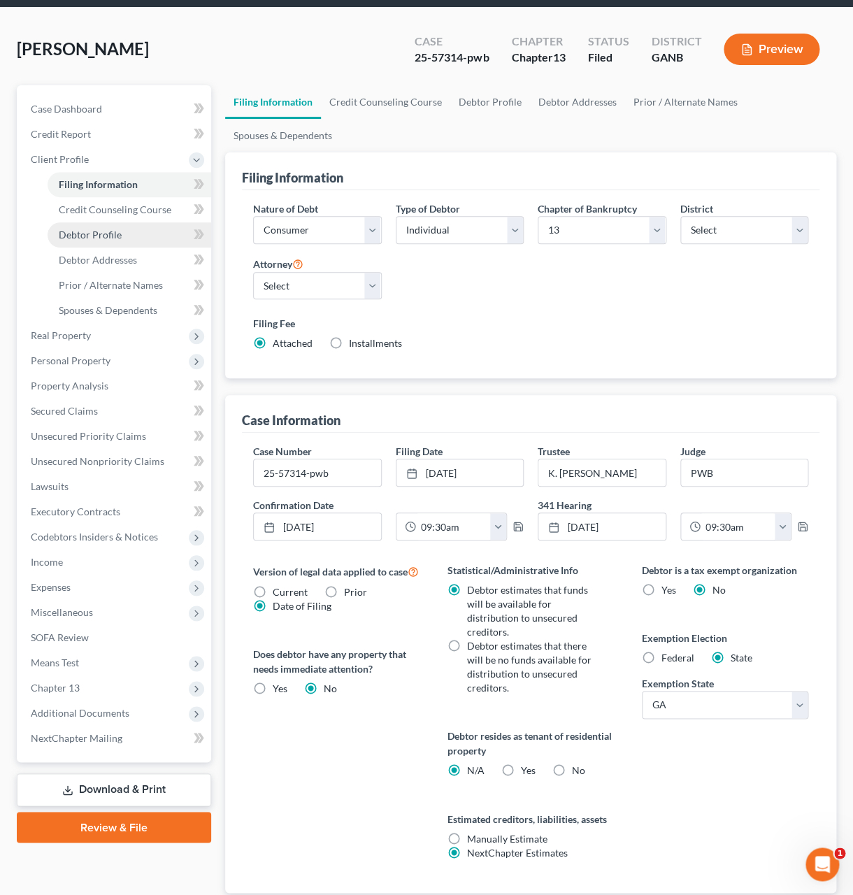
select select "0"
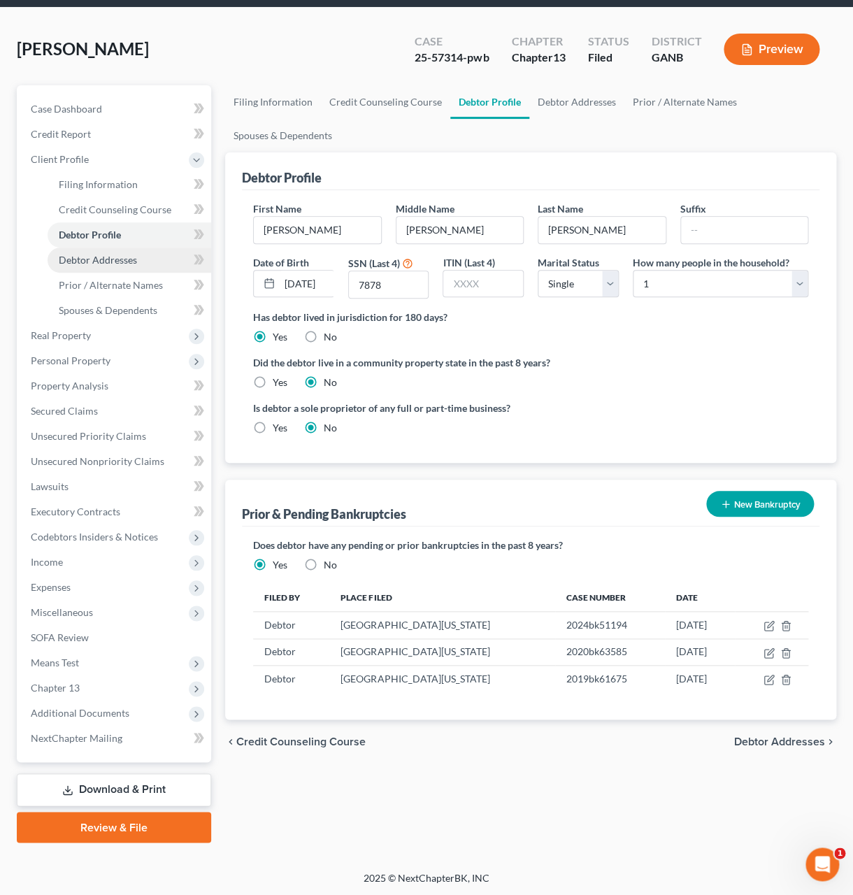
click at [87, 254] on span "Debtor Addresses" at bounding box center [98, 260] width 78 height 12
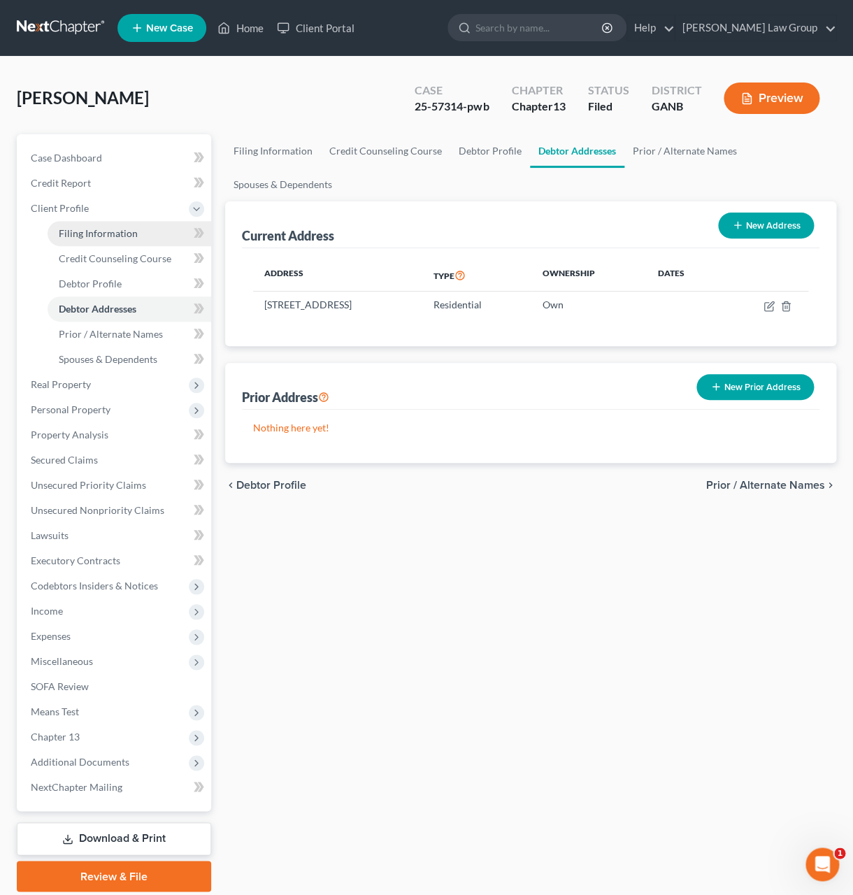
click at [94, 236] on span "Filing Information" at bounding box center [98, 233] width 79 height 12
select select "1"
select select "0"
select select "3"
select select "19"
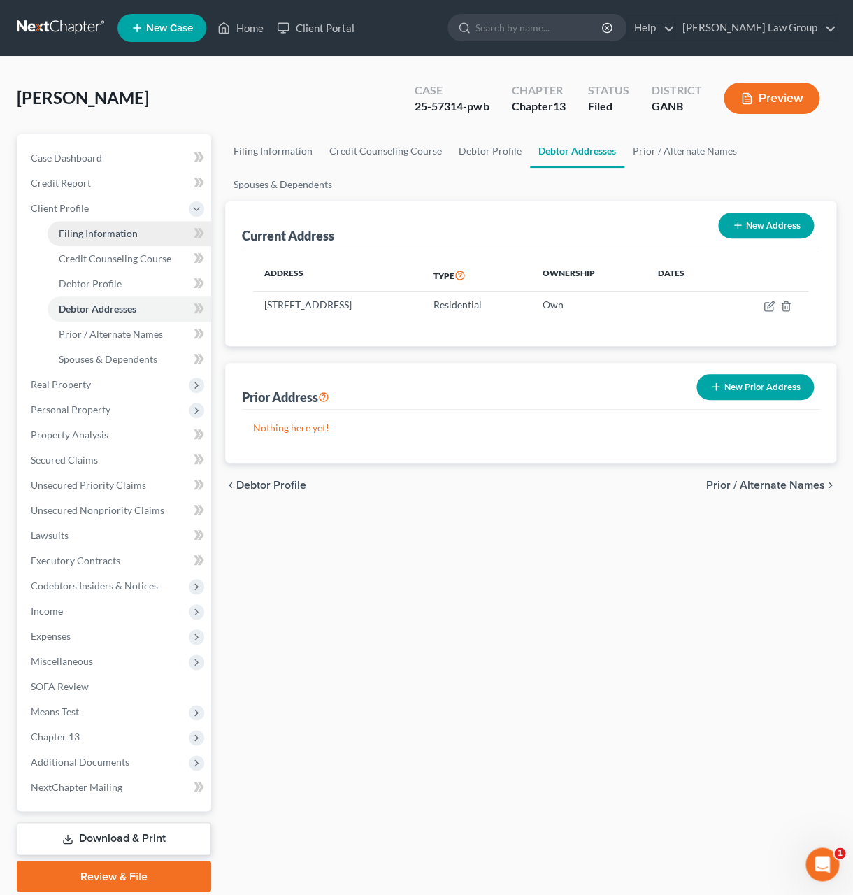
select select "0"
select select "10"
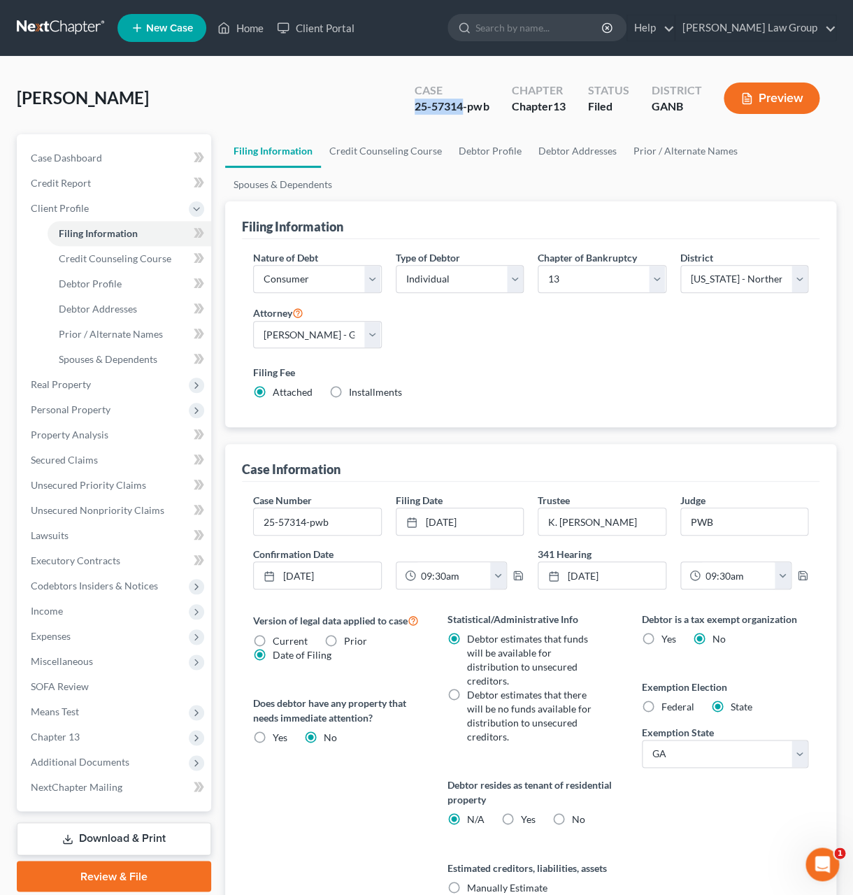
drag, startPoint x: 463, startPoint y: 108, endPoint x: 403, endPoint y: 107, distance: 60.2
click at [403, 107] on div "Case 25-57314-pwb" at bounding box center [451, 99] width 96 height 41
copy div "25-57314"
drag, startPoint x: 122, startPoint y: 755, endPoint x: 134, endPoint y: 771, distance: 20.0
click at [122, 756] on span "Additional Documents" at bounding box center [80, 762] width 99 height 12
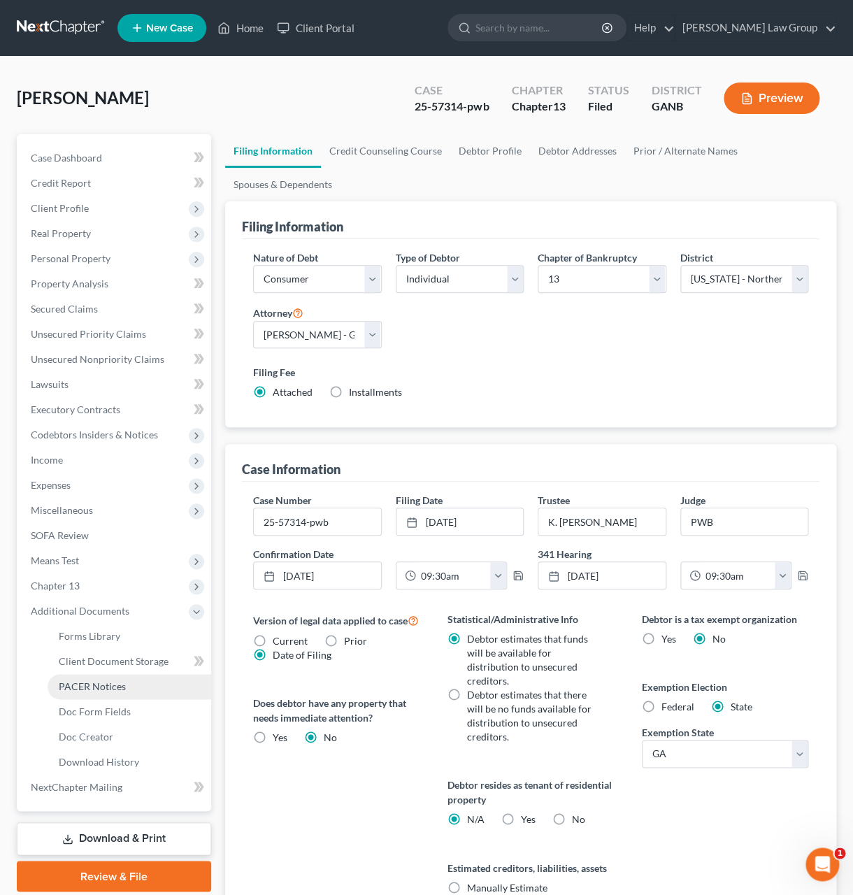
click at [127, 692] on link "PACER Notices" at bounding box center [130, 686] width 164 height 25
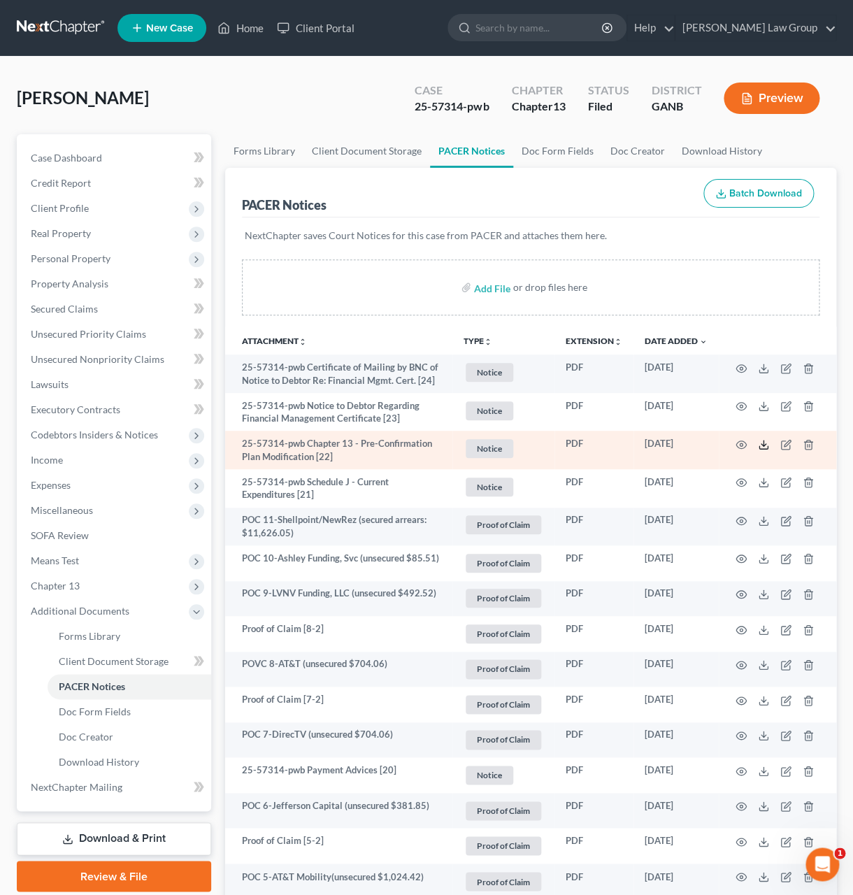
click at [765, 445] on polyline at bounding box center [763, 444] width 5 height 2
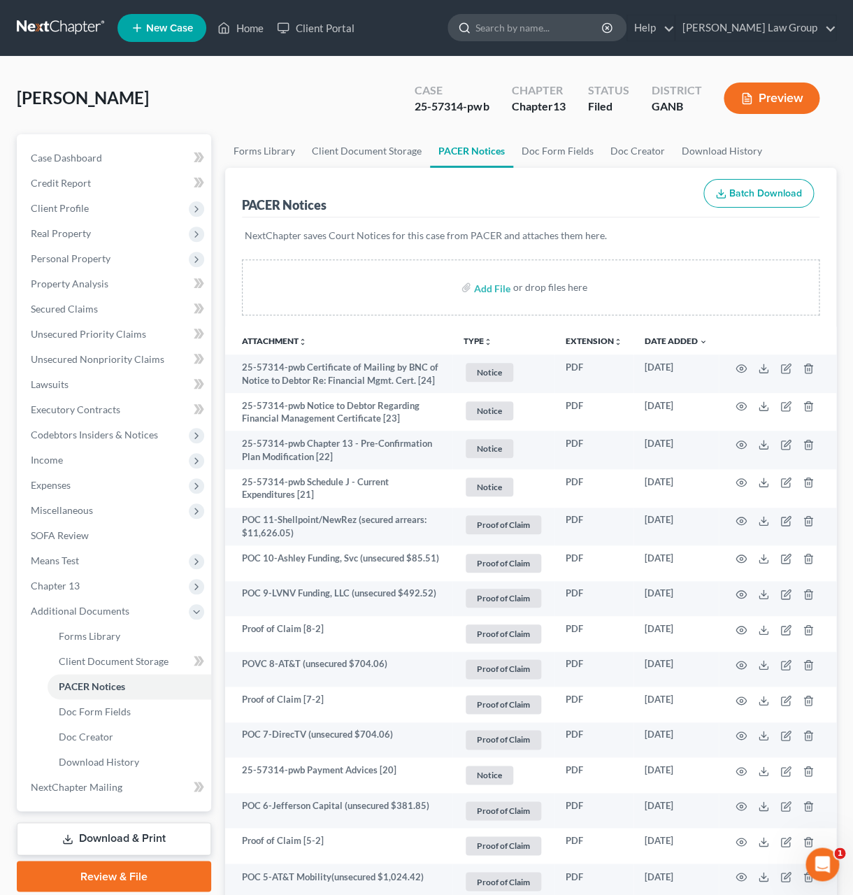
click at [554, 24] on input "search" at bounding box center [539, 28] width 128 height 26
drag, startPoint x: 578, startPoint y: 20, endPoint x: 595, endPoint y: 24, distance: 17.3
click at [578, 20] on input "search" at bounding box center [539, 28] width 128 height 26
click at [603, 25] on input "search" at bounding box center [539, 28] width 128 height 26
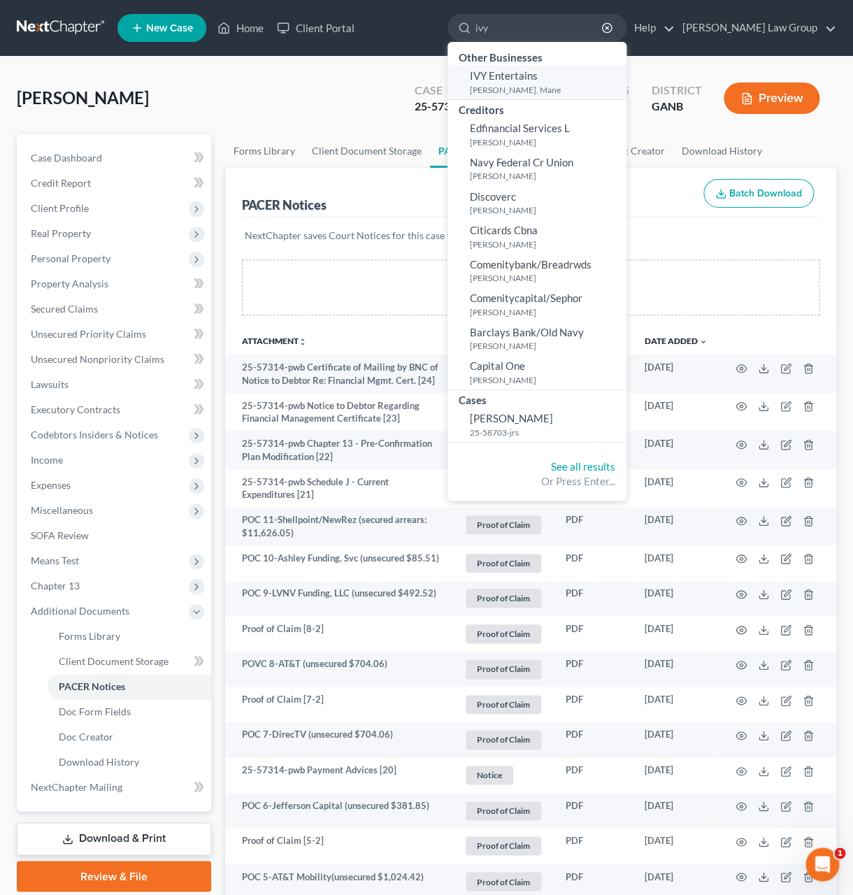
type input "ivy"
click at [583, 94] on small "Bailey-Sargsyan, Mane" at bounding box center [546, 90] width 153 height 12
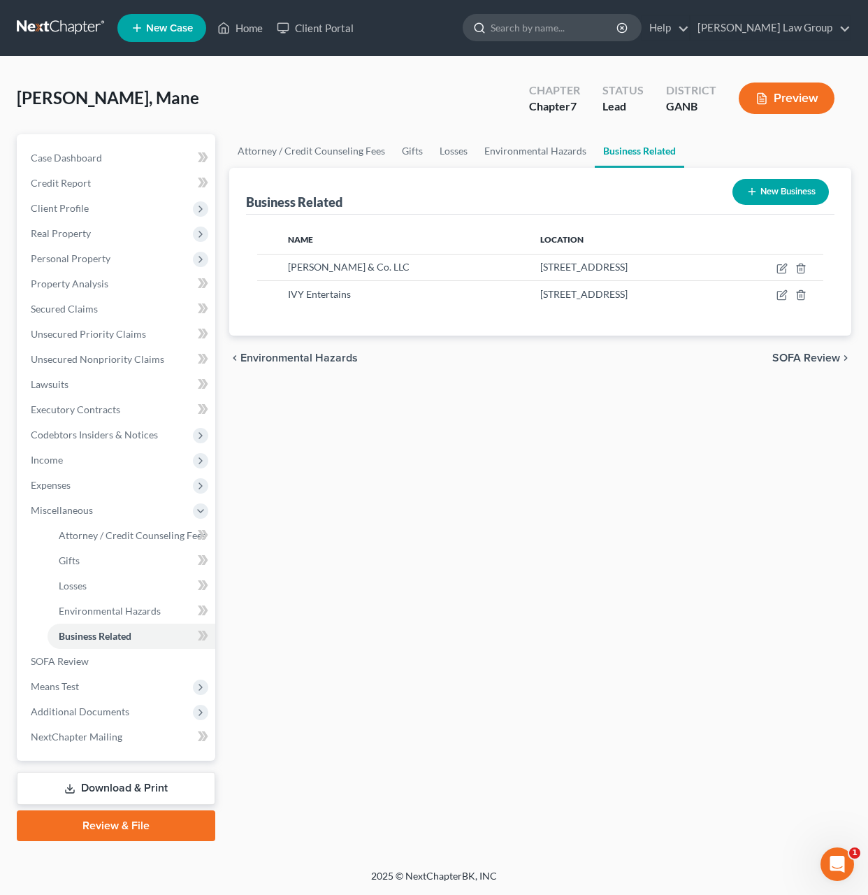
click at [581, 34] on input "search" at bounding box center [555, 28] width 128 height 26
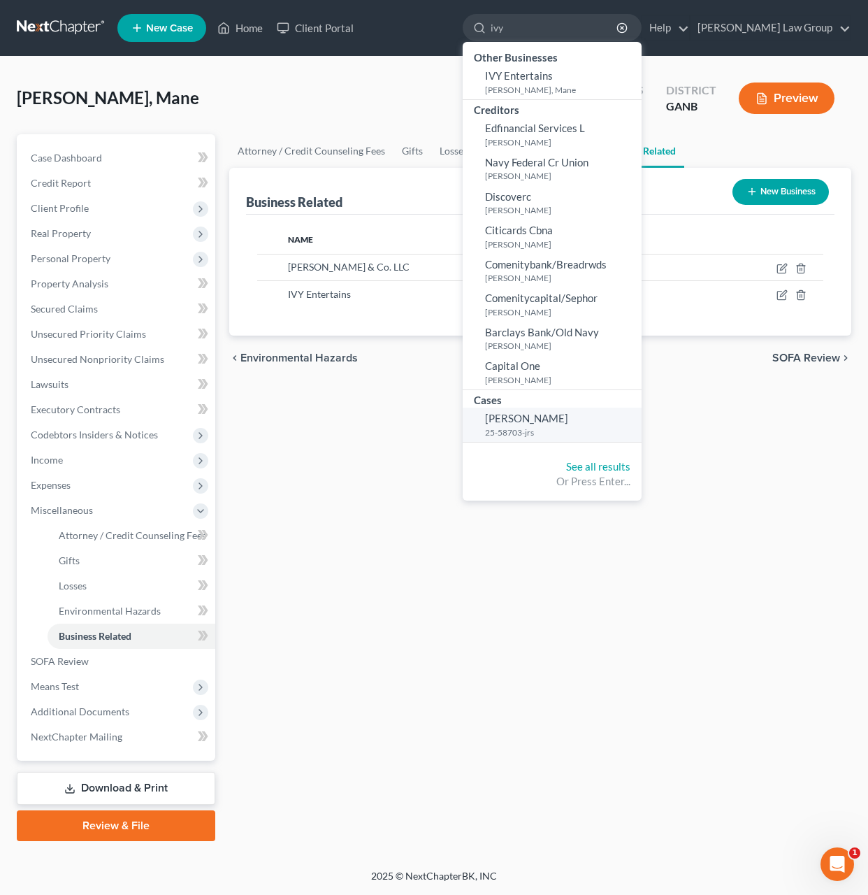
type input "ivy"
click at [568, 419] on span "[PERSON_NAME]" at bounding box center [526, 418] width 83 height 13
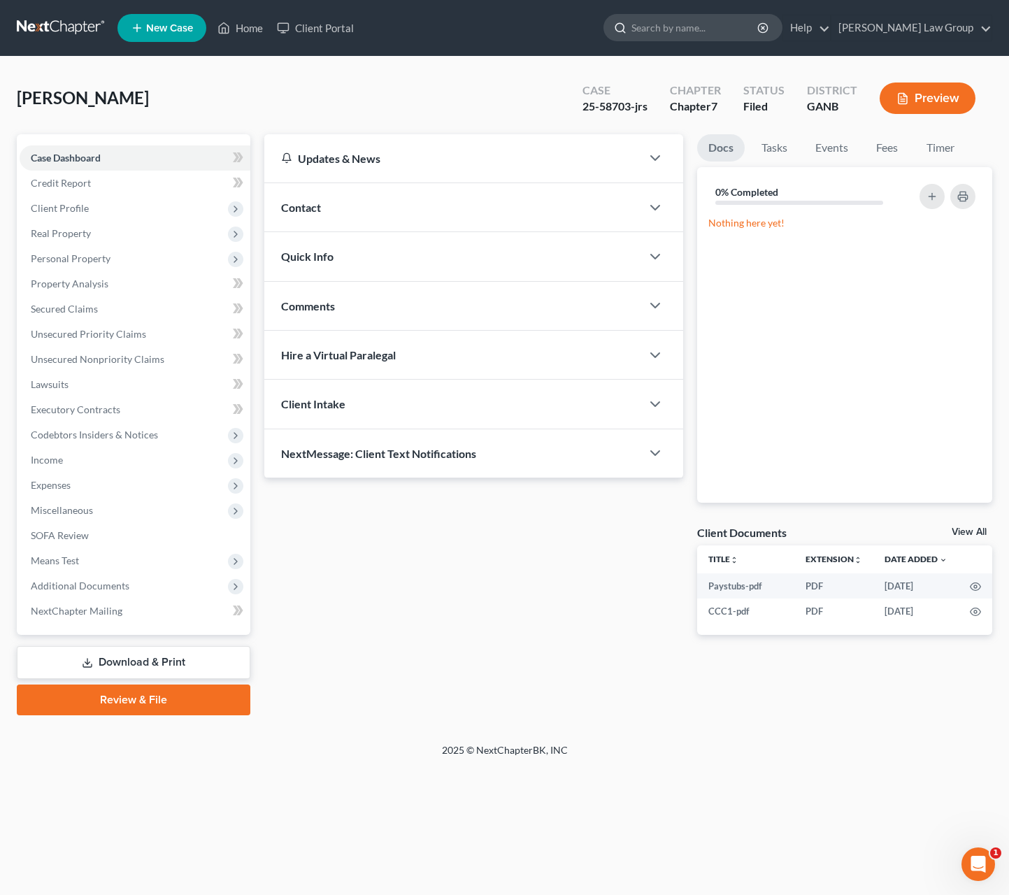
drag, startPoint x: 743, startPoint y: 40, endPoint x: 751, endPoint y: 40, distance: 8.4
click at [743, 40] on input "search" at bounding box center [695, 28] width 128 height 26
type input "[PERSON_NAME]"
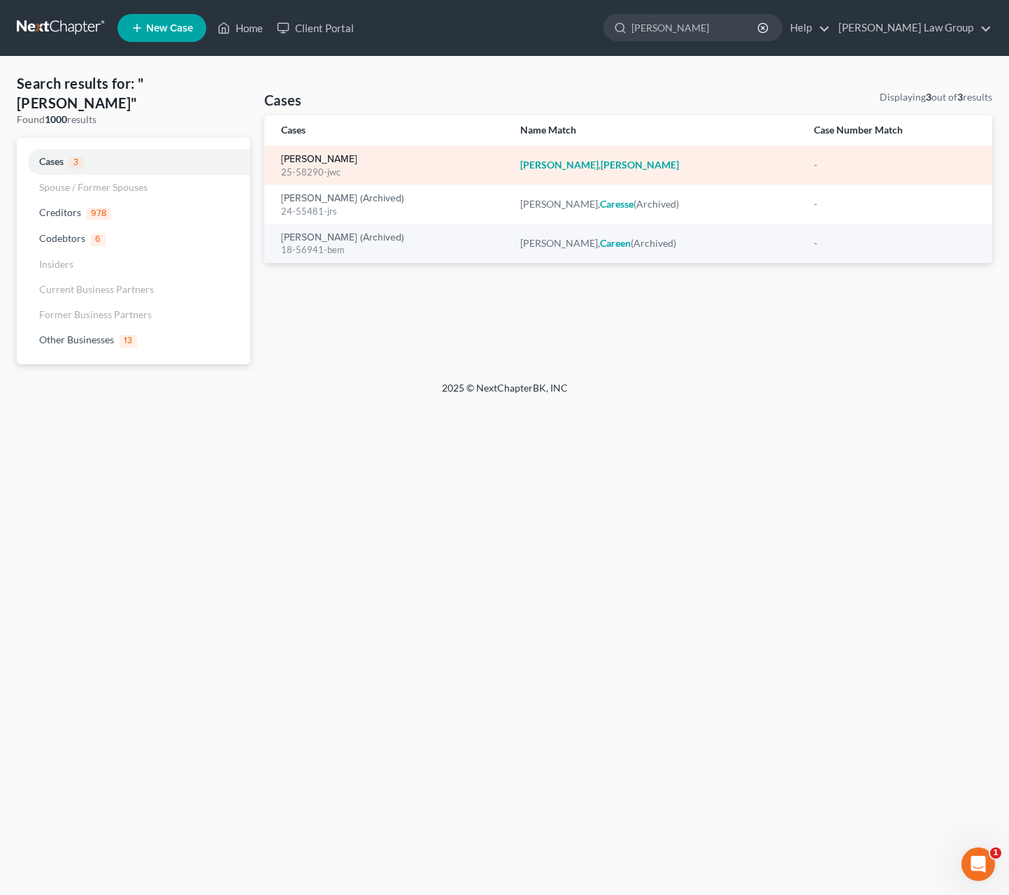
click at [350, 162] on link "[PERSON_NAME]" at bounding box center [319, 160] width 76 height 10
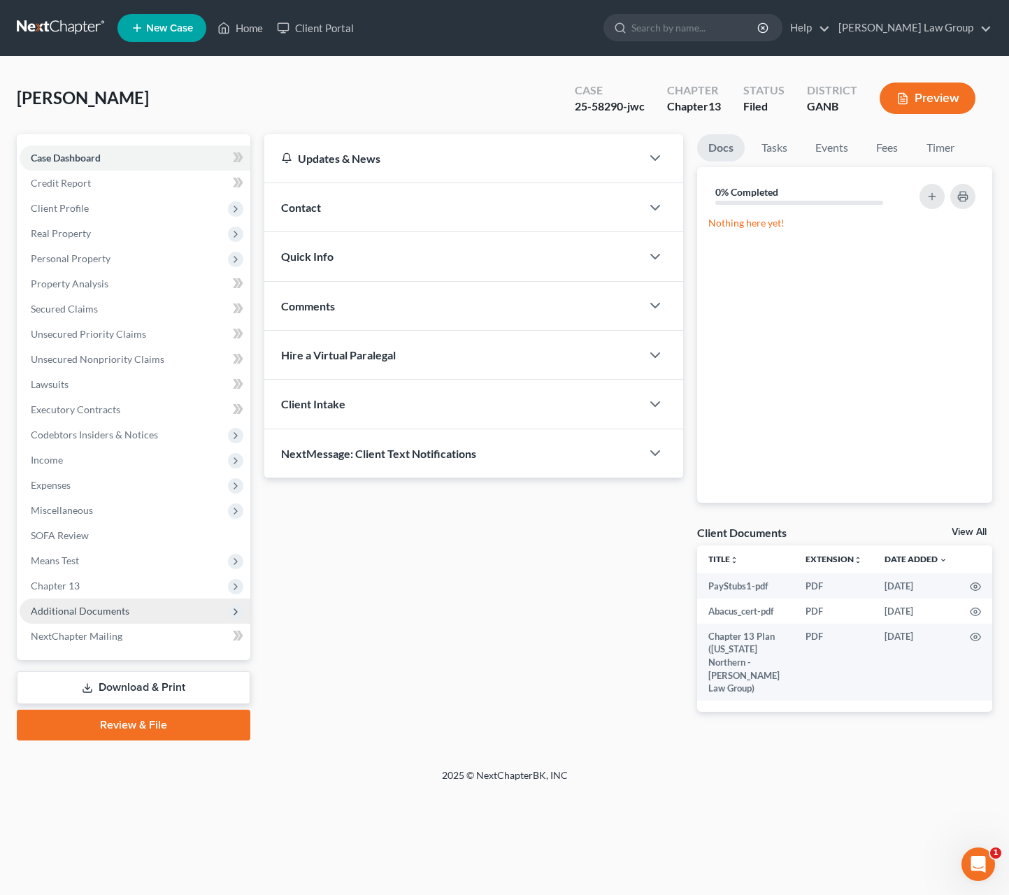
click at [107, 602] on span "Additional Documents" at bounding box center [135, 611] width 231 height 25
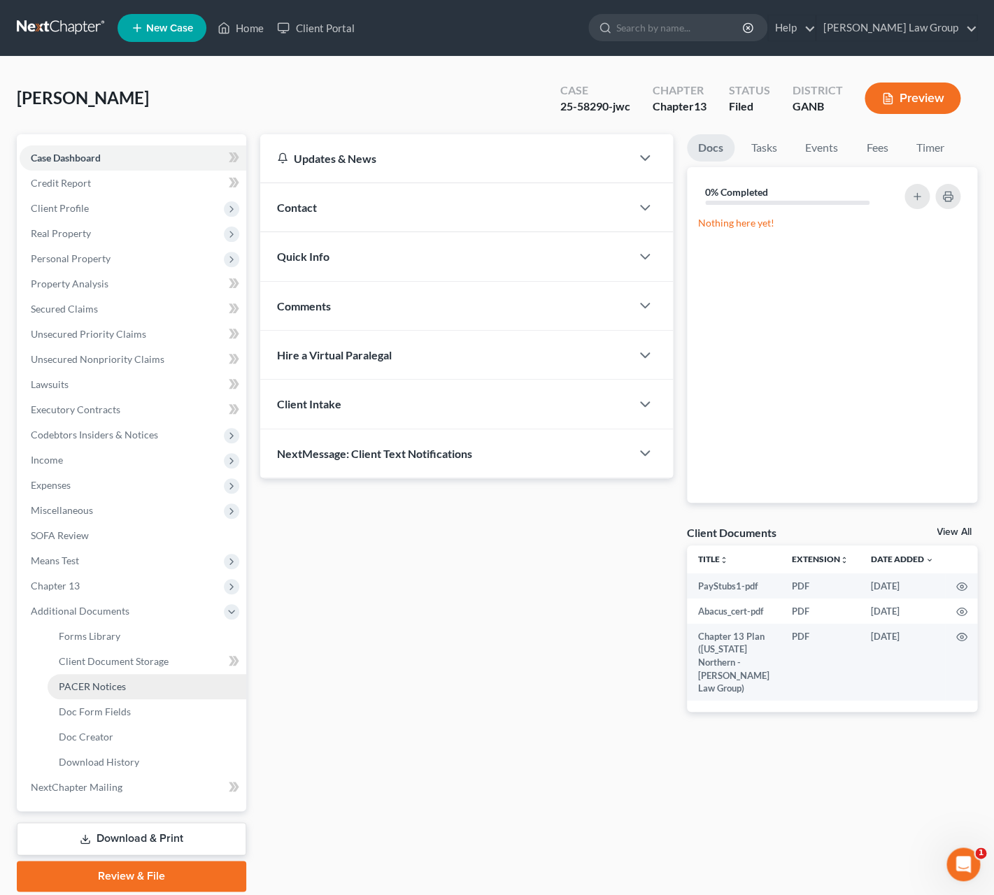
click at [123, 686] on span "PACER Notices" at bounding box center [92, 686] width 67 height 12
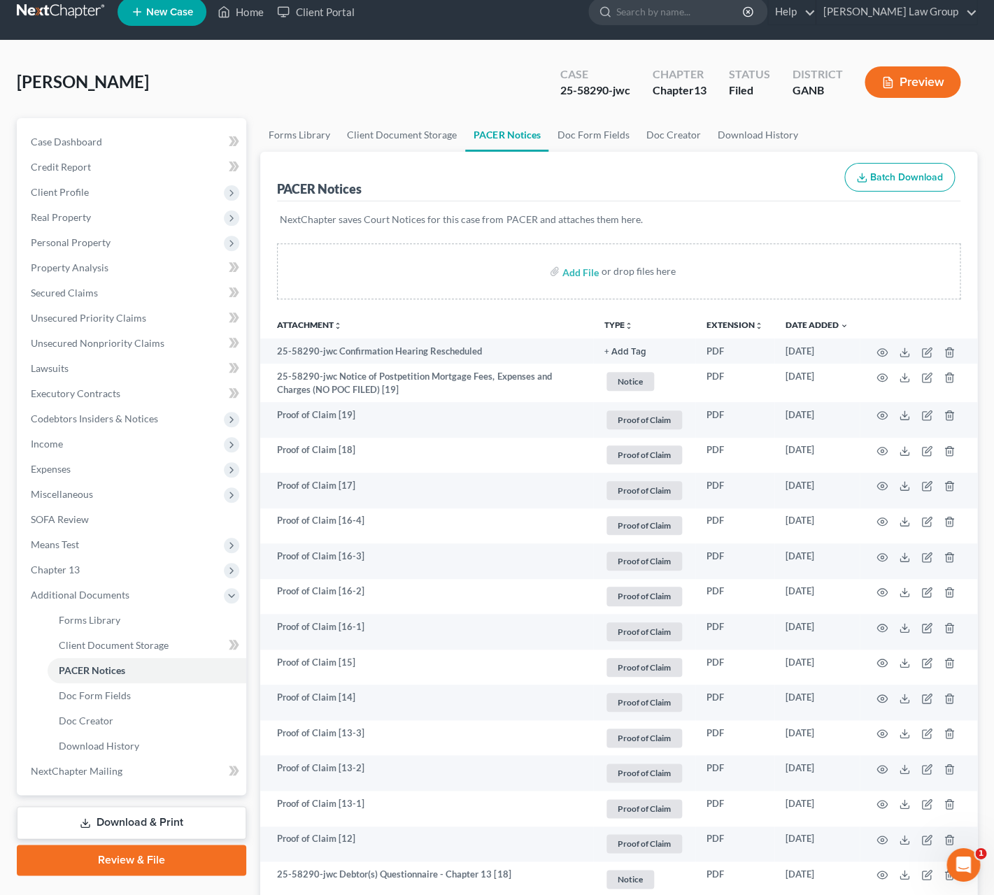
scroll to position [34, 0]
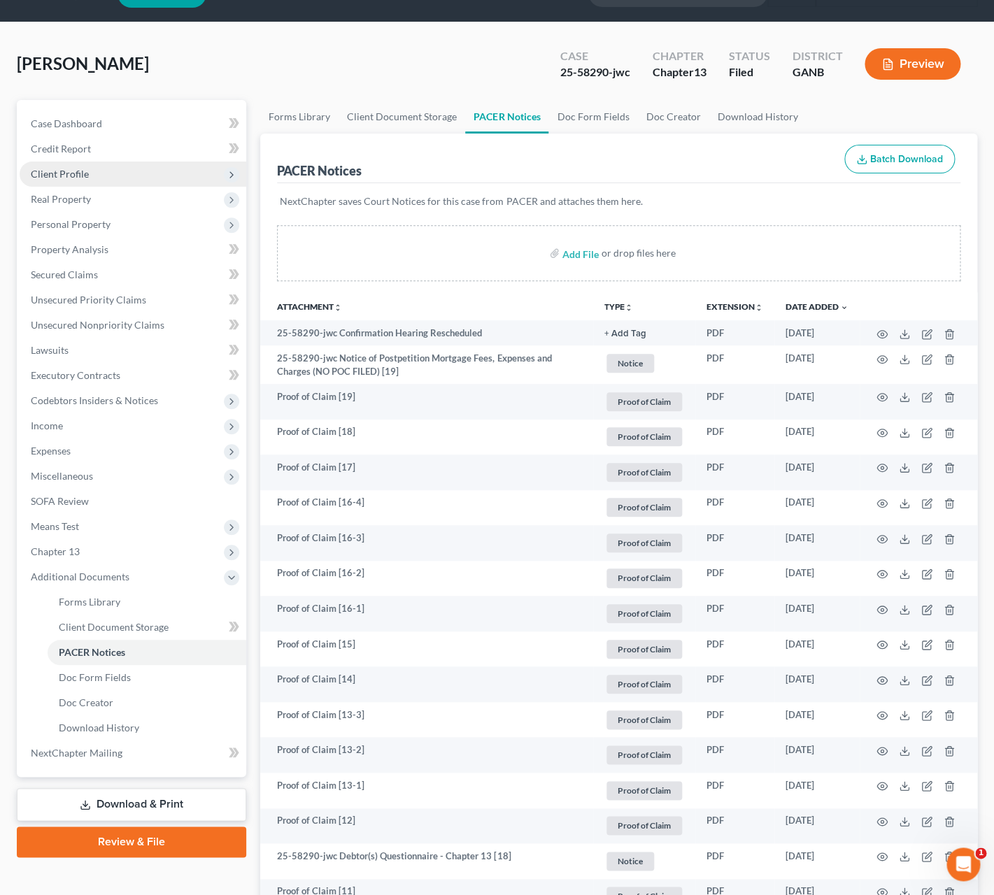
click at [71, 180] on span "Client Profile" at bounding box center [133, 174] width 227 height 25
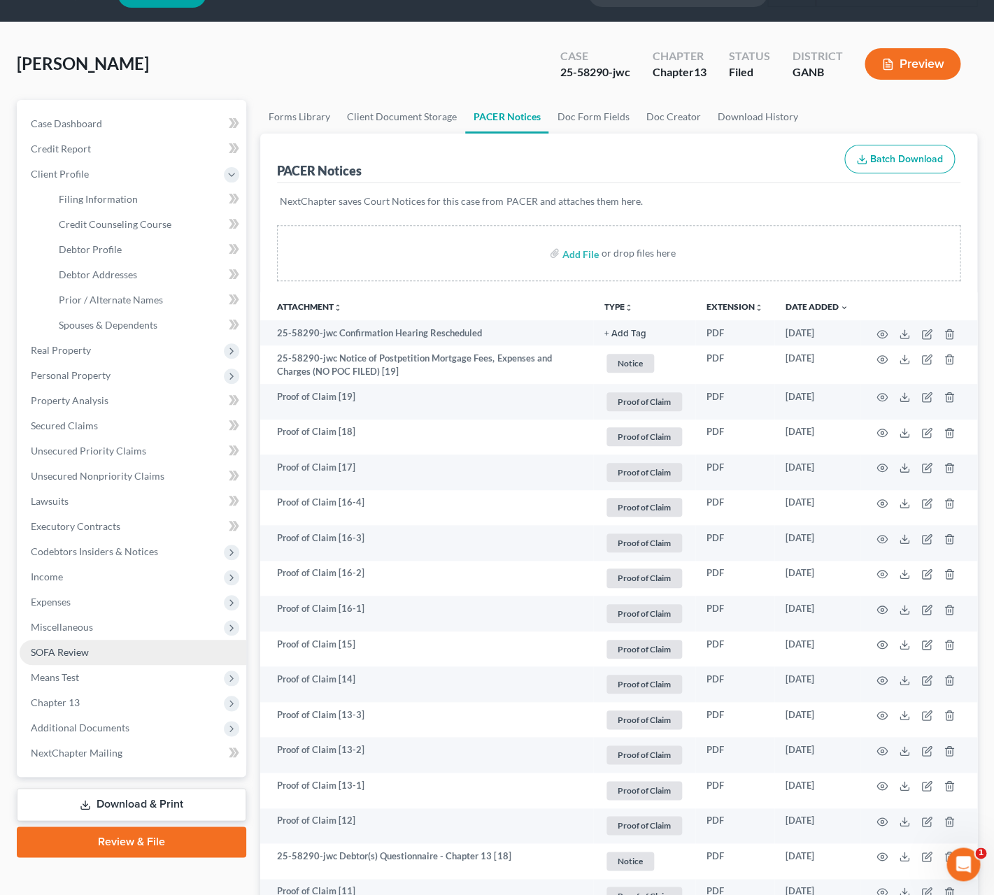
click at [90, 655] on link "SOFA Review" at bounding box center [133, 652] width 227 height 25
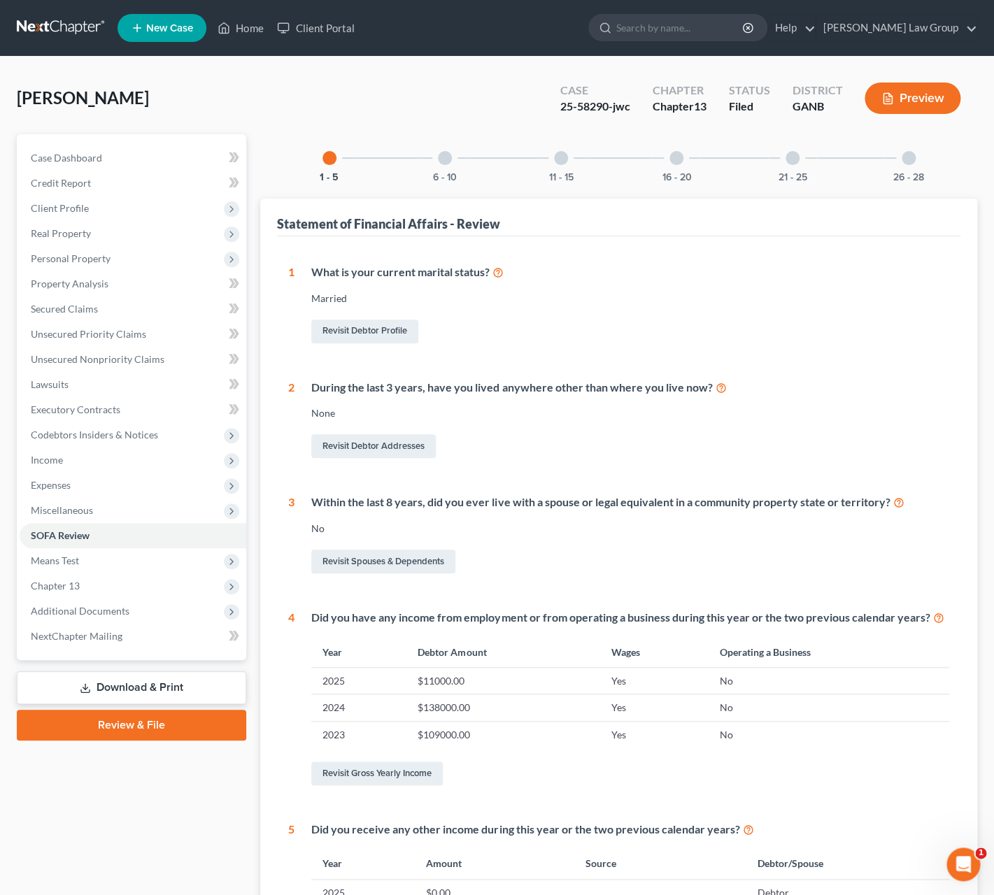
click at [906, 161] on div at bounding box center [908, 158] width 14 height 14
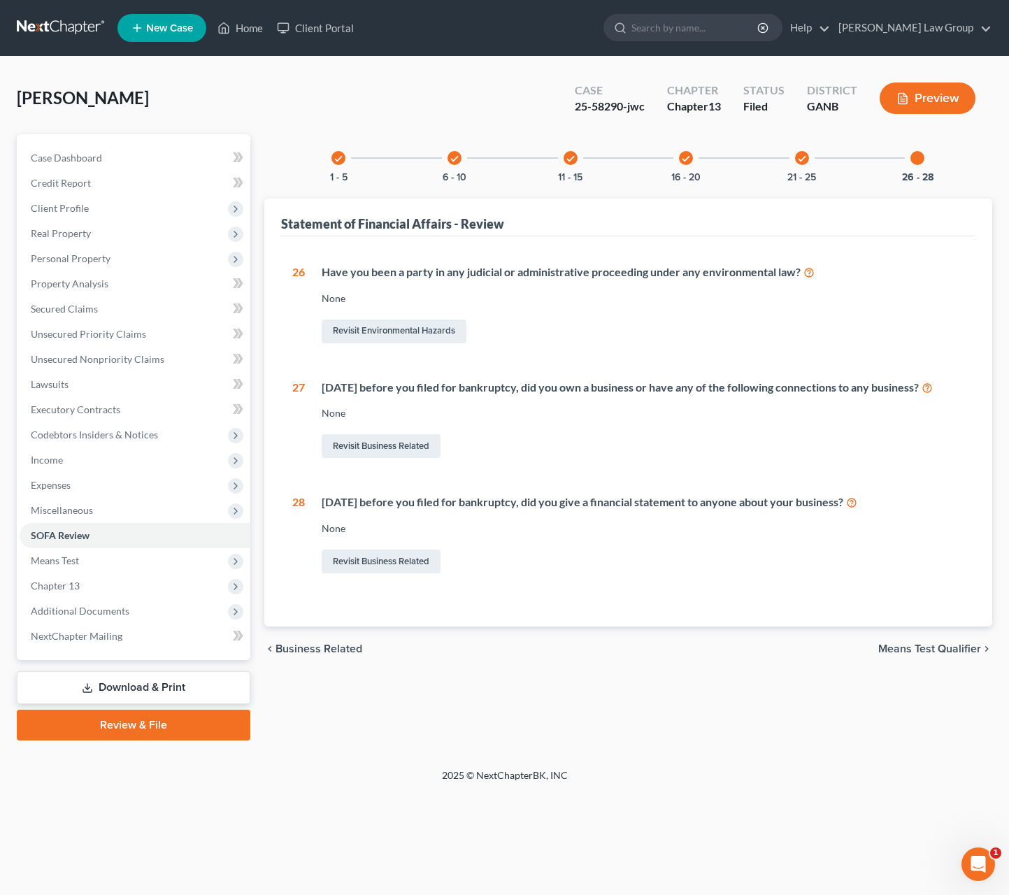
click at [482, 461] on div "Revisit Business Related" at bounding box center [643, 445] width 643 height 29
click at [405, 458] on link "Revisit Business Related" at bounding box center [381, 446] width 119 height 24
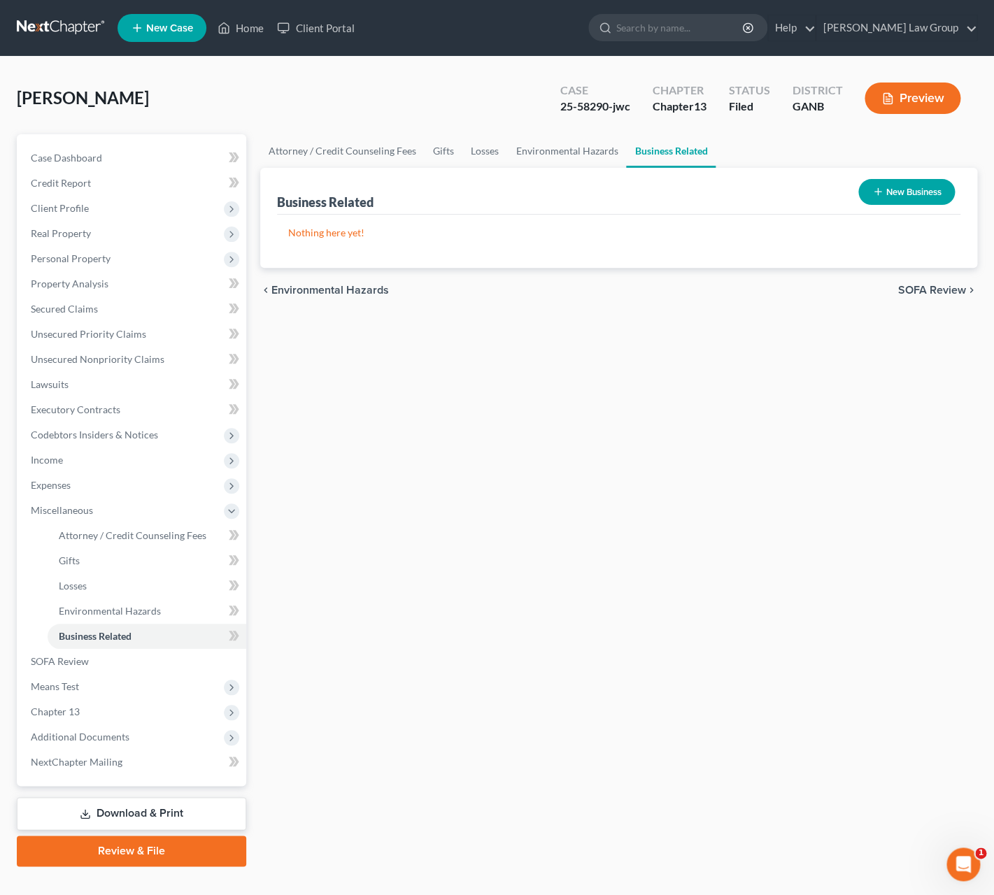
click at [899, 191] on button "New Business" at bounding box center [906, 192] width 96 height 26
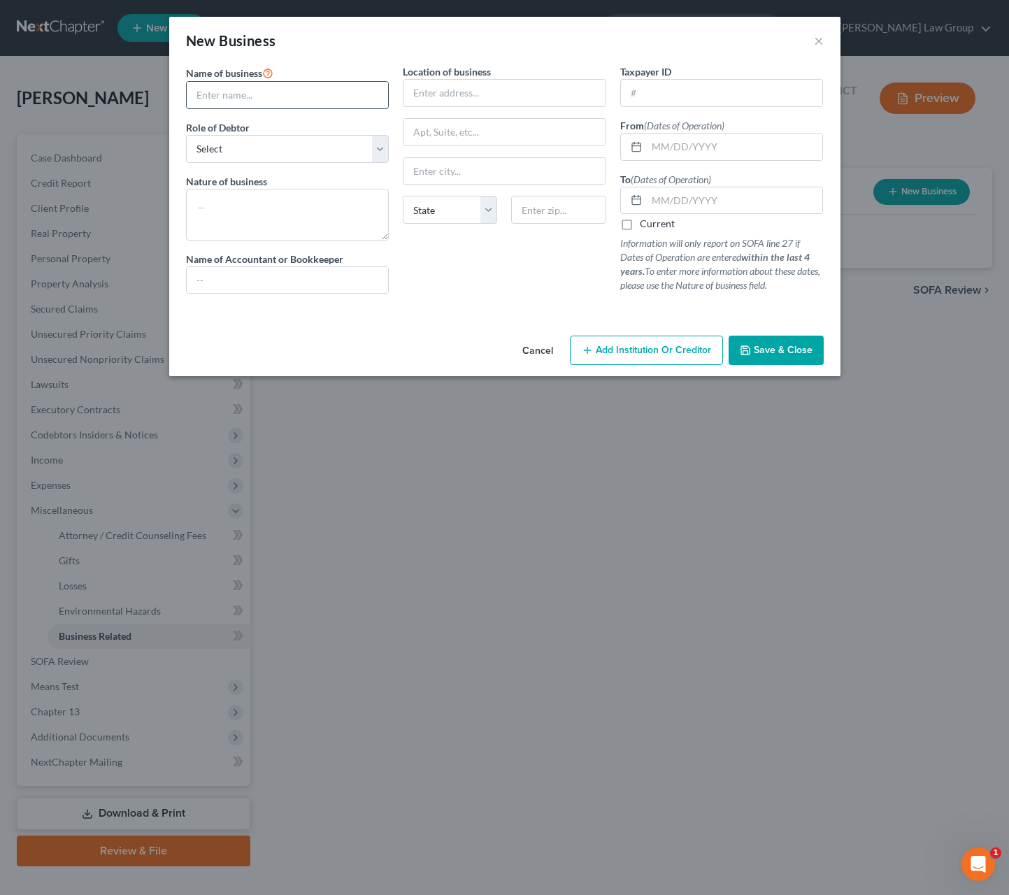
click at [266, 96] on input "text" at bounding box center [288, 95] width 202 height 27
type input "[PERSON_NAME]"
click at [438, 90] on input "text" at bounding box center [504, 93] width 202 height 27
click at [296, 210] on textarea at bounding box center [287, 215] width 203 height 52
type textarea "Event Coordinator"
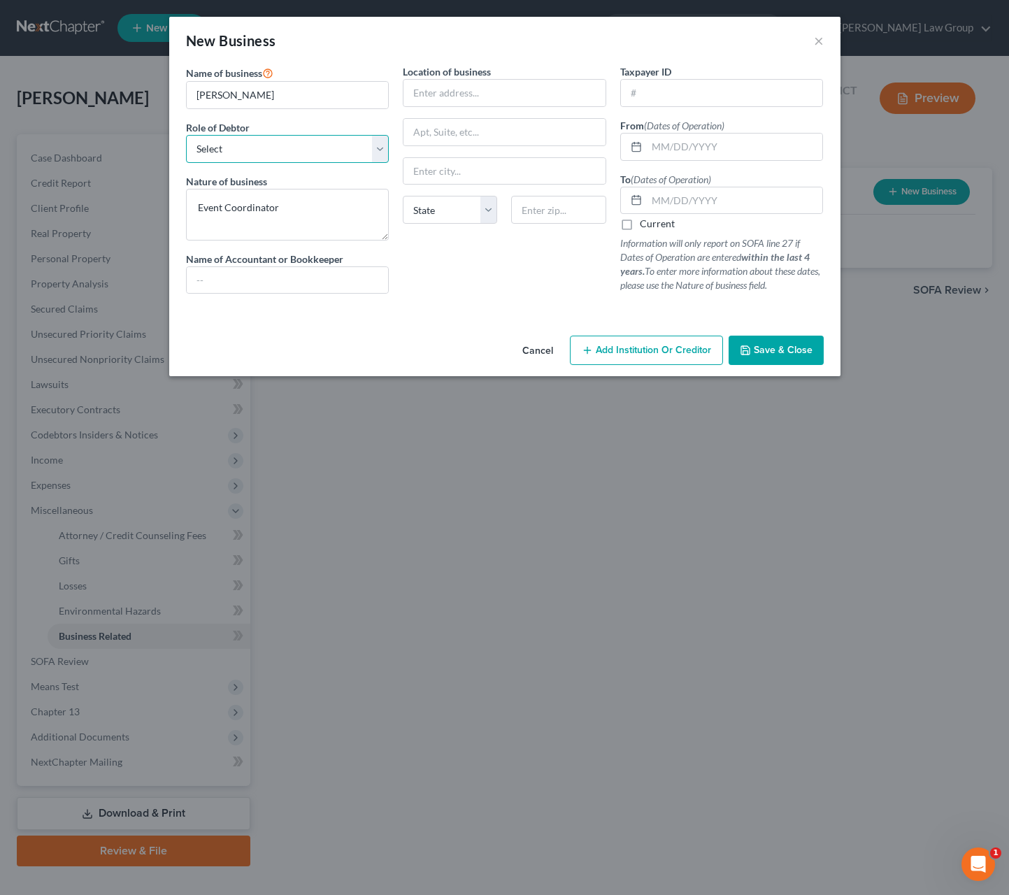
select select "sole_proprietor"
click option "A sole proprietor or self-employed in a trade, profession, or other activity, e…" at bounding box center [0, 0] width 0 height 0
drag, startPoint x: 660, startPoint y: 199, endPoint x: 891, endPoint y: 203, distance: 230.8
click at [661, 199] on input "text" at bounding box center [735, 200] width 176 height 27
click at [447, 86] on input "text" at bounding box center [504, 93] width 202 height 27
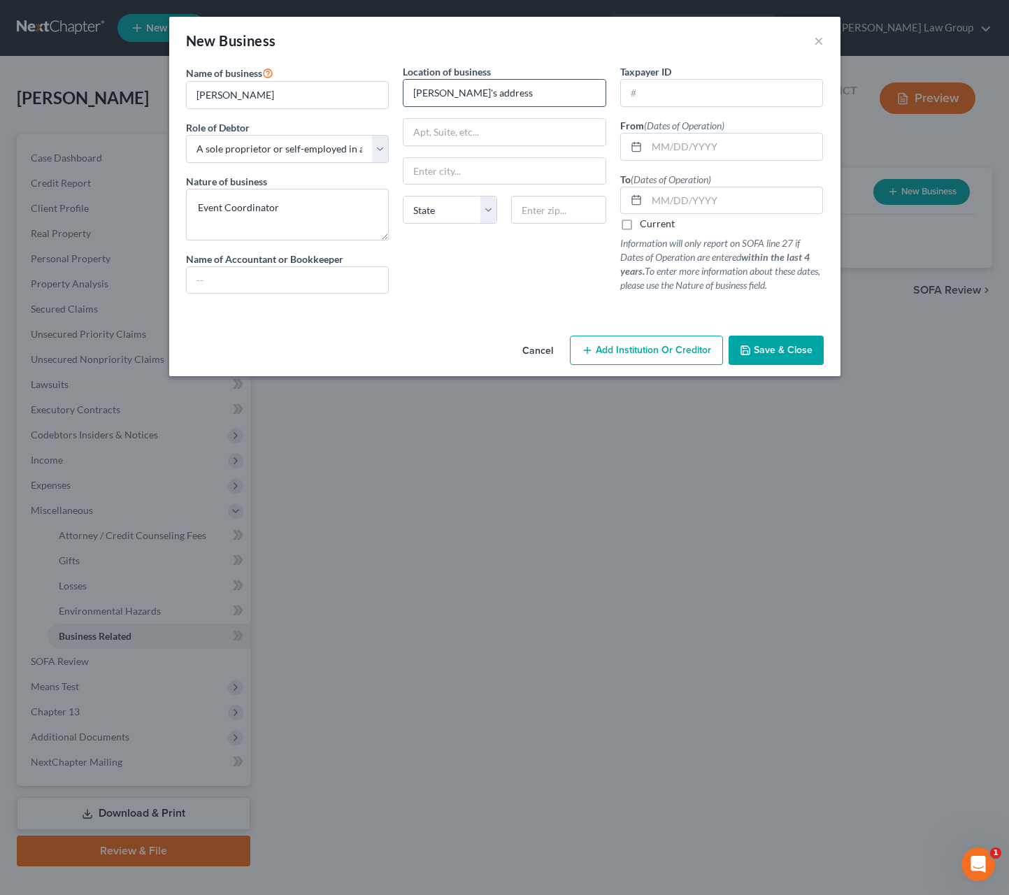
type input "Debtor's address"
type input "0"
type input "03/31/2024"
type input "0"
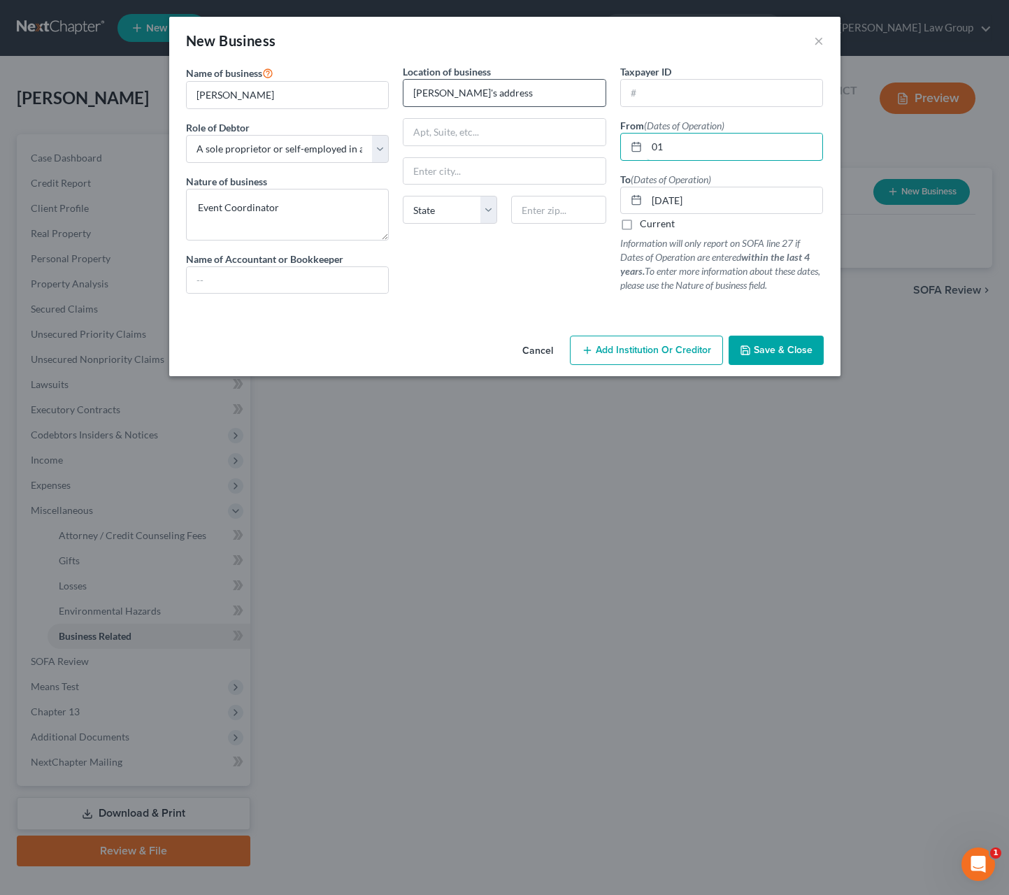
type input "0"
type input "01/01/2023"
click at [766, 350] on span "Save & Close" at bounding box center [783, 350] width 59 height 12
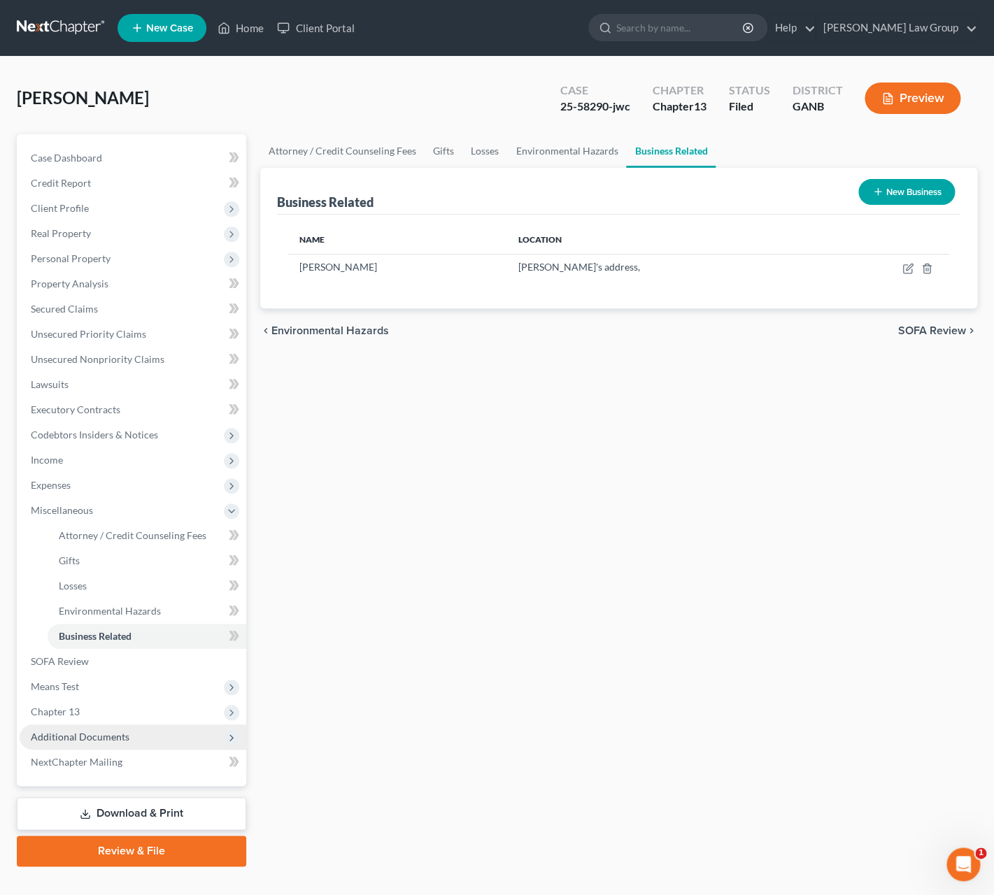
click at [148, 727] on span "Additional Documents" at bounding box center [133, 736] width 227 height 25
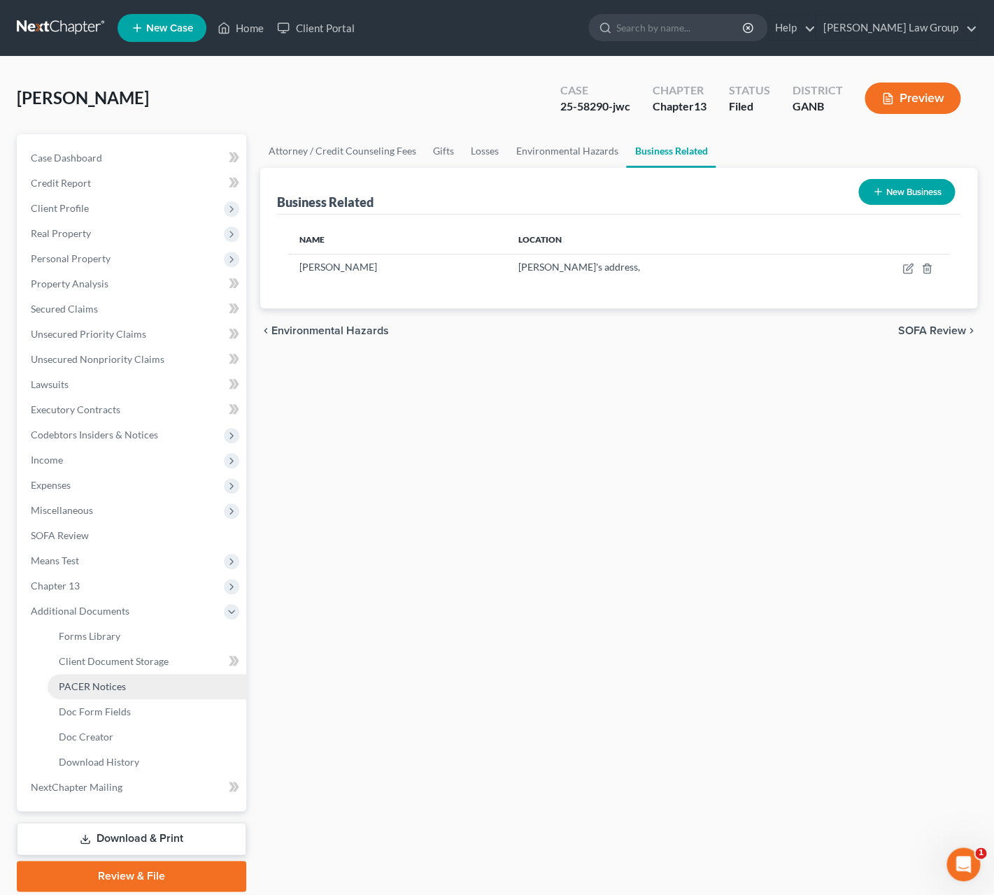
click at [120, 688] on span "PACER Notices" at bounding box center [92, 686] width 67 height 12
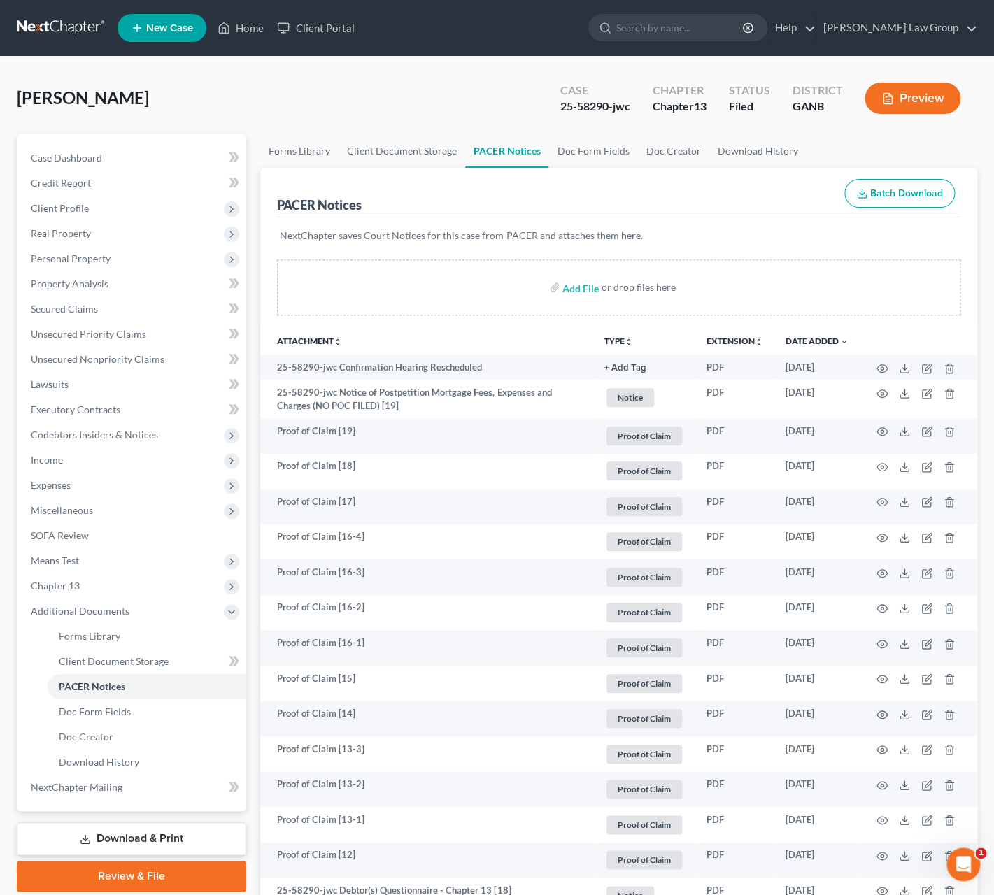
click at [446, 111] on div "[PERSON_NAME] Upgraded Case 25-58290-jwc Chapter Chapter 13 Status Filed Distri…" at bounding box center [497, 103] width 960 height 61
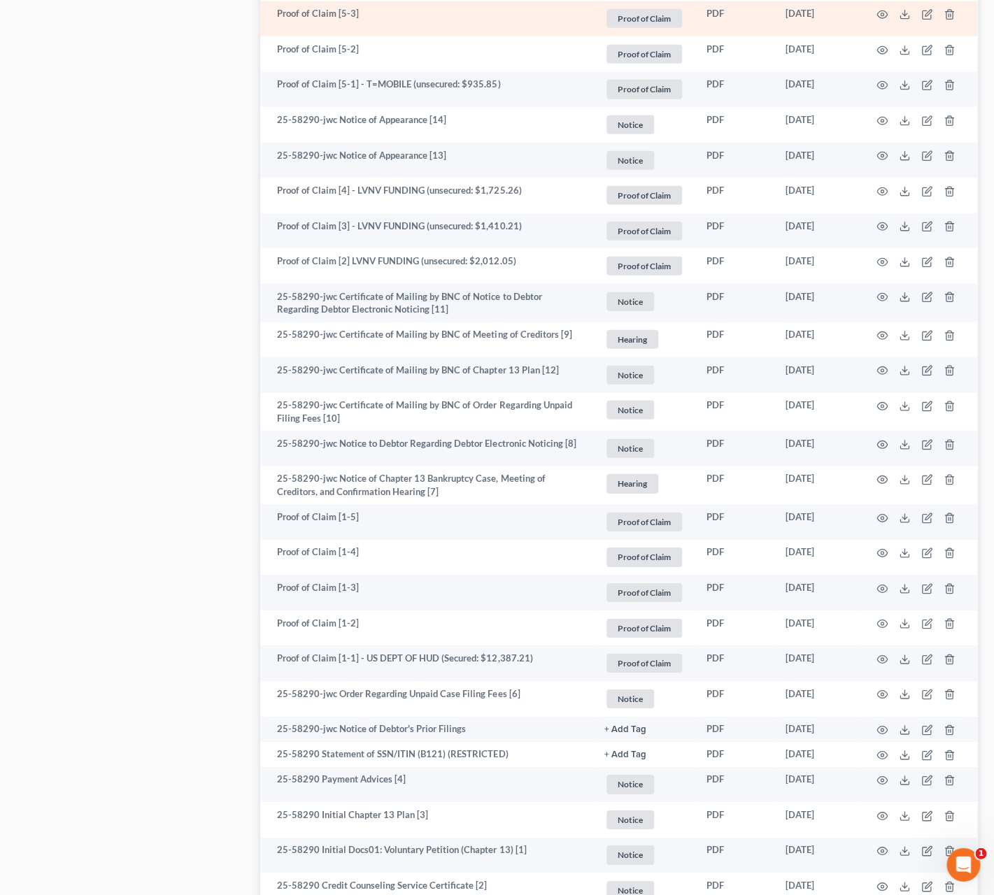
scroll to position [1383, 0]
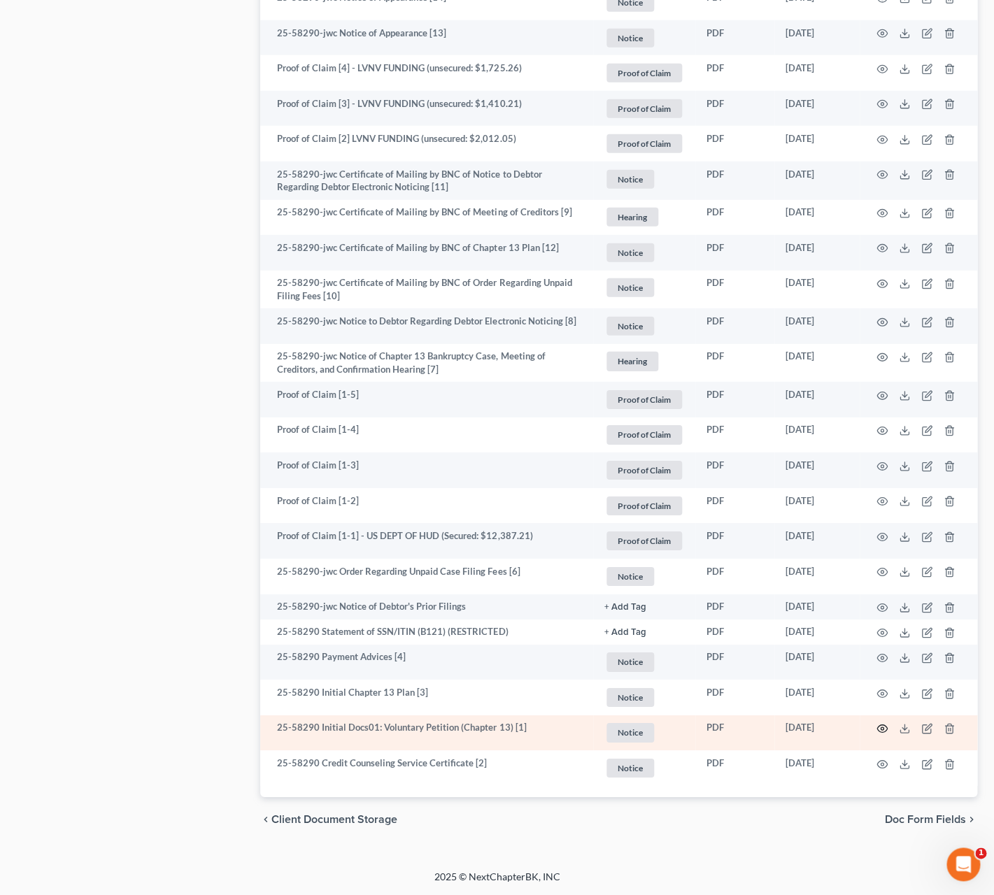
click at [881, 729] on icon "button" at bounding box center [881, 728] width 11 height 11
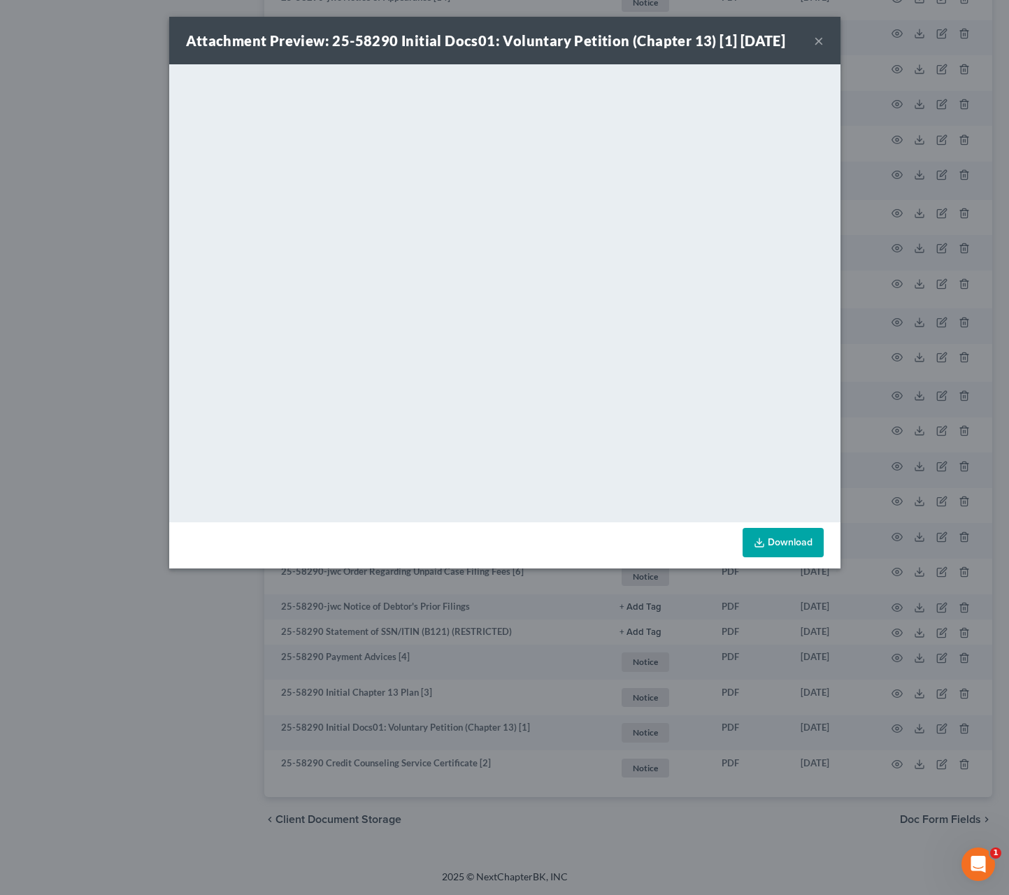
click at [818, 41] on button "×" at bounding box center [819, 40] width 10 height 17
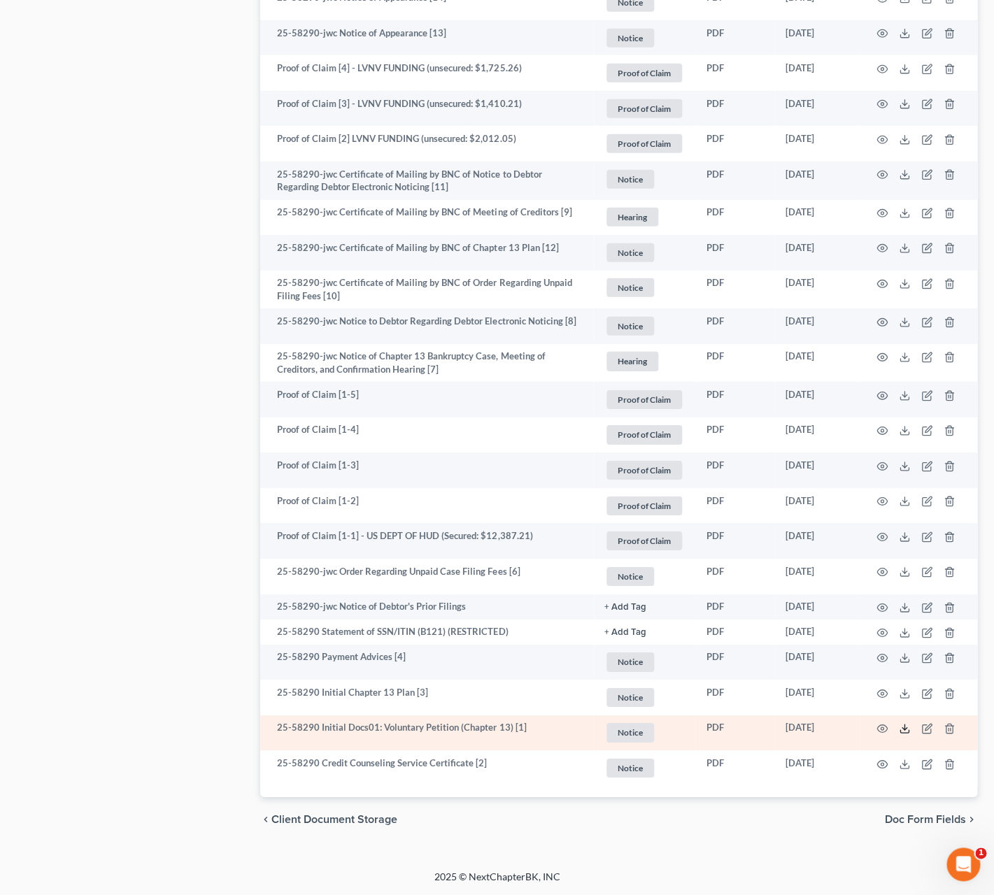
click at [902, 730] on icon at bounding box center [904, 728] width 11 height 11
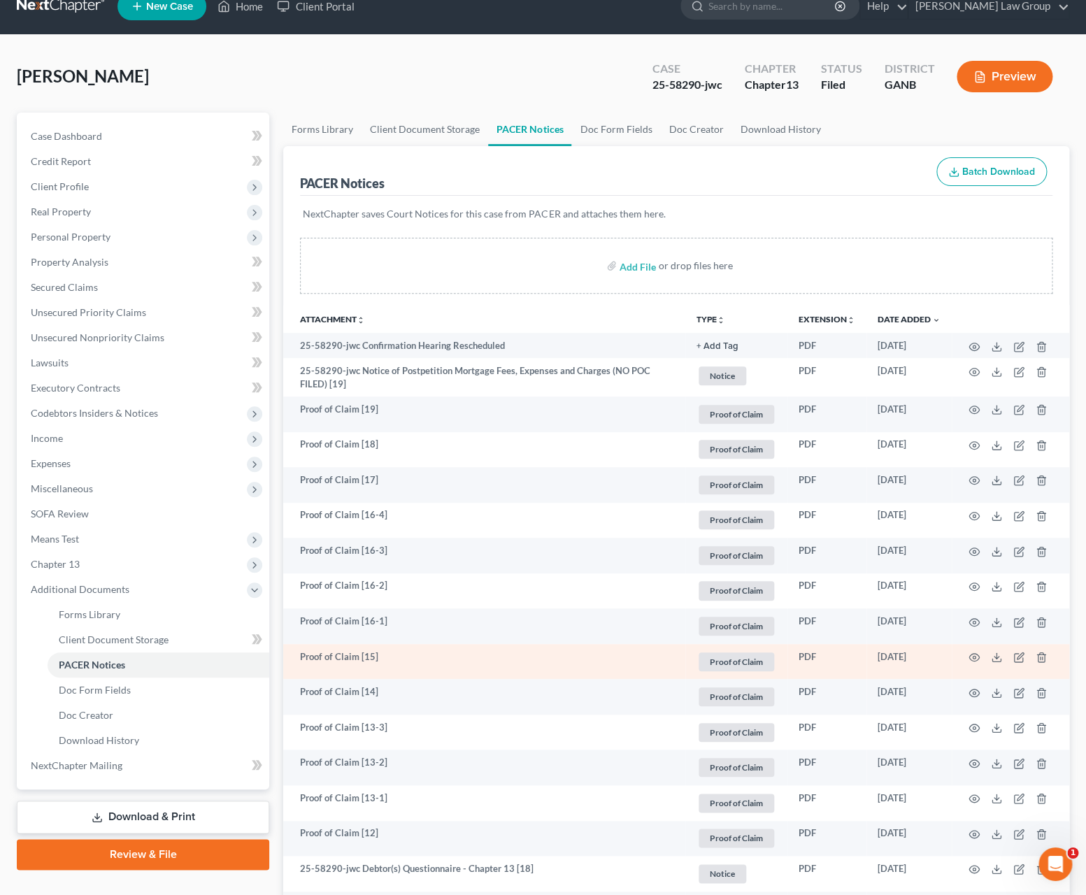
scroll to position [23, 0]
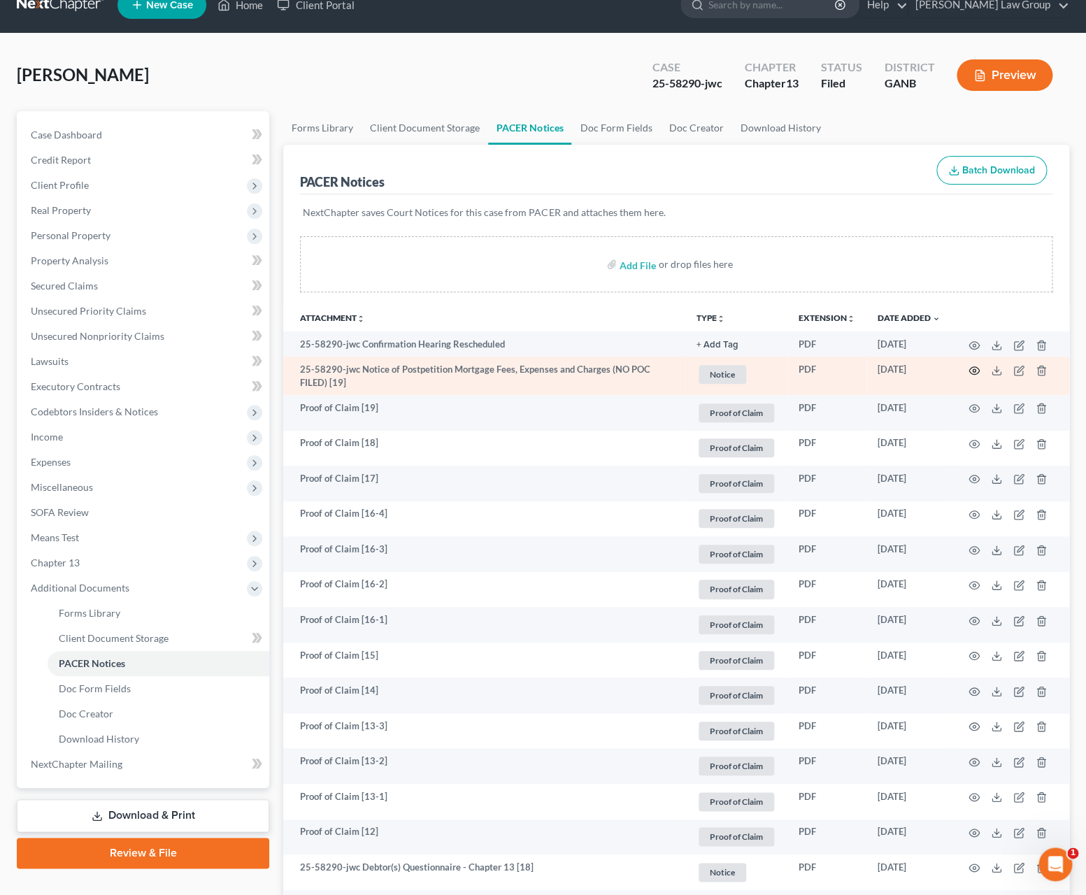
click at [973, 371] on circle "button" at bounding box center [974, 370] width 3 height 3
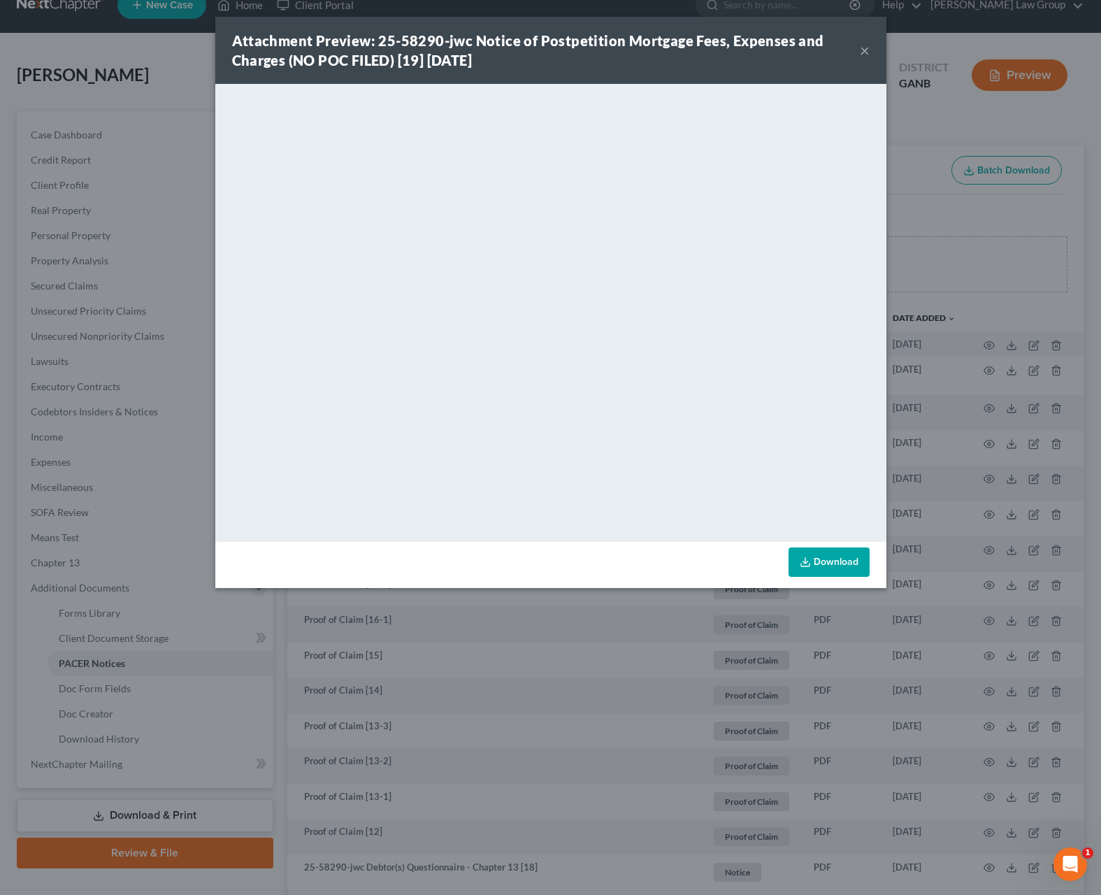
click at [862, 52] on button "×" at bounding box center [865, 50] width 10 height 17
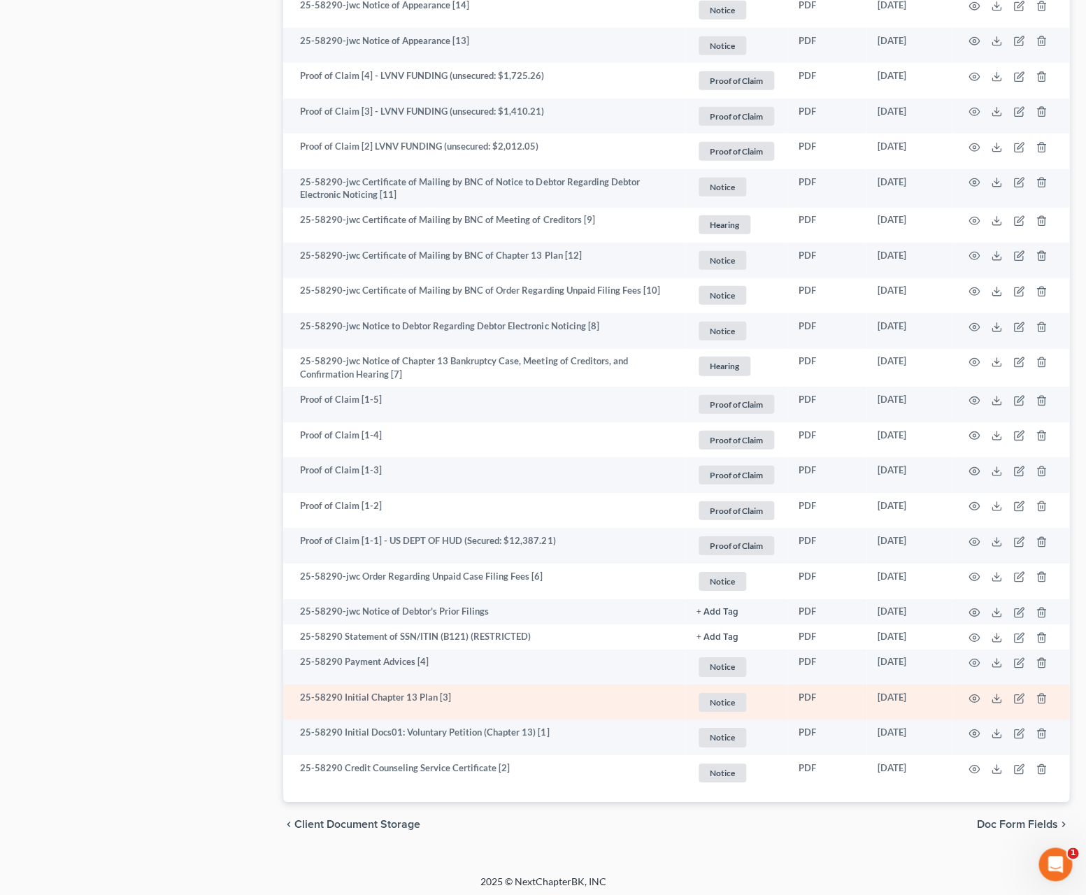
scroll to position [1381, 0]
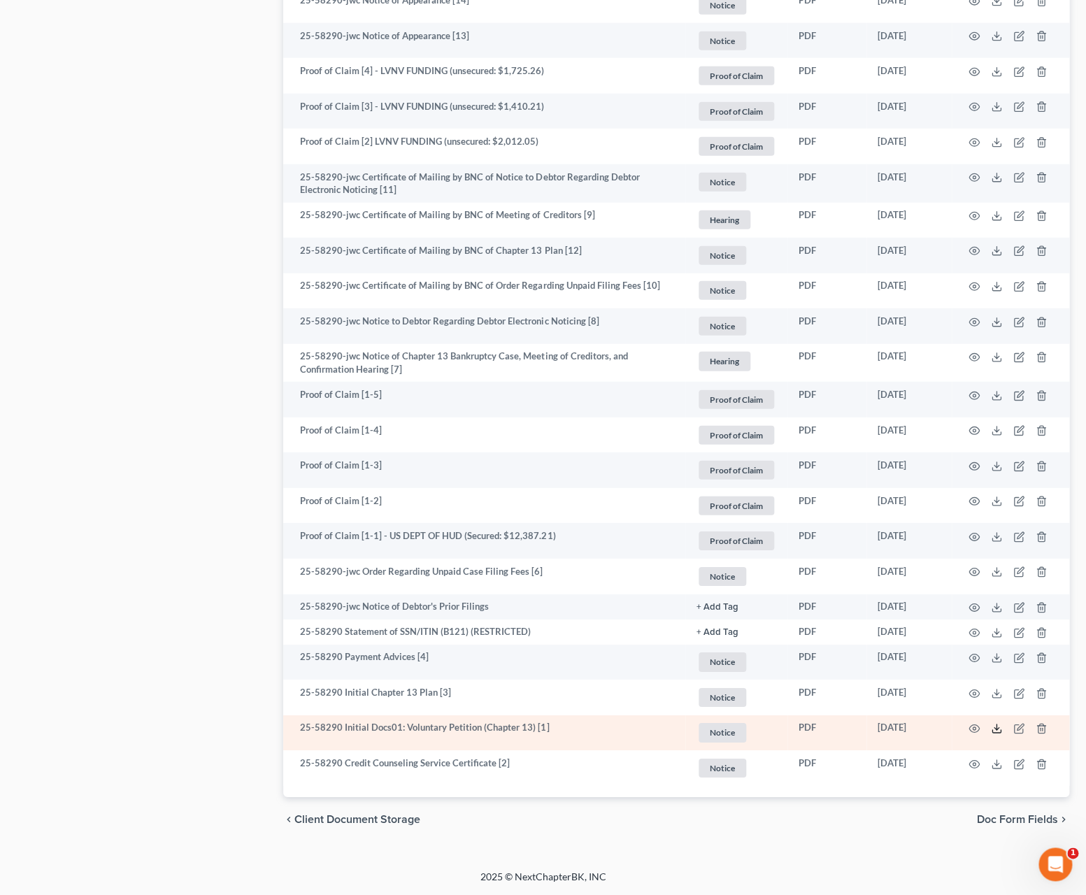
click at [996, 731] on icon at bounding box center [996, 728] width 11 height 11
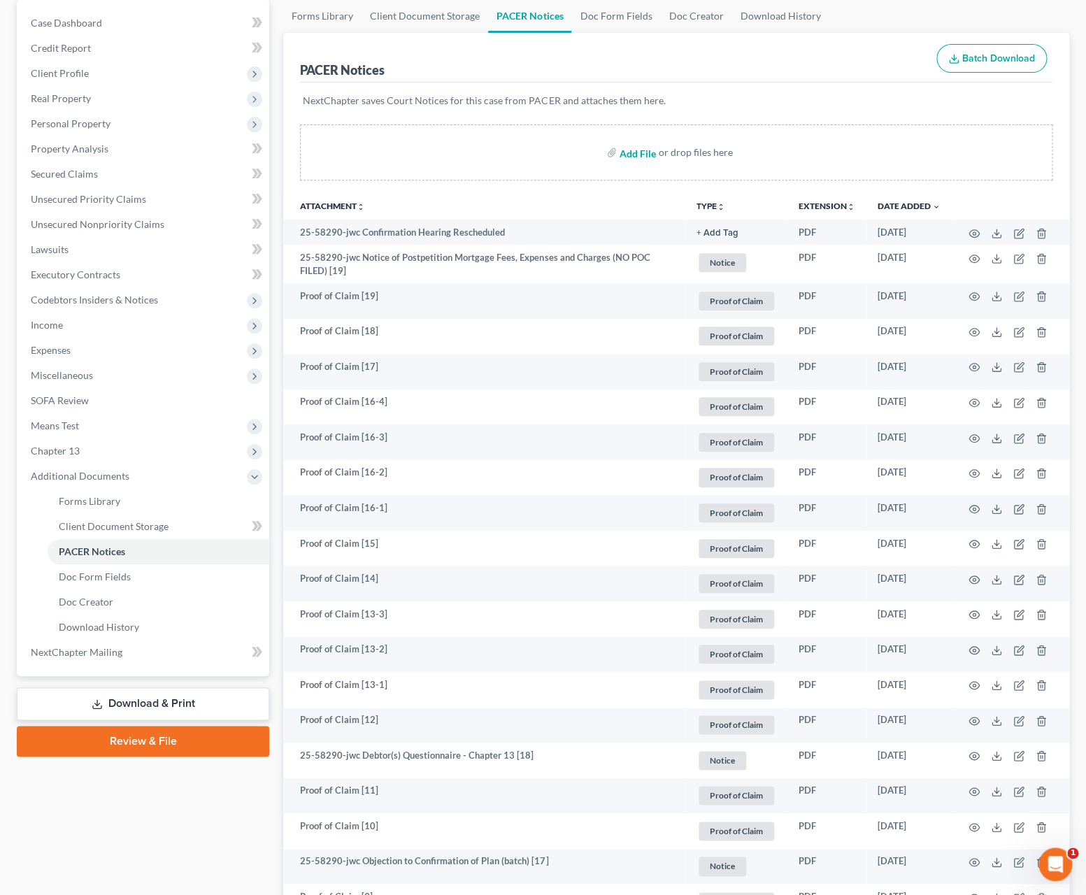
scroll to position [0, 0]
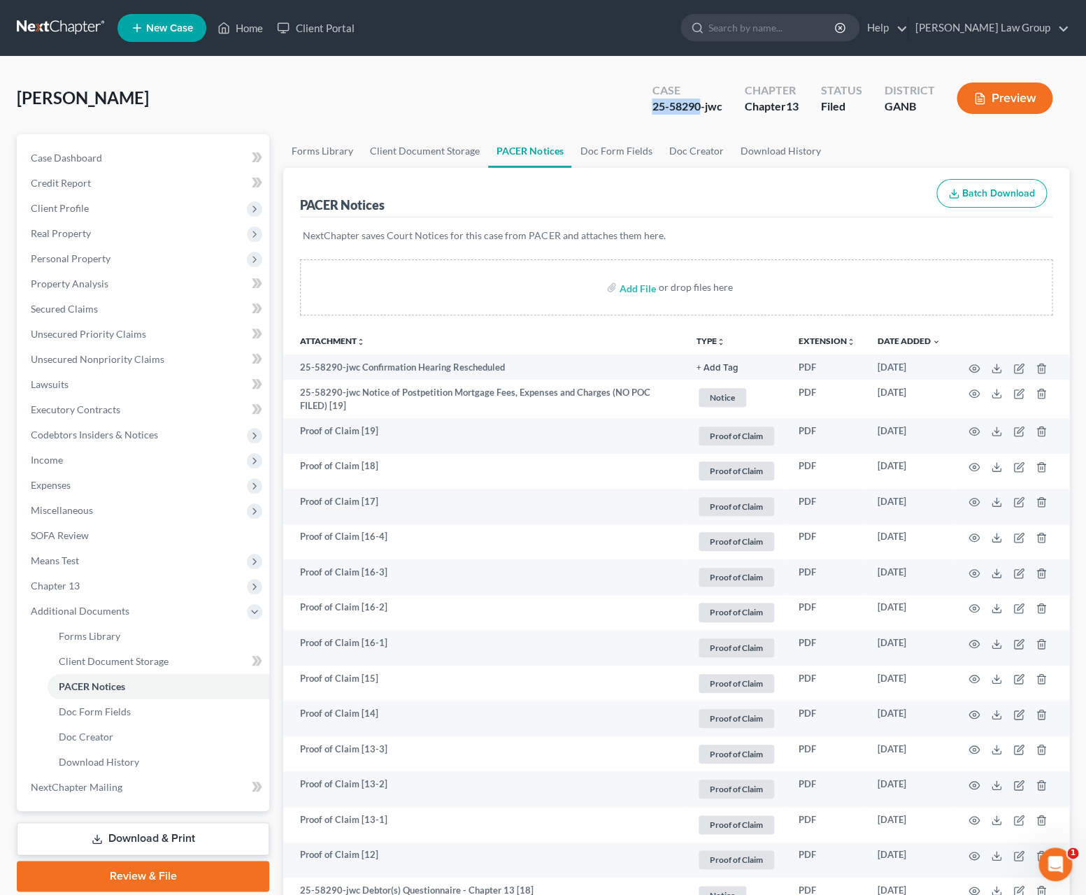
drag, startPoint x: 701, startPoint y: 109, endPoint x: 638, endPoint y: 111, distance: 63.0
click at [638, 111] on div "Case 25-58290-jwc Chapter Chapter 13 Status Filed District GANB Preview" at bounding box center [852, 98] width 434 height 50
copy div "25-58290"
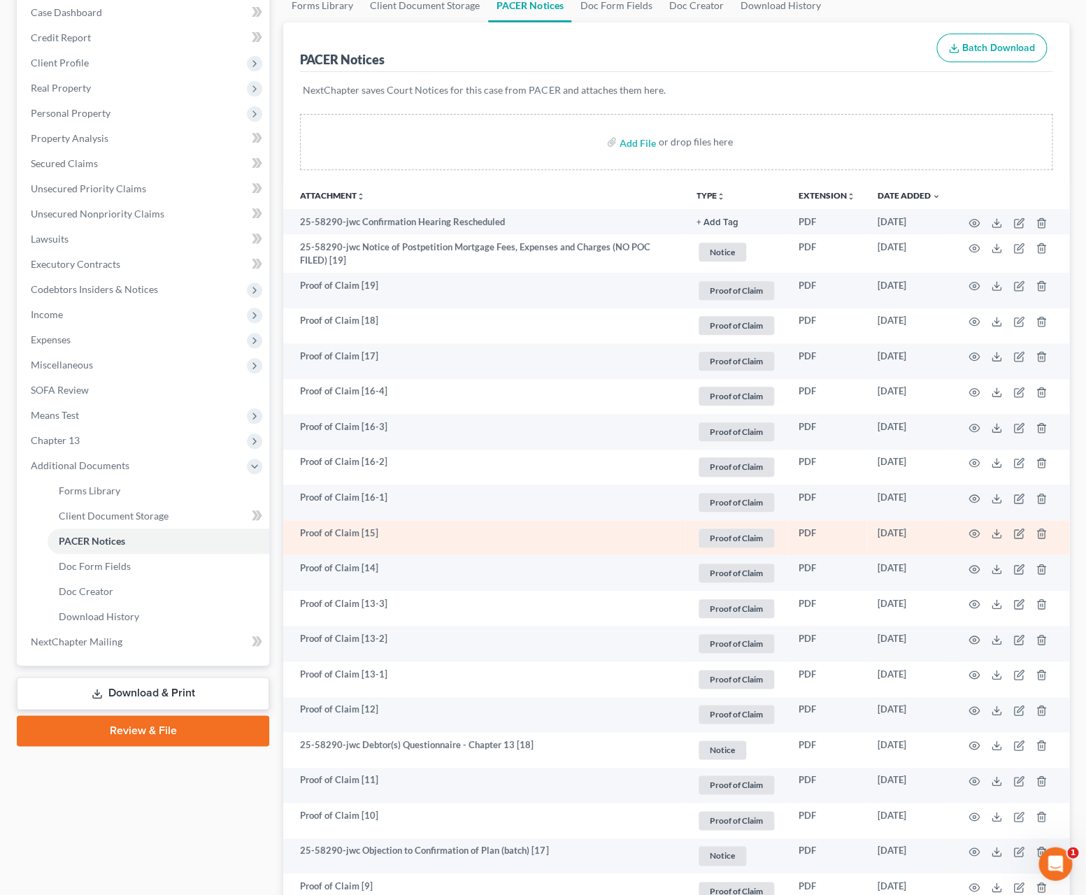
scroll to position [208, 0]
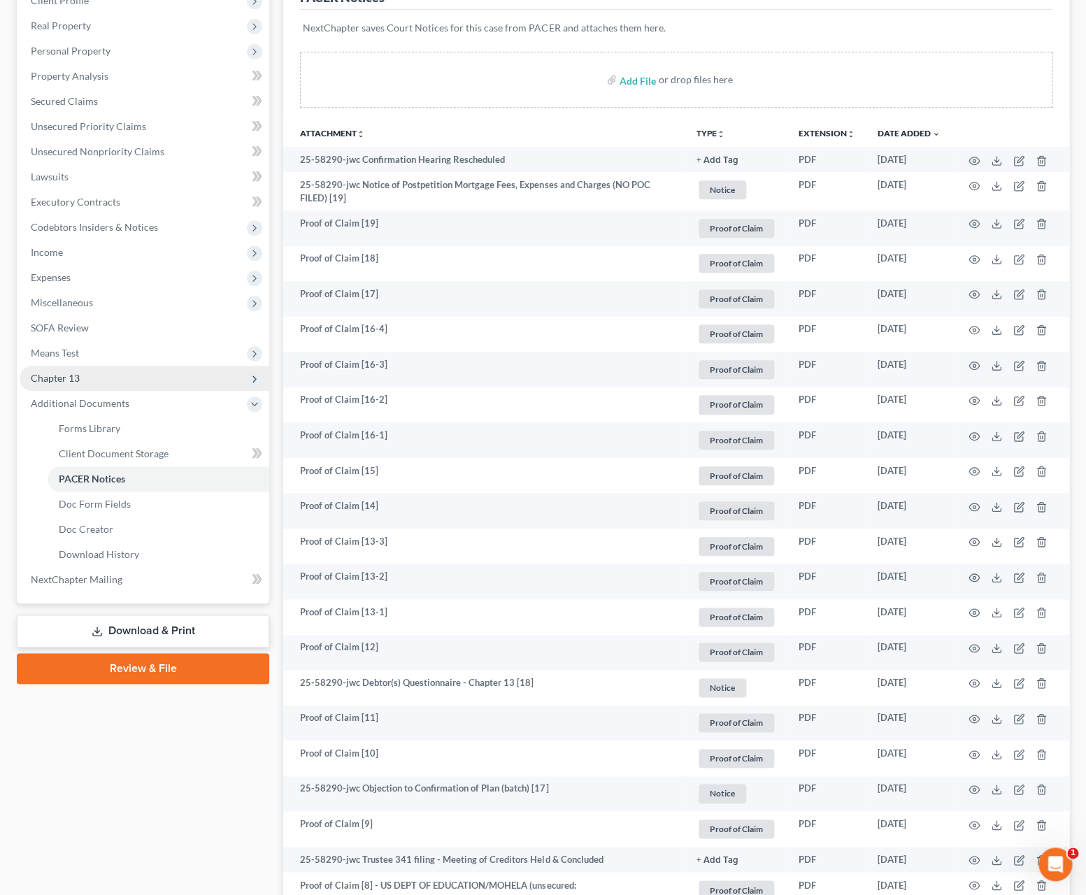
click at [75, 373] on span "Chapter 13" at bounding box center [55, 378] width 49 height 12
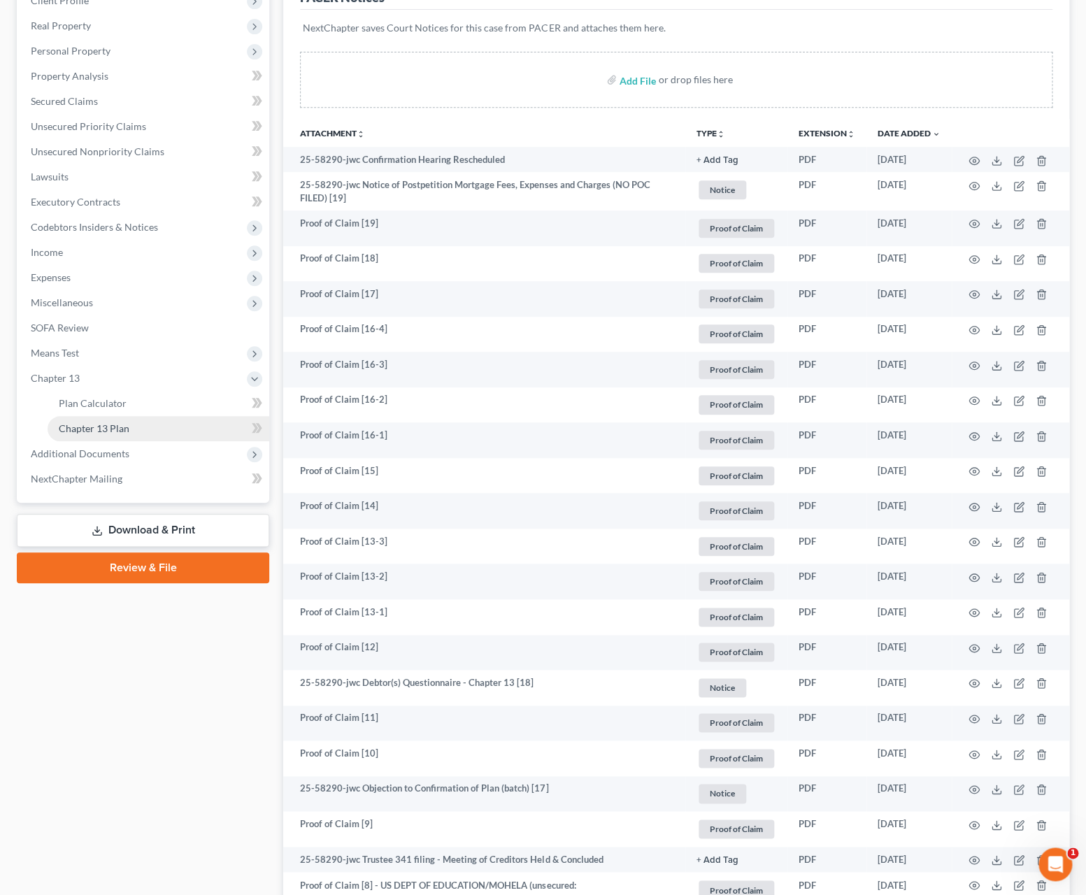
click at [147, 426] on link "Chapter 13 Plan" at bounding box center [159, 428] width 222 height 25
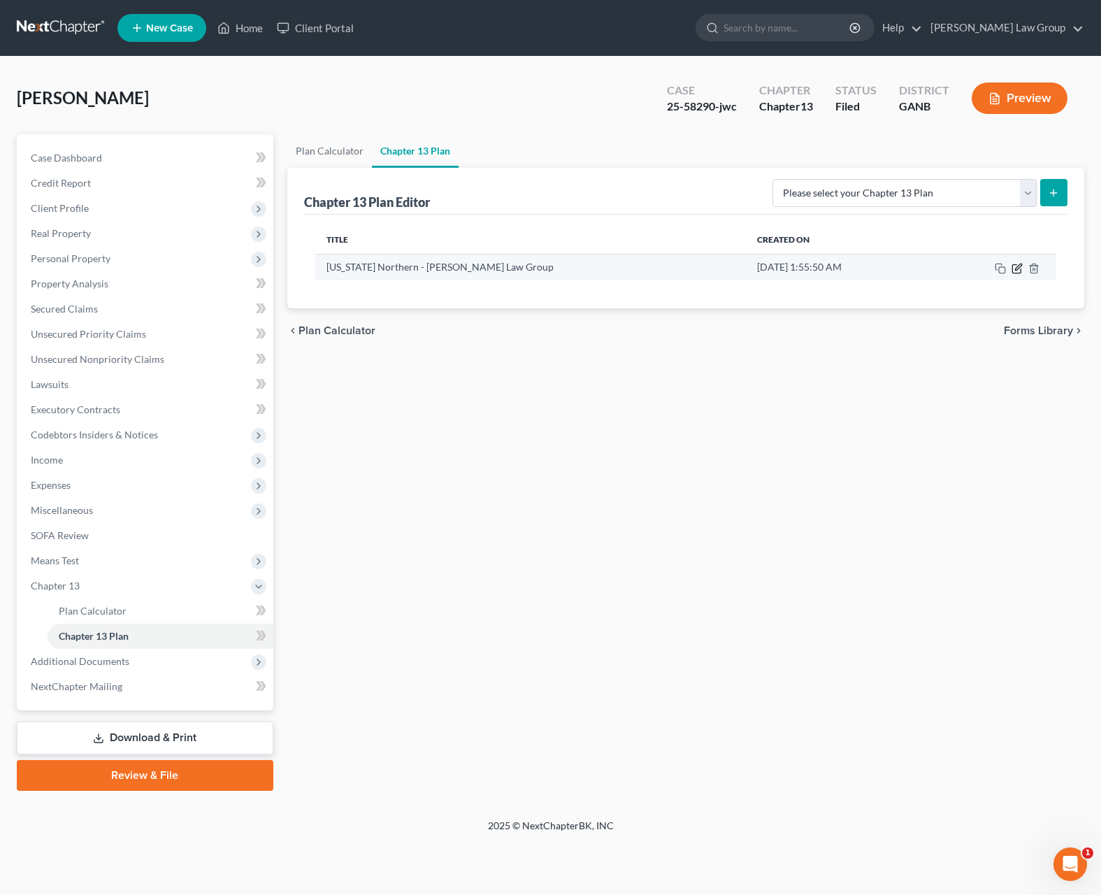
click at [1021, 272] on icon "button" at bounding box center [1017, 268] width 8 height 8
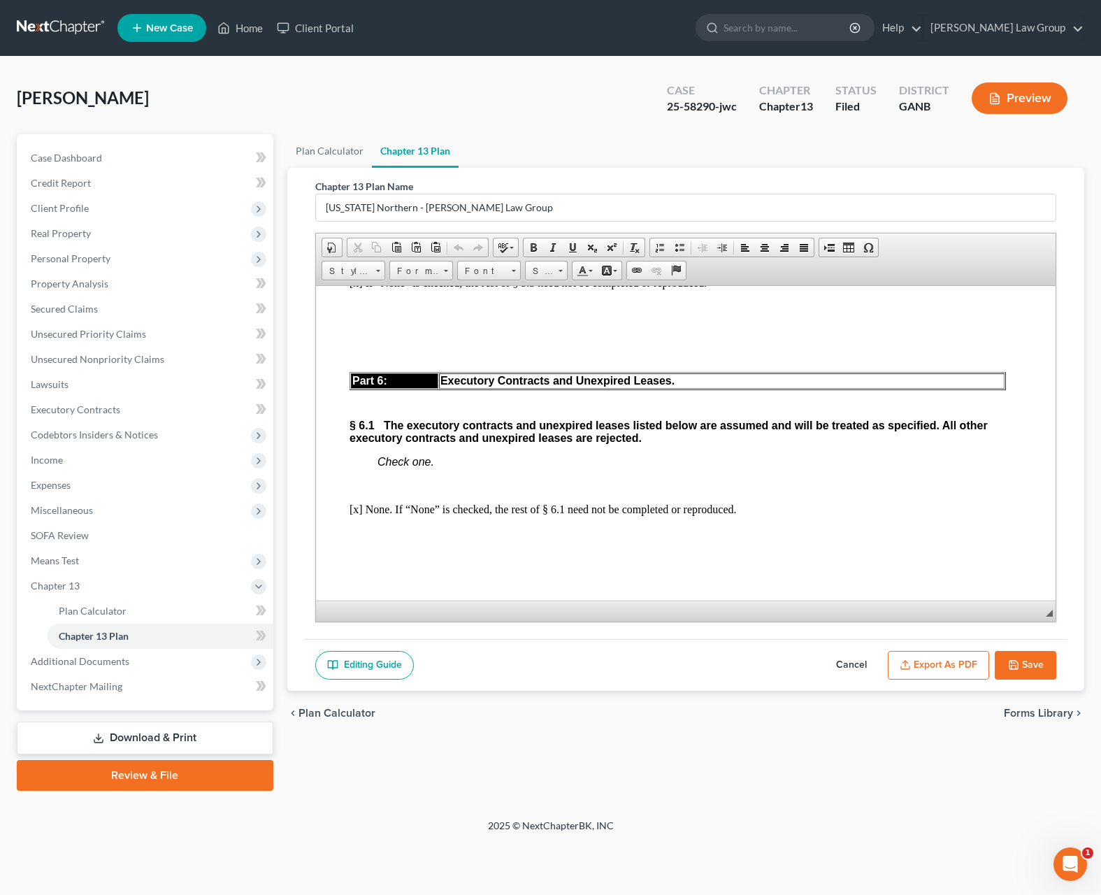
scroll to position [5838, 0]
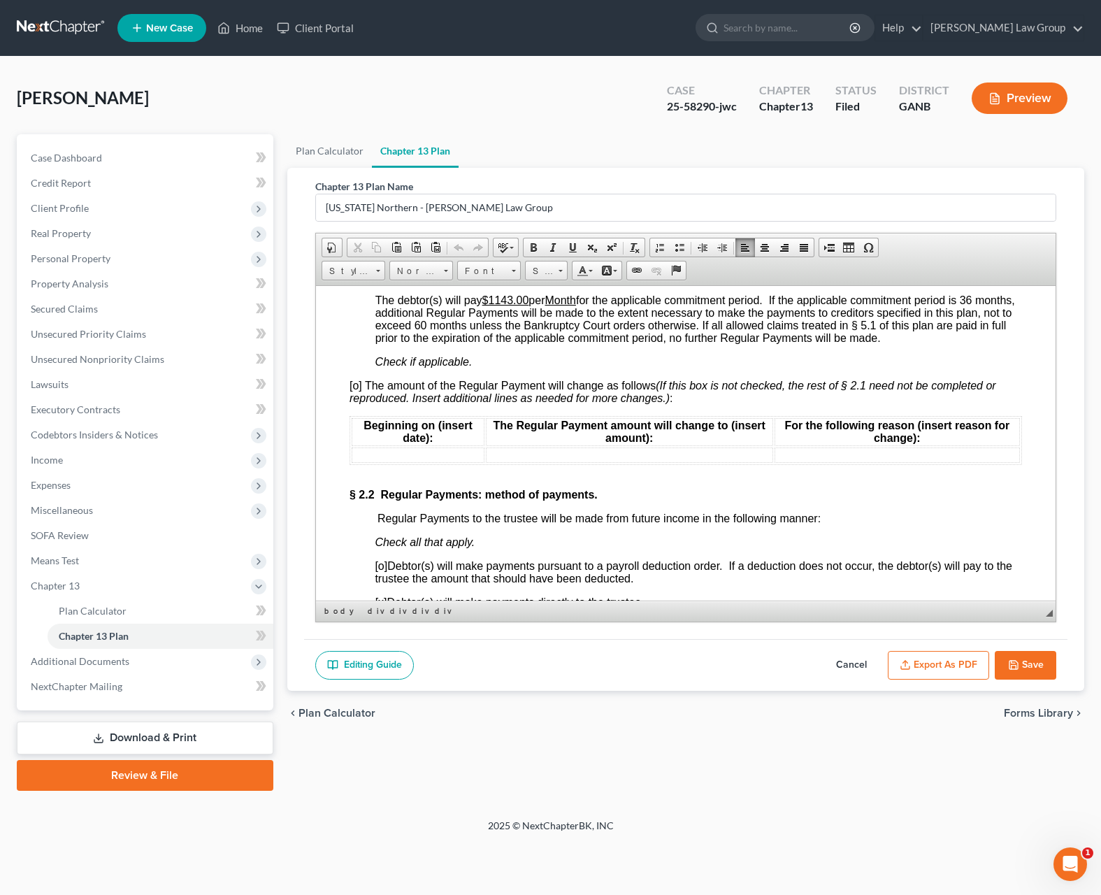
scroll to position [1292, 0]
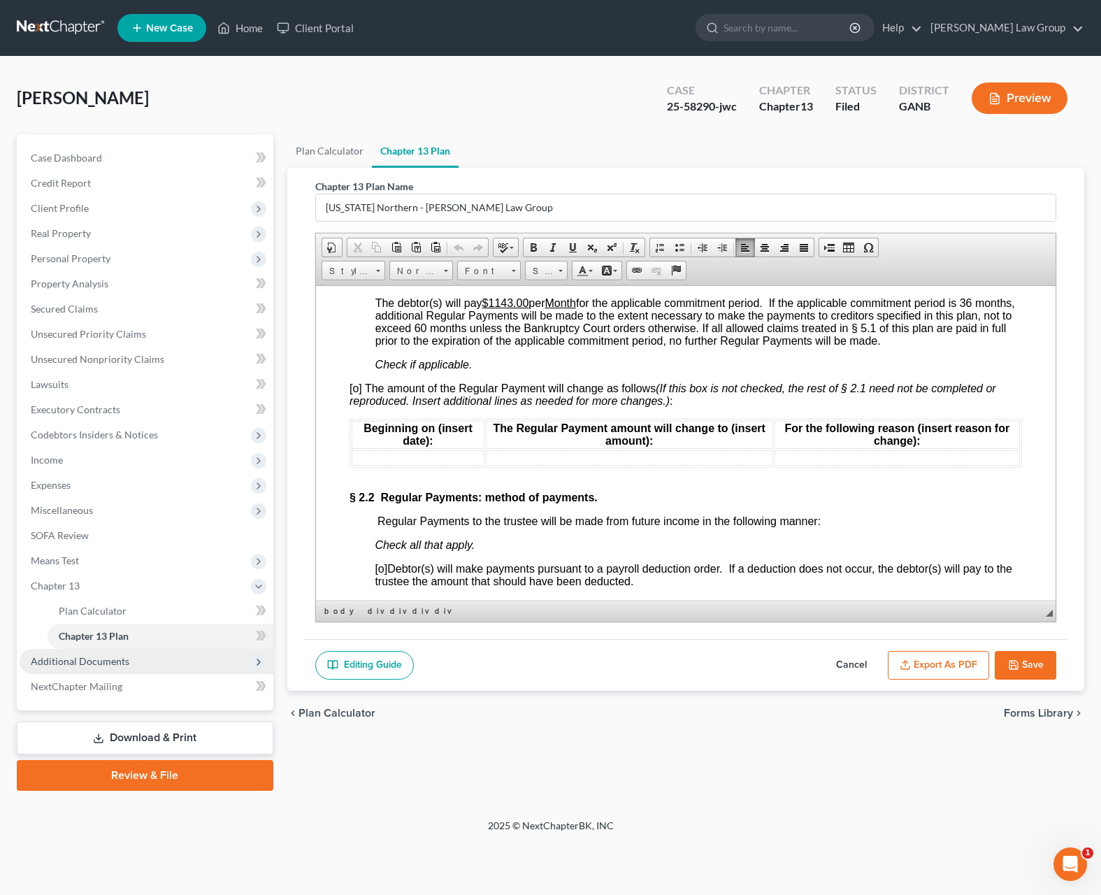
click at [129, 660] on span "Additional Documents" at bounding box center [147, 661] width 254 height 25
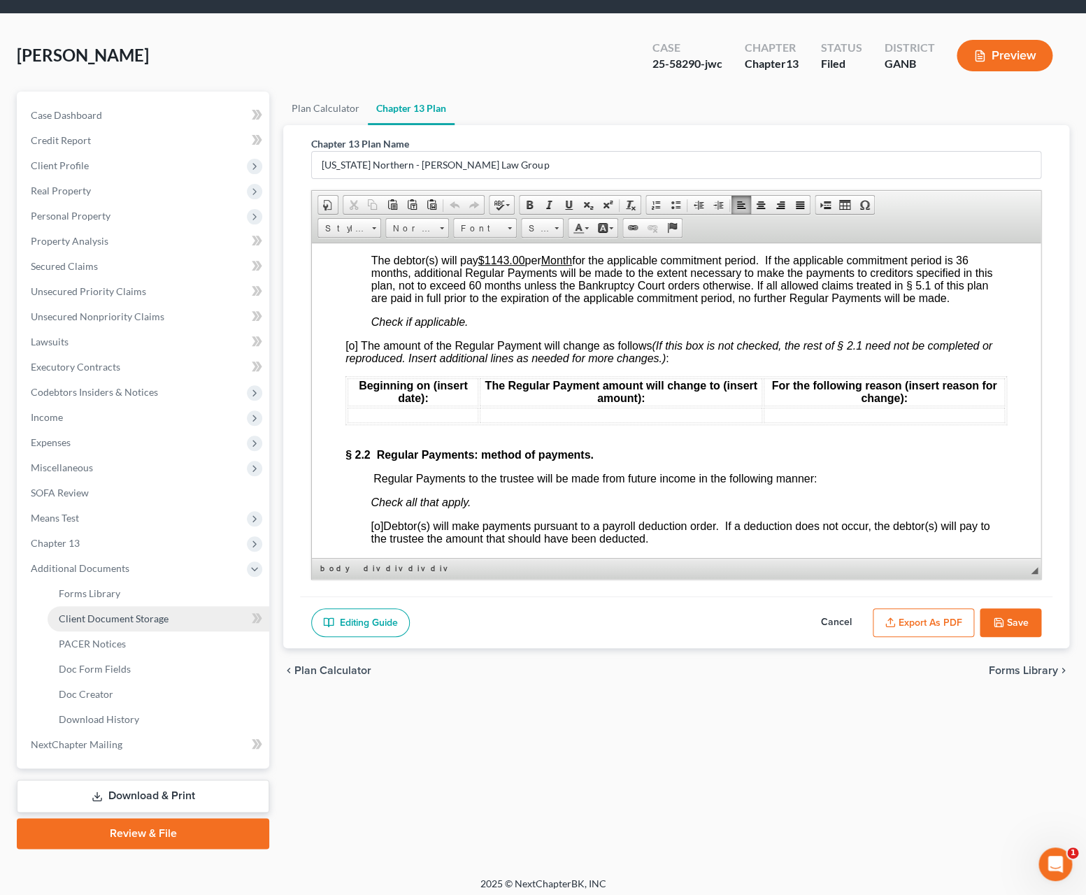
scroll to position [49, 0]
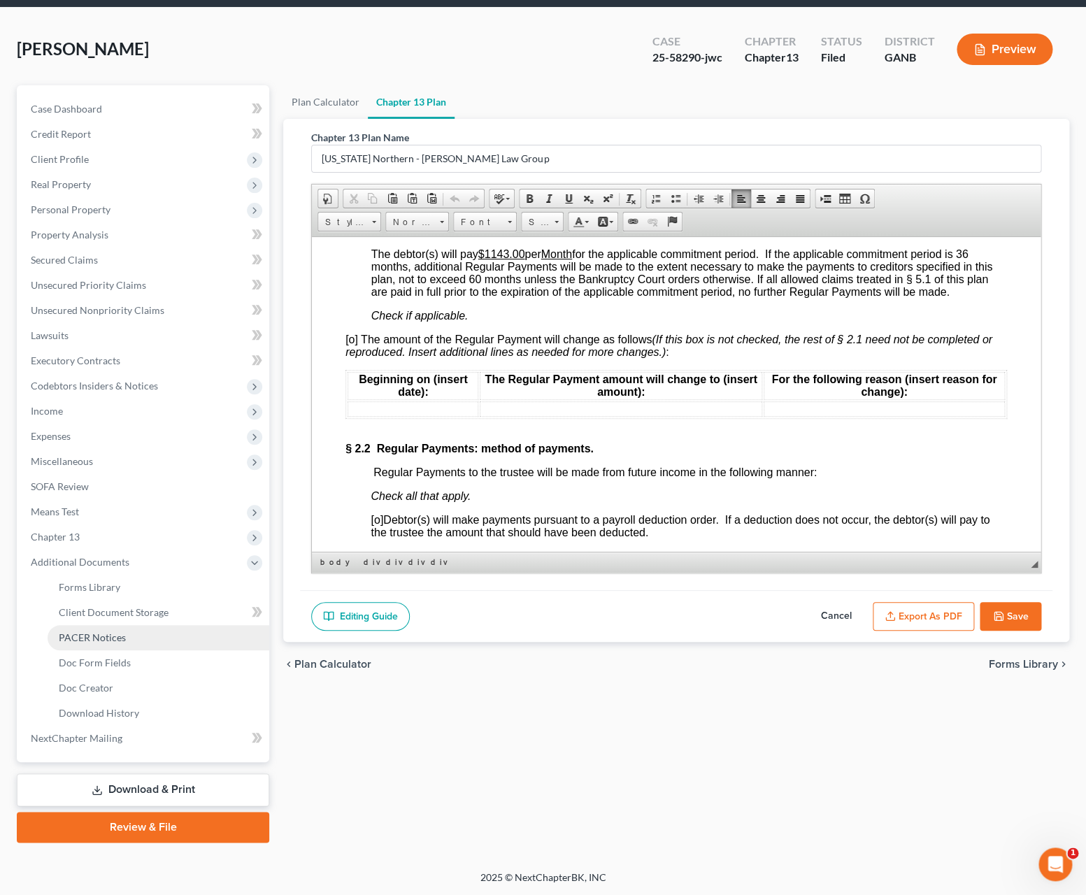
click at [126, 637] on link "PACER Notices" at bounding box center [159, 637] width 222 height 25
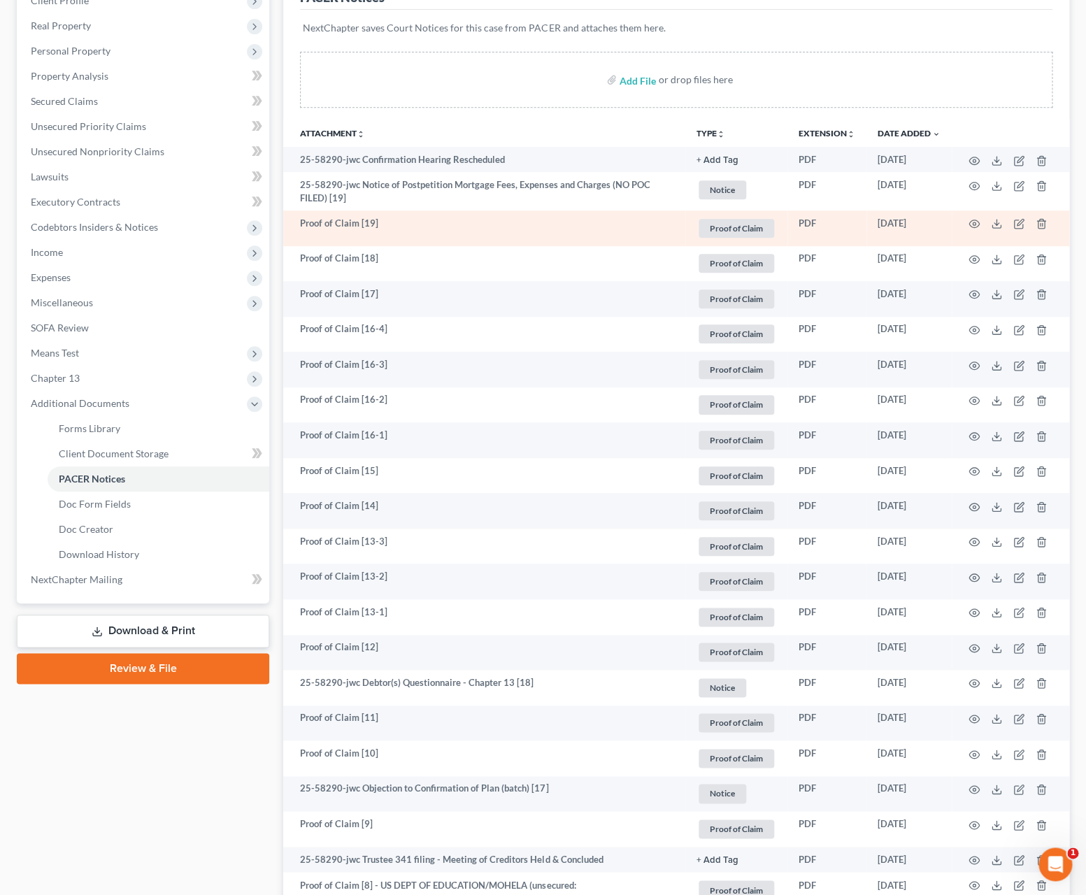
scroll to position [138, 0]
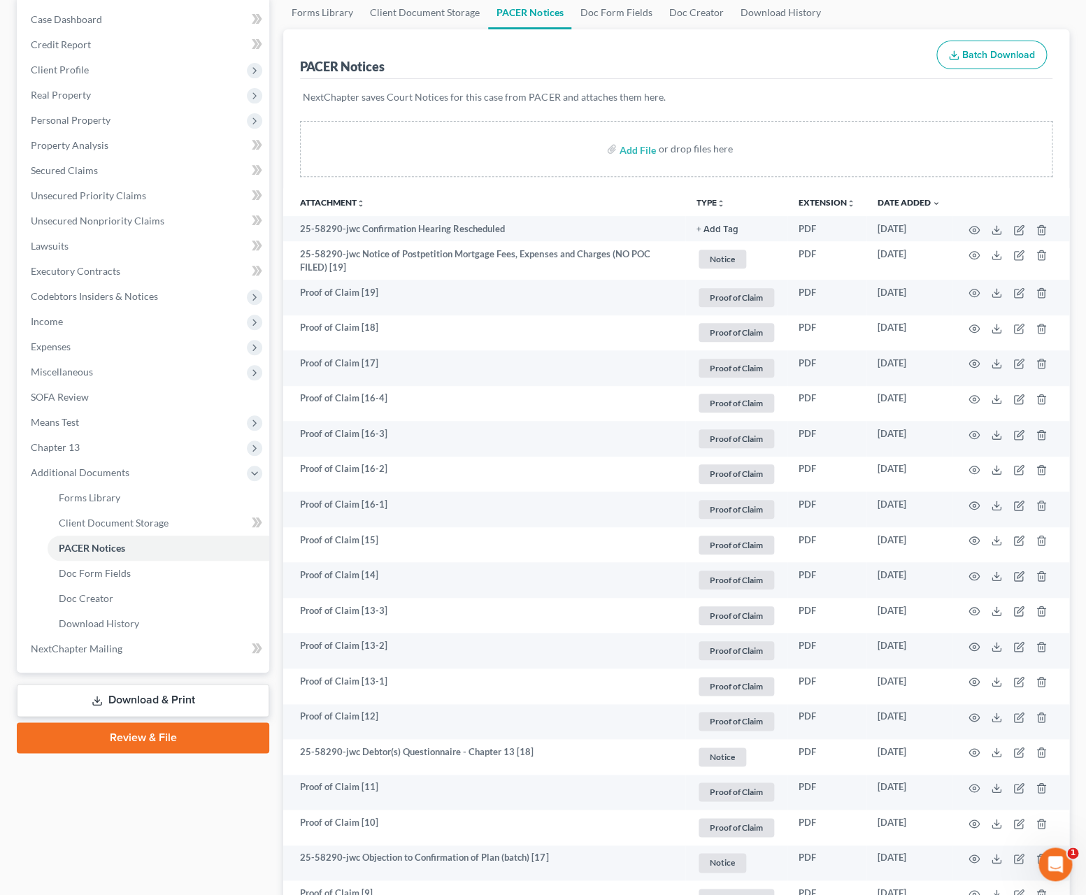
click at [707, 199] on button "TYPE unfold_more" at bounding box center [710, 203] width 29 height 9
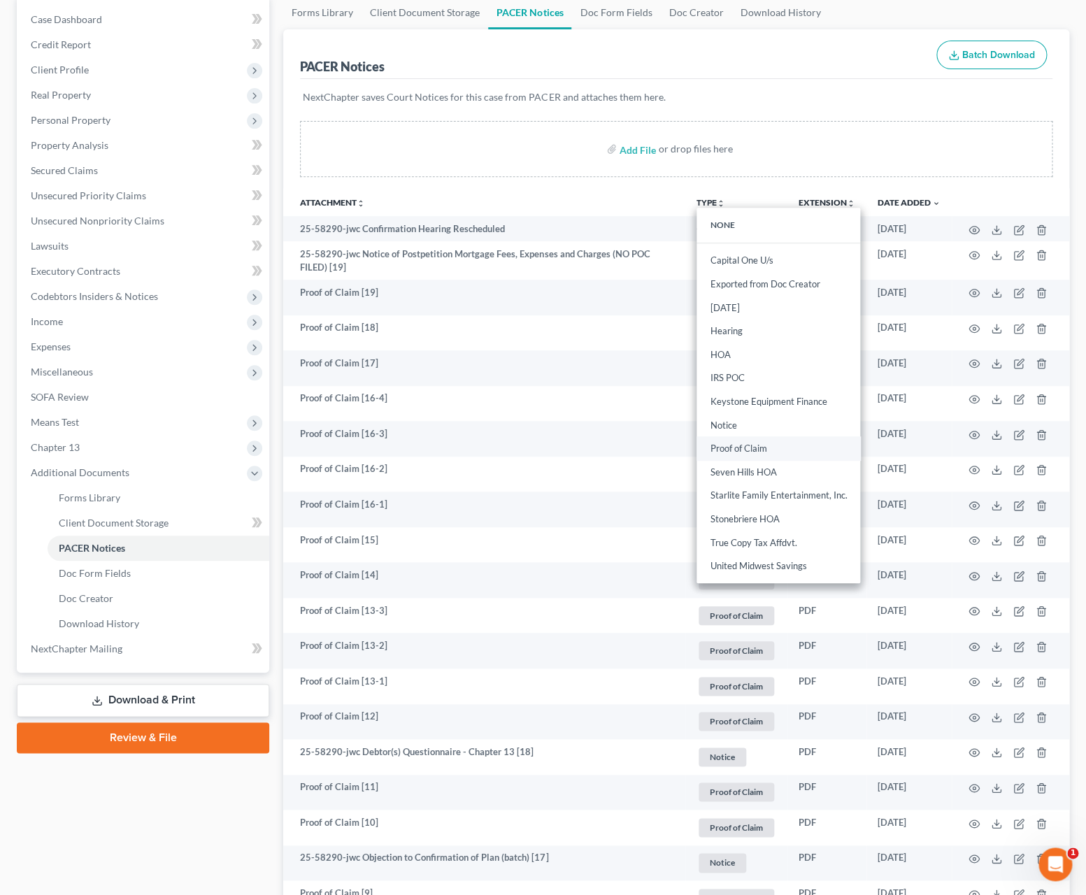
click at [747, 451] on link "Proof of Claim" at bounding box center [778, 449] width 164 height 24
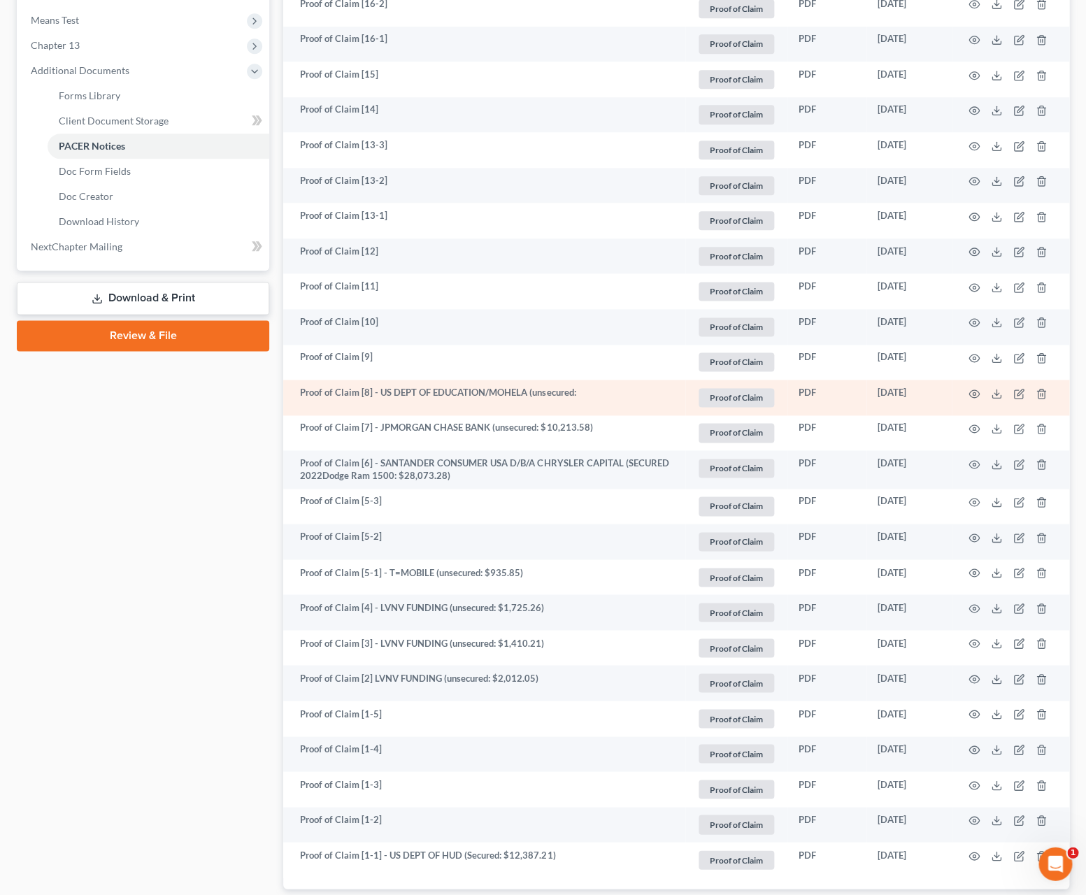
scroll to position [565, 0]
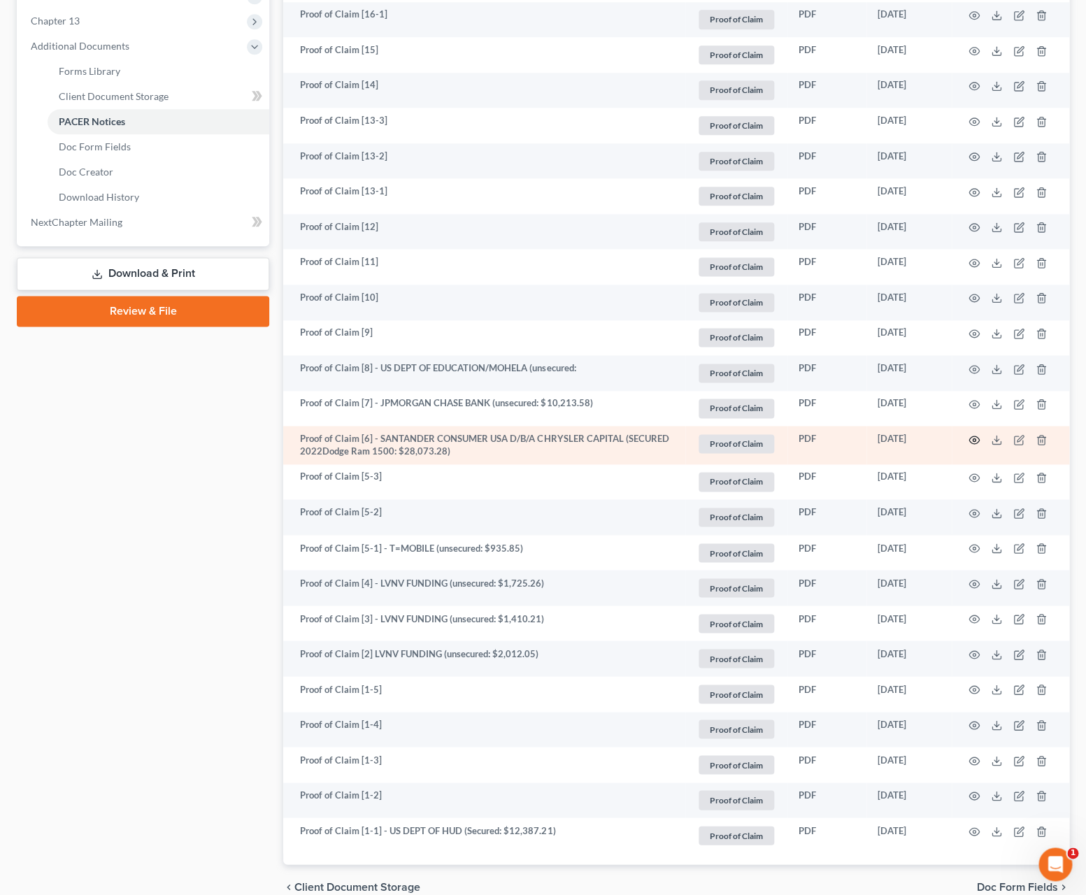
click at [973, 441] on circle "button" at bounding box center [974, 439] width 3 height 3
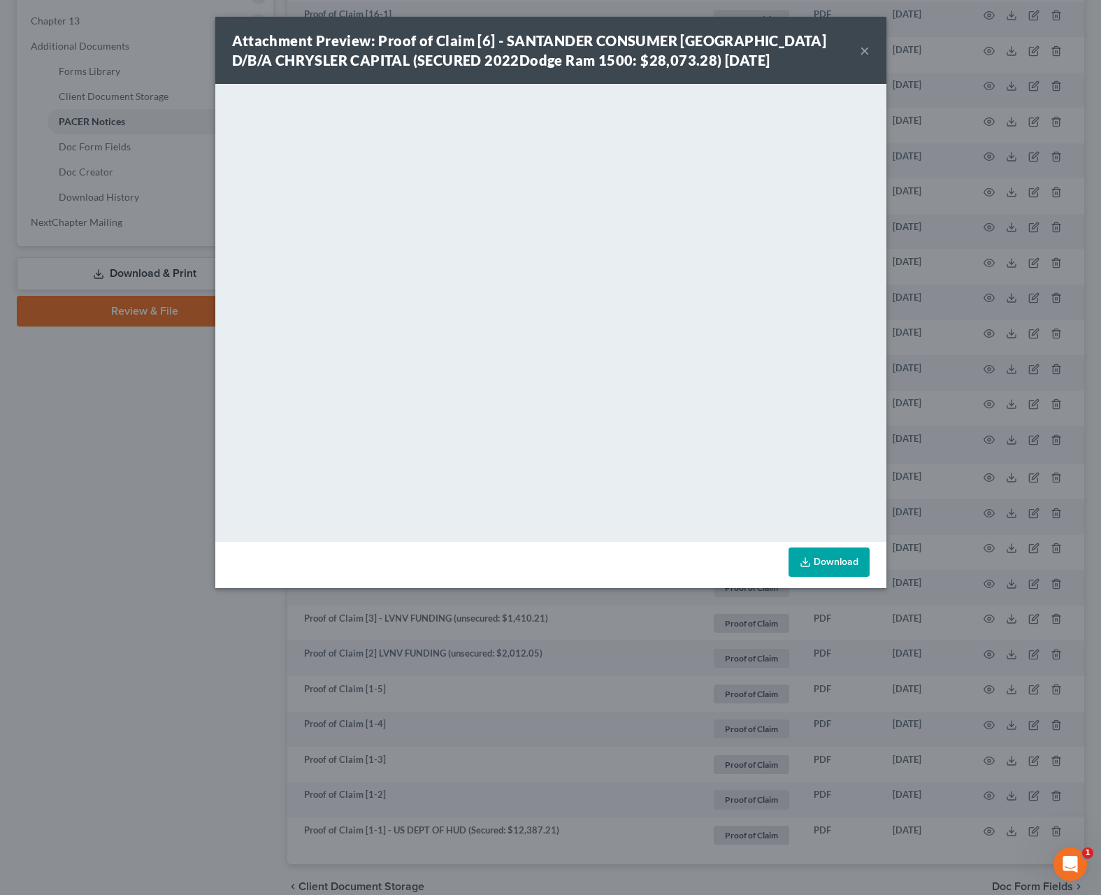
click at [864, 50] on button "×" at bounding box center [865, 50] width 10 height 17
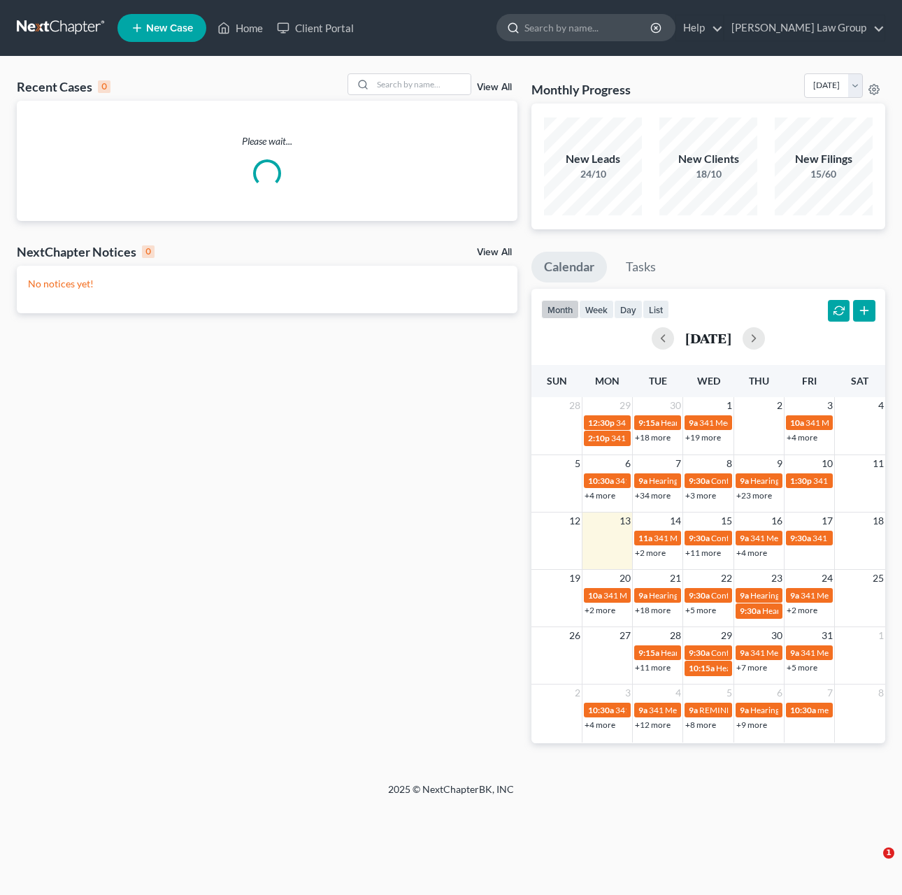
click at [621, 33] on input "search" at bounding box center [588, 28] width 128 height 26
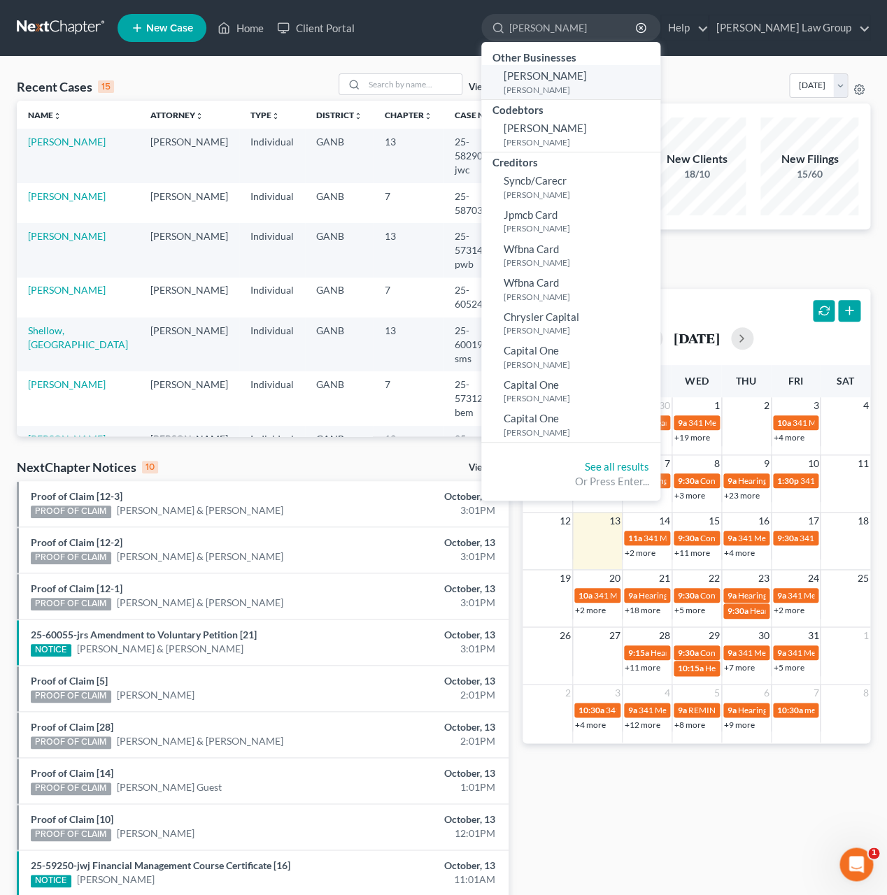
type input "[PERSON_NAME]"
click at [587, 82] on span "[PERSON_NAME]" at bounding box center [544, 75] width 83 height 13
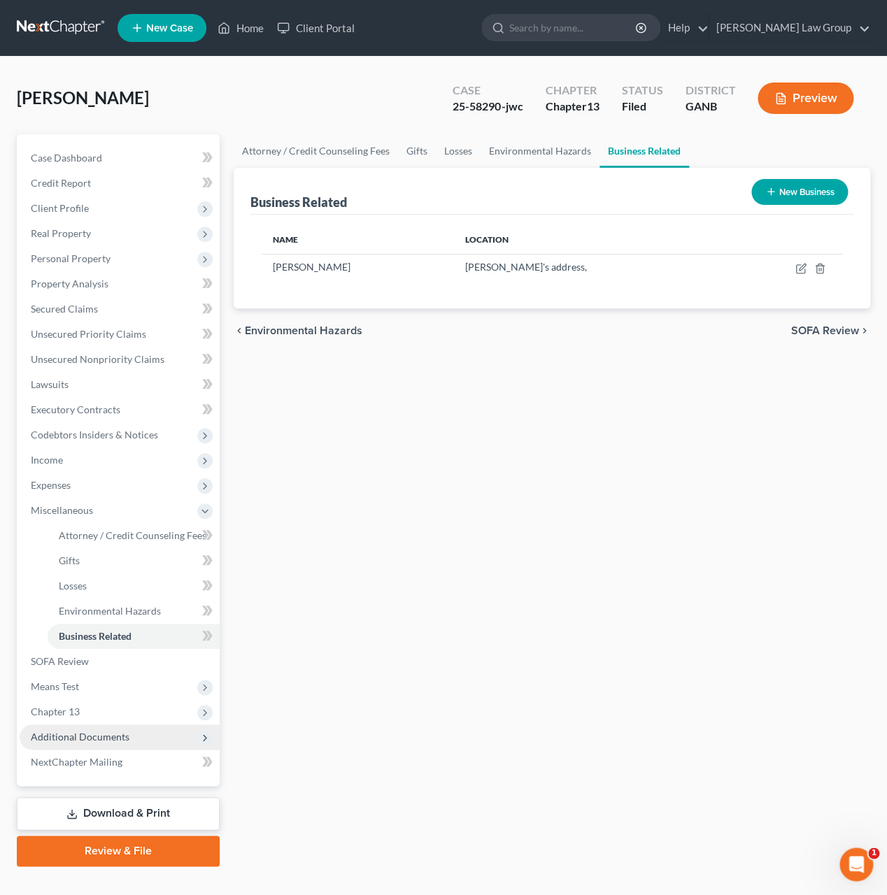
click at [120, 731] on span "Additional Documents" at bounding box center [80, 737] width 99 height 12
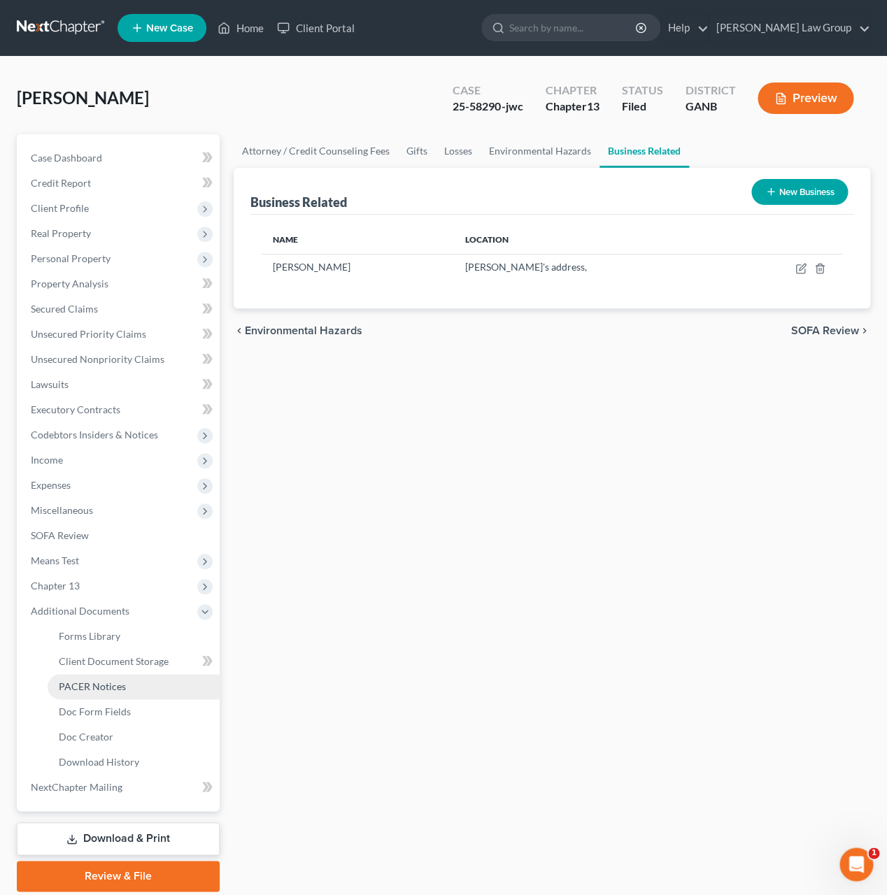
click at [99, 689] on span "PACER Notices" at bounding box center [92, 686] width 67 height 12
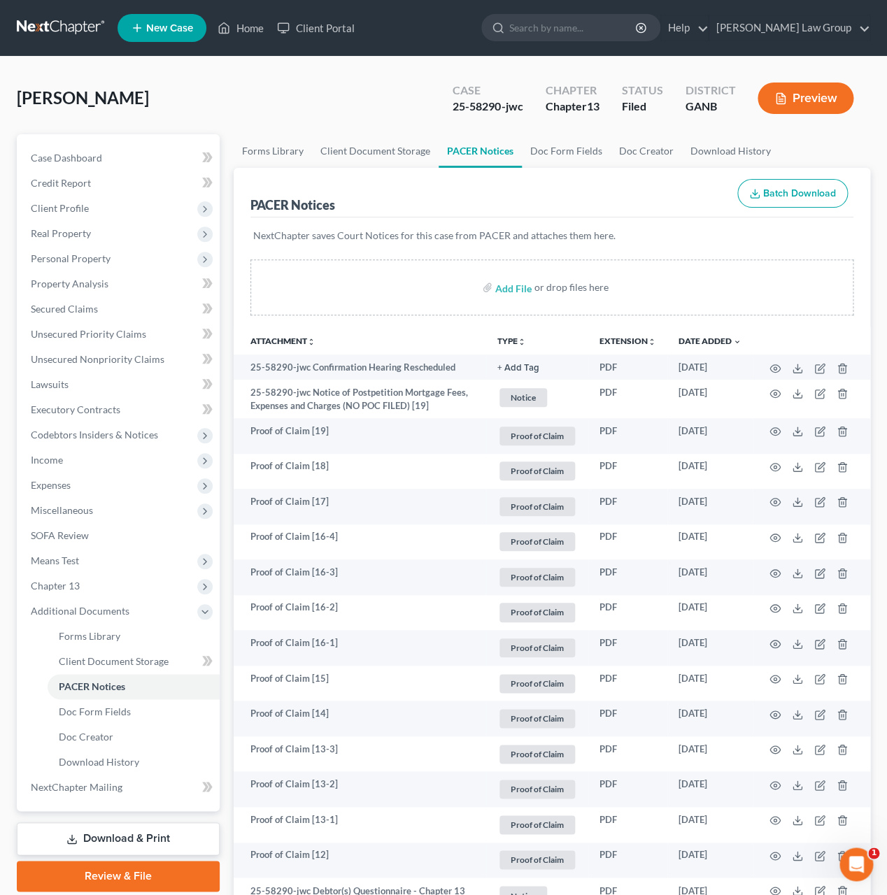
click at [515, 339] on button "TYPE unfold_more" at bounding box center [511, 341] width 29 height 9
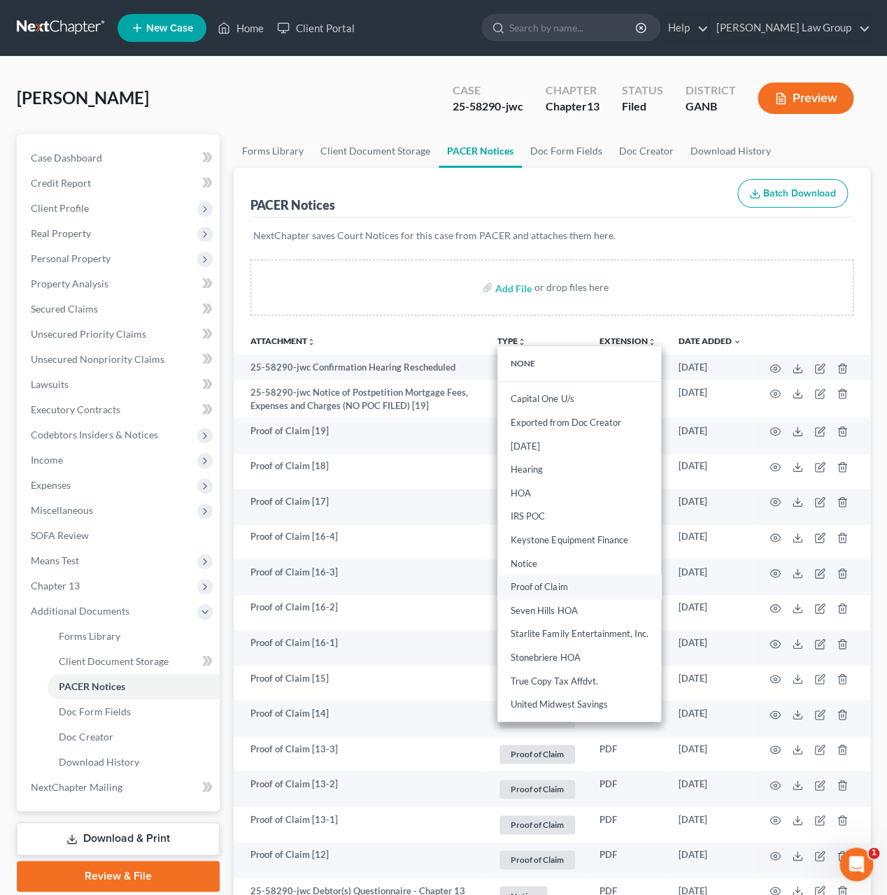
click at [577, 587] on link "Proof of Claim" at bounding box center [579, 587] width 164 height 24
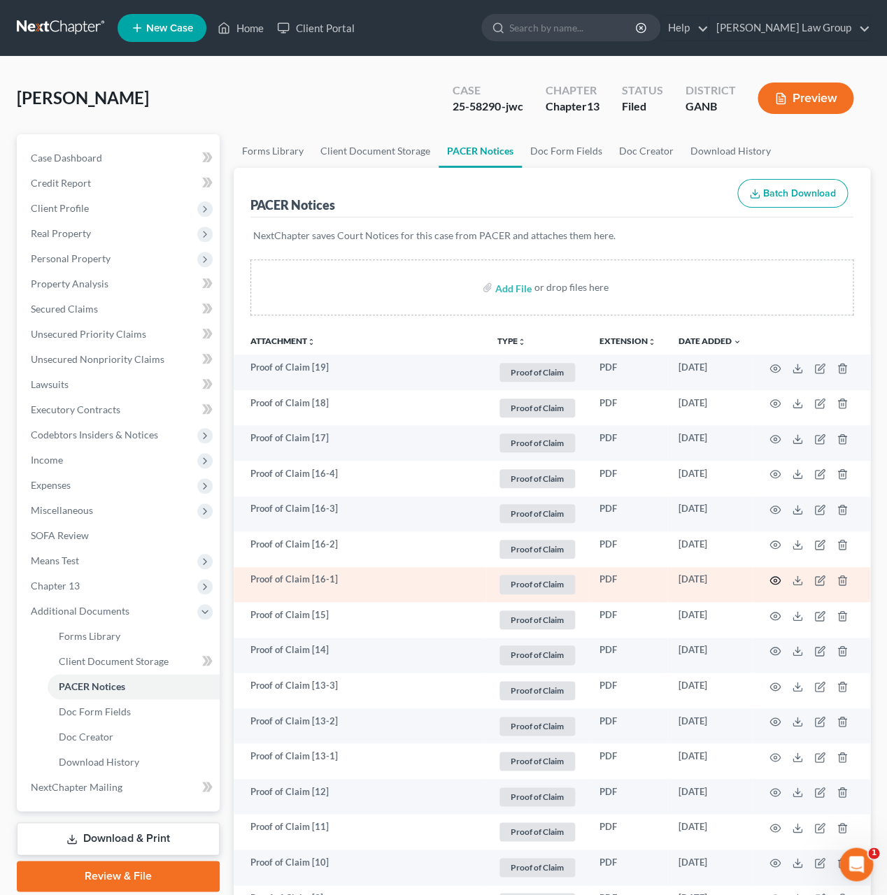
click at [770, 582] on icon "button" at bounding box center [775, 581] width 10 height 8
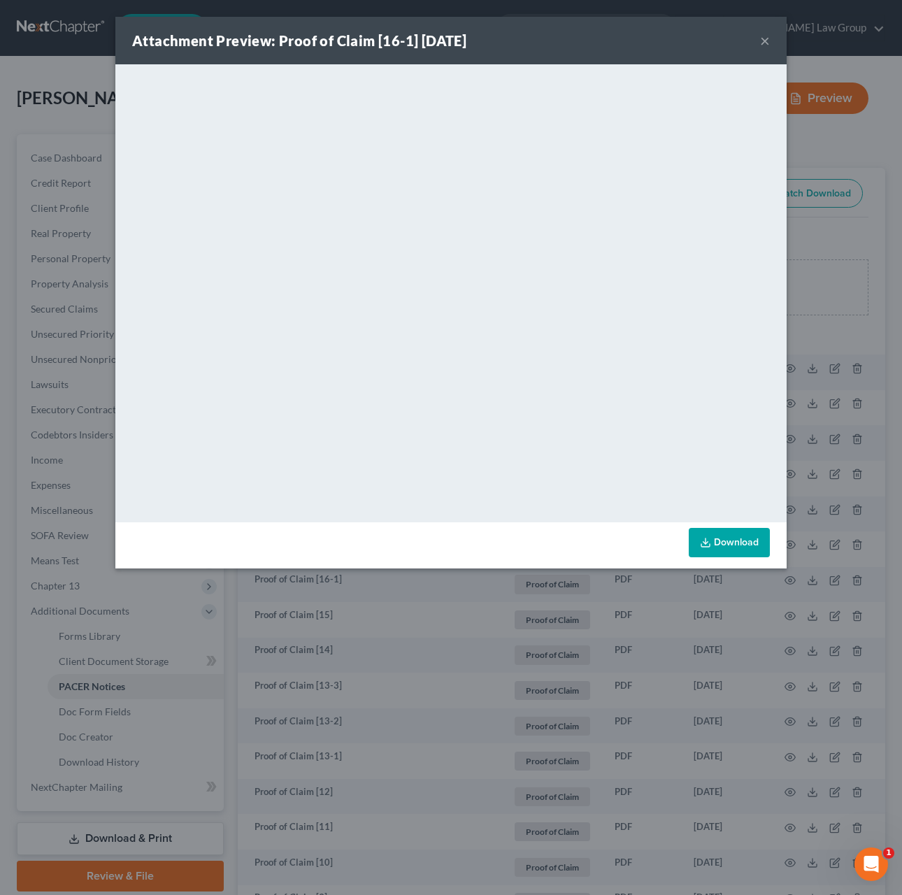
click at [763, 46] on button "×" at bounding box center [765, 40] width 10 height 17
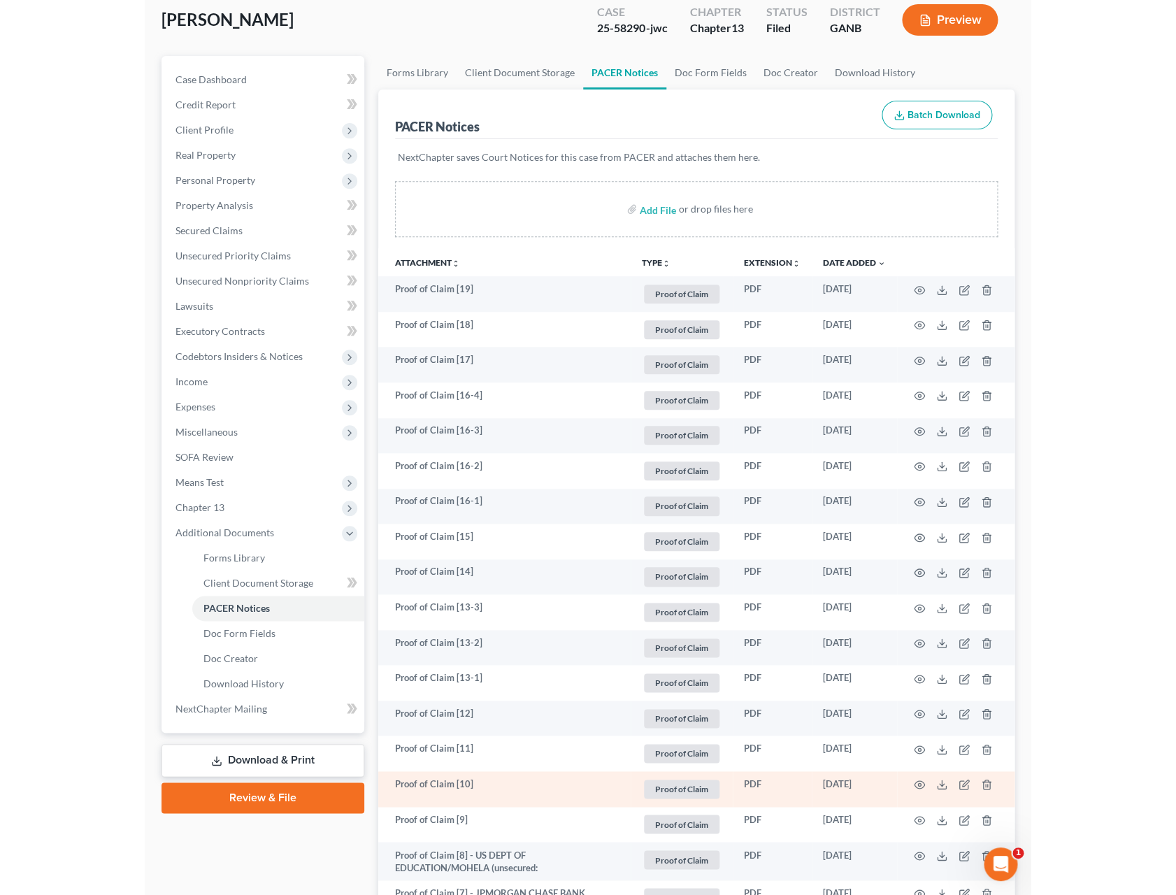
scroll to position [127, 0]
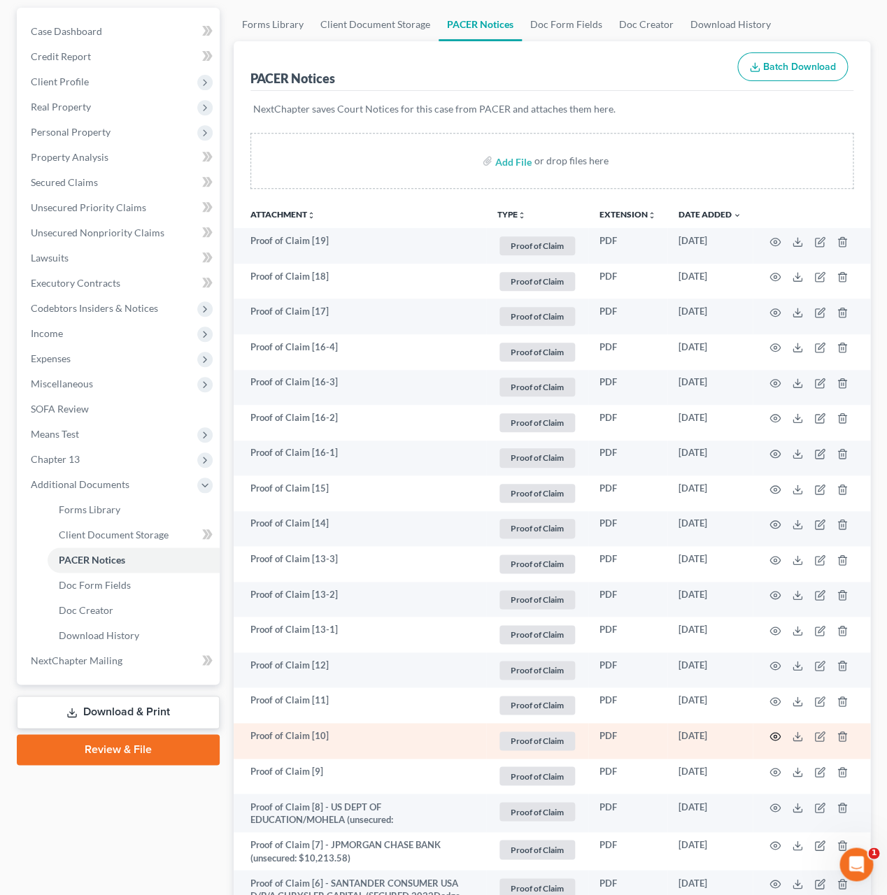
click at [775, 738] on circle "button" at bounding box center [774, 736] width 3 height 3
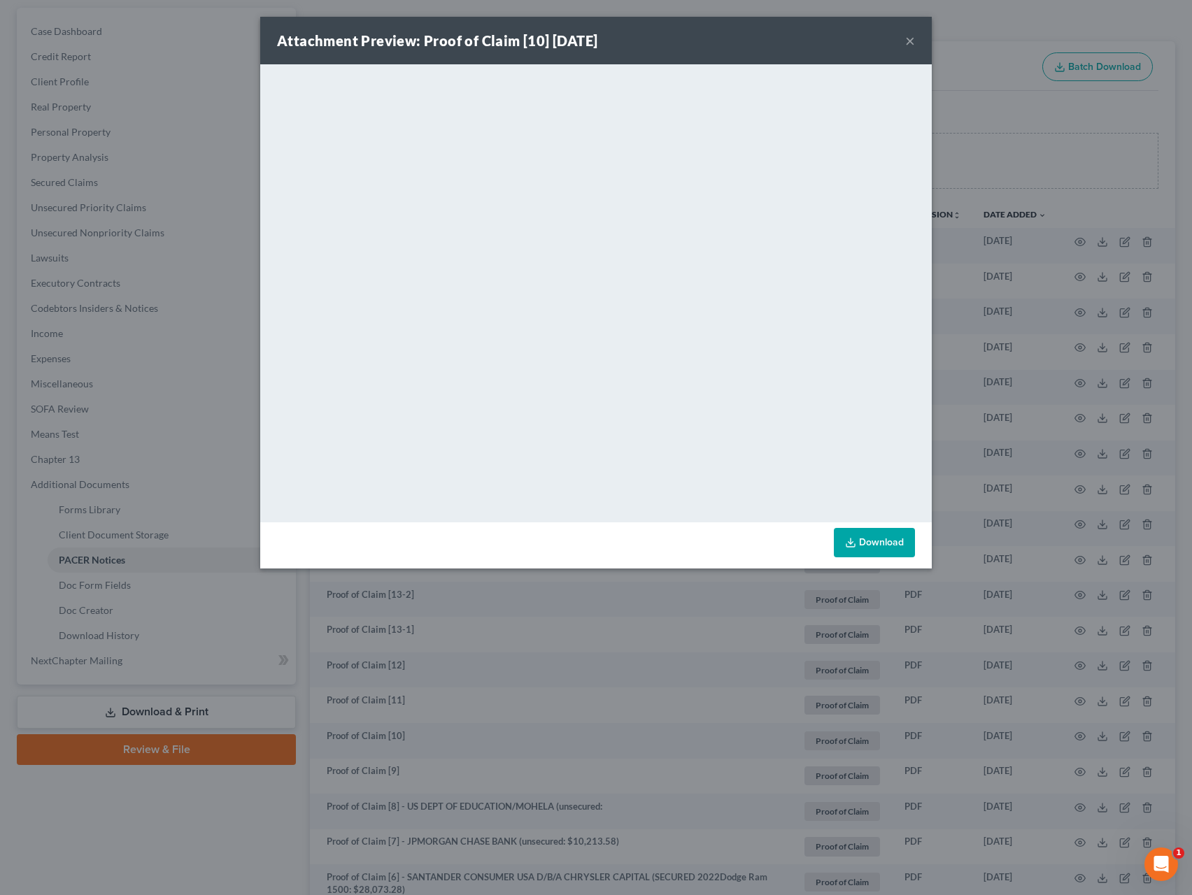
click at [901, 40] on button "×" at bounding box center [910, 40] width 10 height 17
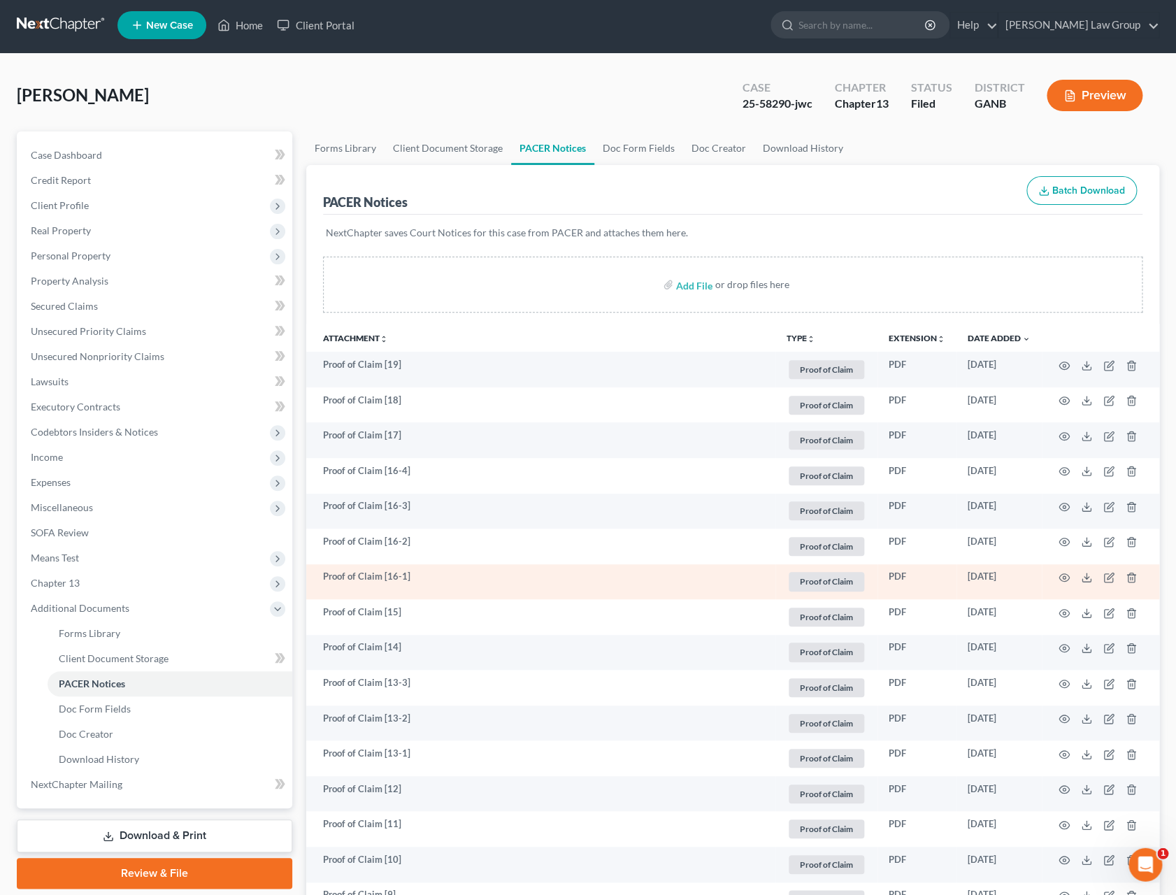
scroll to position [0, 0]
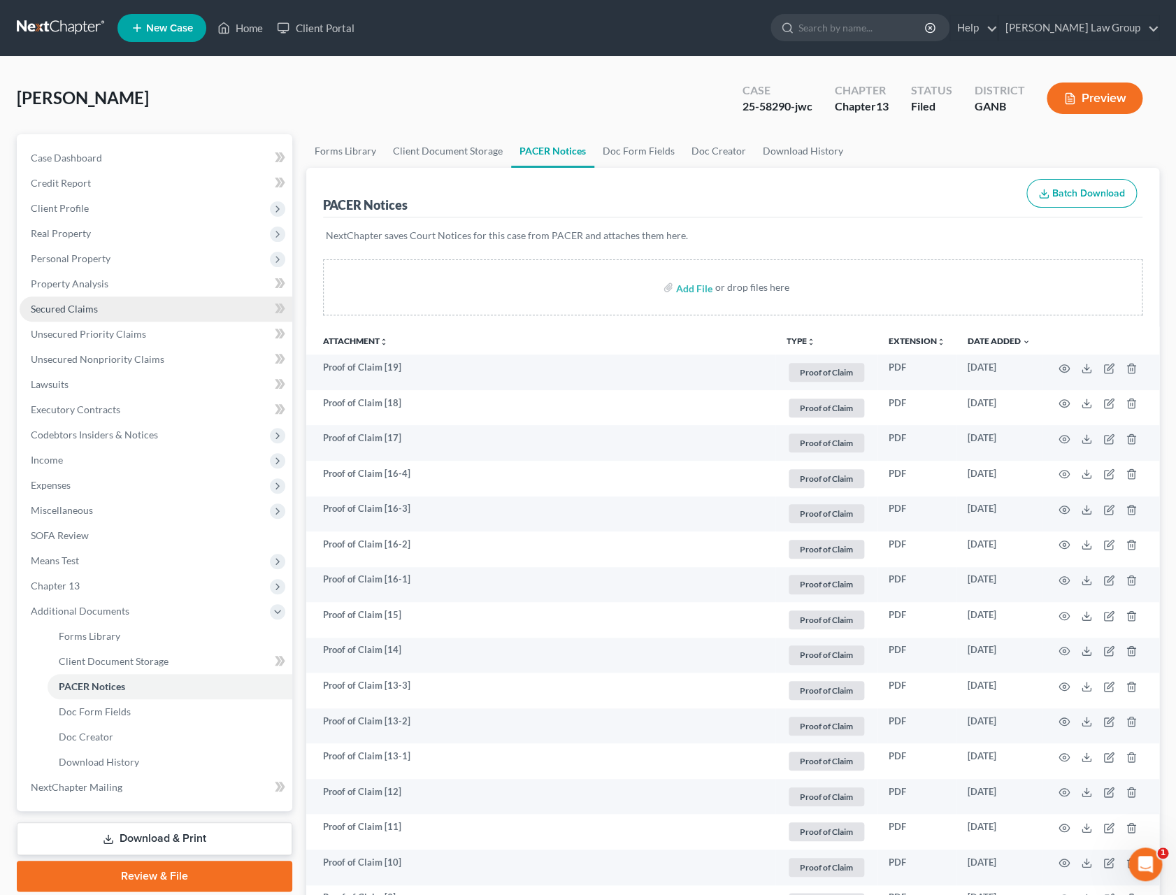
click at [78, 306] on span "Secured Claims" at bounding box center [64, 309] width 67 height 12
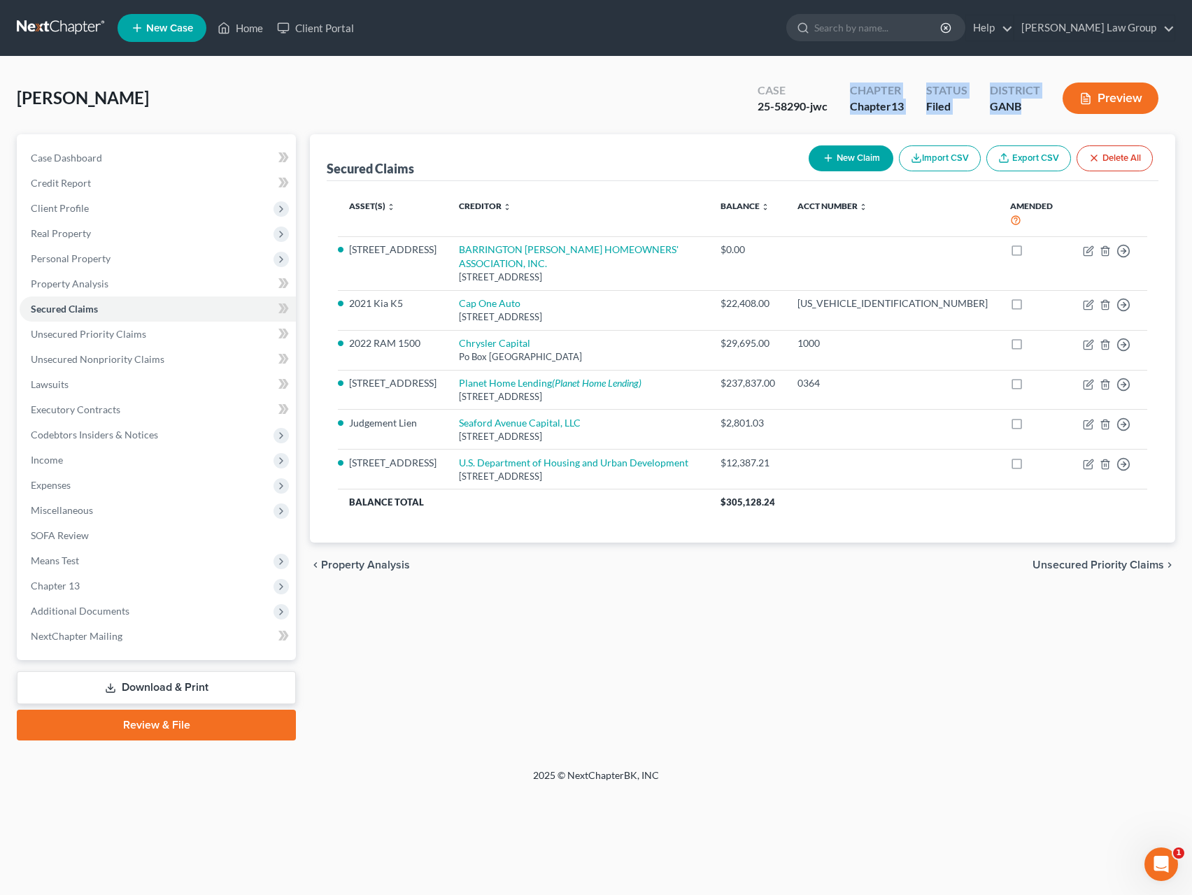
click at [595, 134] on div "[PERSON_NAME] Upgraded Case 25-58290-jwc Chapter Chapter 13 Status Filed Distri…" at bounding box center [596, 412] width 1158 height 678
click at [413, 128] on div "[PERSON_NAME] Upgraded Case 25-58290-jwc Chapter Chapter 13 Status Filed Distri…" at bounding box center [596, 103] width 1158 height 61
click at [119, 408] on span "Executory Contracts" at bounding box center [76, 409] width 90 height 12
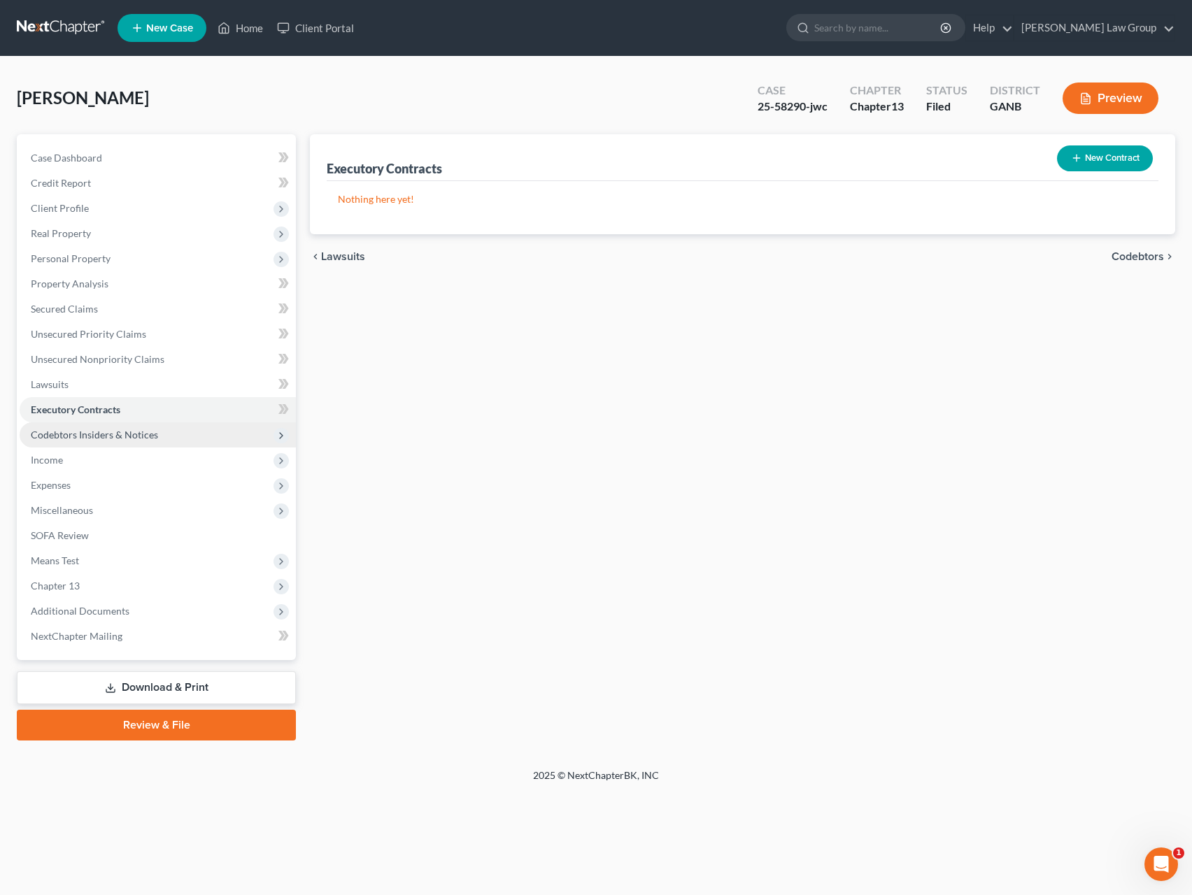
click at [113, 441] on span "Codebtors Insiders & Notices" at bounding box center [158, 434] width 276 height 25
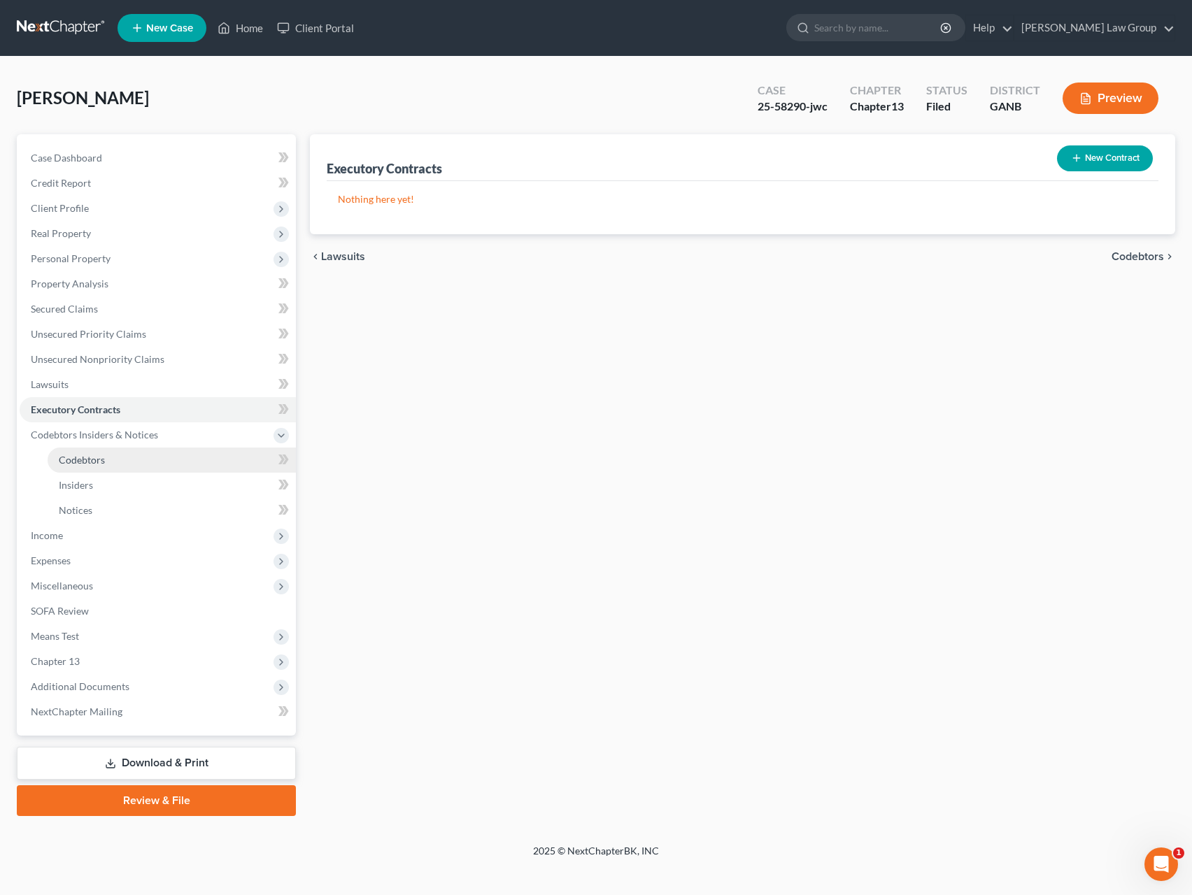
click at [141, 459] on link "Codebtors" at bounding box center [172, 460] width 248 height 25
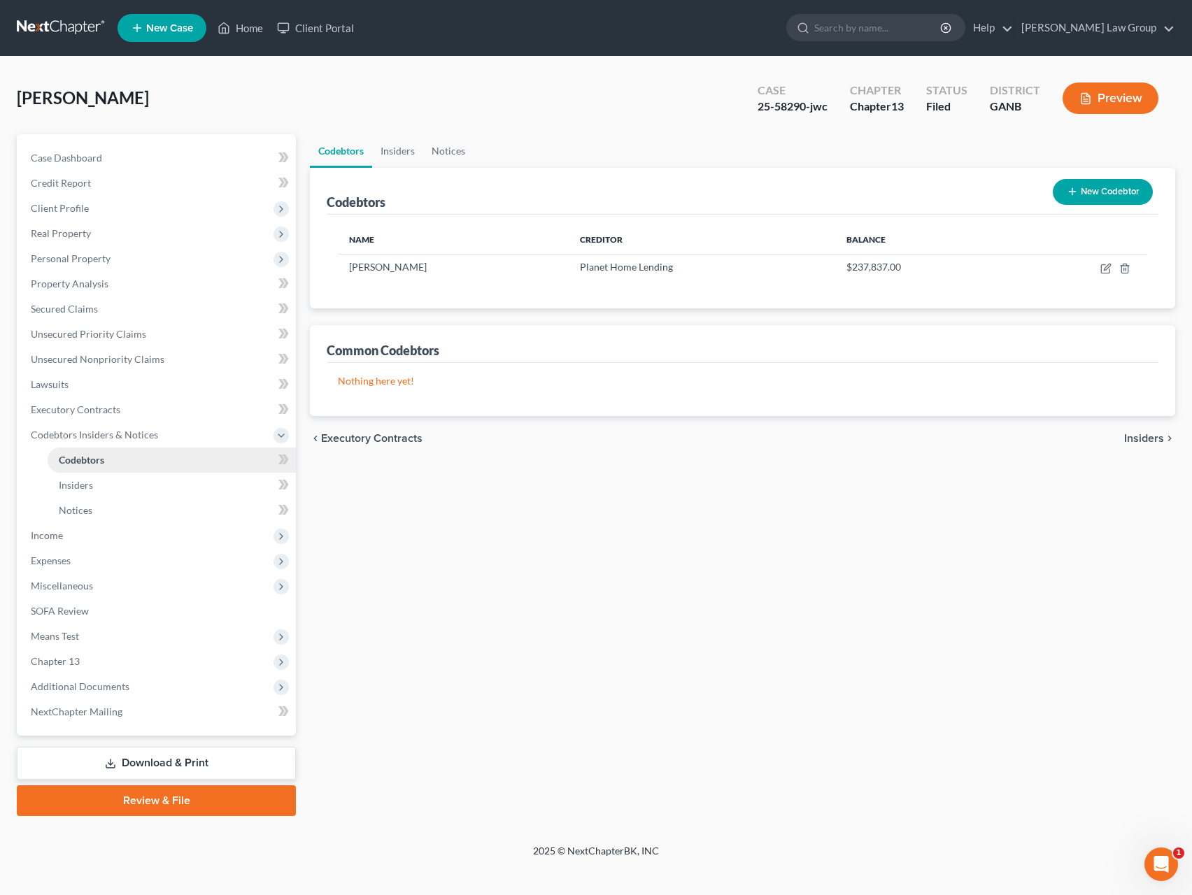
click at [208, 455] on link "Codebtors" at bounding box center [172, 460] width 248 height 25
click at [99, 692] on span "Additional Documents" at bounding box center [158, 686] width 276 height 25
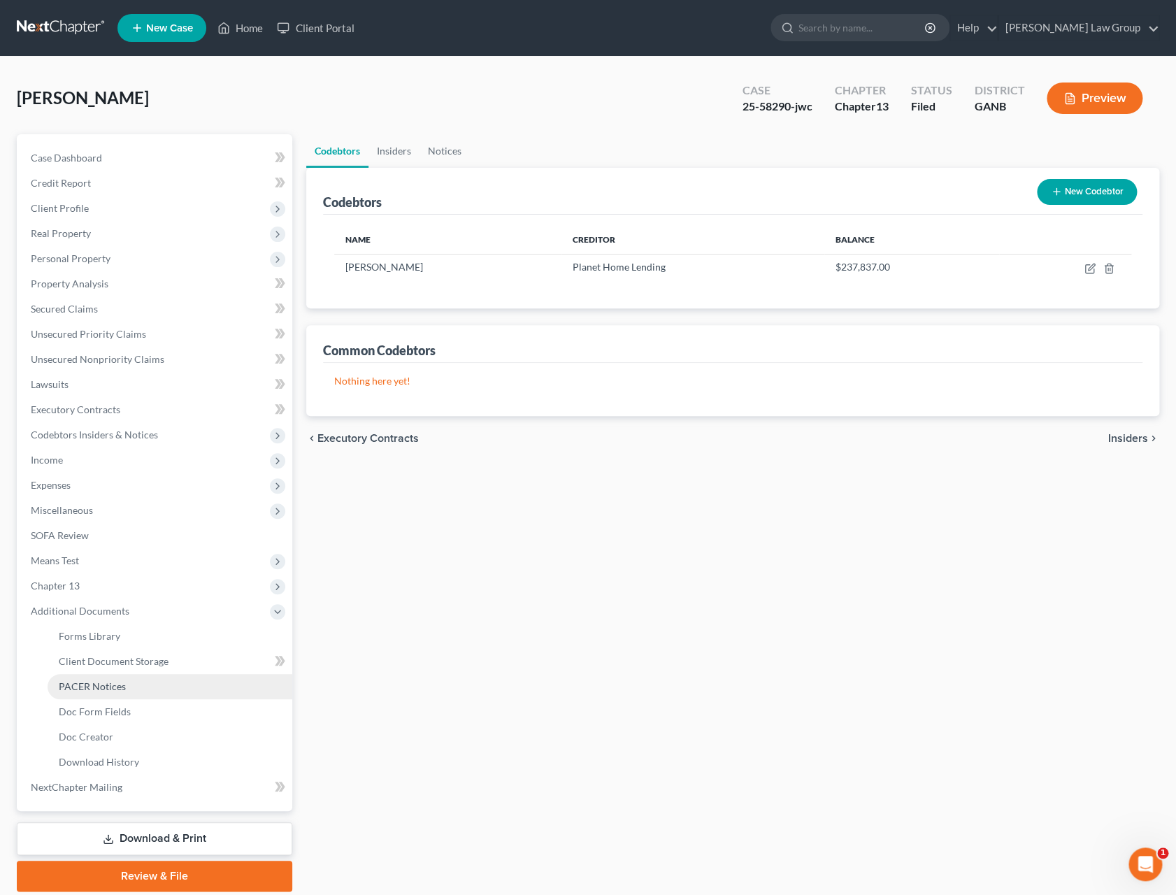
click at [124, 692] on span "PACER Notices" at bounding box center [92, 686] width 67 height 12
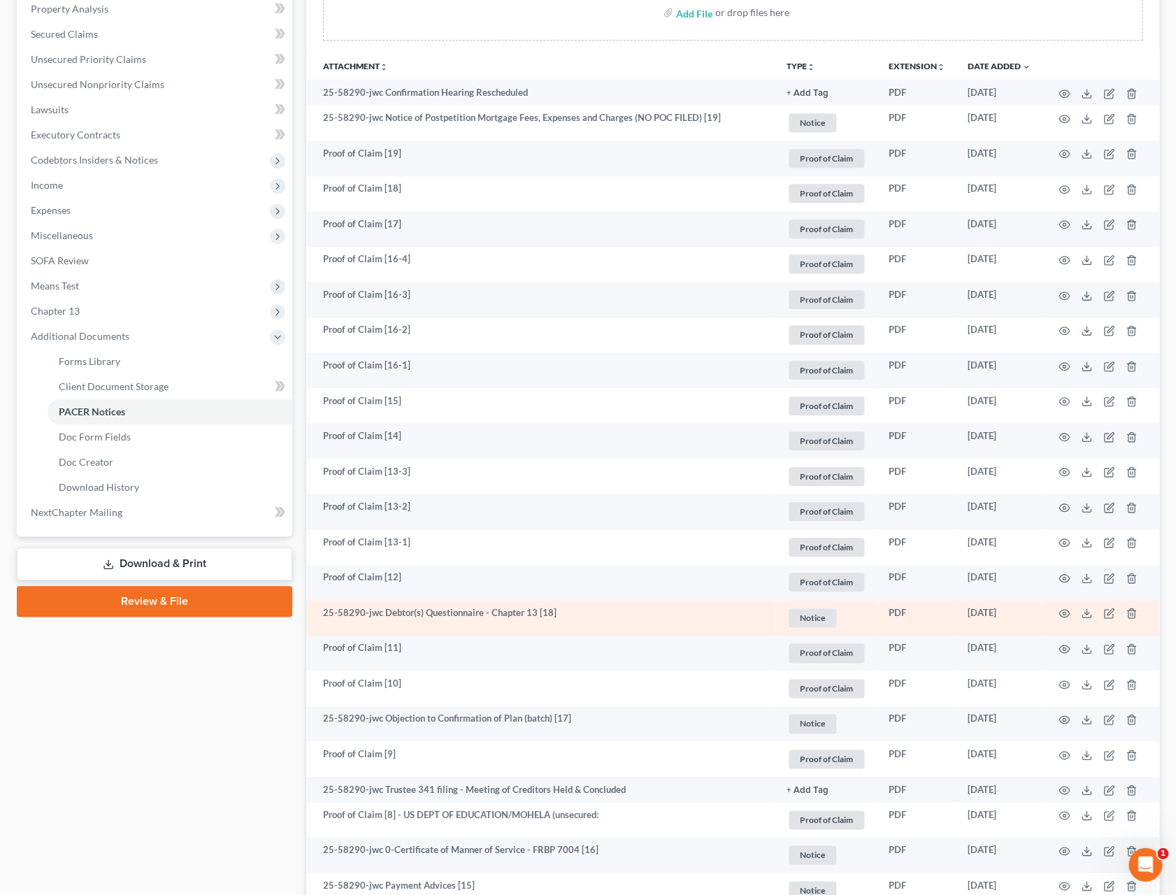
scroll to position [185, 0]
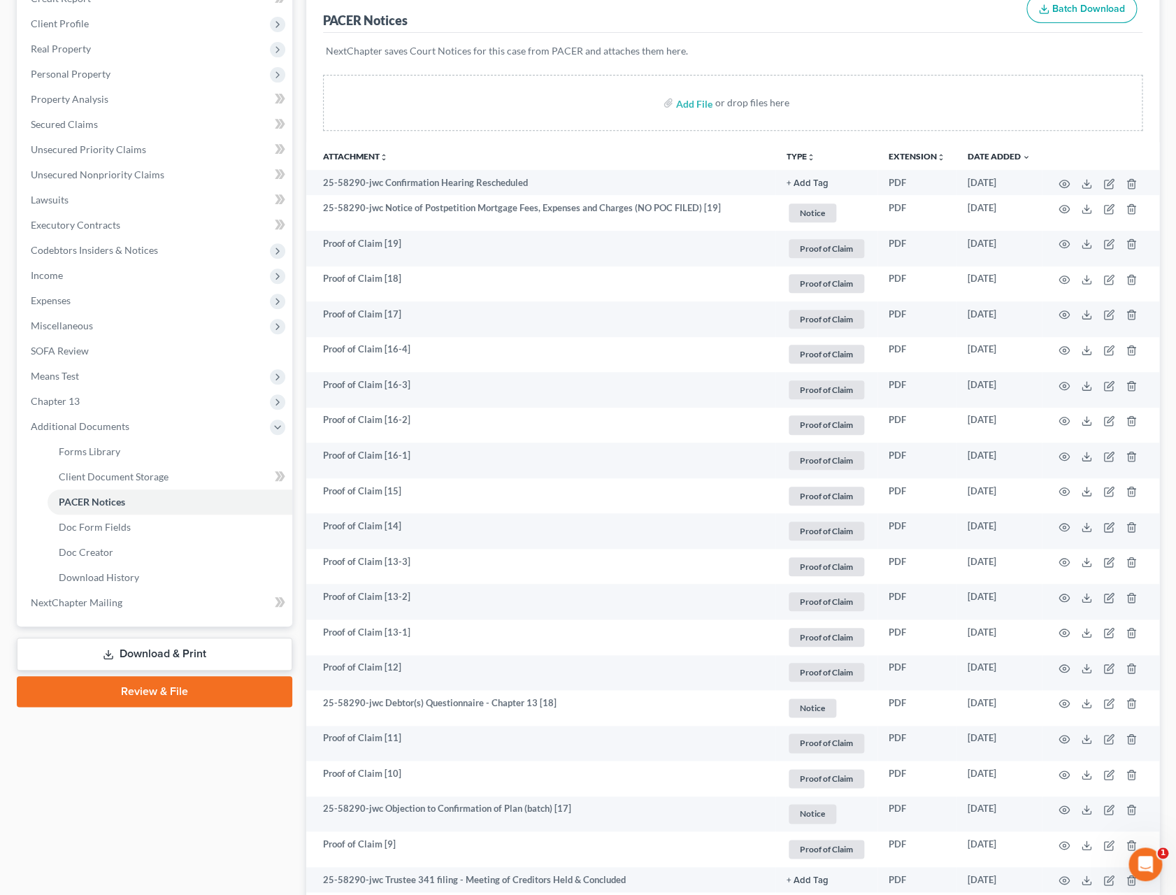
click at [734, 61] on div "NextChapter saves Court Notices for this case from PACER and attaches them here." at bounding box center [733, 59] width 820 height 53
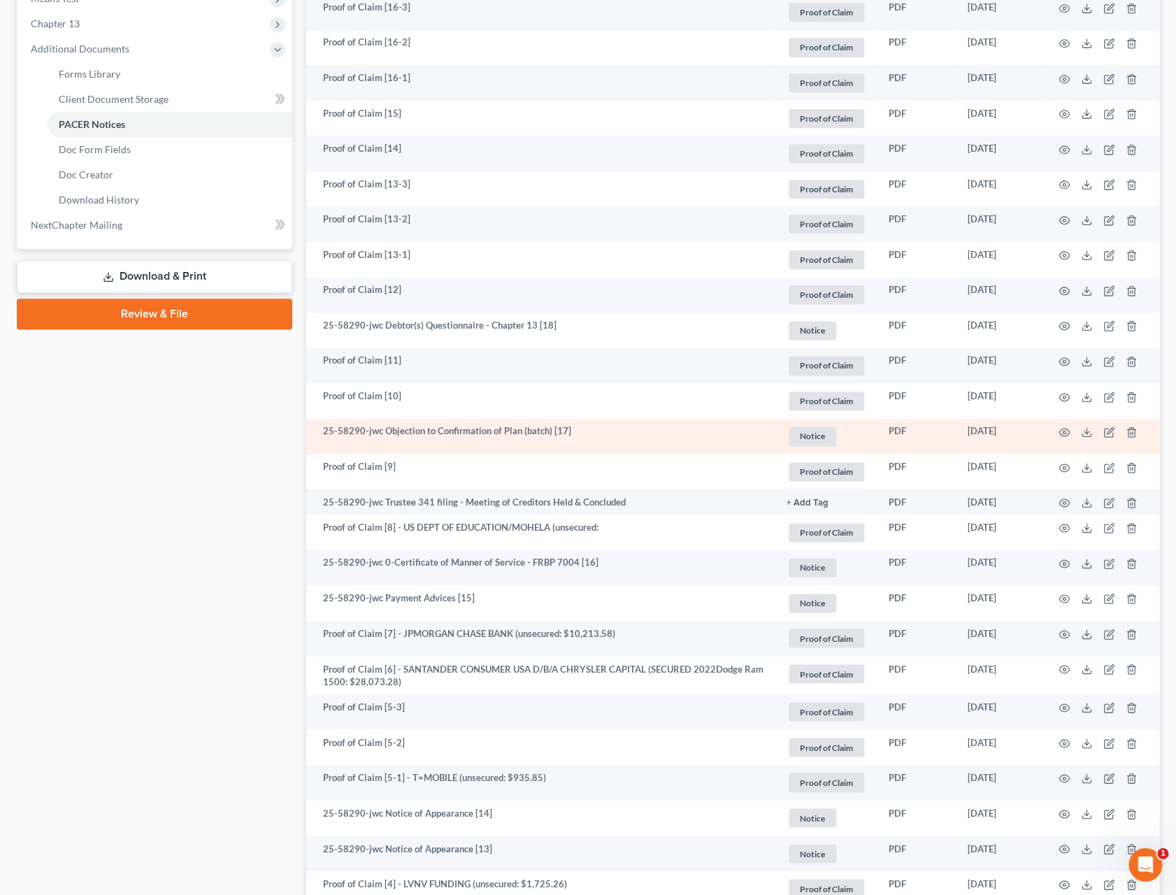
scroll to position [565, 0]
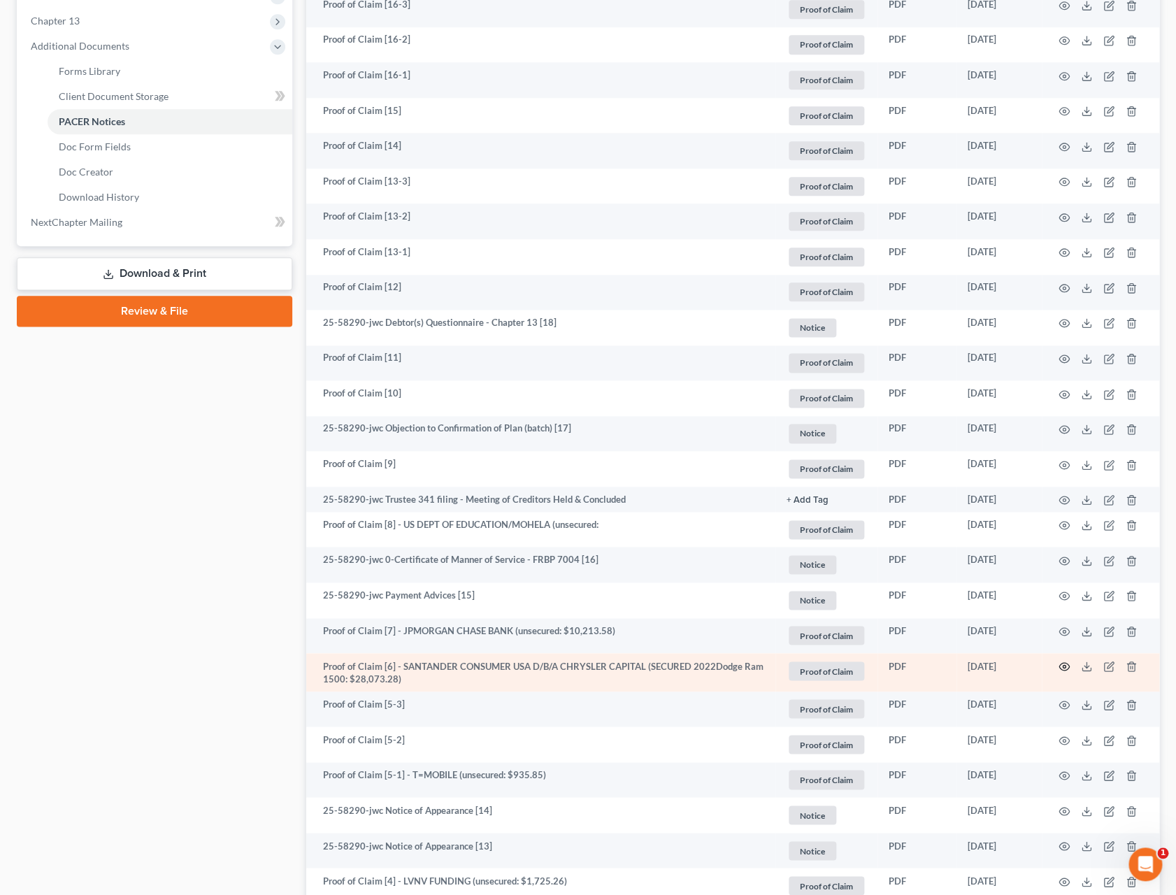
click at [901, 671] on icon "button" at bounding box center [1064, 666] width 11 height 11
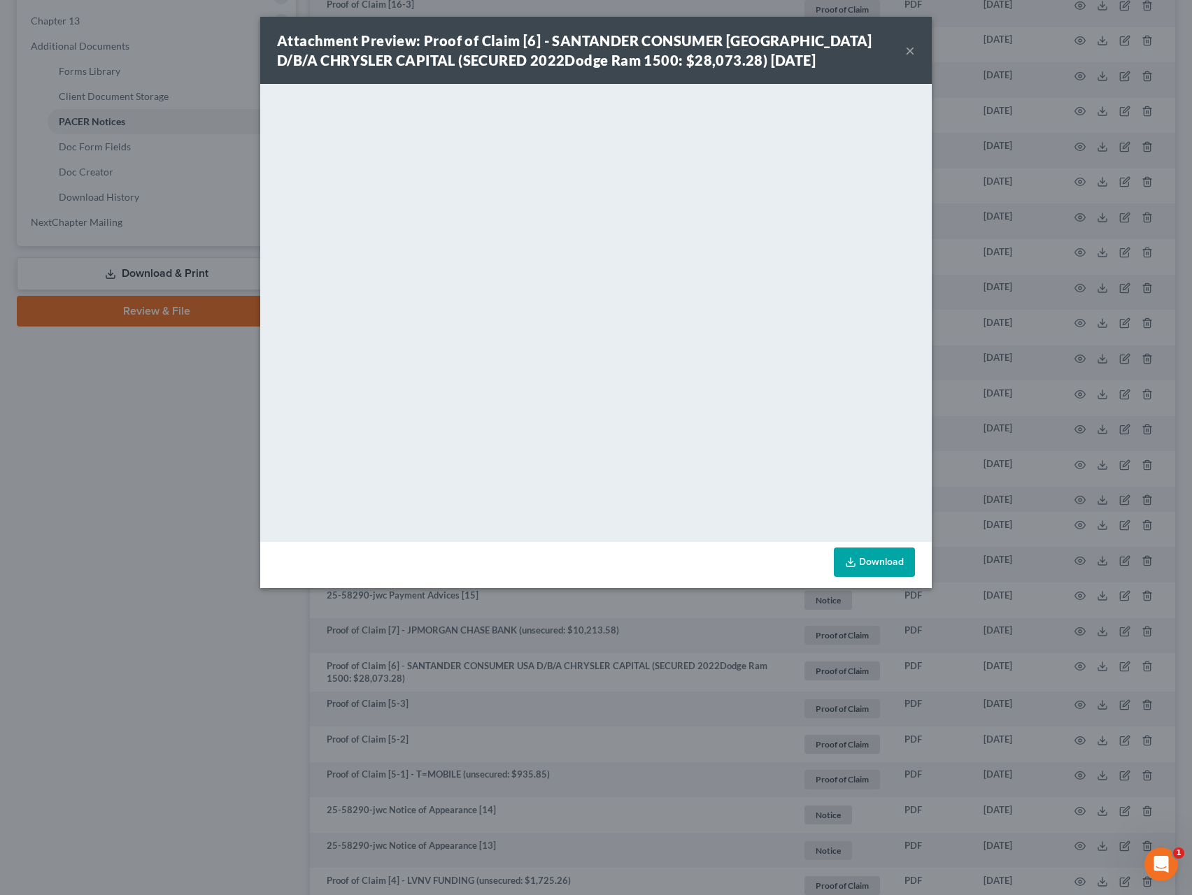
click at [901, 52] on button "×" at bounding box center [910, 50] width 10 height 17
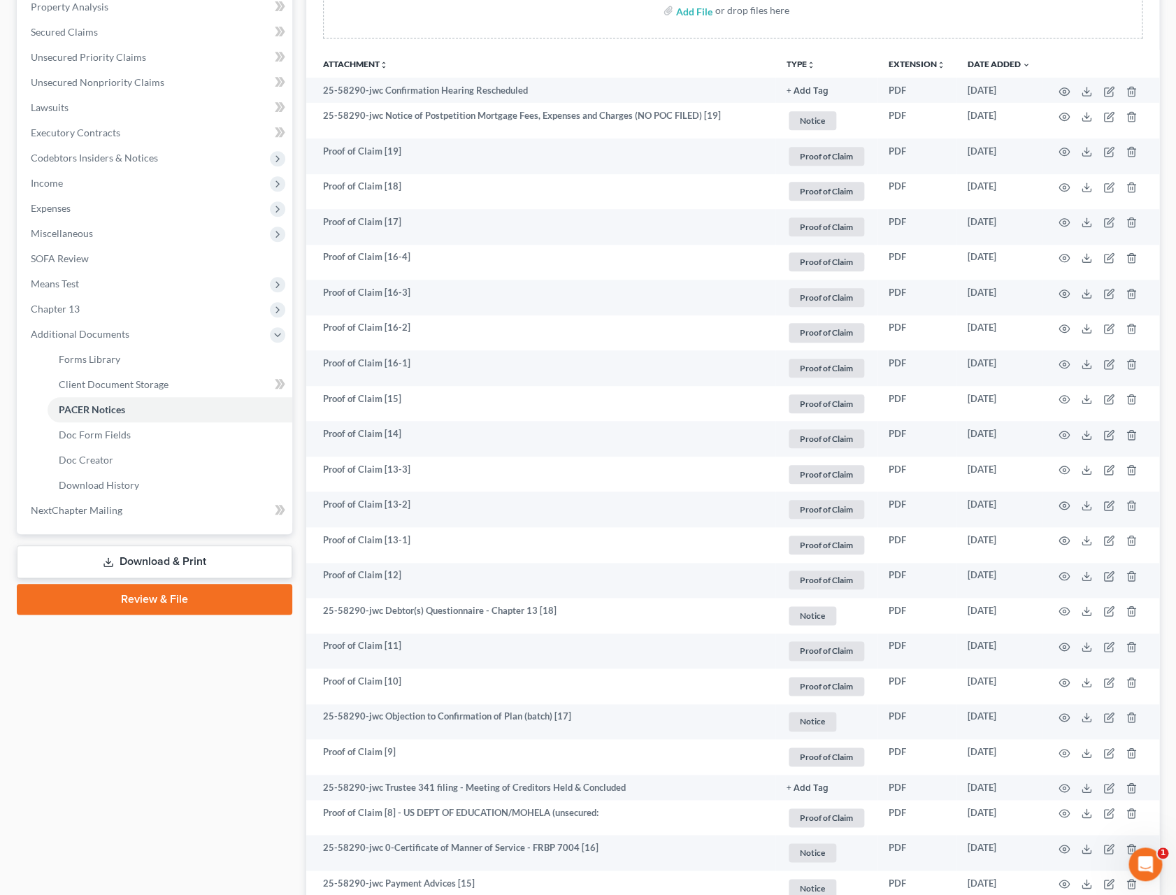
scroll to position [0, 0]
